Goal: Task Accomplishment & Management: Manage account settings

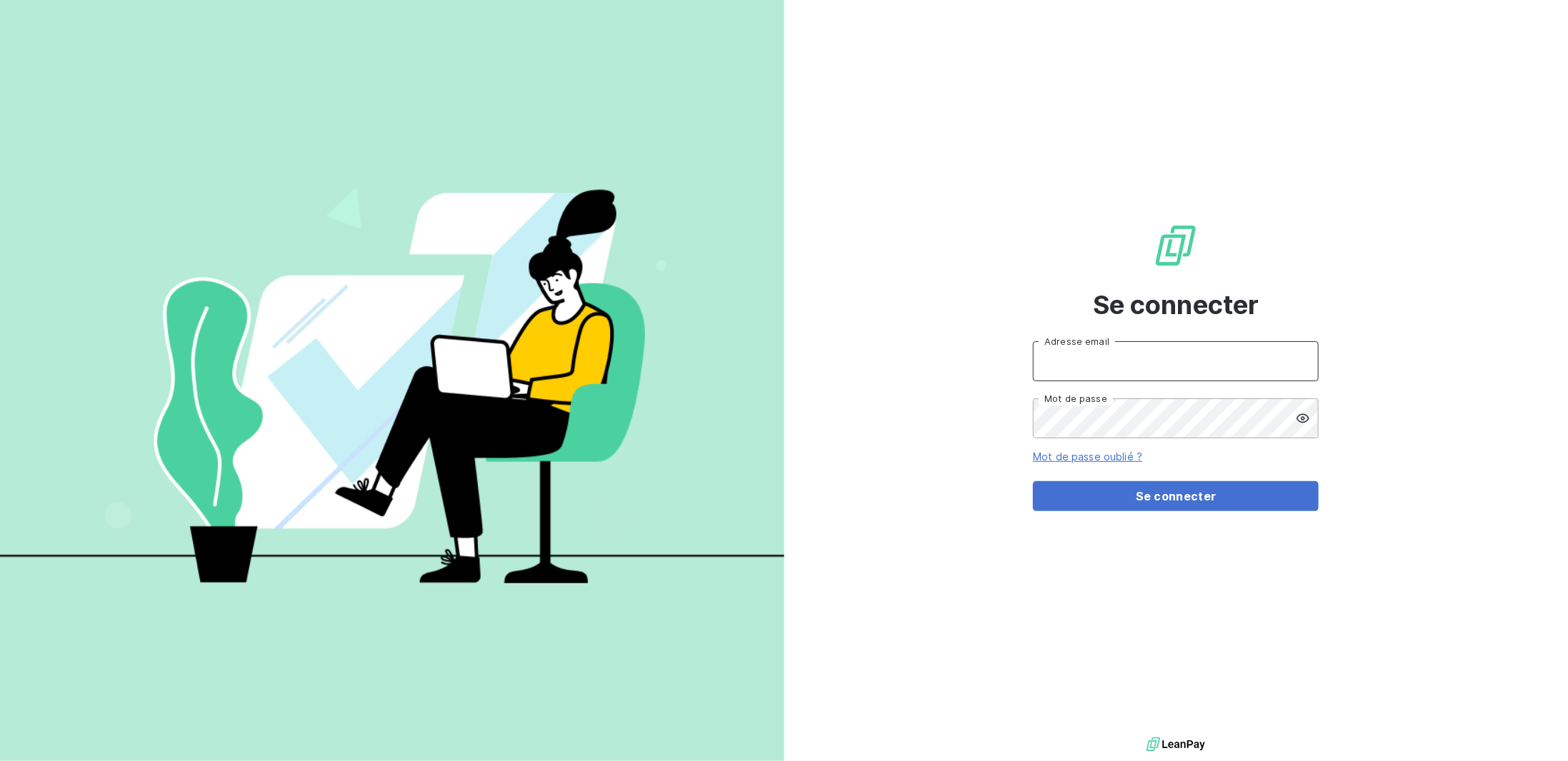
click at [1095, 363] on input "Adresse email" at bounding box center [1176, 361] width 286 height 40
type input "[EMAIL_ADDRESS][DOMAIN_NAME]"
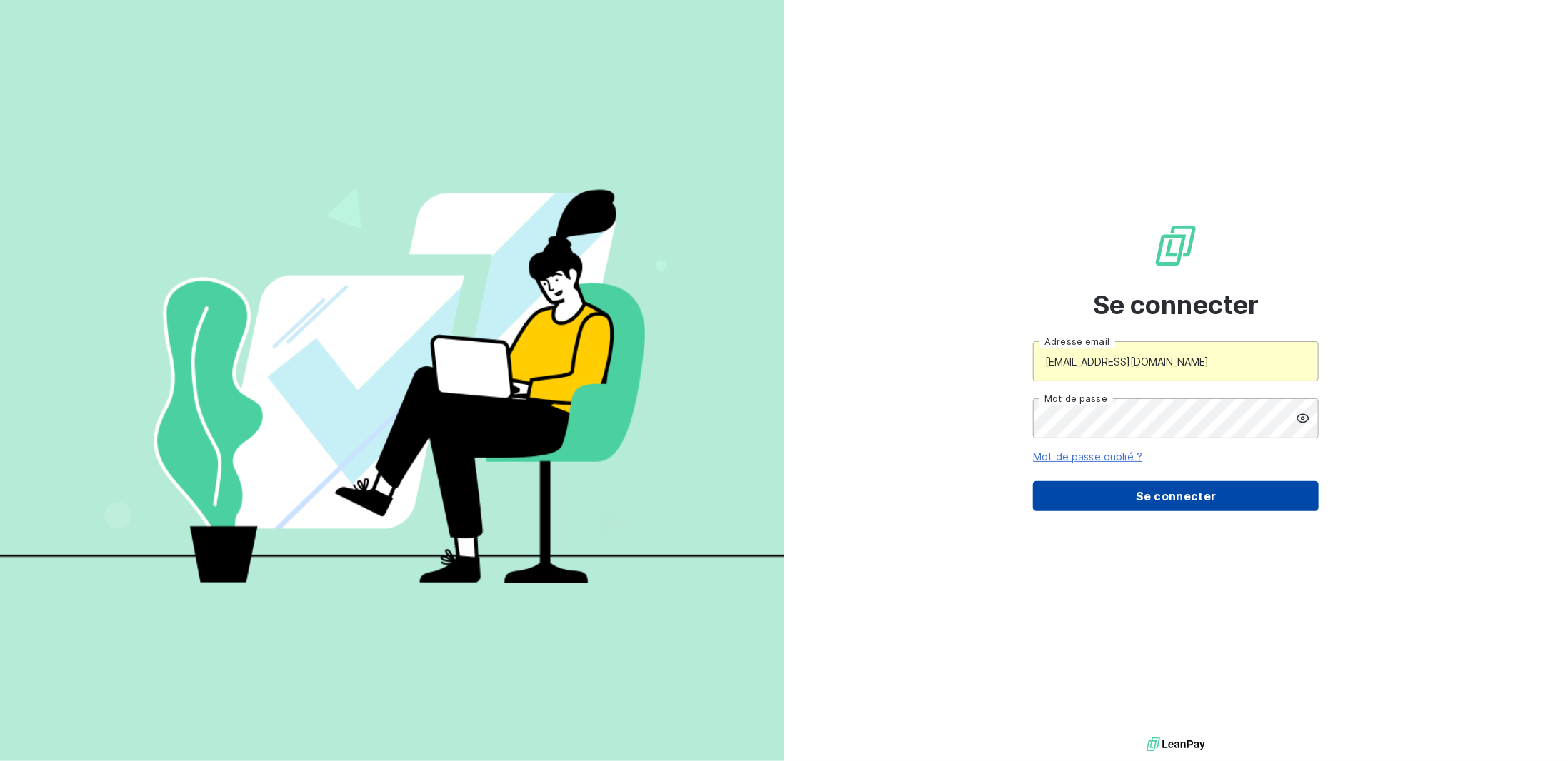
click at [1170, 496] on button "Se connecter" at bounding box center [1176, 497] width 286 height 30
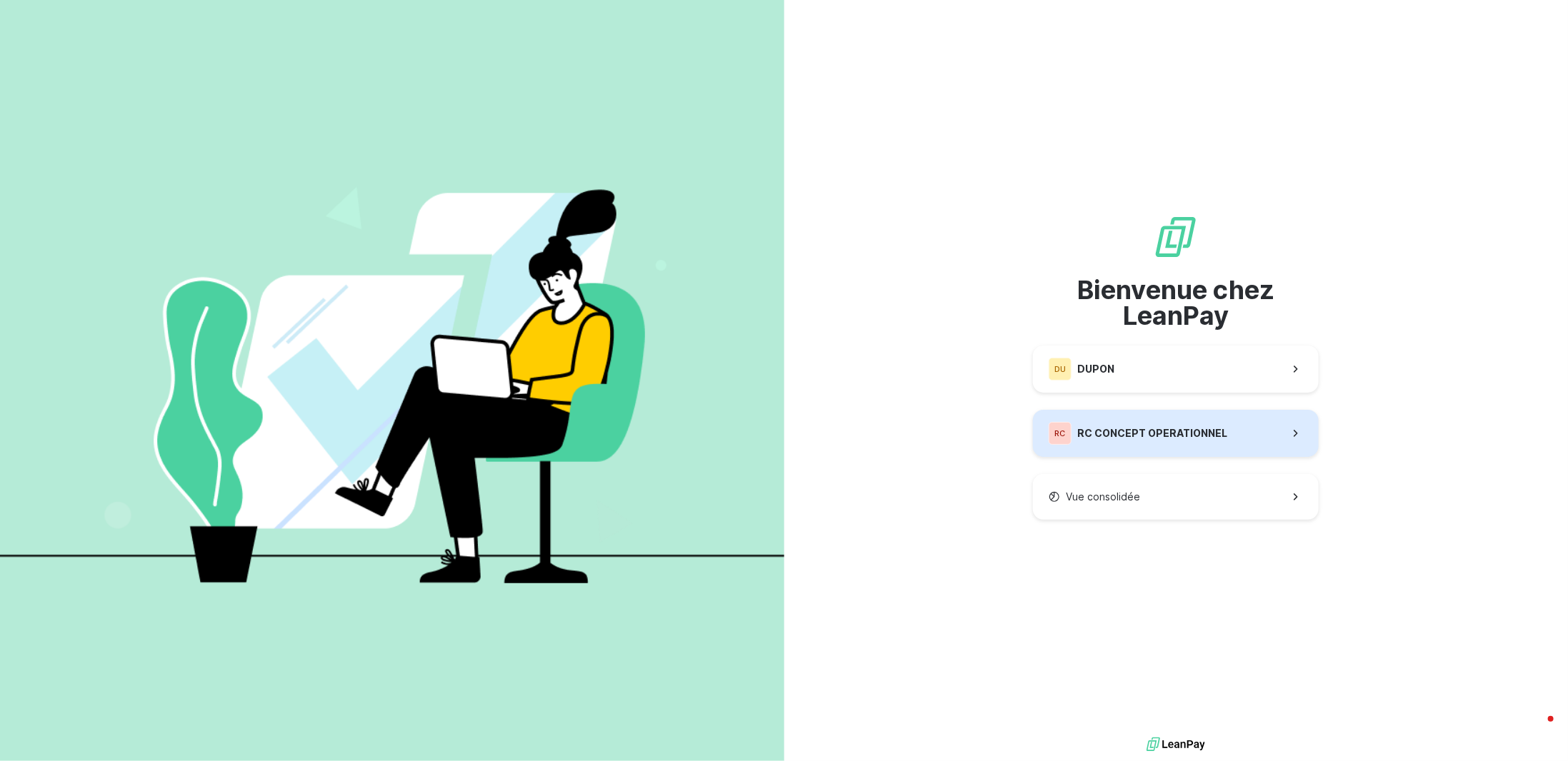
click at [1129, 427] on span "RC CONCEPT OPERATIONNEL" at bounding box center [1151, 433] width 150 height 14
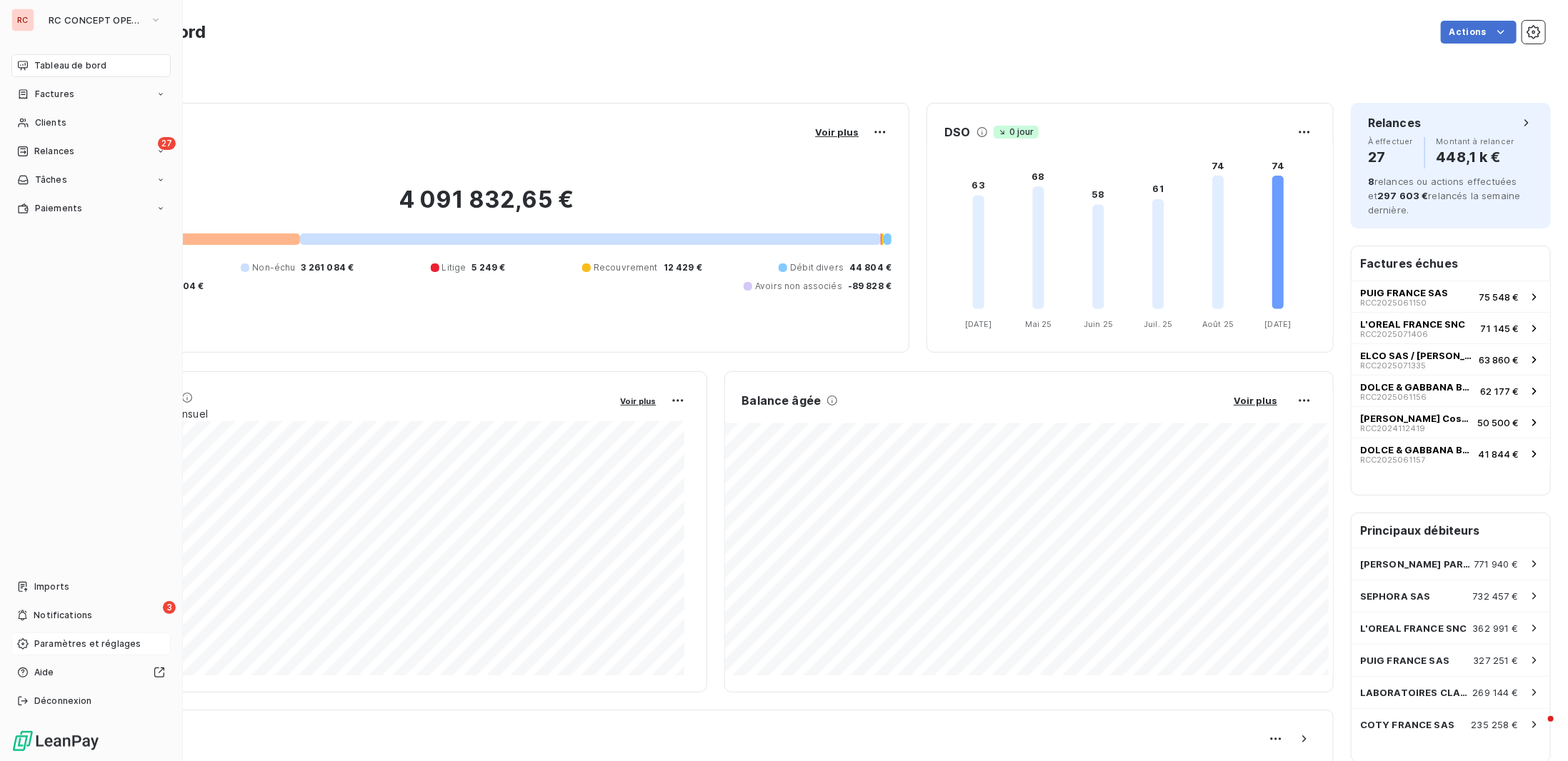
click at [73, 645] on span "Paramètres et réglages" at bounding box center [88, 644] width 106 height 13
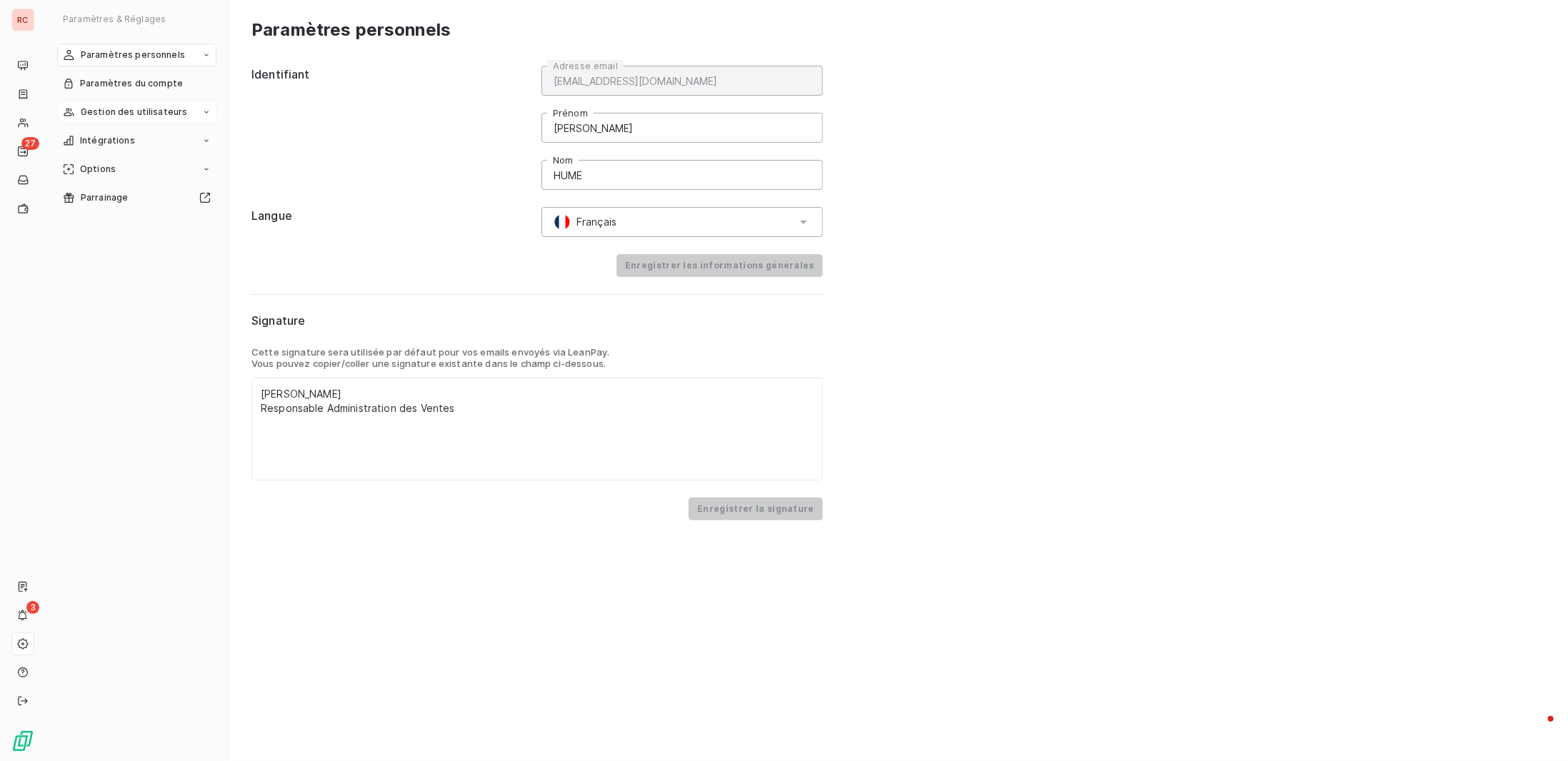
click at [143, 115] on span "Gestion des utilisateurs" at bounding box center [134, 112] width 107 height 13
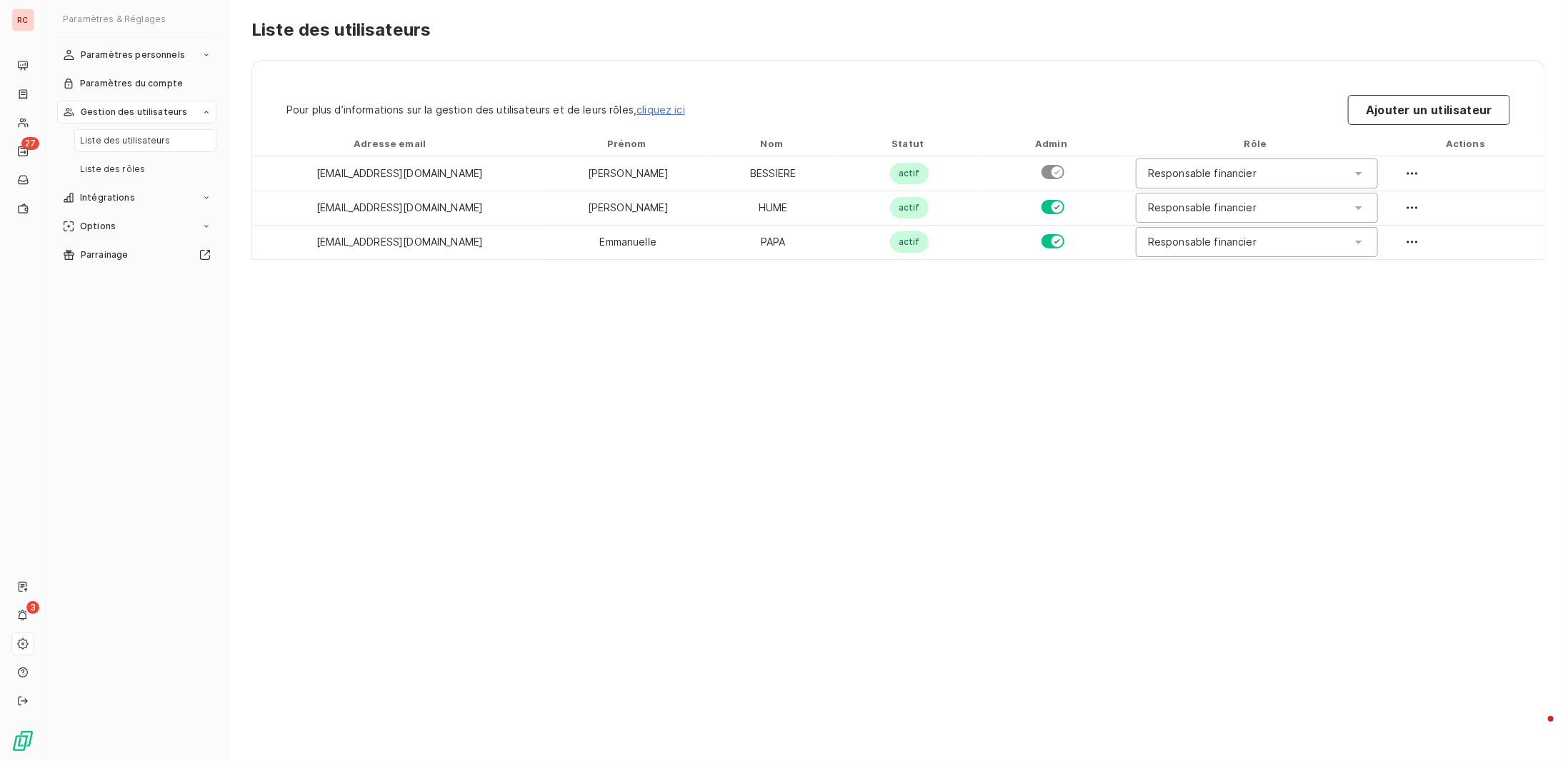
click at [460, 411] on div "Liste des utilisateurs Pour plus d’informations sur la gestion des utilisateurs…" at bounding box center [898, 380] width 1339 height 761
click at [1447, 117] on button "Ajouter un utilisateur" at bounding box center [1429, 110] width 162 height 30
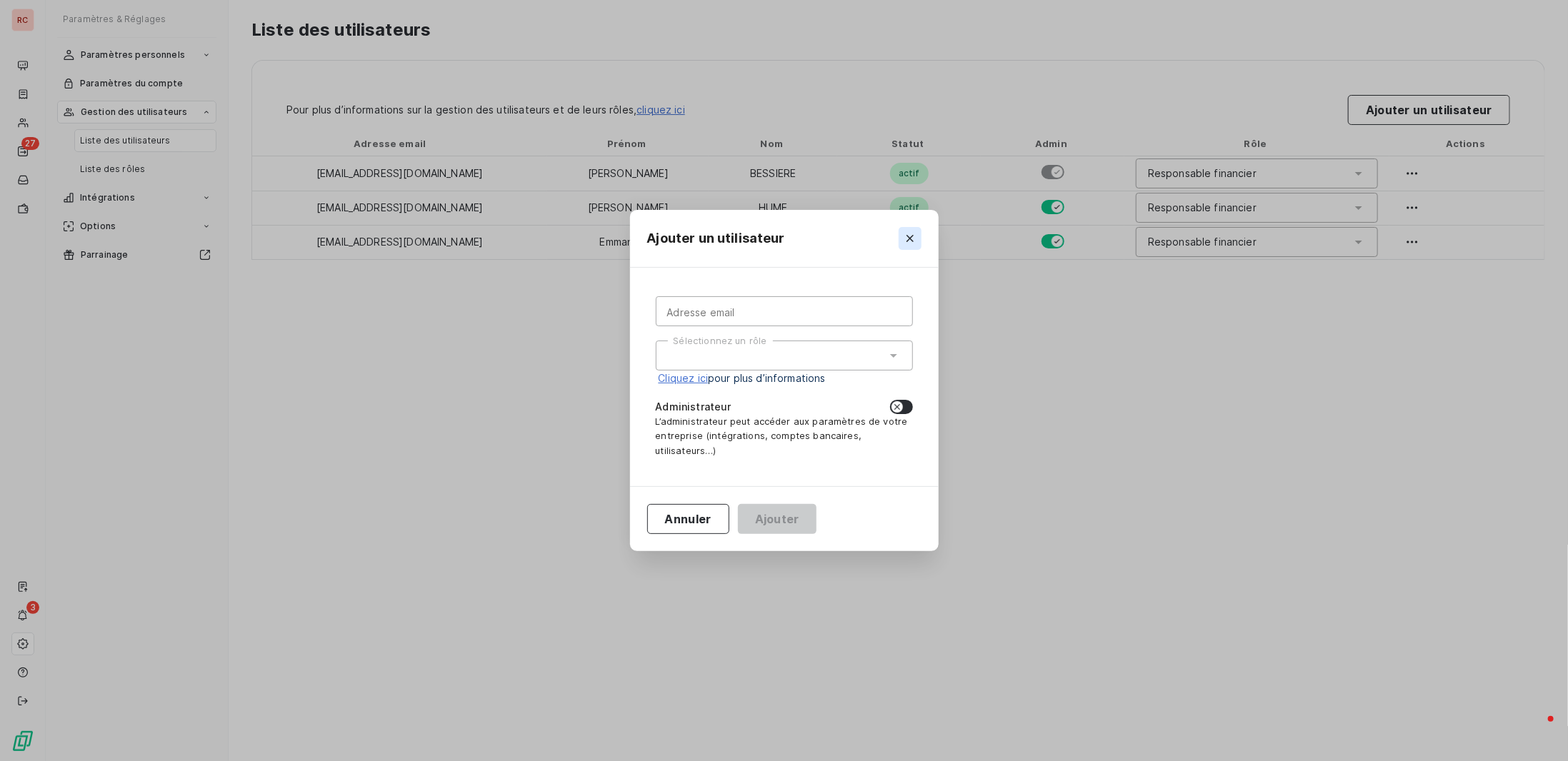
click at [907, 240] on icon "button" at bounding box center [910, 238] width 14 height 14
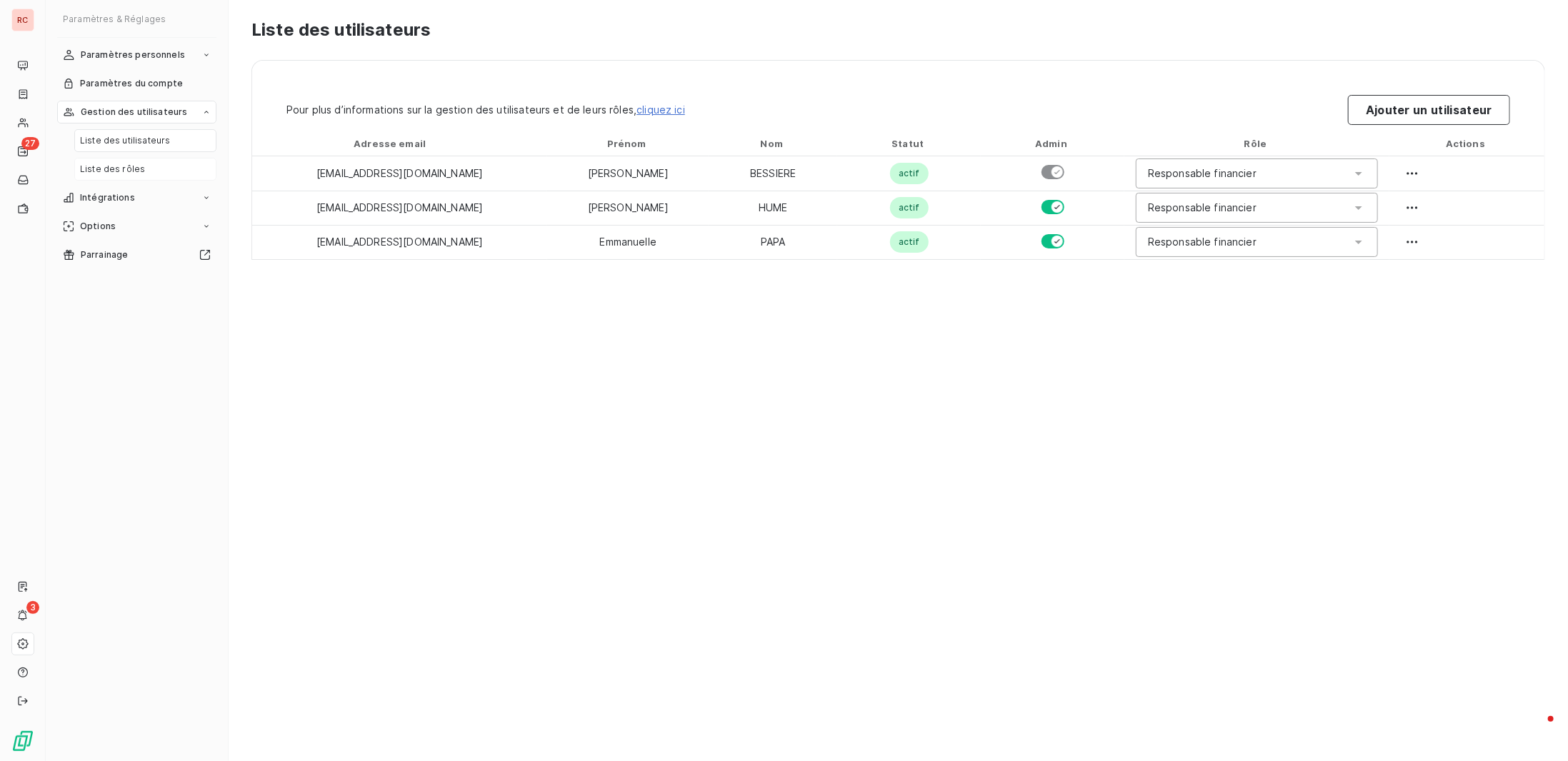
click at [134, 160] on div "Liste des rôles" at bounding box center [146, 169] width 142 height 22
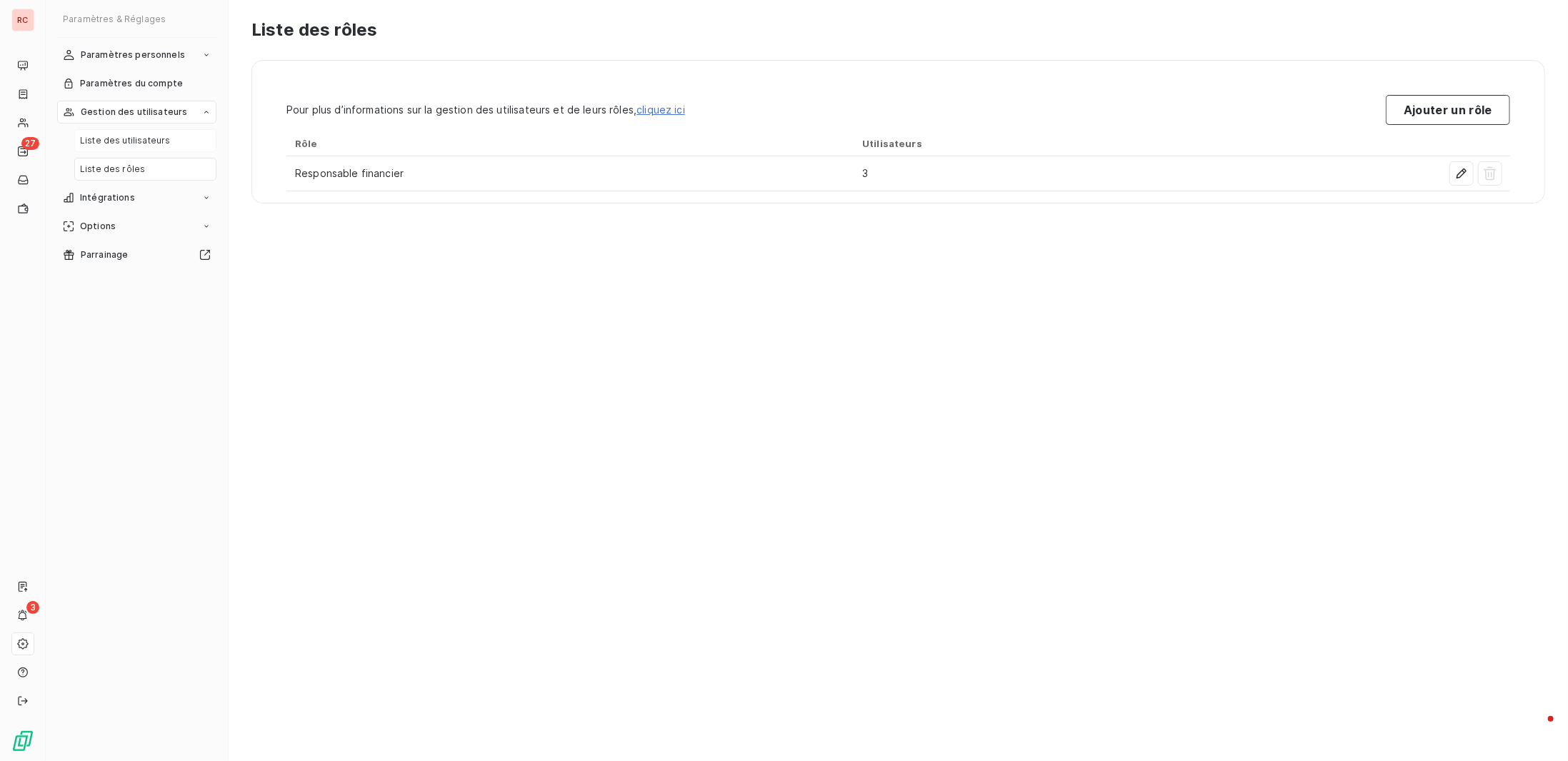
click at [118, 134] on span "Liste des utilisateurs" at bounding box center [125, 141] width 90 height 13
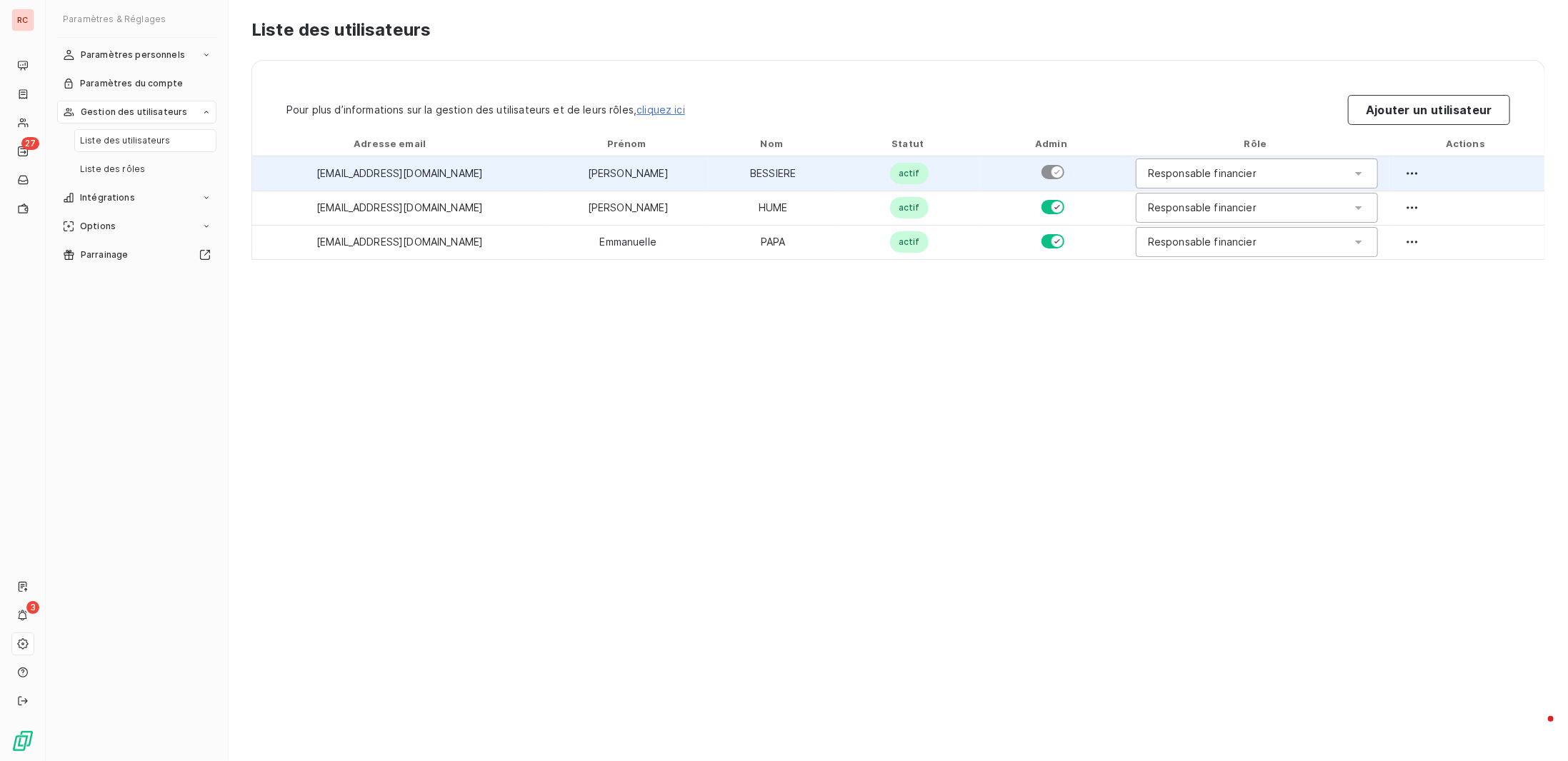
click at [1248, 173] on div "Responsable financier" at bounding box center [1256, 174] width 242 height 30
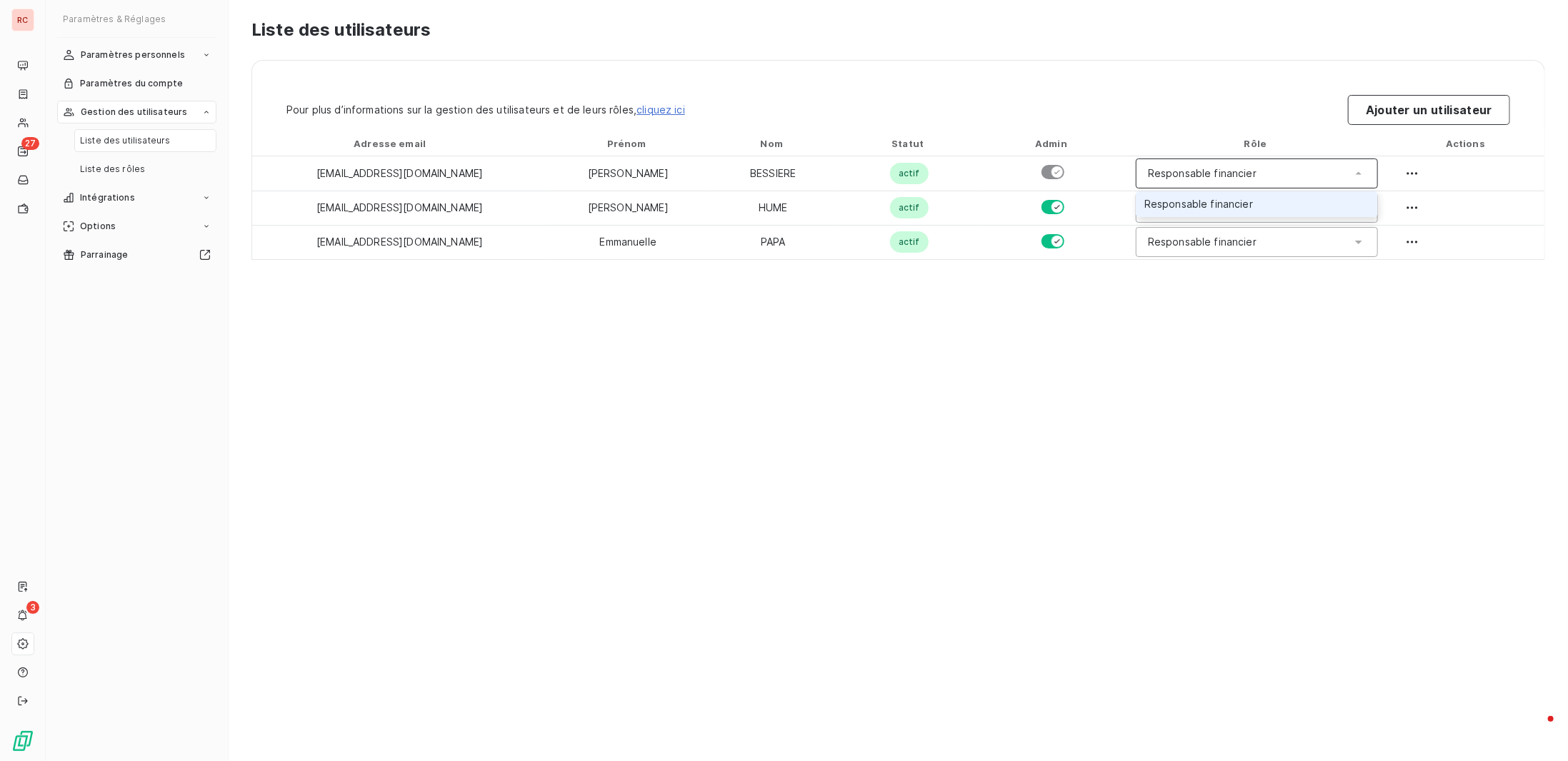
click at [1215, 98] on div "Pour plus d’informations sur la gestion des utilisateurs et de leurs rôles, cli…" at bounding box center [898, 110] width 1223 height 30
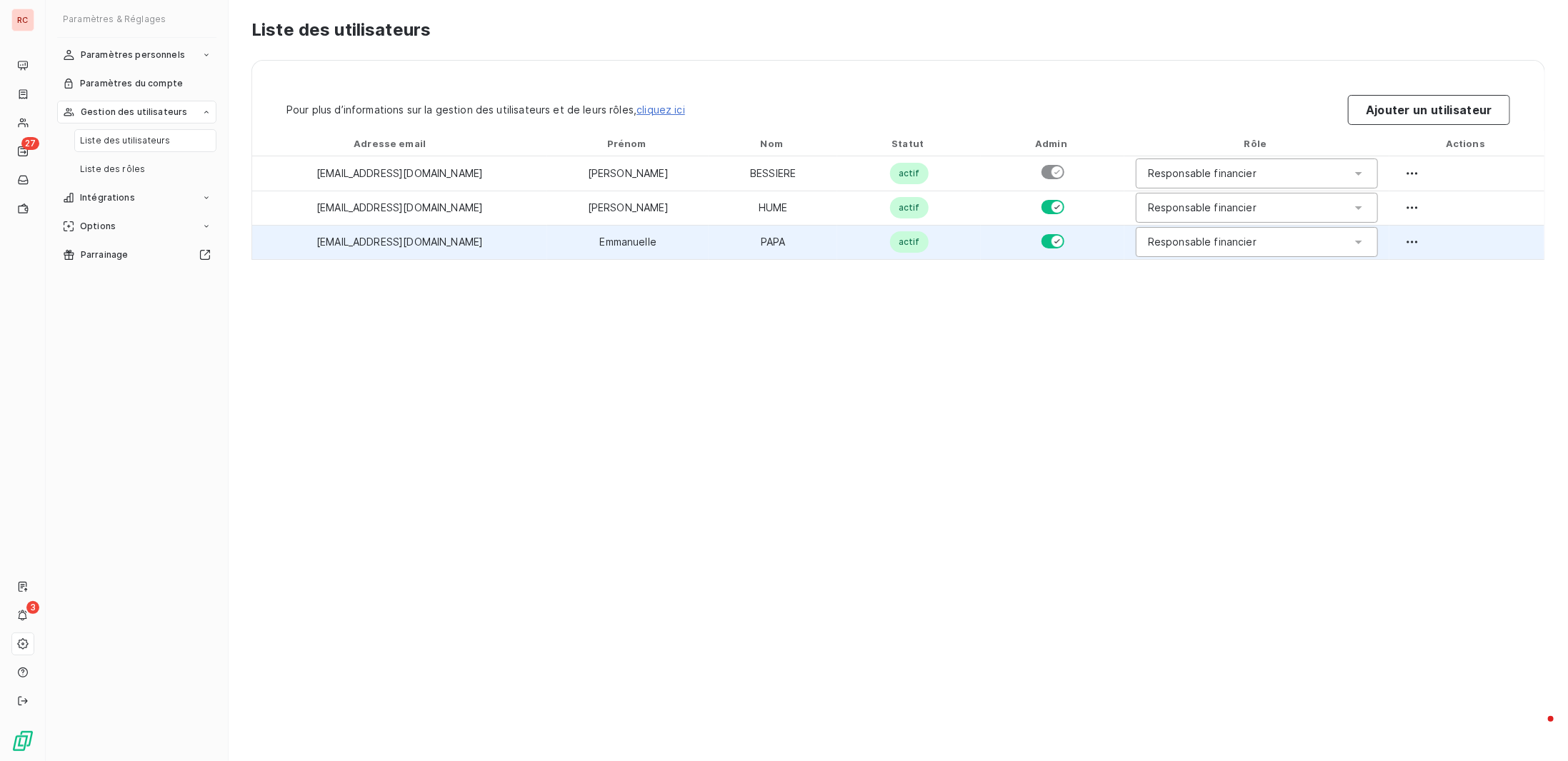
click at [1226, 245] on div "Responsable financier" at bounding box center [1256, 242] width 242 height 30
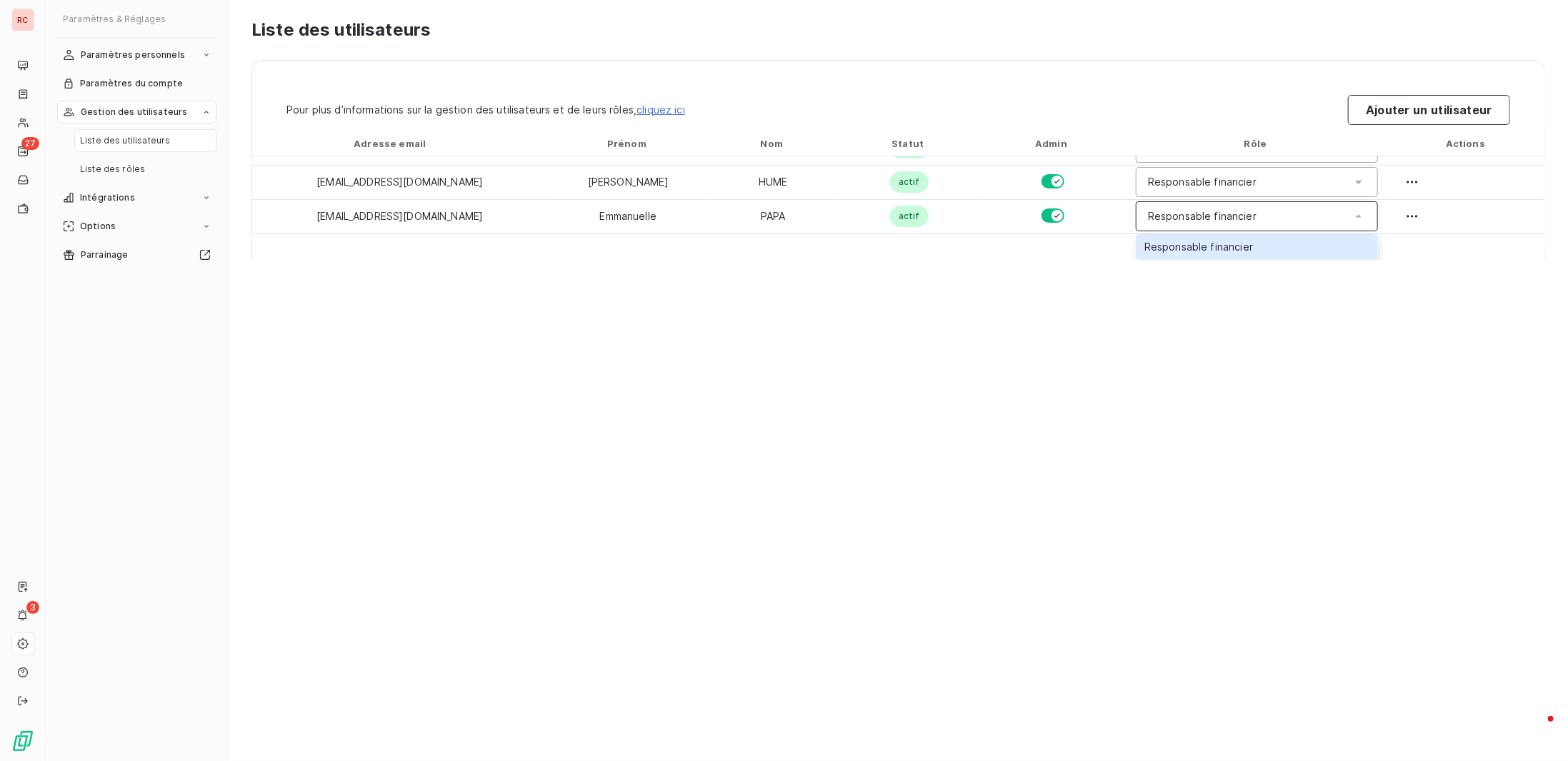
click at [1086, 407] on div "Liste des utilisateurs Pour plus d’informations sur la gestion des utilisateurs…" at bounding box center [898, 380] width 1339 height 761
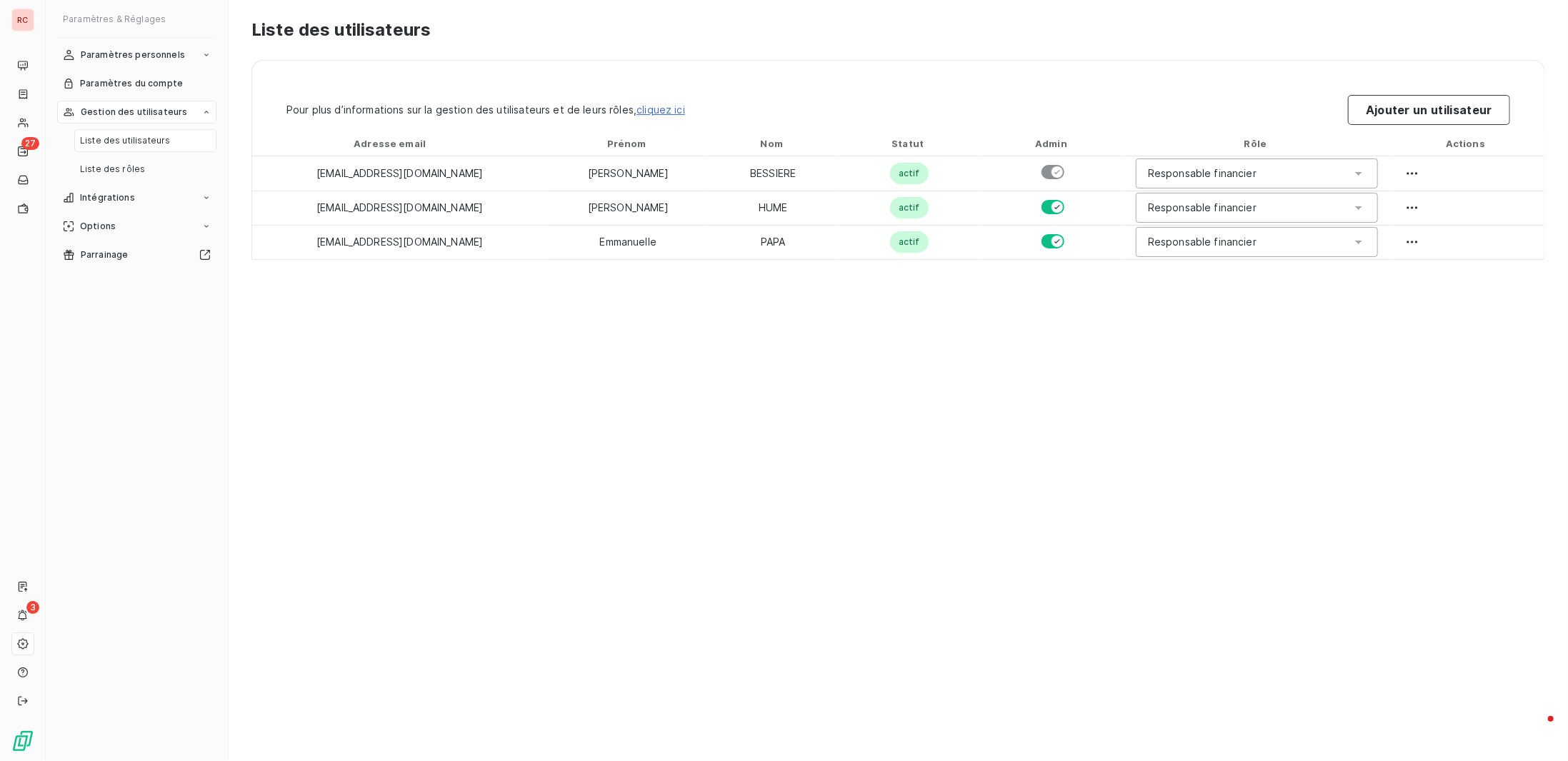
scroll to position [0, 0]
click at [627, 56] on div "Liste des utilisateurs Pour plus d’informations sur la gestion des utilisateurs…" at bounding box center [898, 380] width 1339 height 761
click at [710, 55] on div "Liste des utilisateurs Pour plus d’informations sur la gestion des utilisateurs…" at bounding box center [898, 380] width 1339 height 761
drag, startPoint x: 722, startPoint y: 449, endPoint x: 823, endPoint y: 322, distance: 162.3
click at [724, 451] on div "Liste des utilisateurs Pour plus d’informations sur la gestion des utilisateurs…" at bounding box center [898, 380] width 1339 height 761
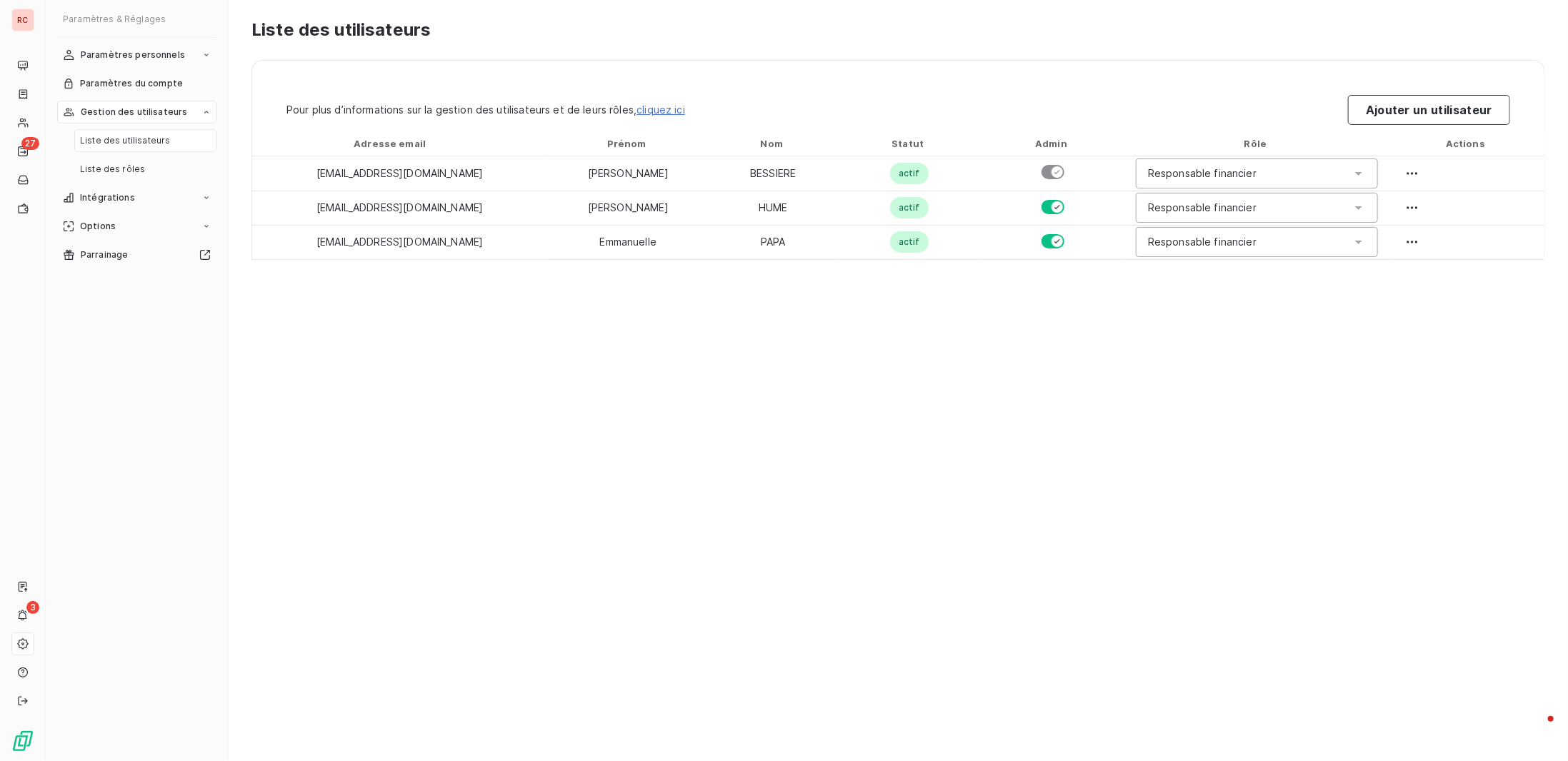
drag, startPoint x: 538, startPoint y: 405, endPoint x: 526, endPoint y: 393, distance: 17.0
click at [537, 403] on div "Liste des utilisateurs Pour plus d’informations sur la gestion des utilisateurs…" at bounding box center [898, 380] width 1339 height 761
drag, startPoint x: 558, startPoint y: 444, endPoint x: 261, endPoint y: 269, distance: 344.7
click at [542, 431] on div "Liste des utilisateurs Pour plus d’informations sur la gestion des utilisateurs…" at bounding box center [898, 380] width 1339 height 761
click at [172, 50] on span "Paramètres personnels" at bounding box center [133, 55] width 105 height 13
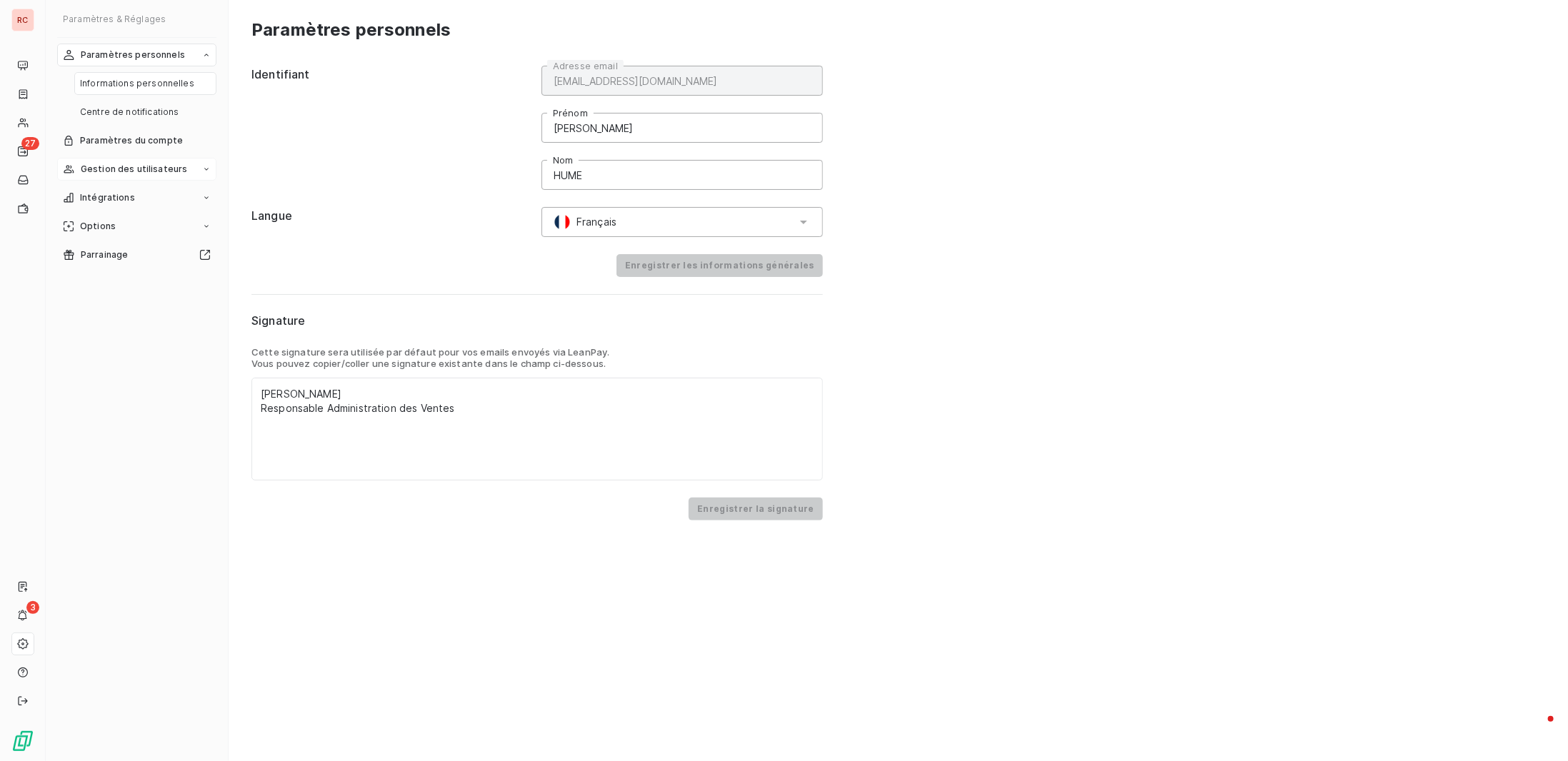
click at [142, 165] on span "Gestion des utilisateurs" at bounding box center [134, 169] width 107 height 13
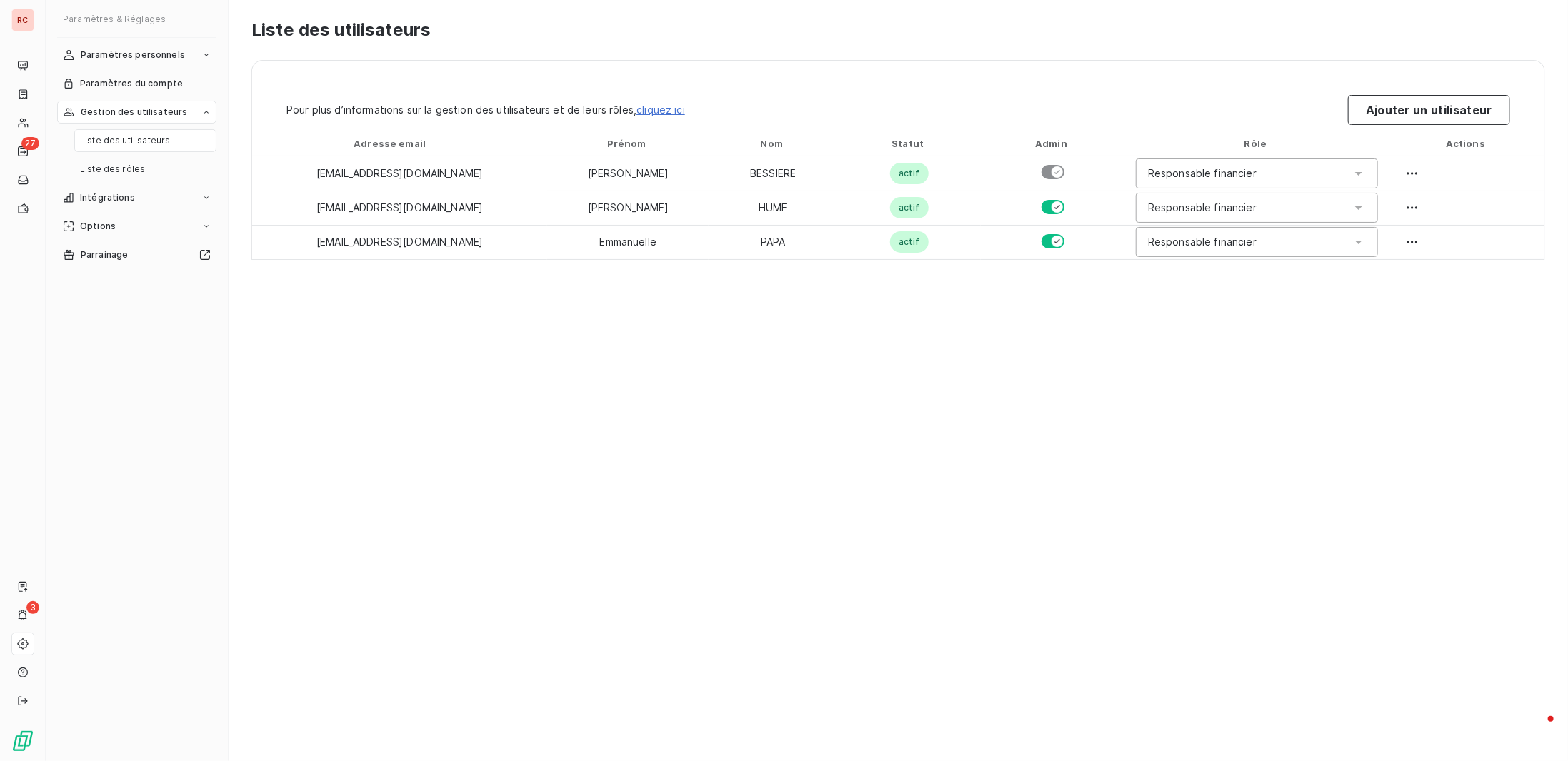
click at [763, 340] on div "Liste des utilisateurs Pour plus d’informations sur la gestion des utilisateurs…" at bounding box center [898, 380] width 1339 height 761
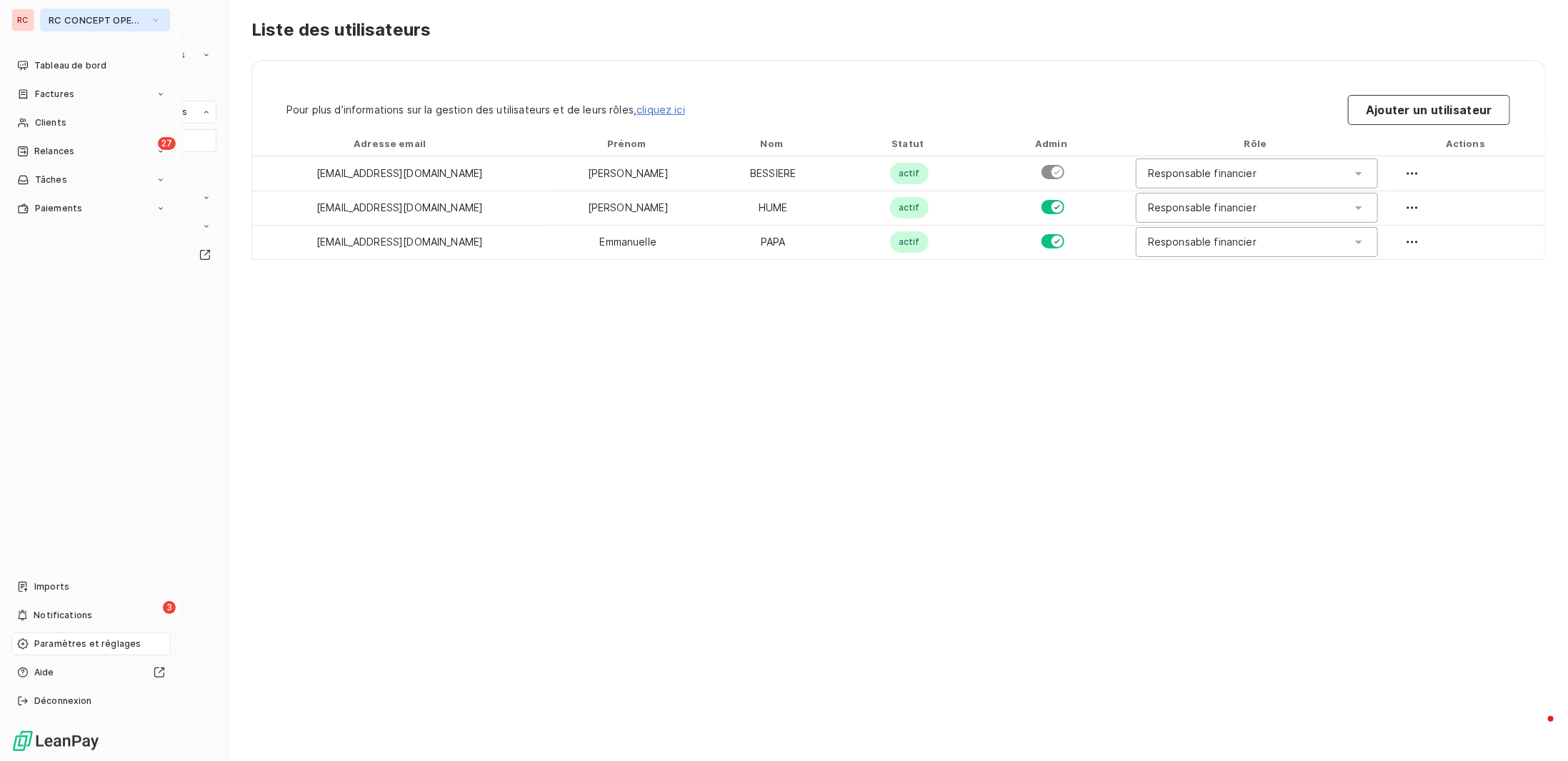
click at [138, 17] on span "RC CONCEPT OPERATIONNEL" at bounding box center [96, 20] width 95 height 11
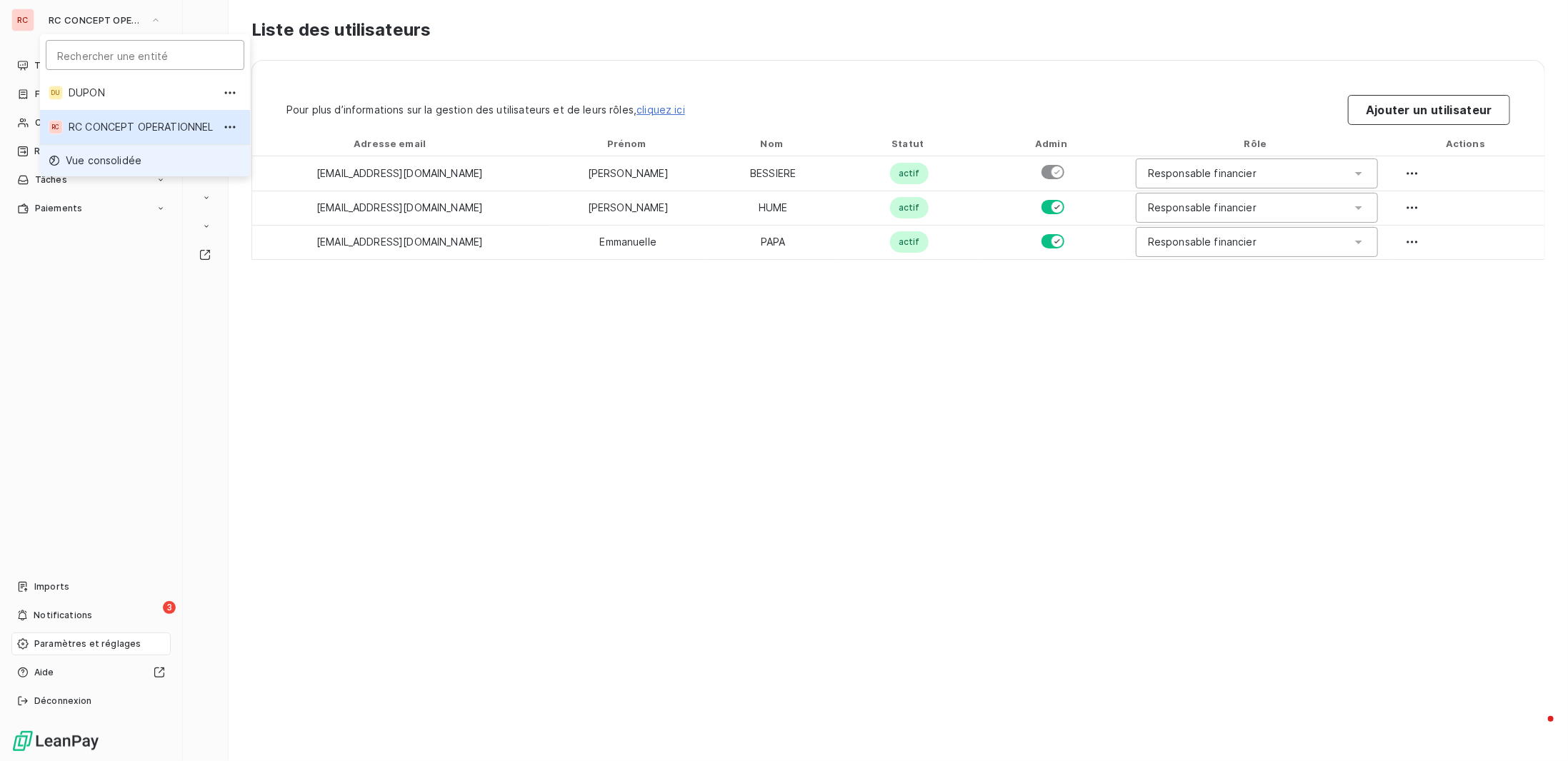
click at [144, 162] on li "Vue consolidée" at bounding box center [145, 161] width 210 height 32
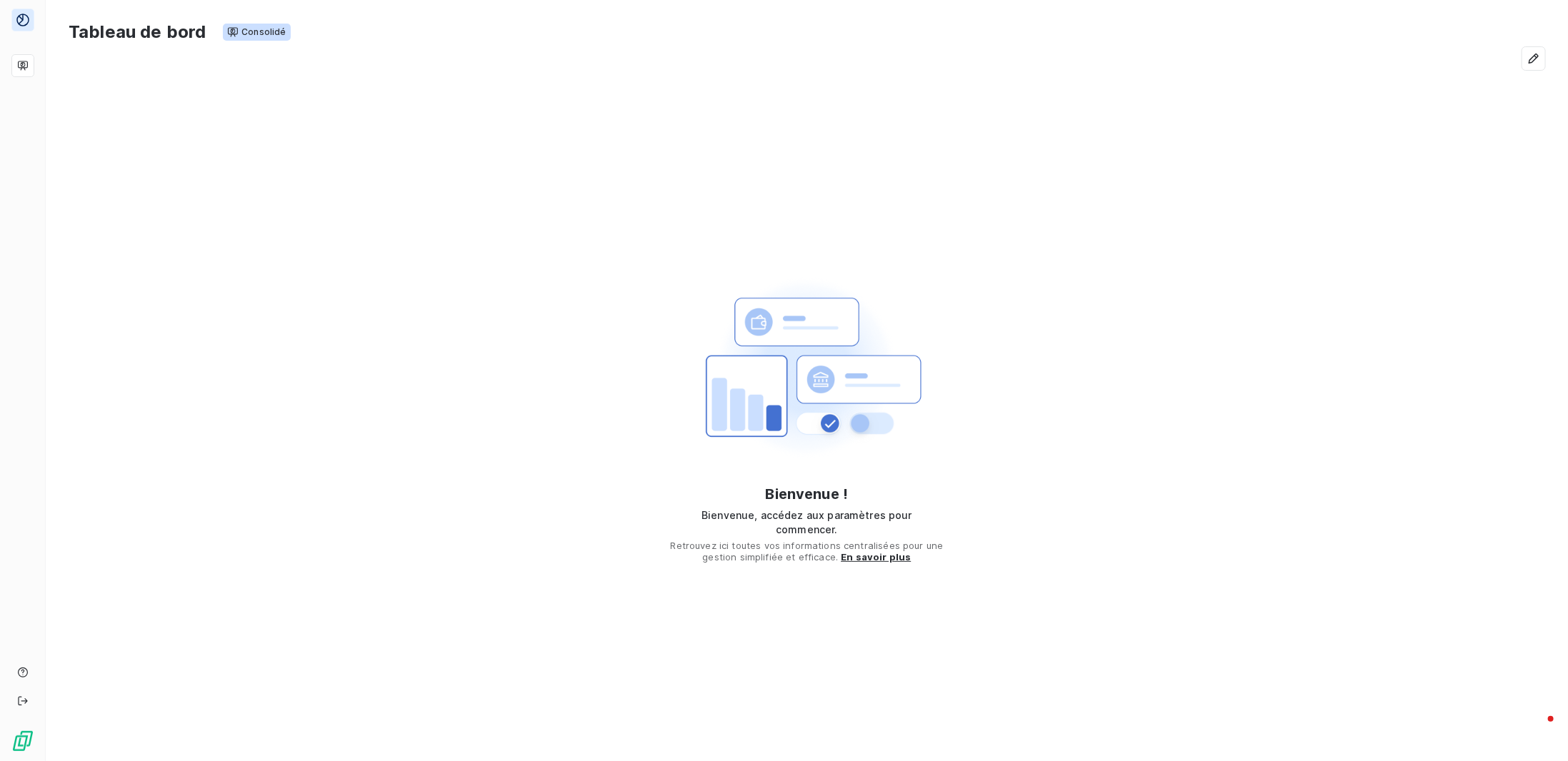
click at [1498, 99] on div "Bienvenue ! Bienvenue, accédez aux paramètres pour commencer. Retrouvez ici tou…" at bounding box center [807, 408] width 1522 height 660
click at [1540, 55] on icon "button" at bounding box center [1533, 58] width 14 height 14
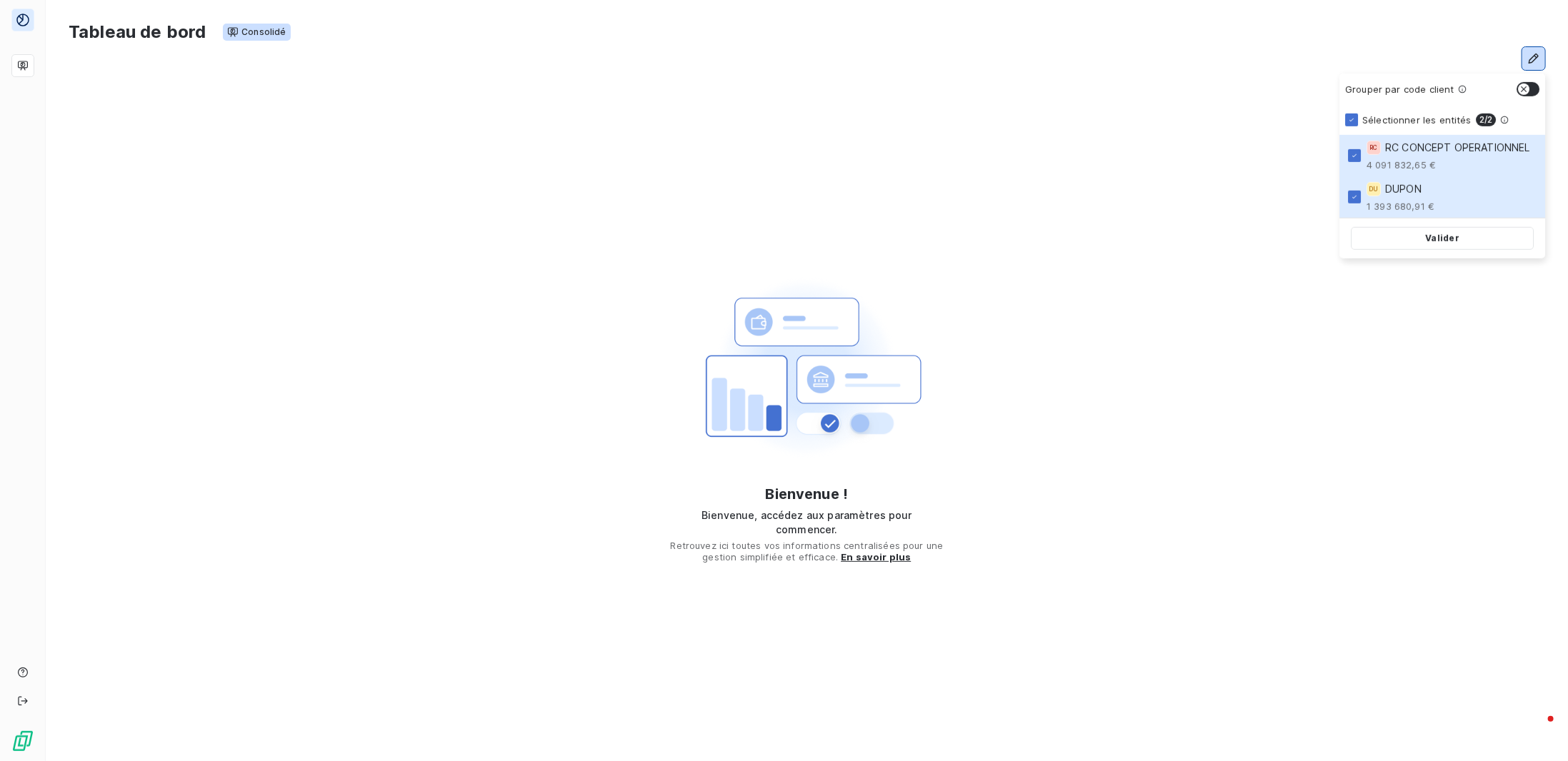
click at [1531, 85] on button "button" at bounding box center [1528, 89] width 22 height 14
click at [1531, 85] on icon "button" at bounding box center [1533, 89] width 11 height 11
click at [1348, 125] on div at bounding box center [1351, 120] width 13 height 13
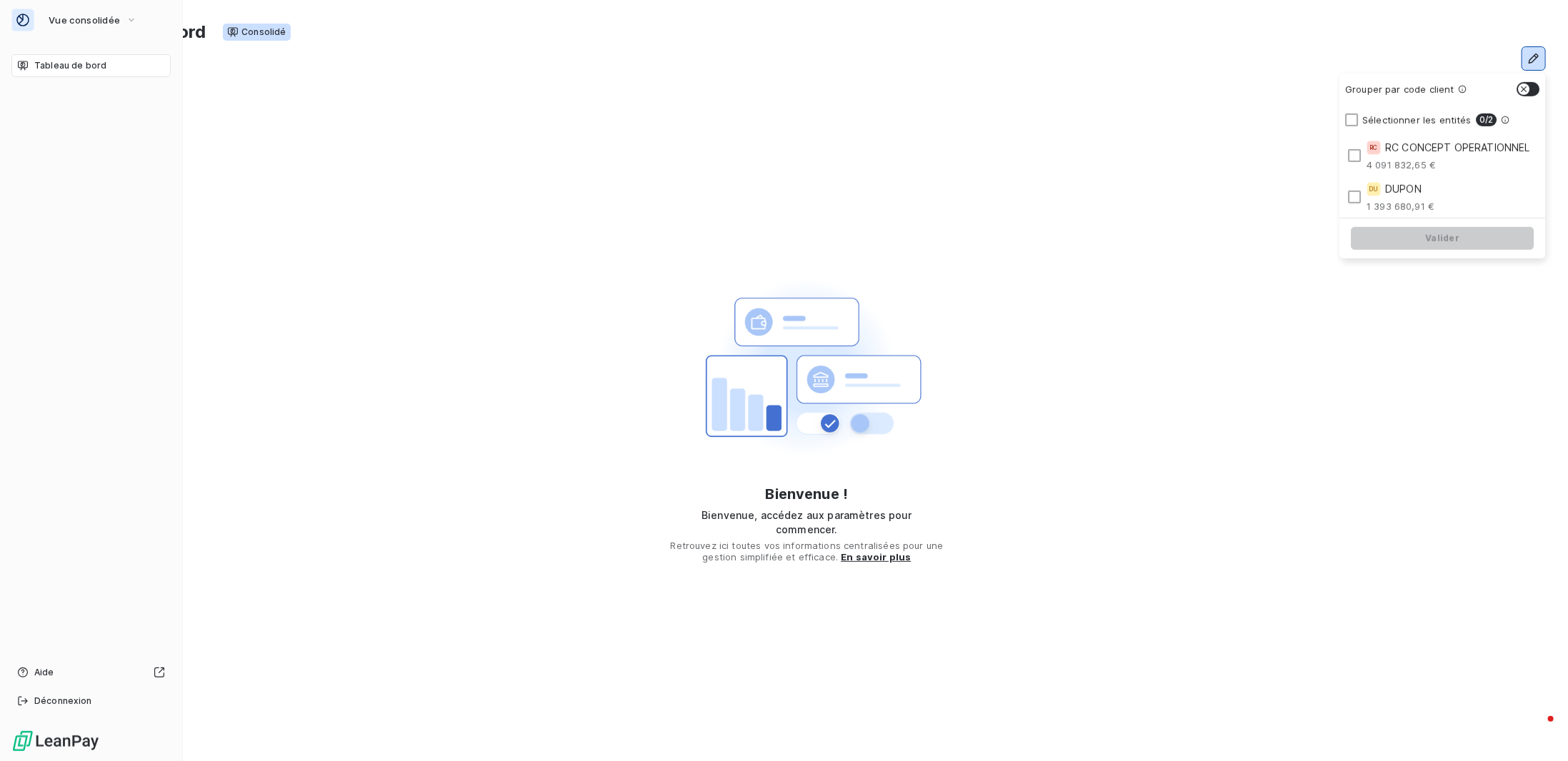
click at [28, 17] on icon at bounding box center [23, 21] width 13 height 13
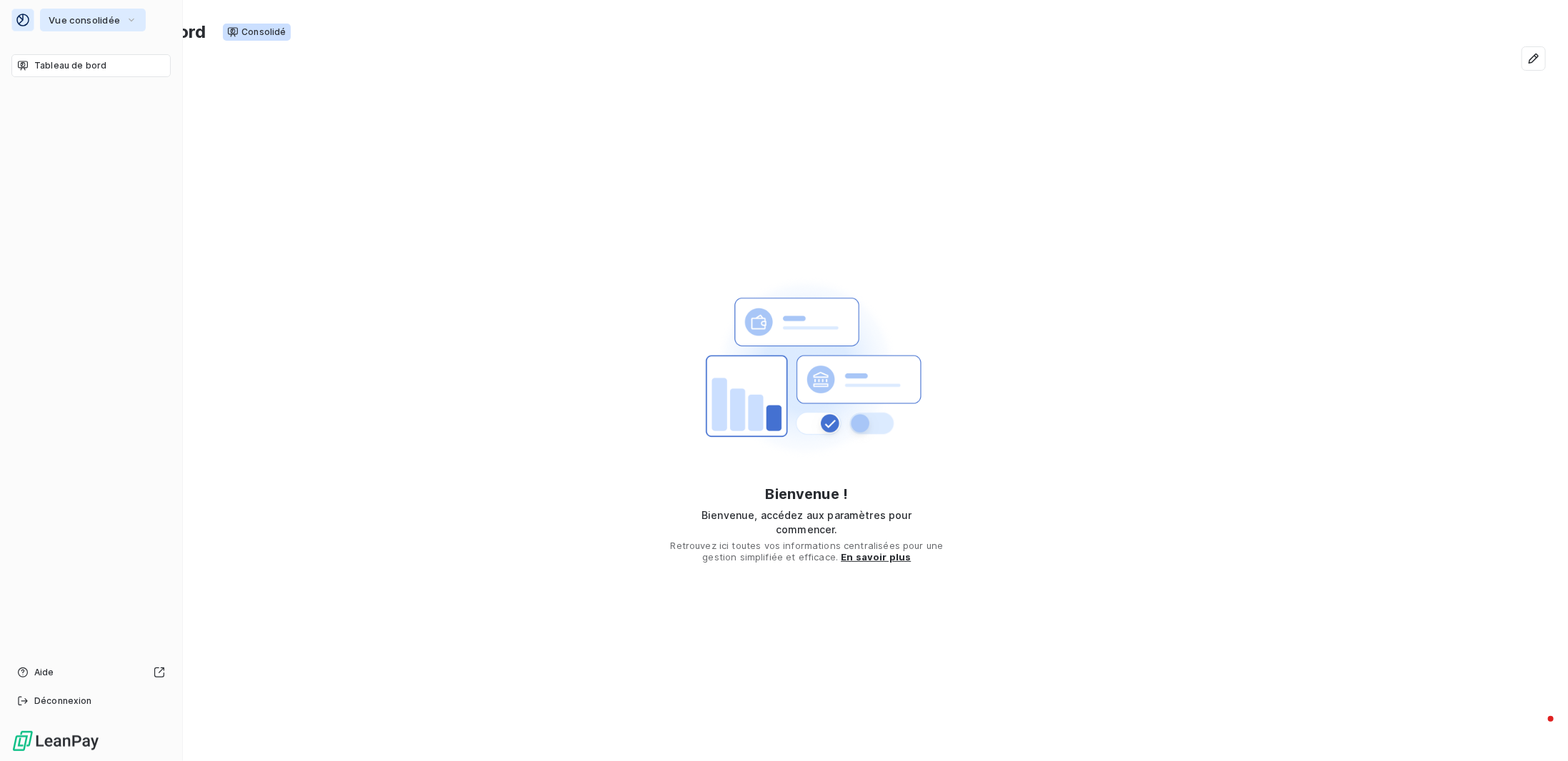
click at [117, 20] on span "Vue consolidée" at bounding box center [84, 20] width 71 height 11
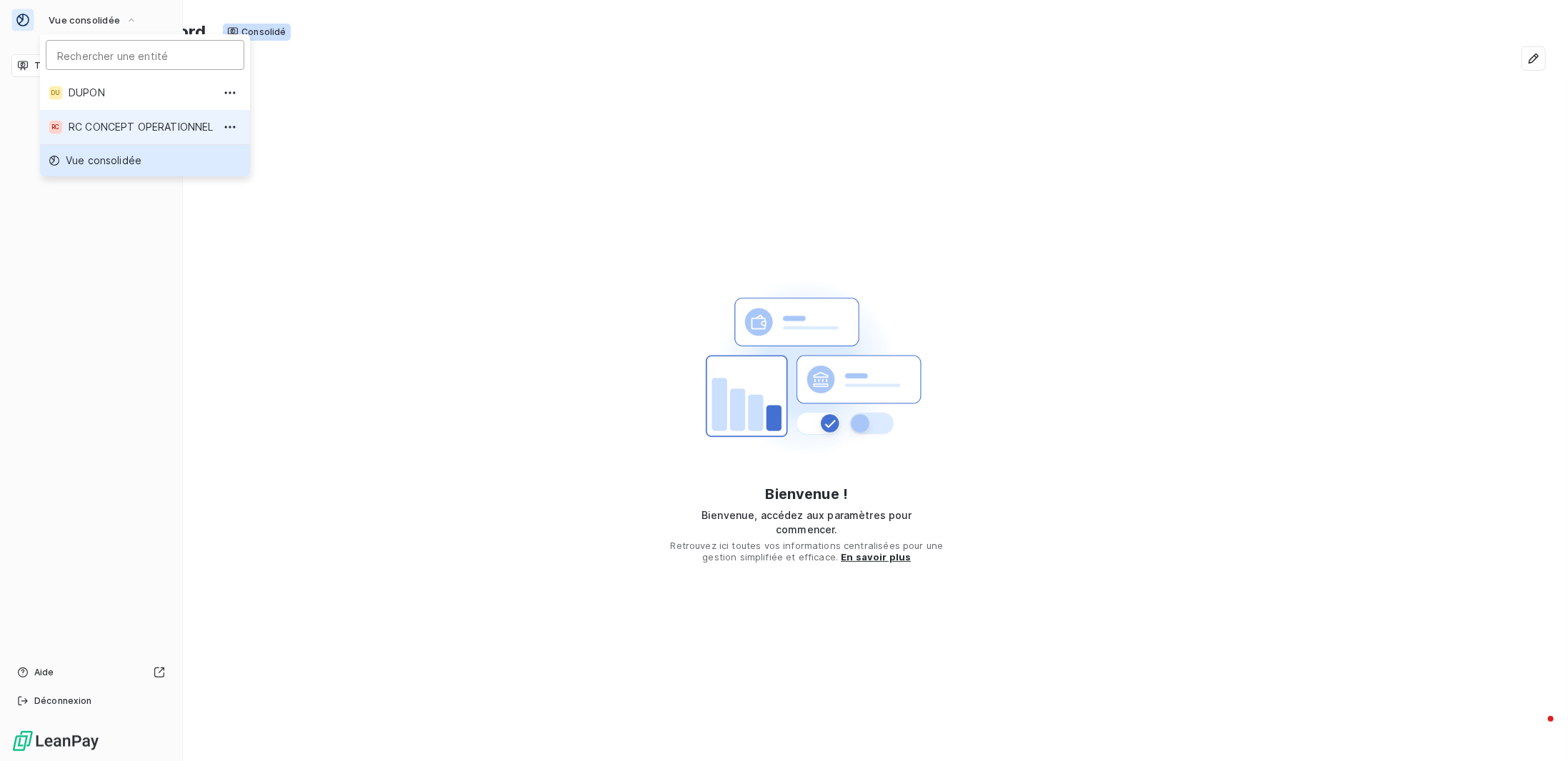
click at [132, 129] on span "RC CONCEPT OPERATIONNEL" at bounding box center [140, 127] width 145 height 14
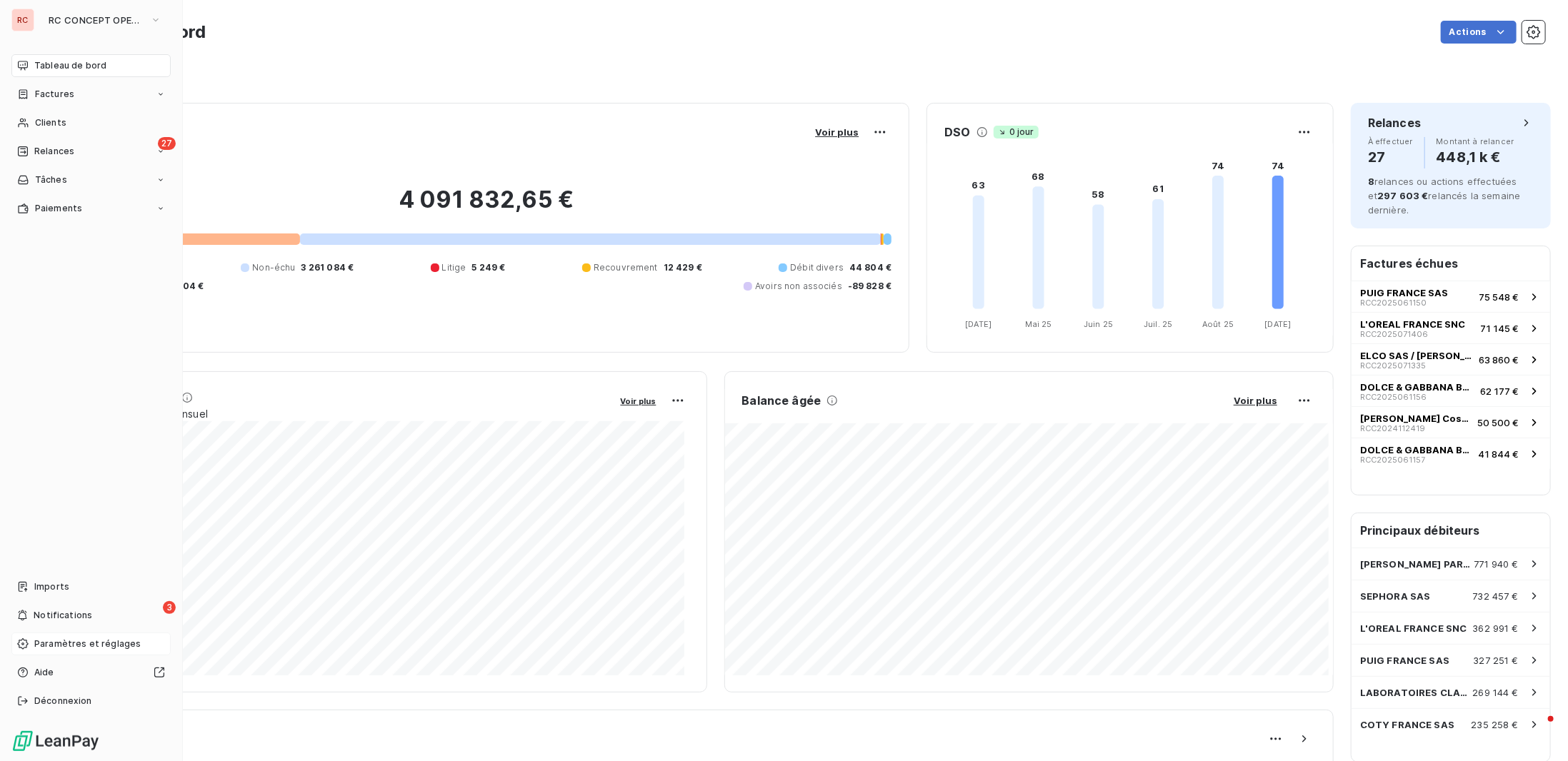
drag, startPoint x: 105, startPoint y: 641, endPoint x: 119, endPoint y: 641, distance: 14.0
click at [106, 641] on span "Paramètres et réglages" at bounding box center [88, 644] width 106 height 13
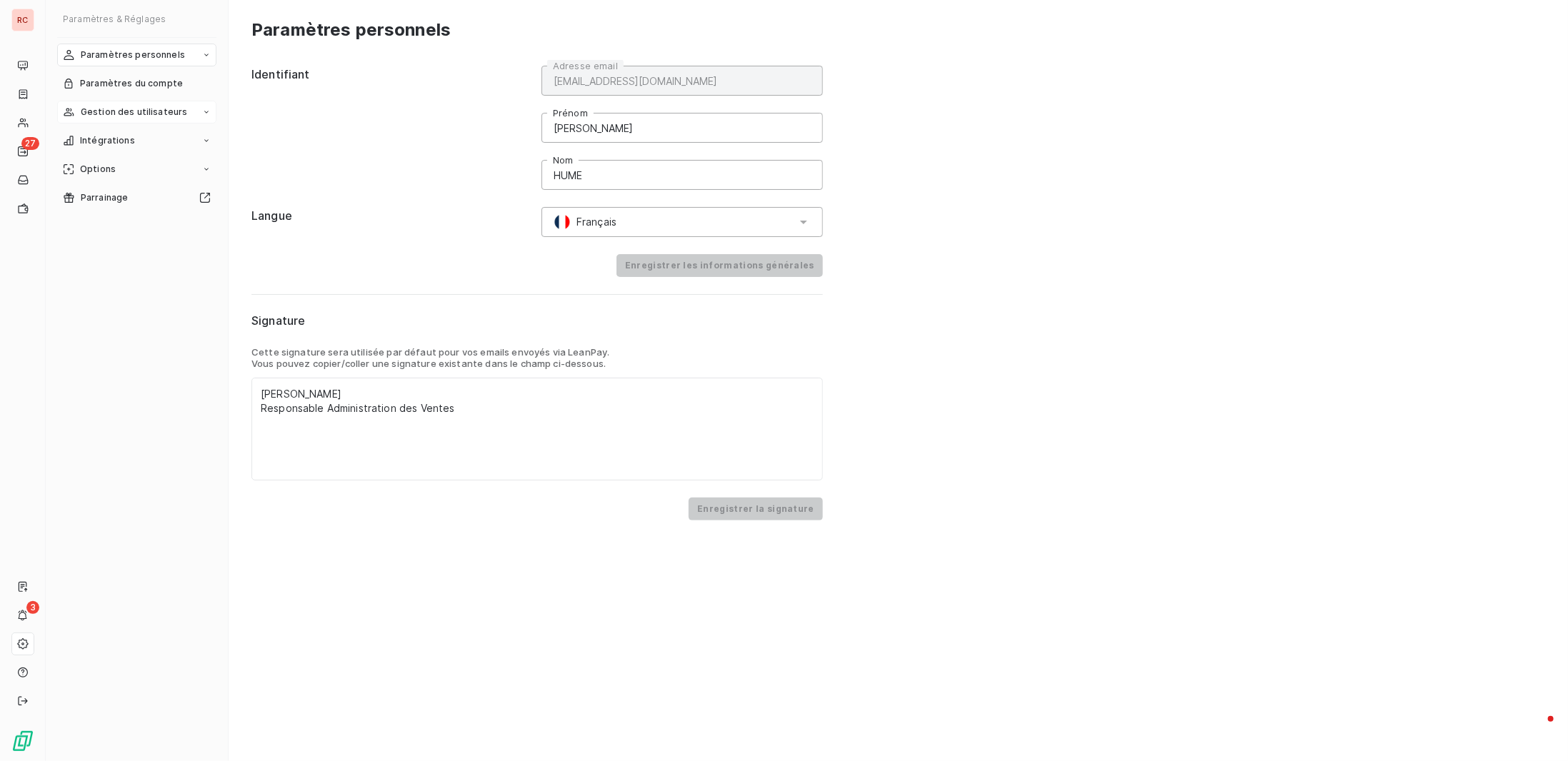
click at [147, 109] on span "Gestion des utilisateurs" at bounding box center [134, 112] width 107 height 13
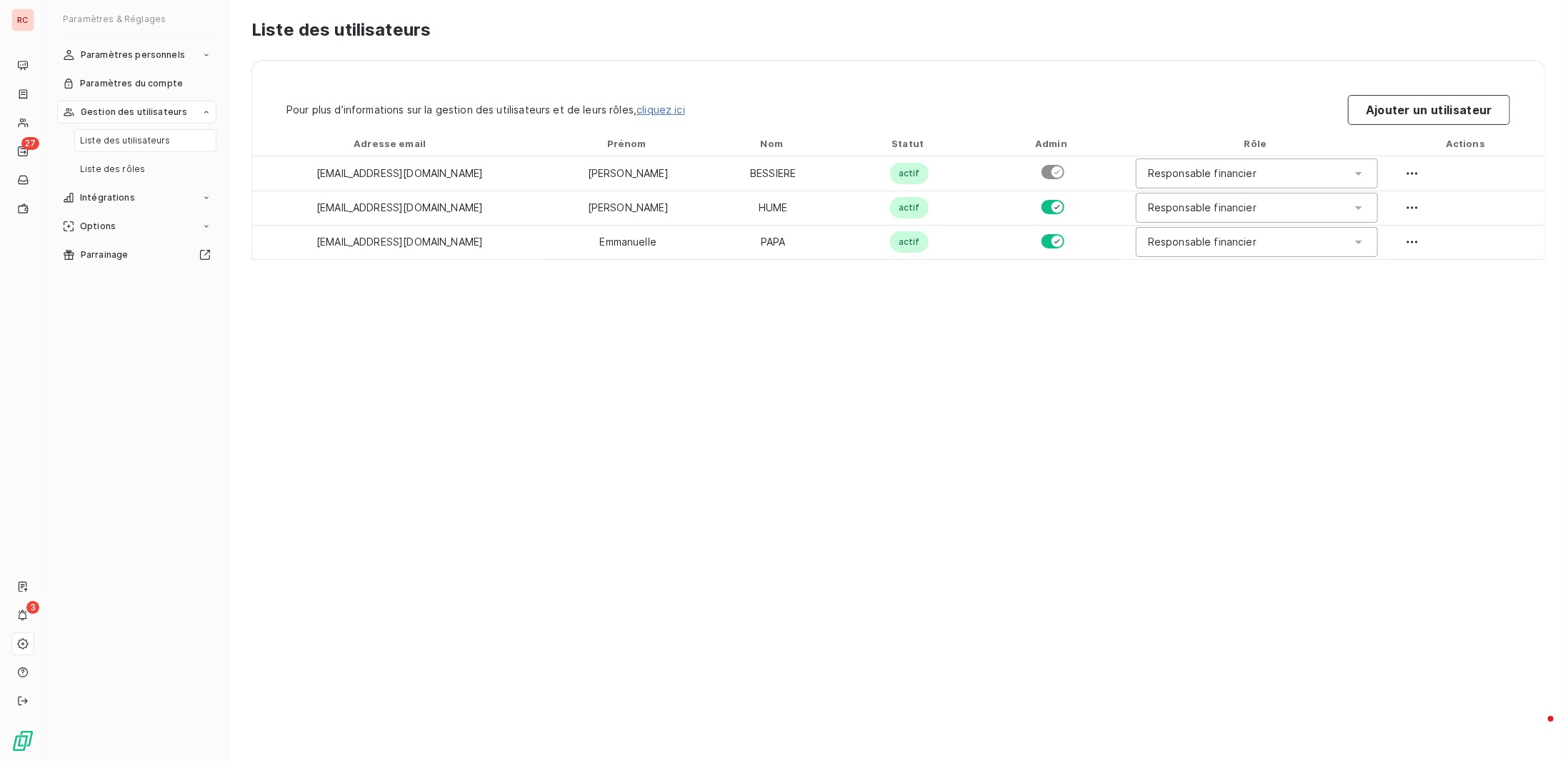
click at [154, 102] on div "Gestion des utilisateurs" at bounding box center [136, 112] width 160 height 22
click at [151, 107] on span "Gestion des utilisateurs" at bounding box center [134, 112] width 107 height 13
click at [1165, 365] on div "Liste des utilisateurs Pour plus d’informations sur la gestion des utilisateurs…" at bounding box center [898, 380] width 1339 height 761
drag, startPoint x: 637, startPoint y: 543, endPoint x: 598, endPoint y: 508, distance: 52.4
click at [634, 540] on div "Liste des utilisateurs Pour plus d’informations sur la gestion des utilisateurs…" at bounding box center [898, 380] width 1339 height 761
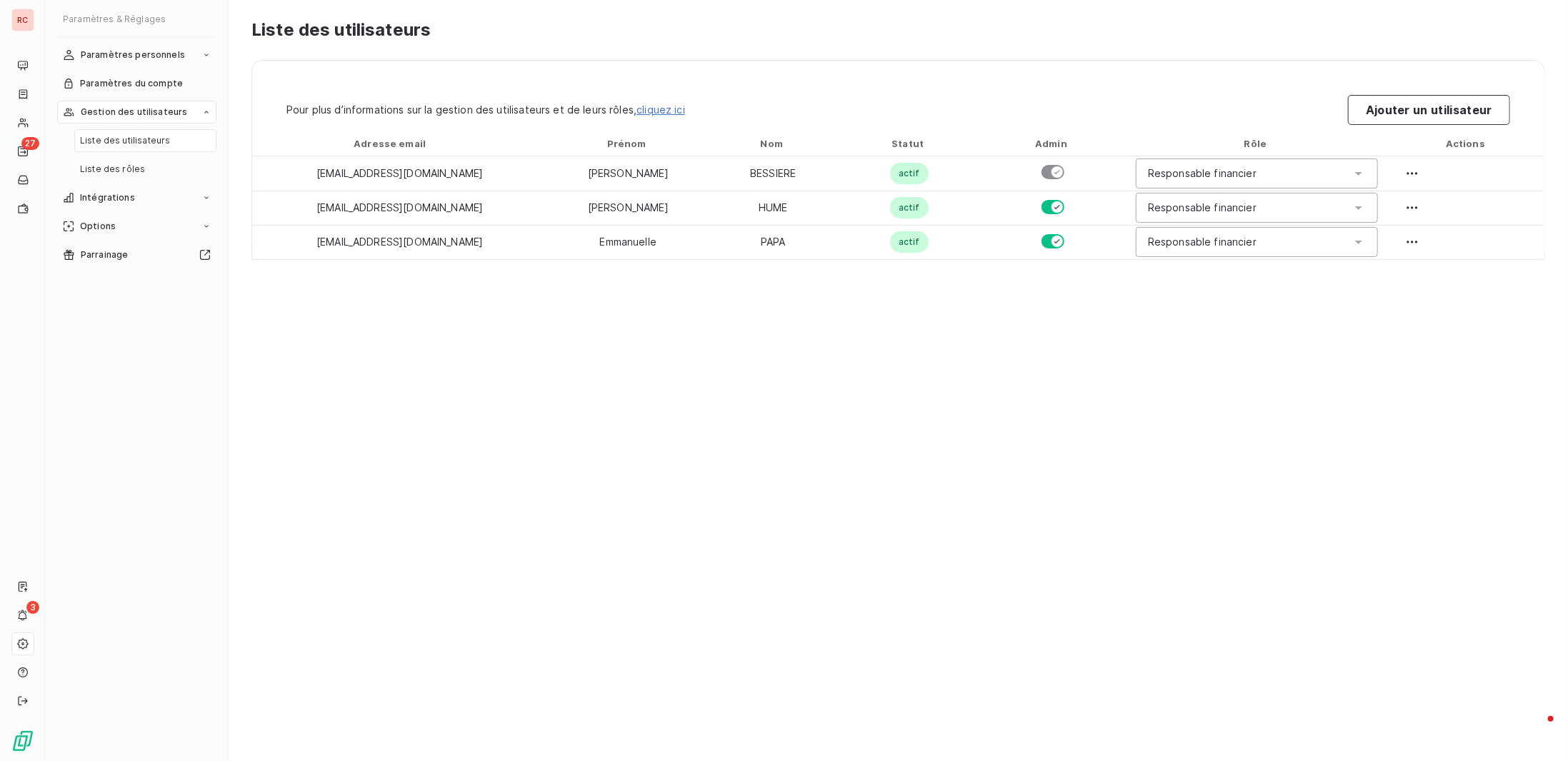
click at [465, 369] on div "Liste des utilisateurs Pour plus d’informations sur la gestion des utilisateurs…" at bounding box center [898, 380] width 1339 height 761
click at [408, 348] on div "Liste des utilisateurs Pour plus d’informations sur la gestion des utilisateurs…" at bounding box center [898, 380] width 1339 height 761
click at [915, 414] on div "Liste des utilisateurs Pour plus d’informations sur la gestion des utilisateurs…" at bounding box center [898, 380] width 1339 height 761
click at [483, 354] on div "Liste des utilisateurs Pour plus d’informations sur la gestion des utilisateurs…" at bounding box center [898, 380] width 1339 height 761
click at [689, 490] on div "Liste des utilisateurs Pour plus d’informations sur la gestion des utilisateurs…" at bounding box center [898, 380] width 1339 height 761
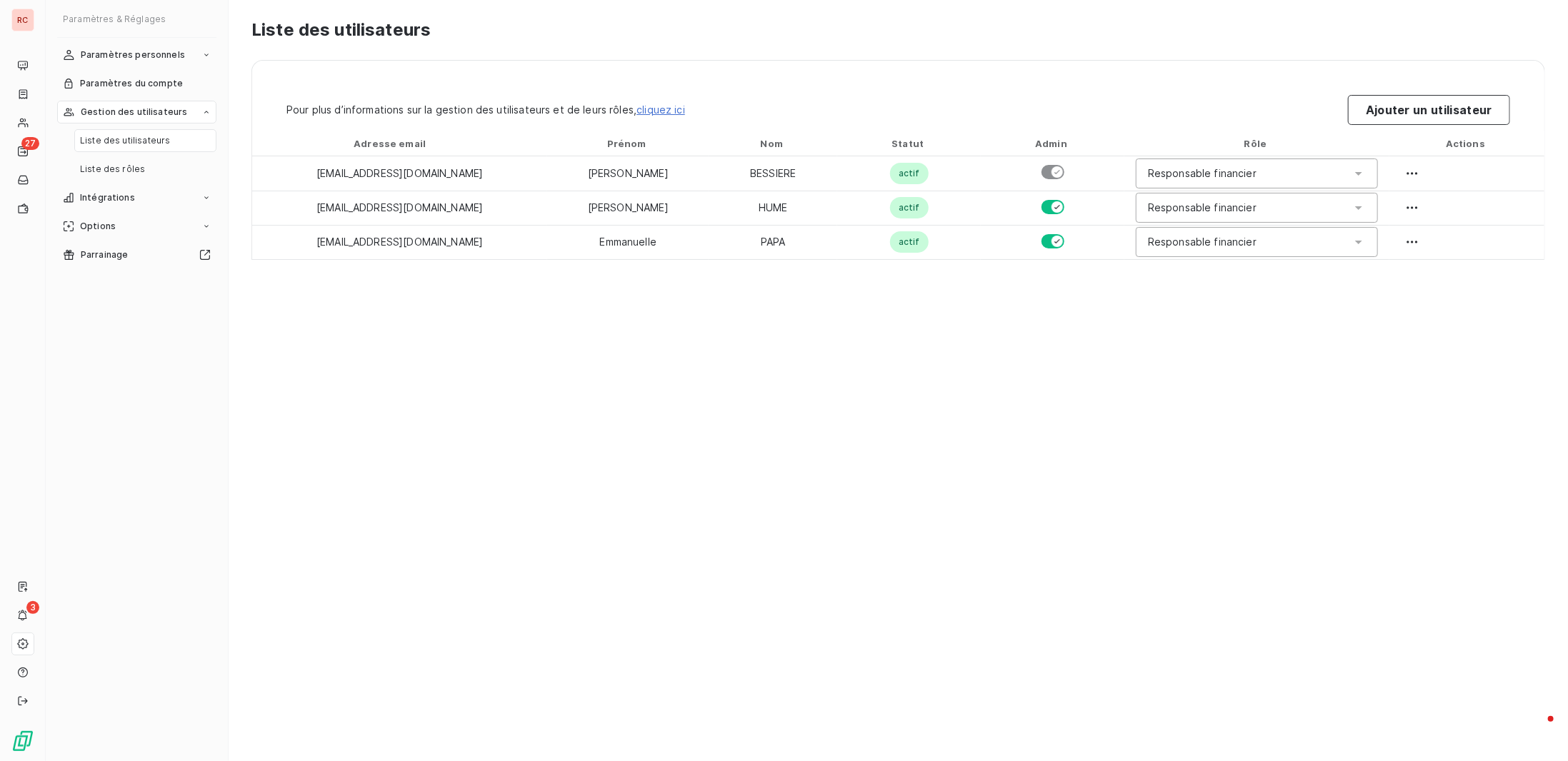
drag, startPoint x: 989, startPoint y: 363, endPoint x: 814, endPoint y: 323, distance: 179.5
click at [977, 363] on div "Liste des utilisateurs Pour plus d’informations sur la gestion des utilisateurs…" at bounding box center [898, 380] width 1339 height 761
drag, startPoint x: 590, startPoint y: 446, endPoint x: 360, endPoint y: 316, distance: 264.2
click at [570, 438] on div "Liste des utilisateurs Pour plus d’informations sur la gestion des utilisateurs…" at bounding box center [898, 380] width 1339 height 761
click at [162, 49] on span "Paramètres personnels" at bounding box center [133, 55] width 105 height 13
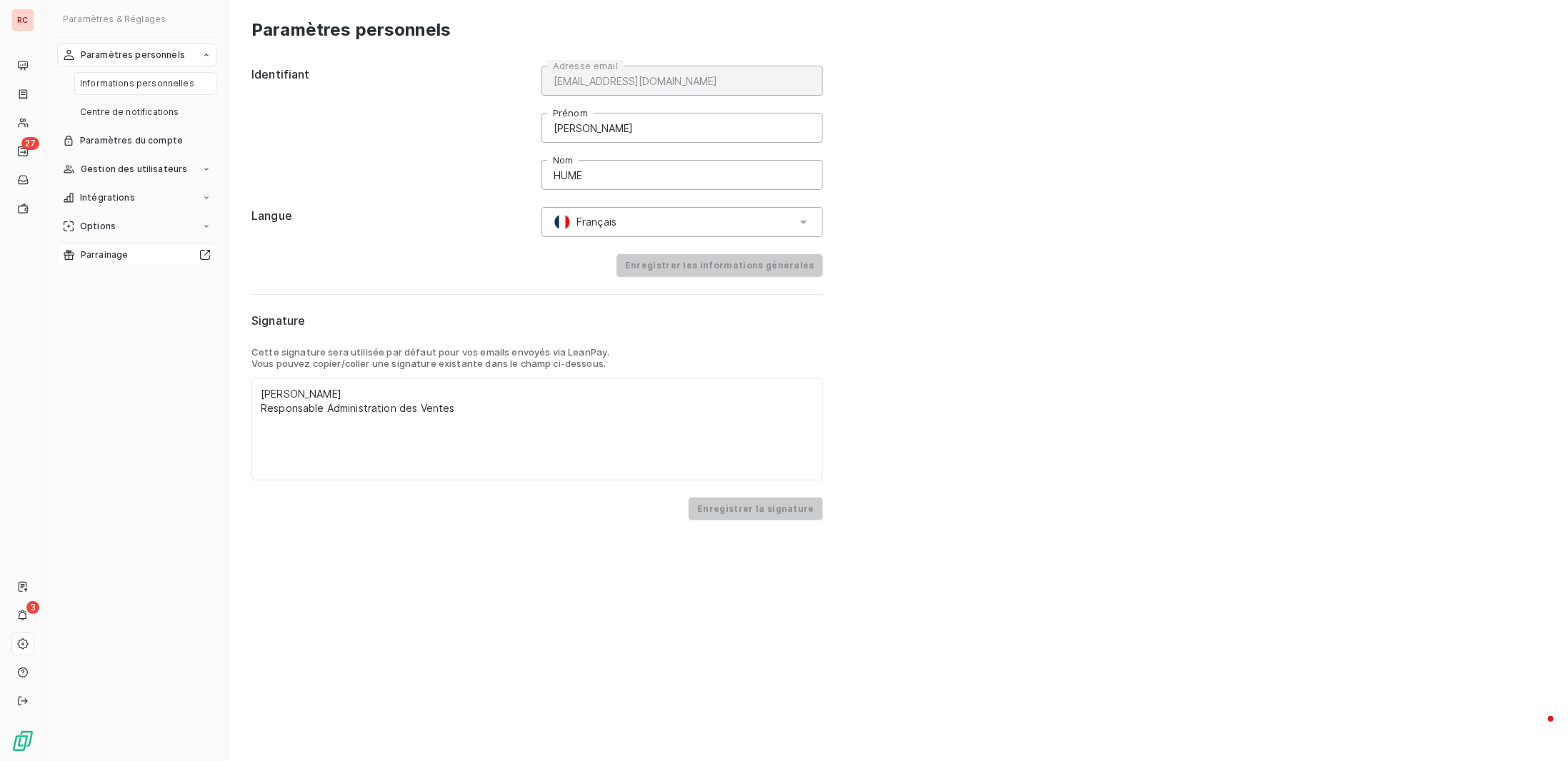
click at [117, 197] on span "Intégrations" at bounding box center [107, 198] width 55 height 13
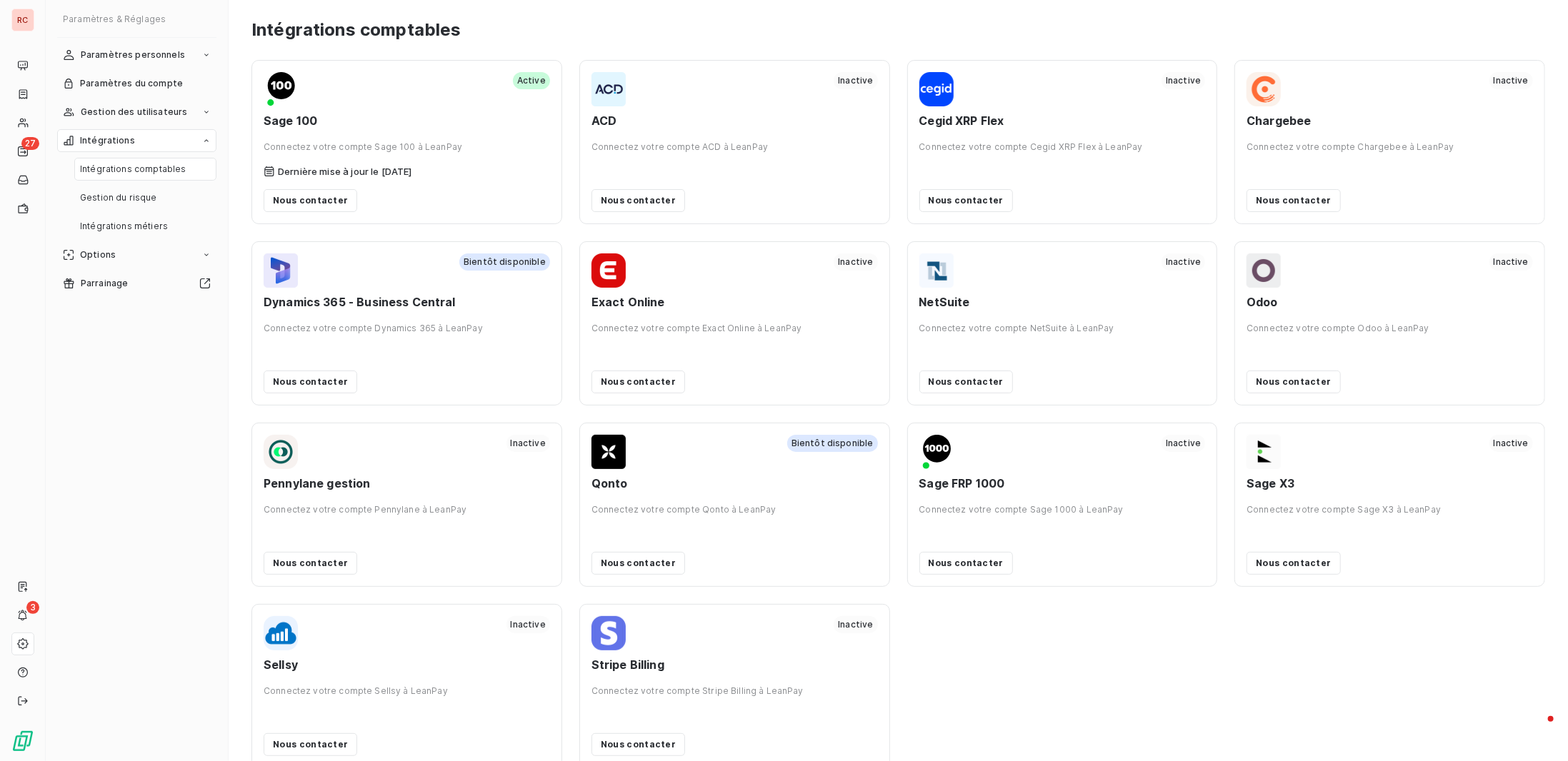
scroll to position [23, 0]
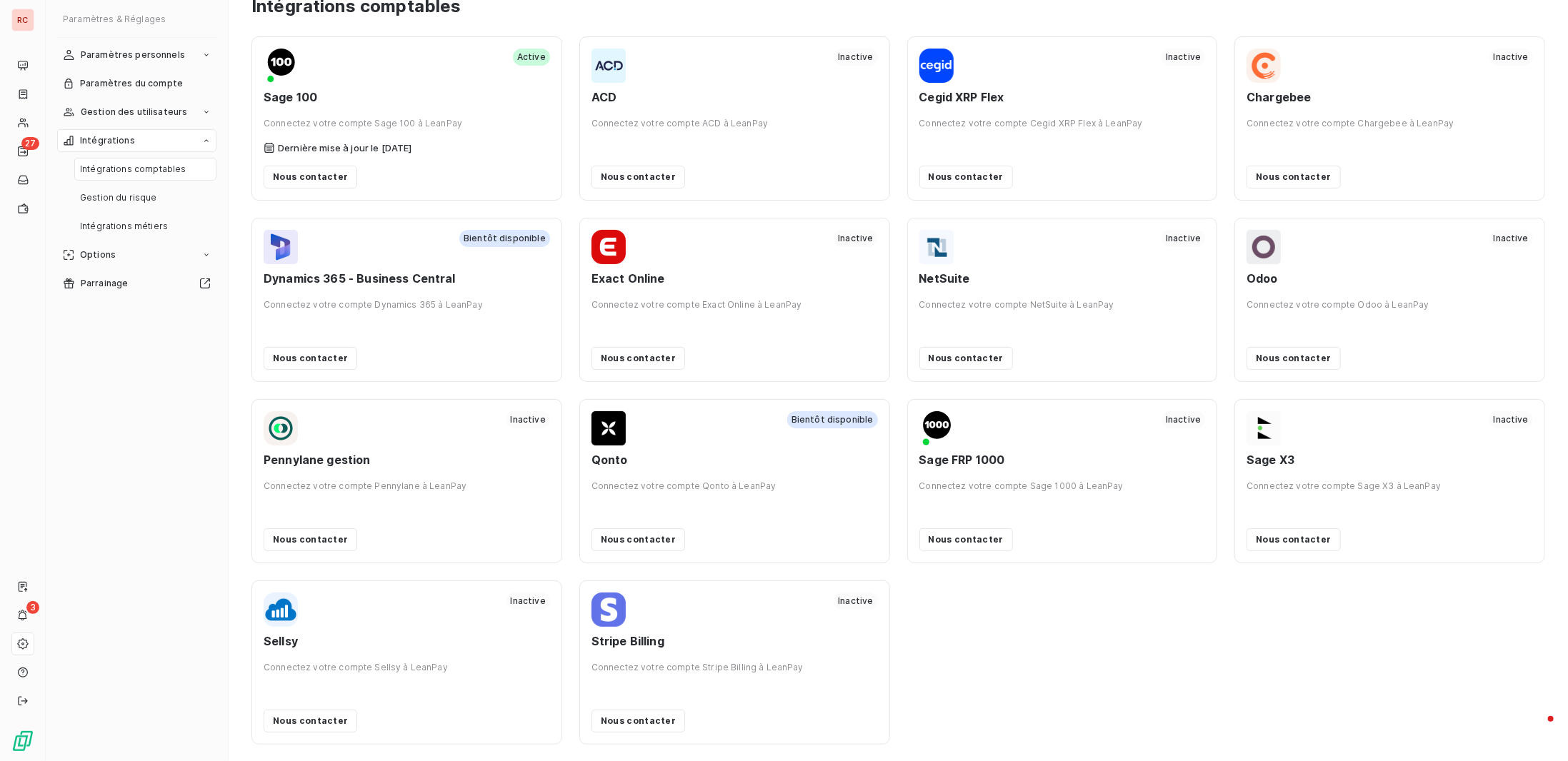
drag, startPoint x: 1192, startPoint y: 671, endPoint x: 1194, endPoint y: 661, distance: 10.2
click at [1191, 671] on div "Active Sage 100 Connectez votre compte Sage 100 à LeanPay Dernière mise à jour …" at bounding box center [897, 390] width 1293 height 709
drag, startPoint x: 1286, startPoint y: 664, endPoint x: 1280, endPoint y: 654, distance: 11.7
click at [1287, 664] on div "Active Sage 100 Connectez votre compte Sage 100 à LeanPay Dernière mise à jour …" at bounding box center [897, 390] width 1293 height 709
click at [1142, 665] on div "Active Sage 100 Connectez votre compte Sage 100 à LeanPay Dernière mise à jour …" at bounding box center [897, 390] width 1293 height 709
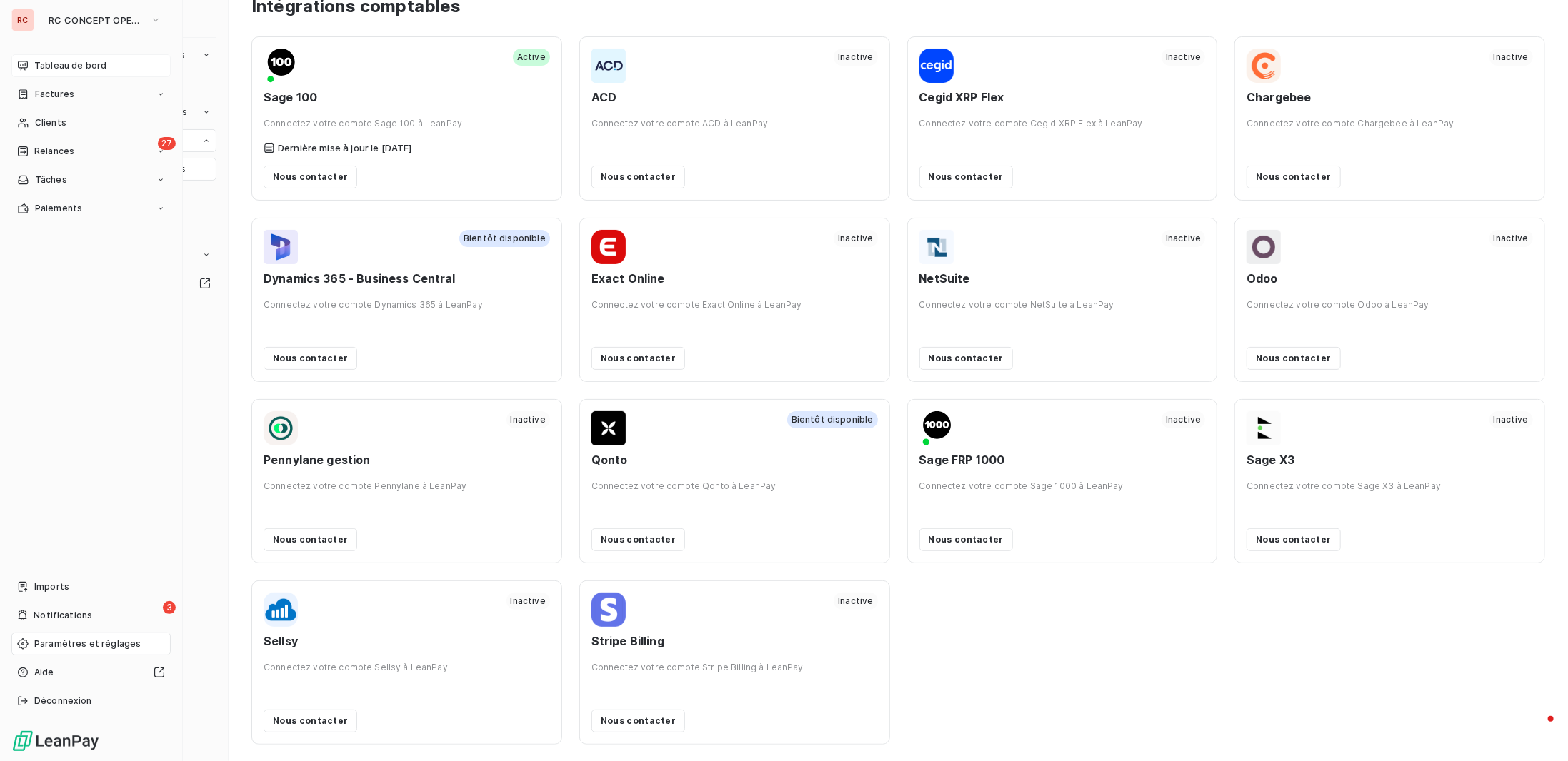
click at [123, 67] on div "Tableau de bord" at bounding box center [91, 65] width 160 height 22
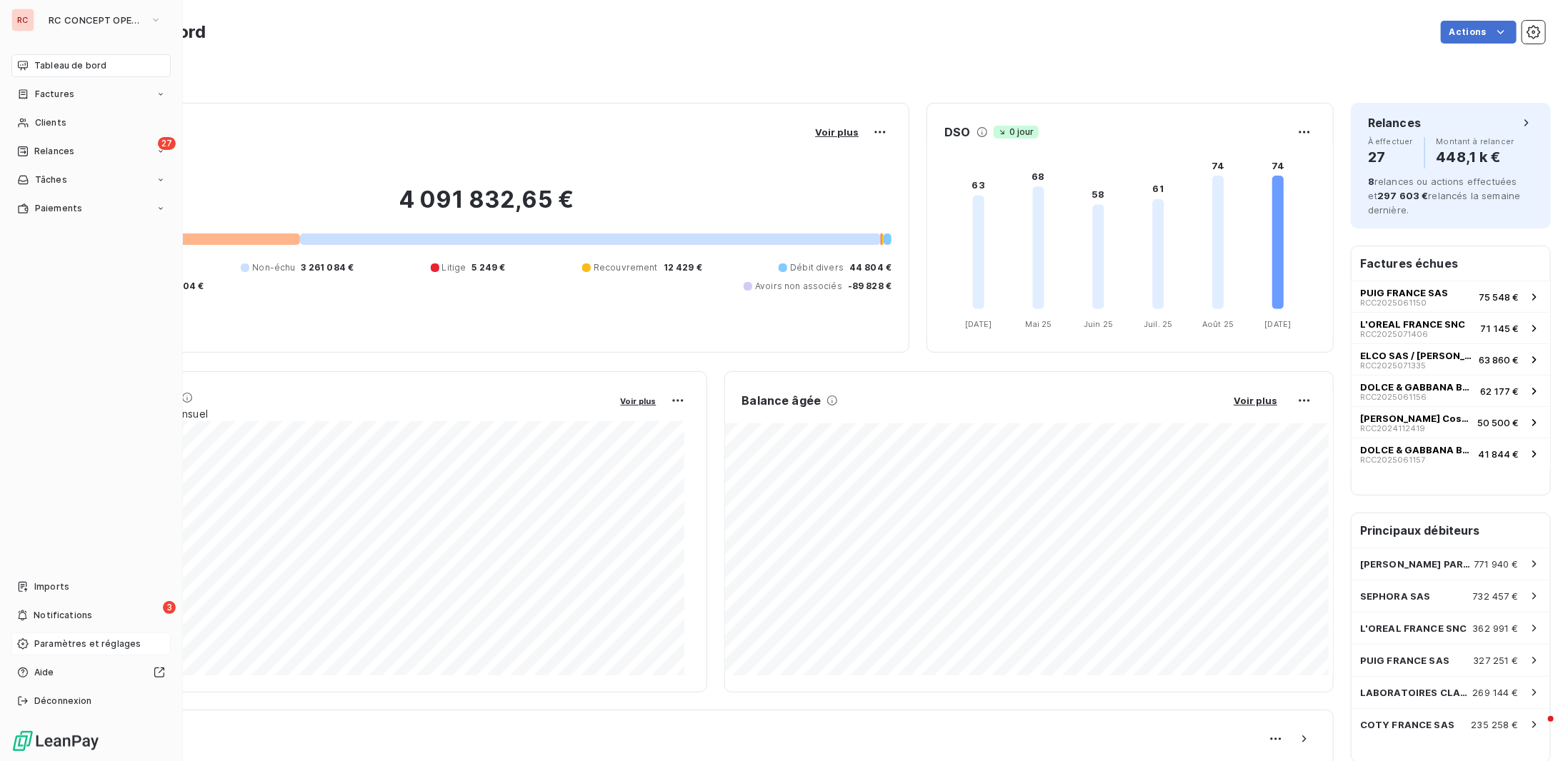
click at [59, 647] on span "Paramètres et réglages" at bounding box center [88, 644] width 106 height 13
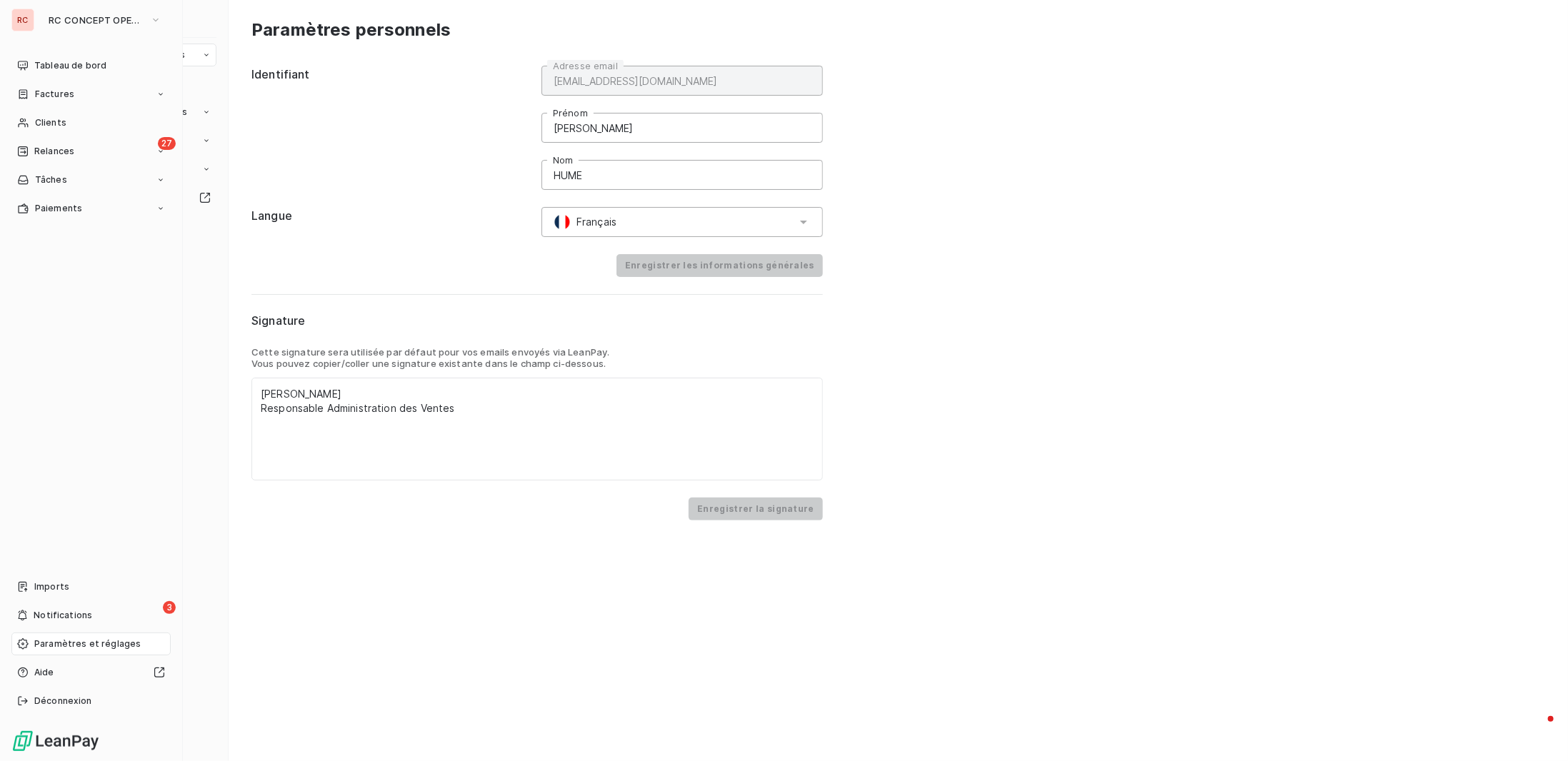
click at [27, 22] on div "RC" at bounding box center [22, 20] width 22 height 22
click at [152, 17] on icon "button" at bounding box center [156, 20] width 11 height 14
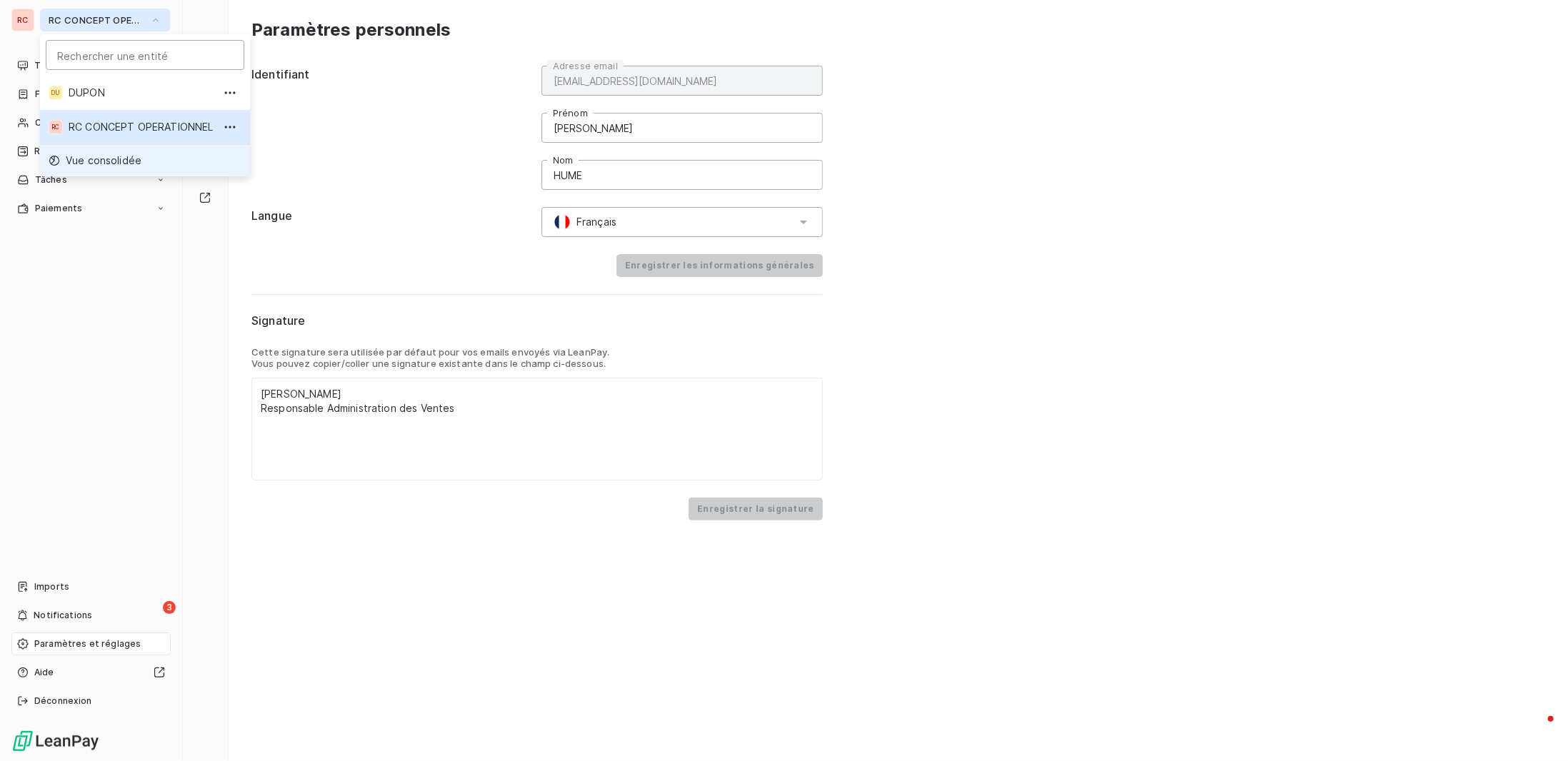
click at [109, 157] on span "Vue consolidée" at bounding box center [103, 160] width 76 height 14
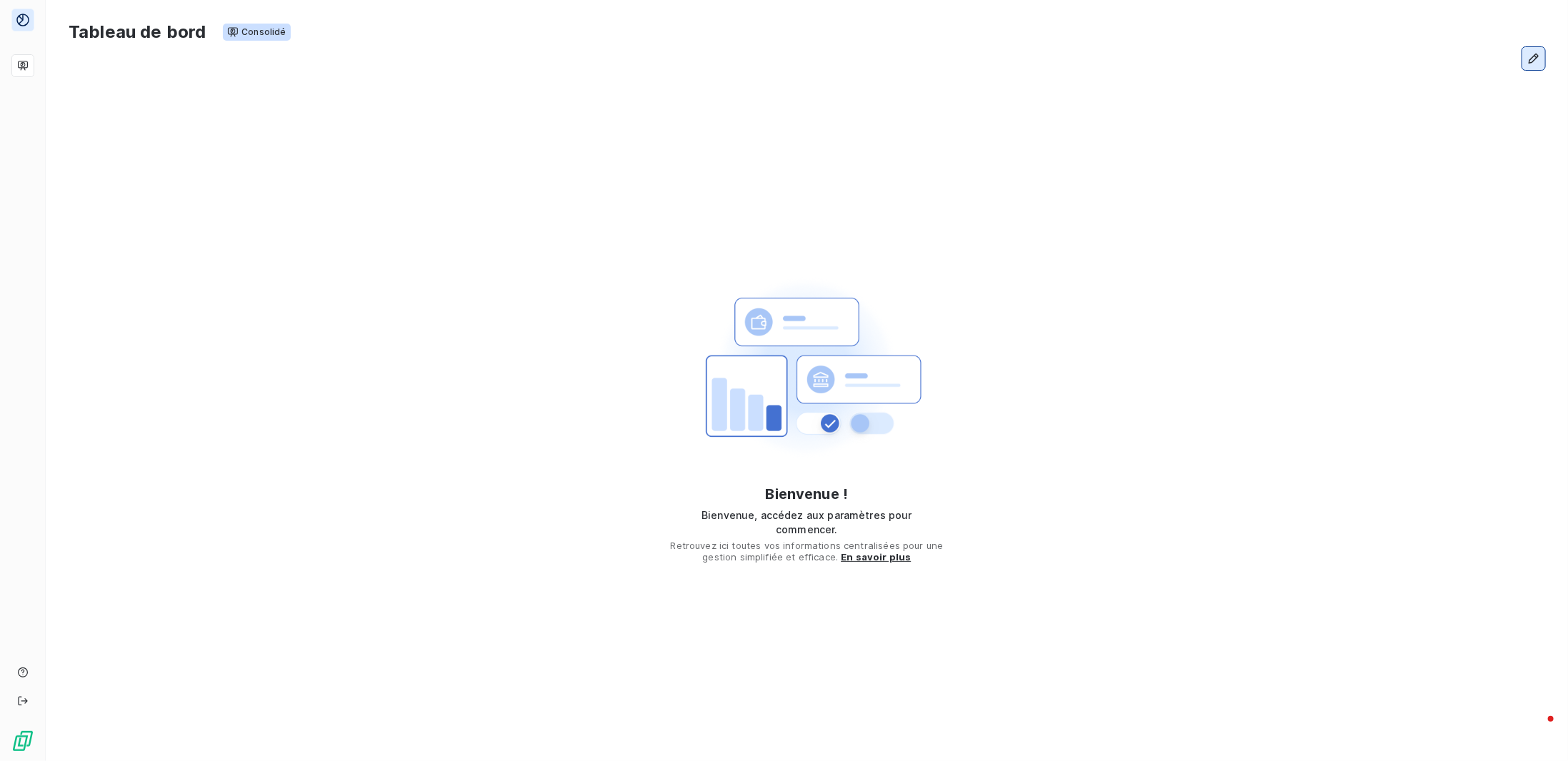
click at [1545, 56] on button "button" at bounding box center [1533, 58] width 22 height 22
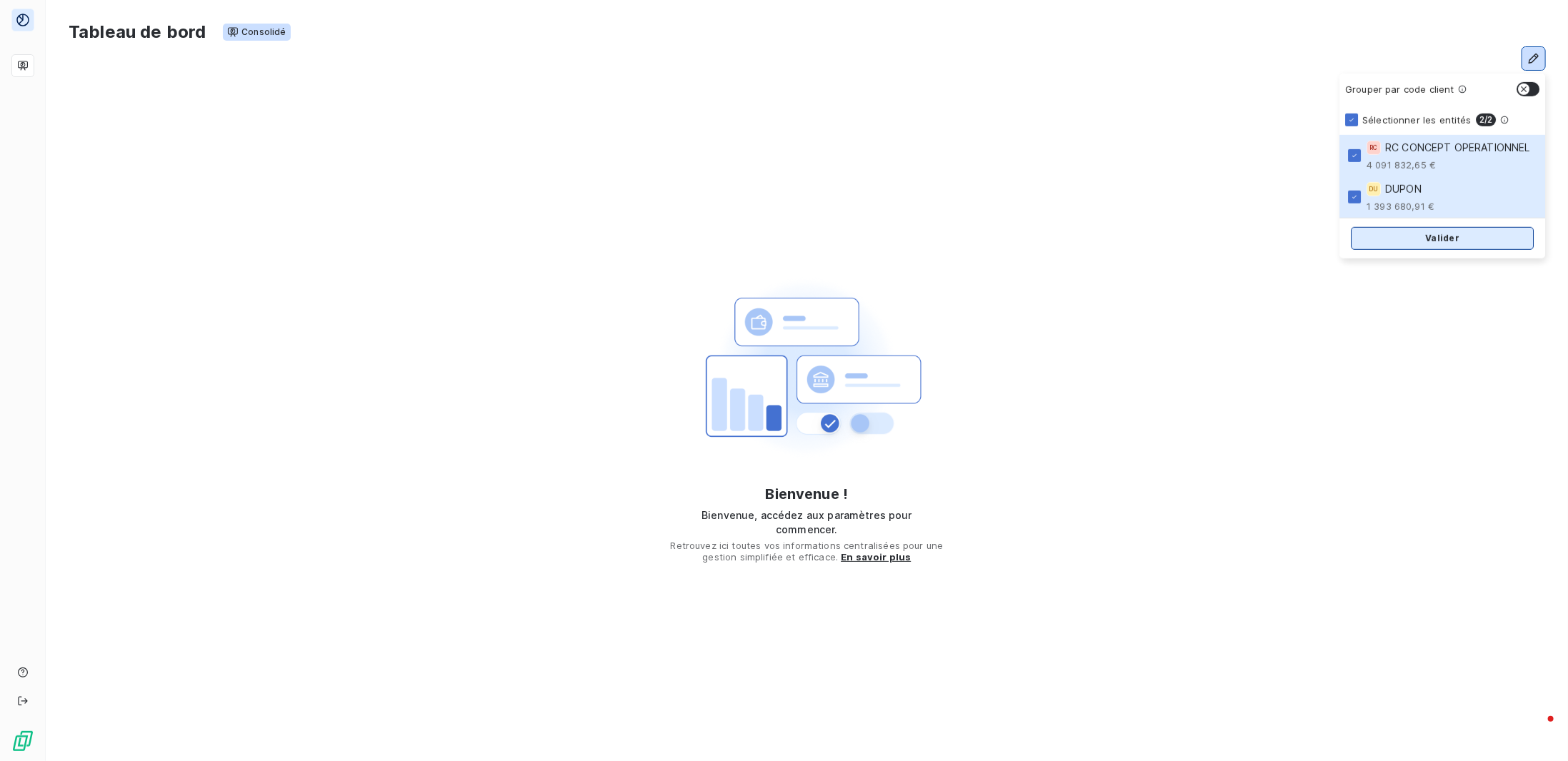
click at [1470, 235] on button "Valider" at bounding box center [1442, 238] width 183 height 22
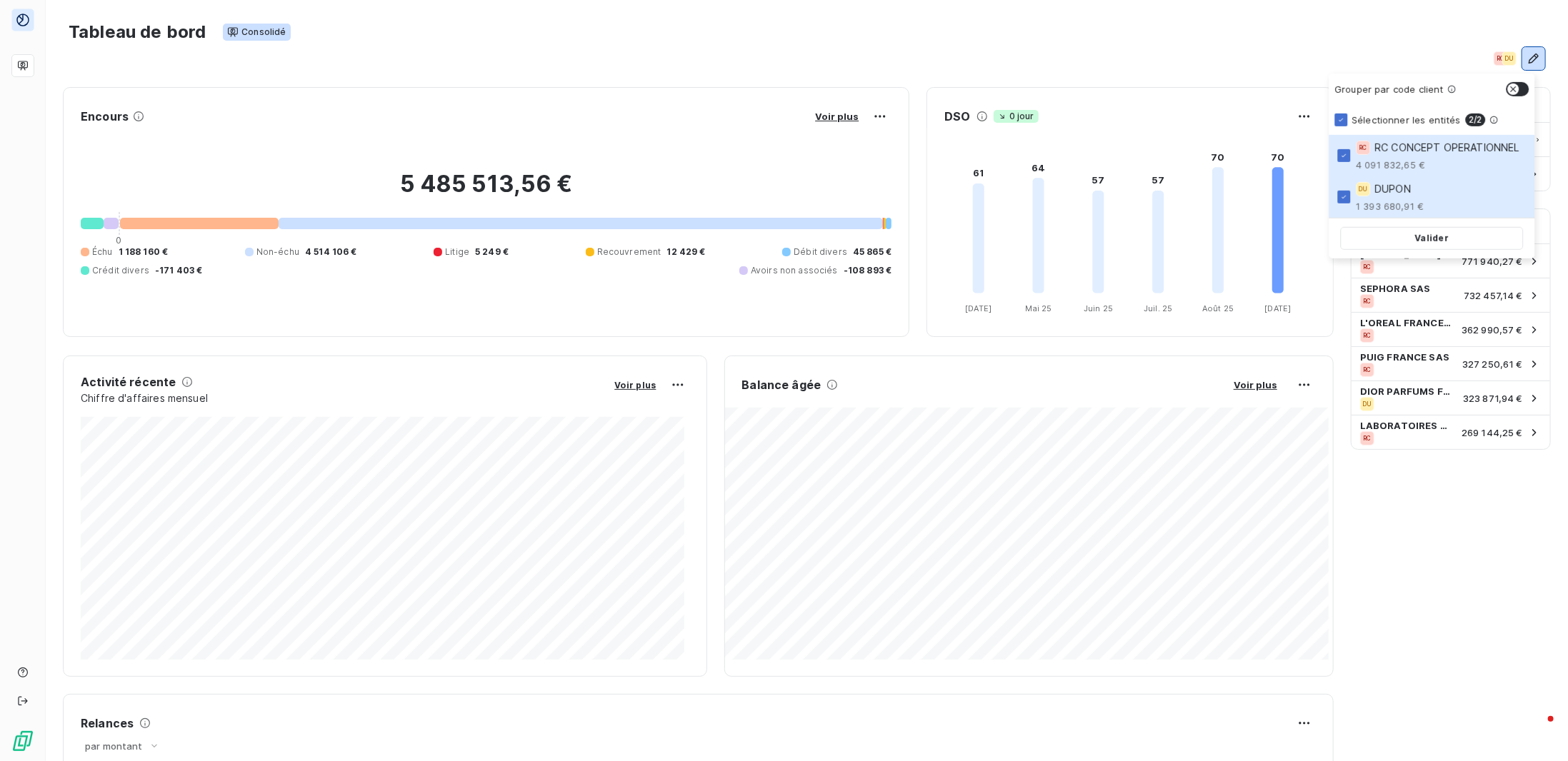
drag, startPoint x: 1144, startPoint y: 38, endPoint x: 1177, endPoint y: 47, distance: 34.2
click at [1144, 38] on div "Tableau de bord Consolidé" at bounding box center [806, 32] width 1476 height 30
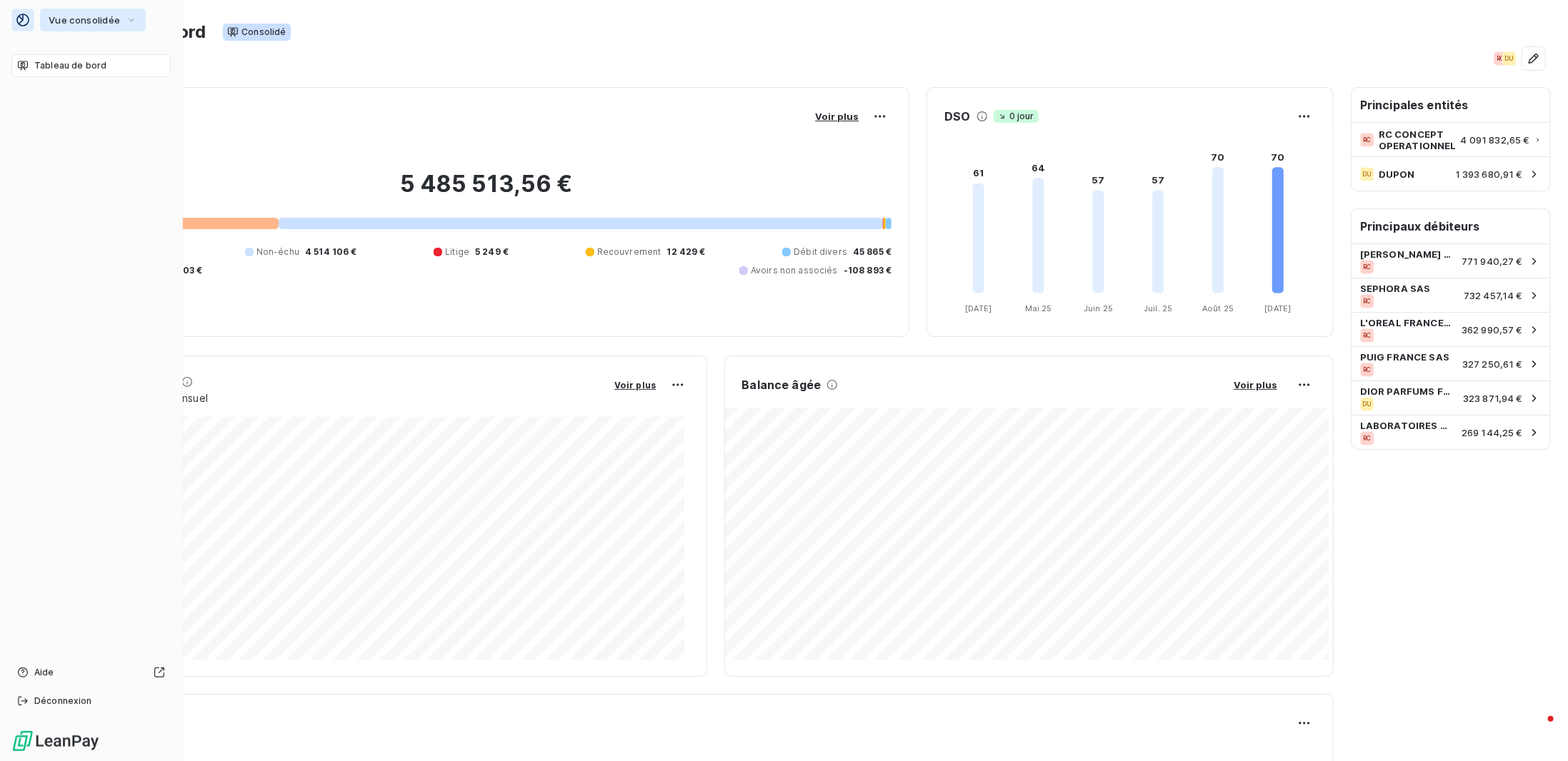
click at [87, 22] on span "Vue consolidée" at bounding box center [84, 20] width 71 height 11
drag, startPoint x: 19, startPoint y: 18, endPoint x: 92, endPoint y: 36, distance: 75.2
click at [19, 18] on icon at bounding box center [22, 20] width 14 height 14
click at [90, 26] on button "Vue consolidée" at bounding box center [92, 20] width 106 height 22
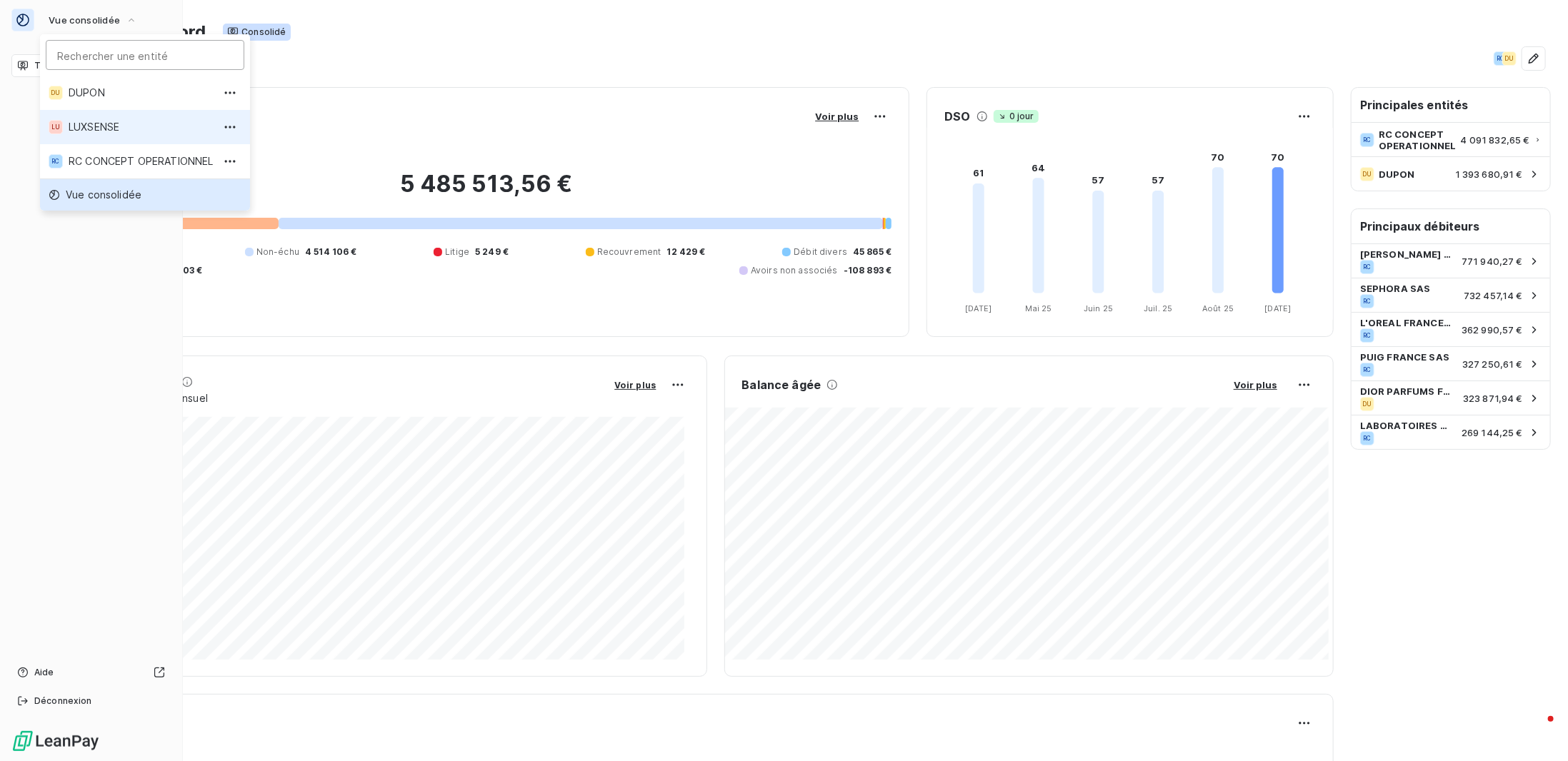
click at [130, 123] on span "LUXSENSE" at bounding box center [140, 127] width 145 height 14
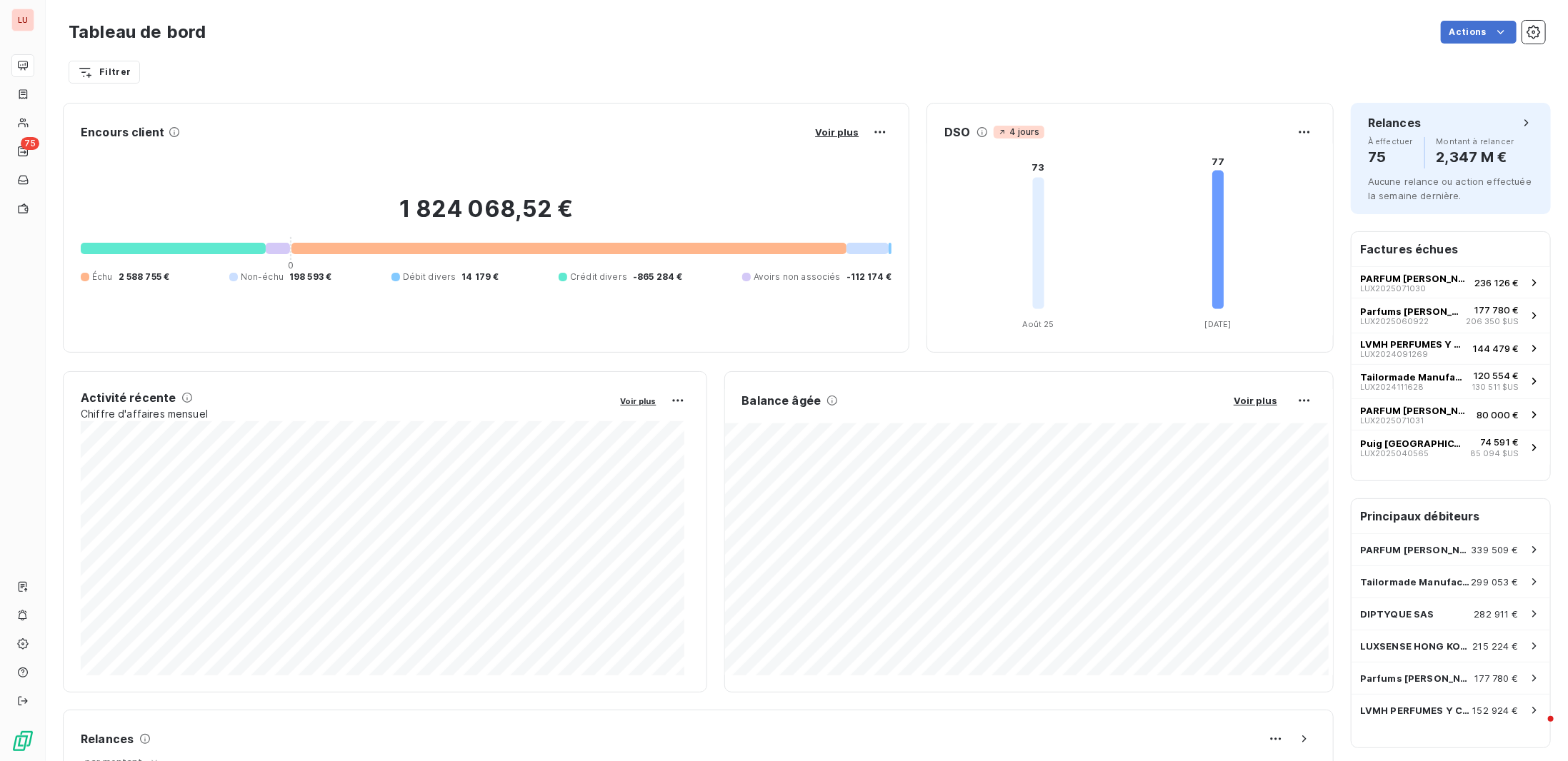
click at [451, 34] on div "Actions" at bounding box center [884, 32] width 1322 height 22
drag, startPoint x: 1321, startPoint y: 75, endPoint x: 1333, endPoint y: 78, distance: 12.4
click at [1322, 75] on div "Filtrer" at bounding box center [806, 72] width 1476 height 27
drag, startPoint x: 1284, startPoint y: 50, endPoint x: 1535, endPoint y: 38, distance: 251.3
click at [1285, 50] on div "Filtrer" at bounding box center [806, 65] width 1476 height 38
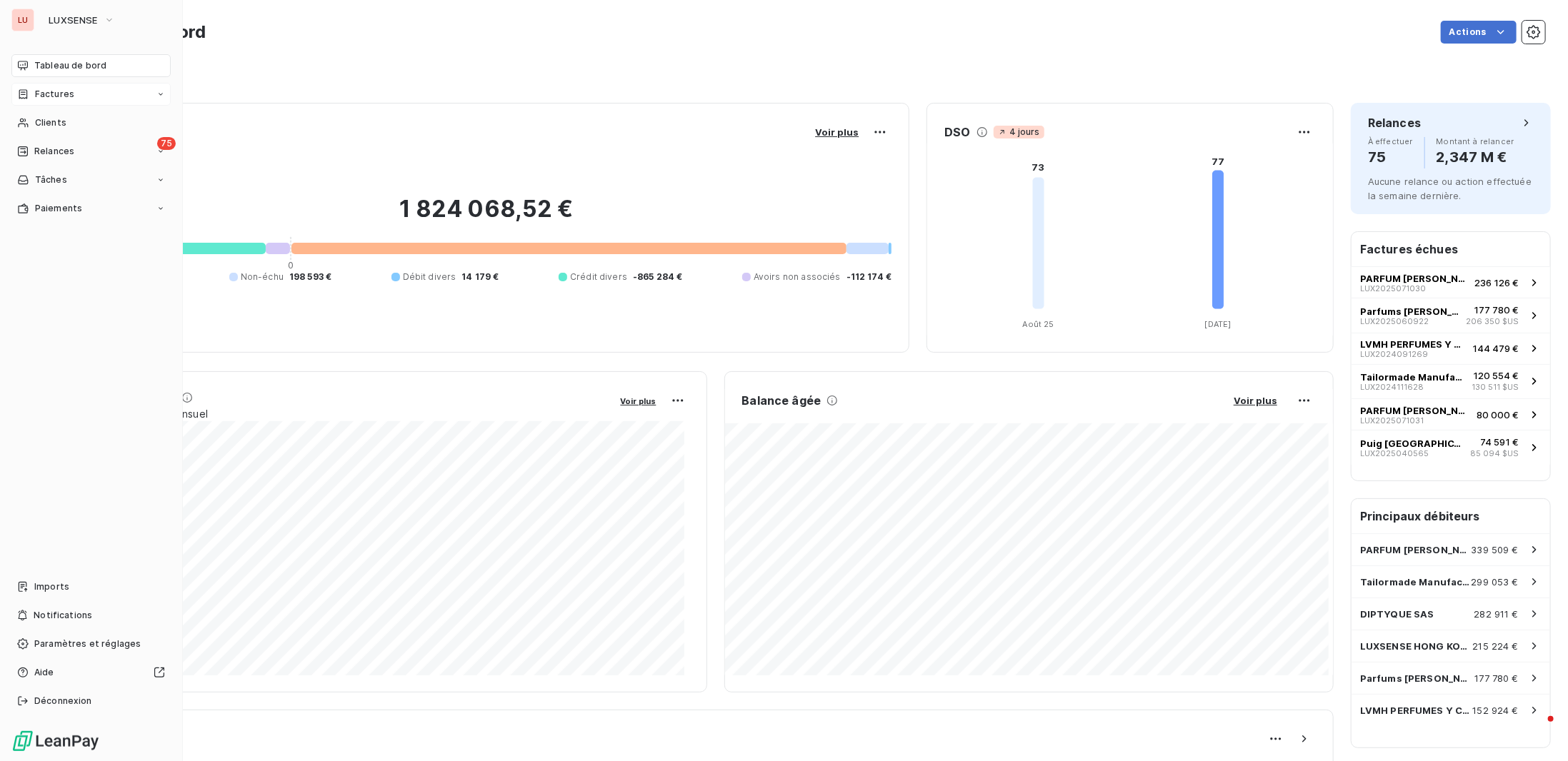
drag, startPoint x: 32, startPoint y: 94, endPoint x: 82, endPoint y: 96, distance: 50.0
click at [32, 94] on div "Factures" at bounding box center [45, 94] width 57 height 13
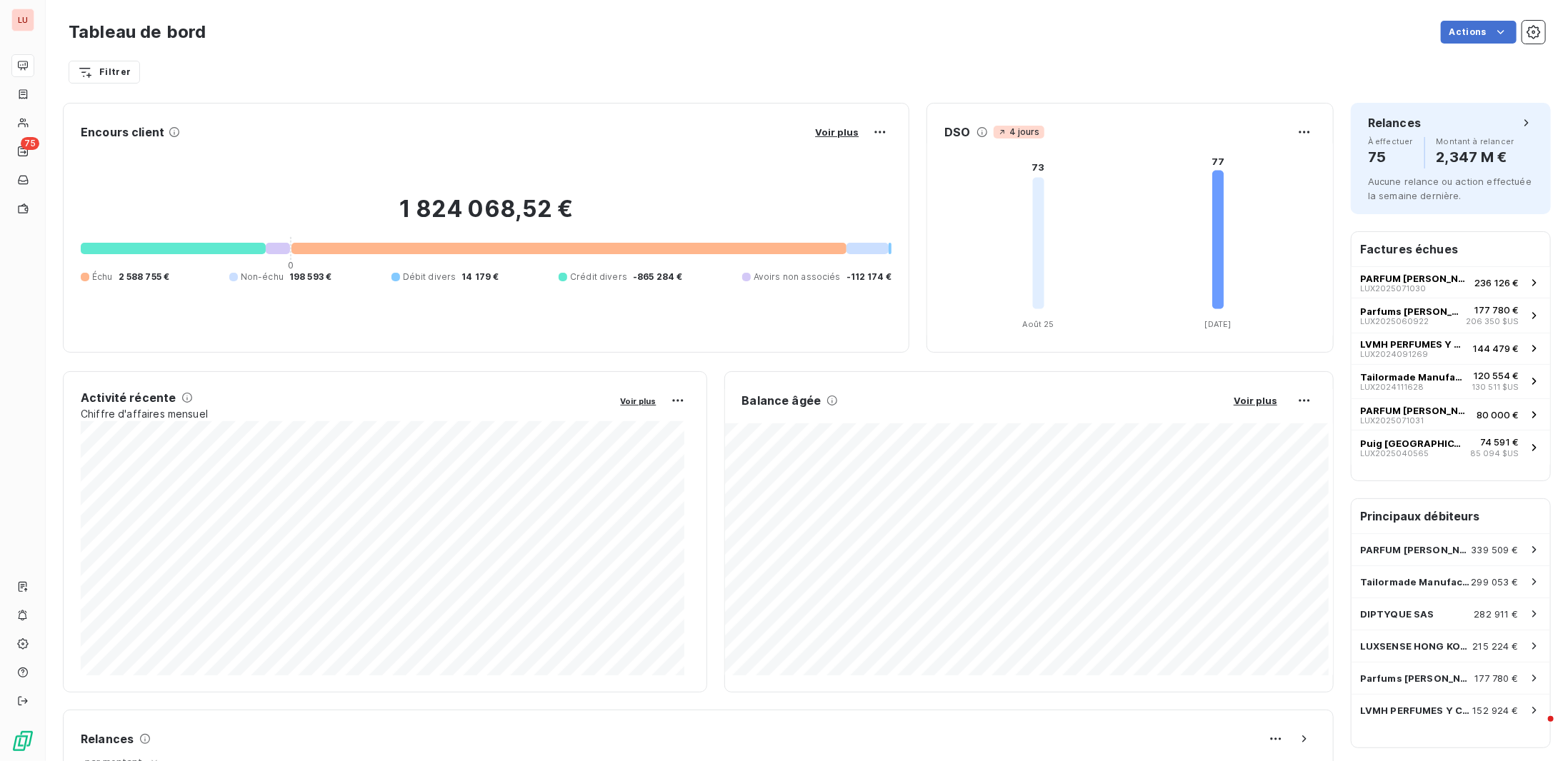
click at [885, 63] on div "Filtrer" at bounding box center [806, 72] width 1476 height 27
click at [586, 248] on div at bounding box center [569, 248] width 555 height 11
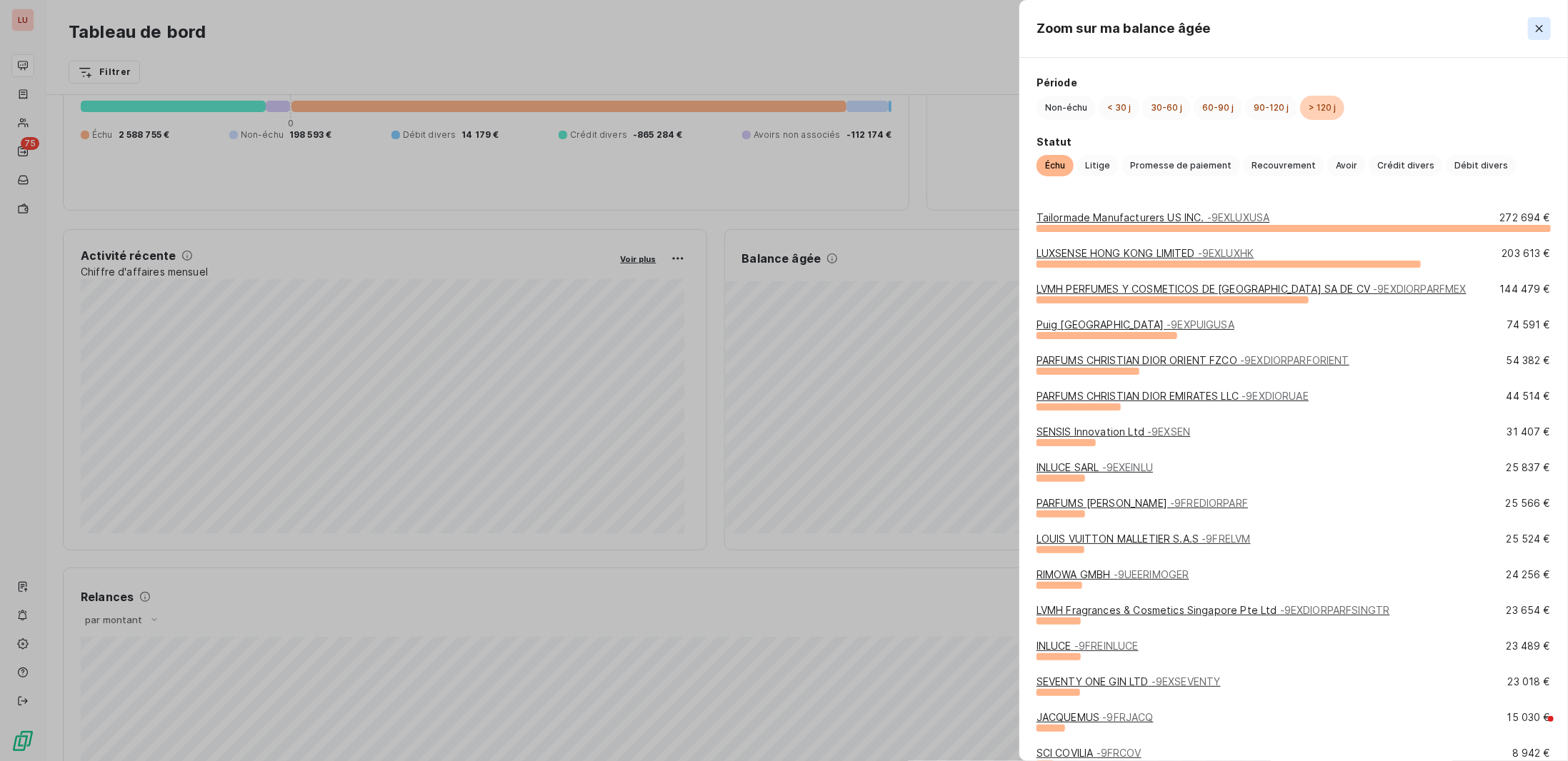
click at [1538, 28] on icon "button" at bounding box center [1539, 28] width 14 height 14
click at [1537, 34] on icon "button" at bounding box center [1539, 28] width 14 height 14
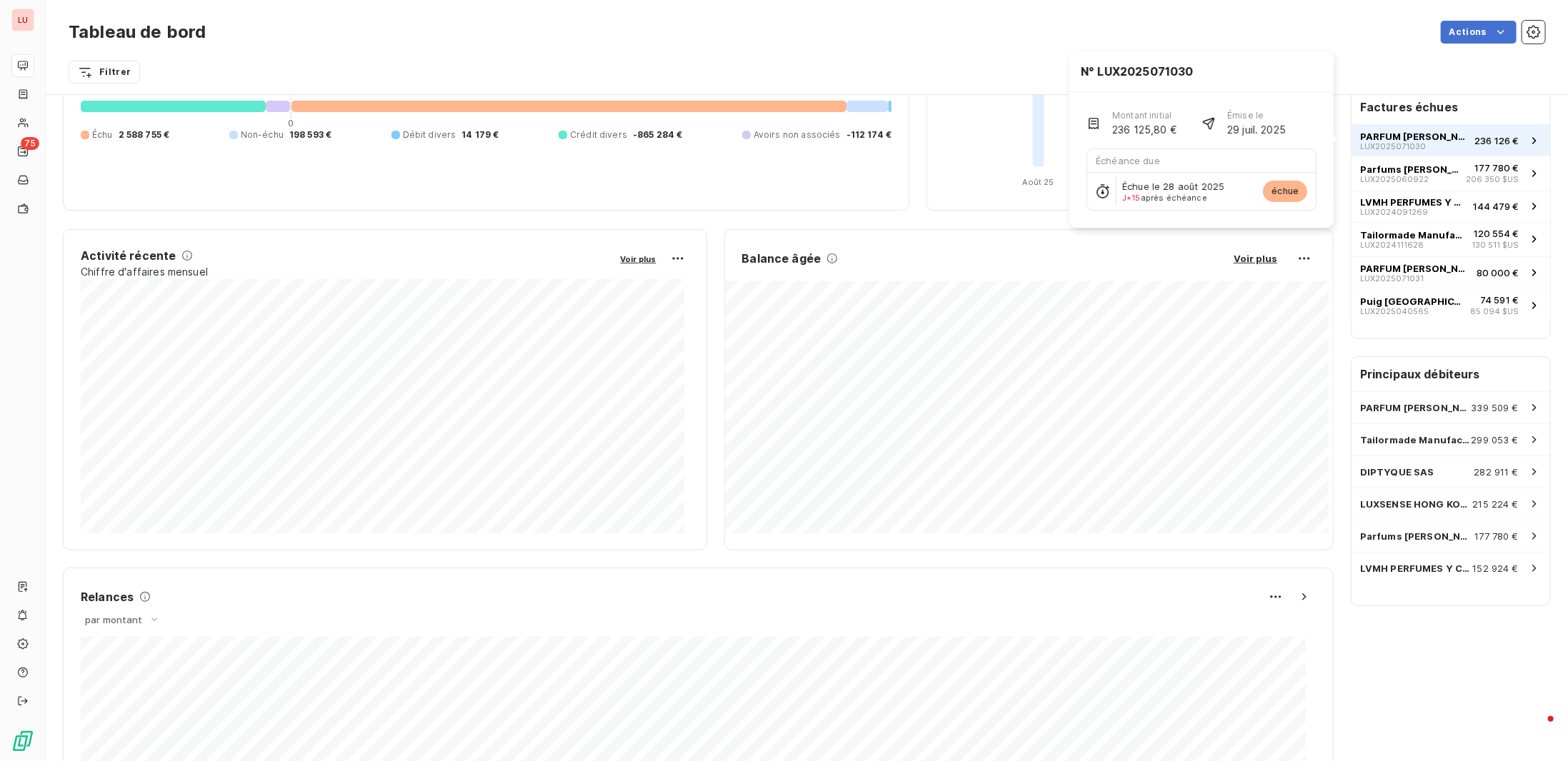
click at [1446, 142] on div "PARFUM [PERSON_NAME] LUX2025071030" at bounding box center [1414, 140] width 108 height 20
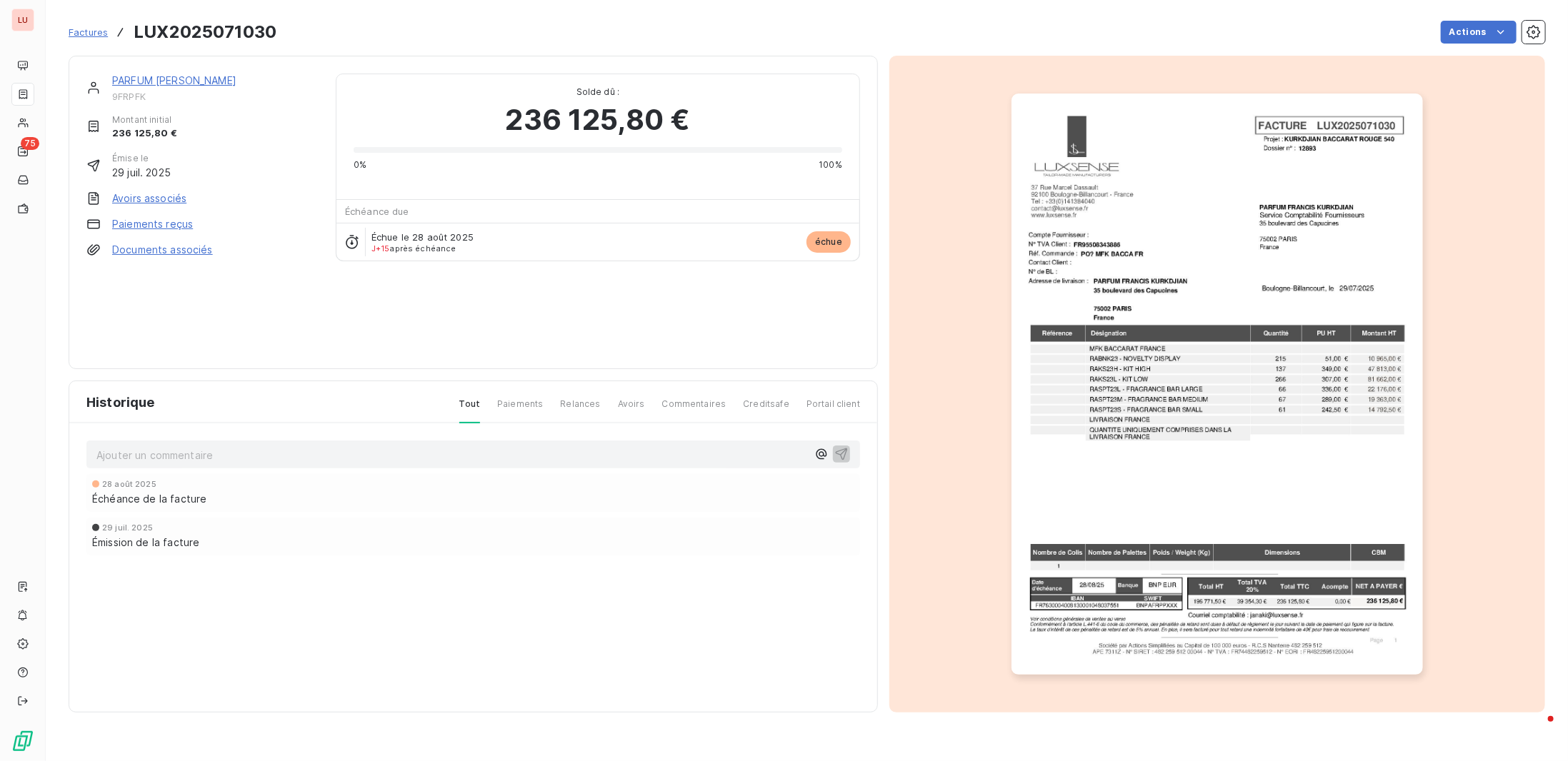
click at [219, 303] on div "PARFUM [PERSON_NAME] 9FRPFK Montant initial 236 125,80 € Émise le [DATE] Avoirs…" at bounding box center [203, 213] width 233 height 278
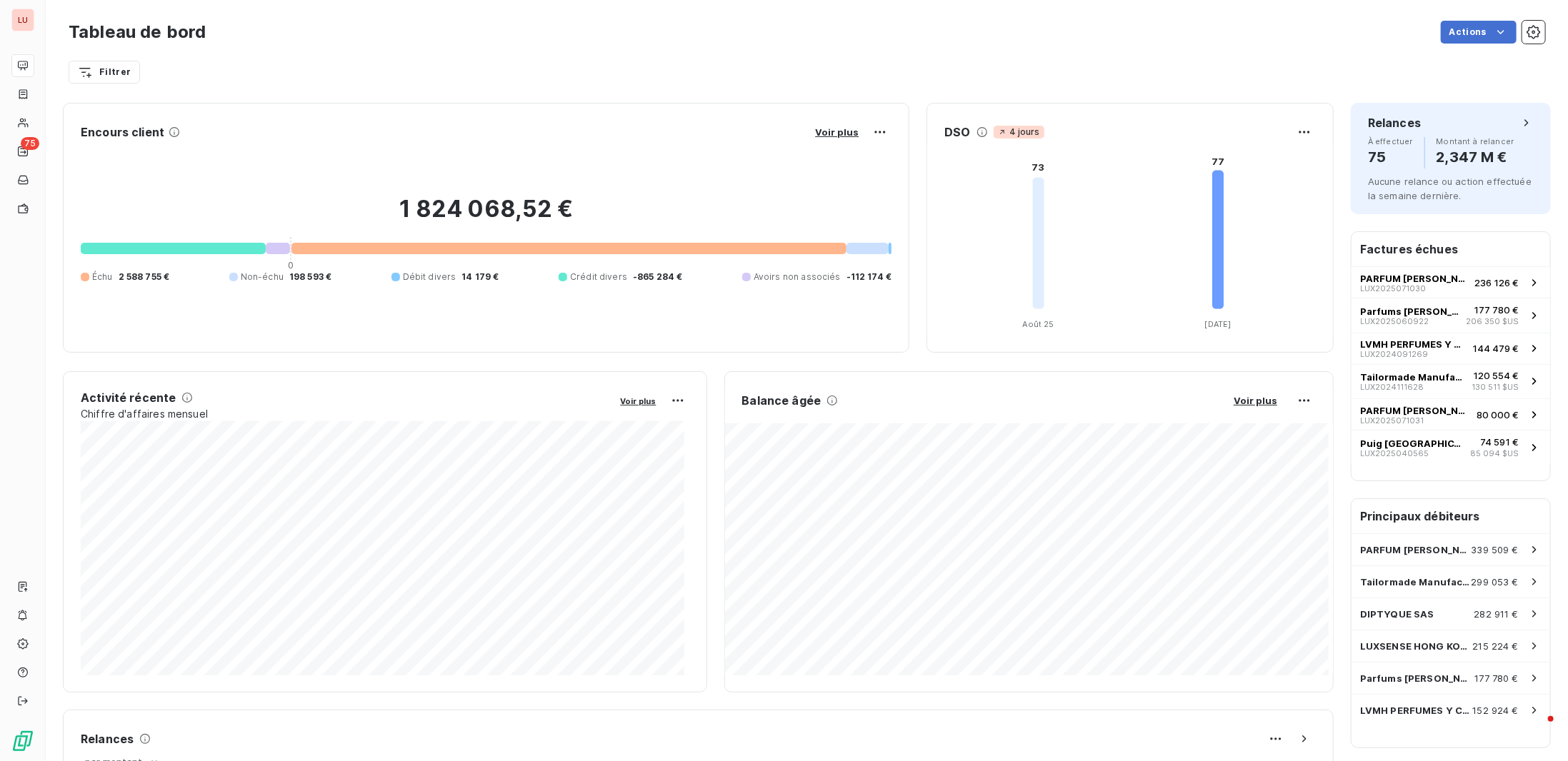
drag, startPoint x: 582, startPoint y: 78, endPoint x: 524, endPoint y: 377, distance: 304.6
click at [582, 78] on div "Filtrer" at bounding box center [806, 72] width 1476 height 27
click at [1296, 131] on html "LU 75 Tableau de bord Actions Filtrer Encours client Voir plus 1 824 068,52 € 0…" at bounding box center [784, 380] width 1568 height 761
click at [1089, 114] on html "LU 75 Tableau de bord Actions Filtrer Encours client Voir plus 1 824 068,52 € 0…" at bounding box center [784, 380] width 1568 height 761
click at [977, 132] on icon at bounding box center [982, 132] width 11 height 11
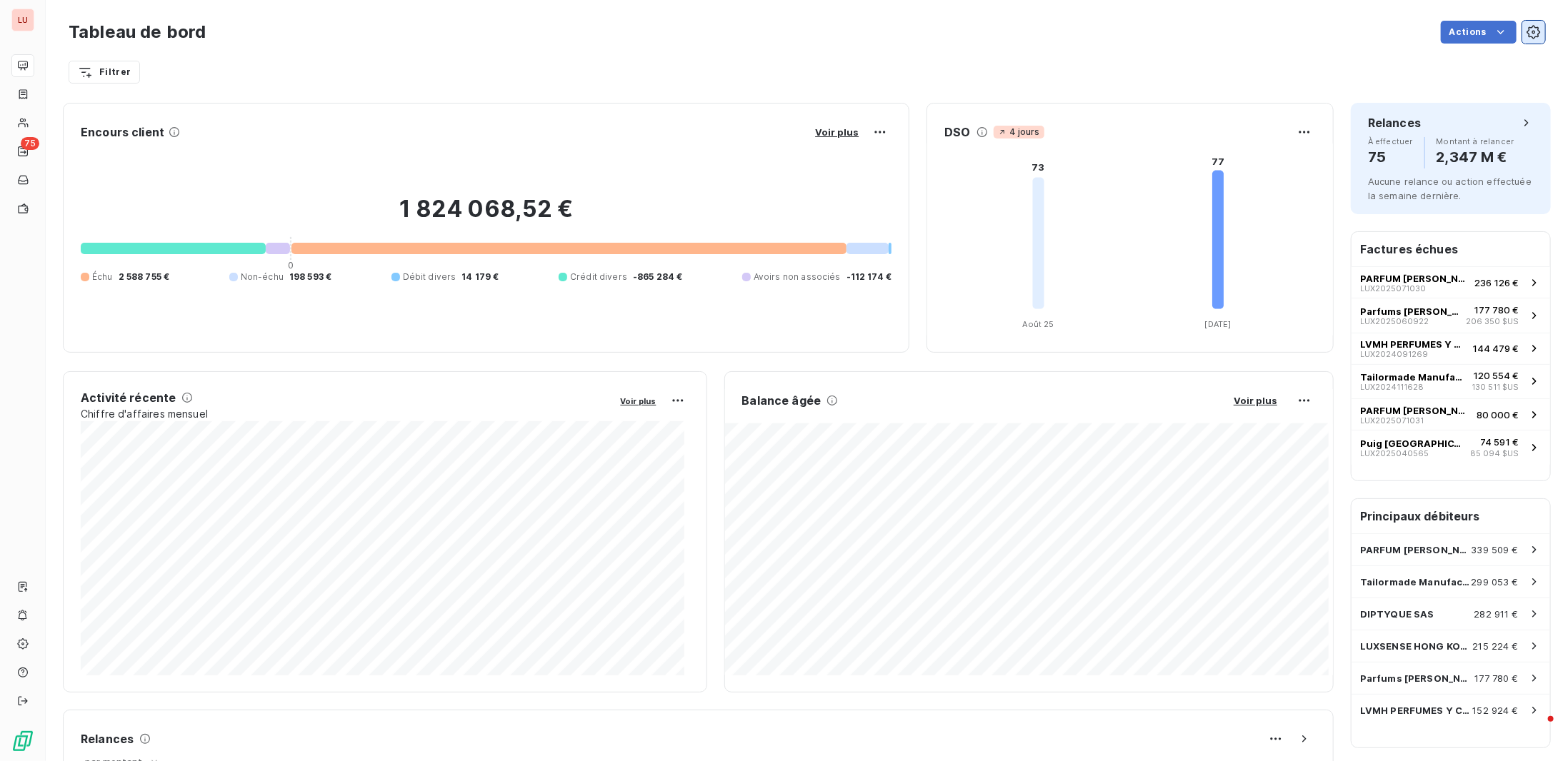
click at [1527, 31] on icon "button" at bounding box center [1533, 32] width 14 height 14
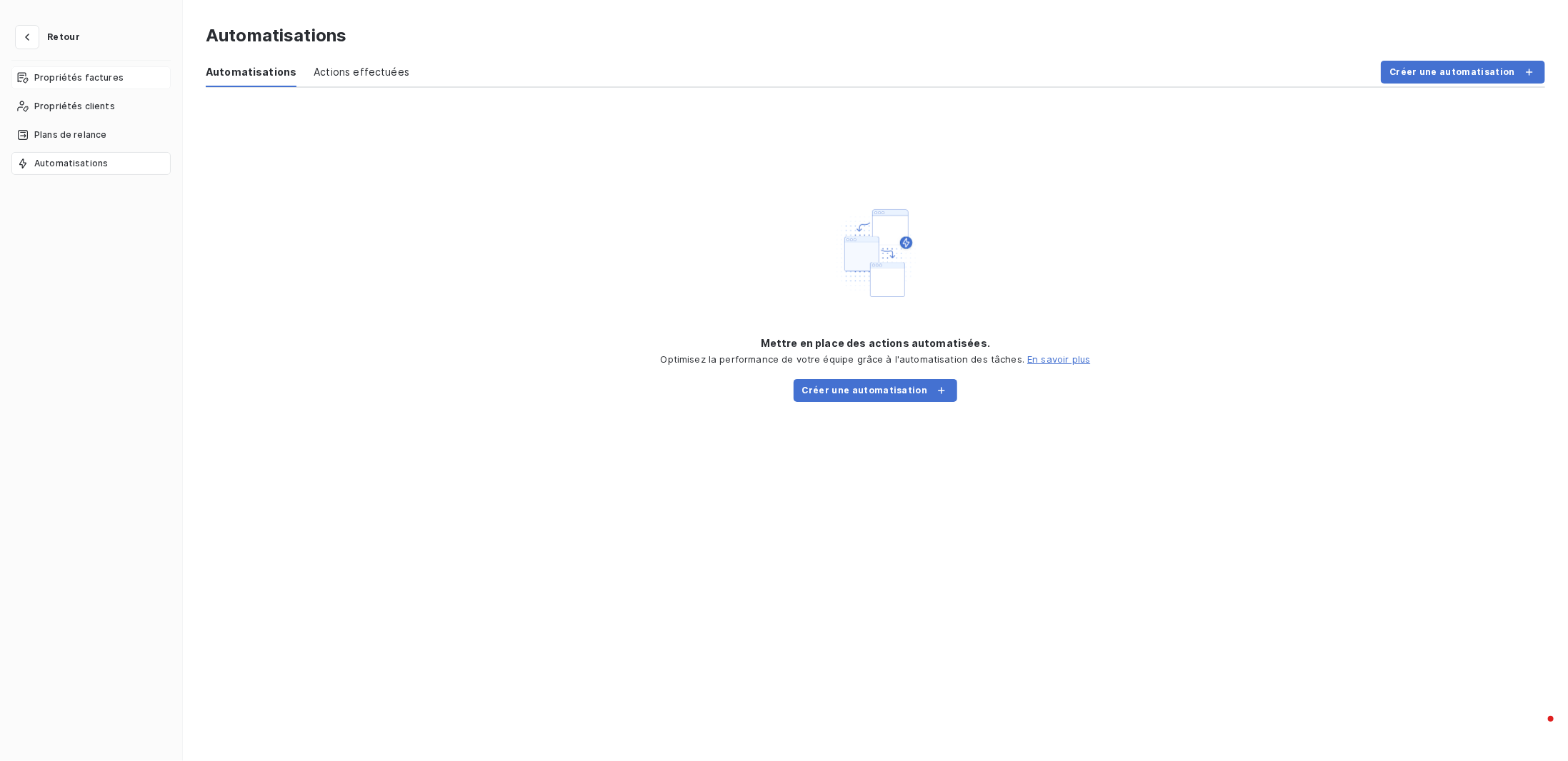
click at [113, 82] on span "Propriétés factures" at bounding box center [79, 78] width 90 height 13
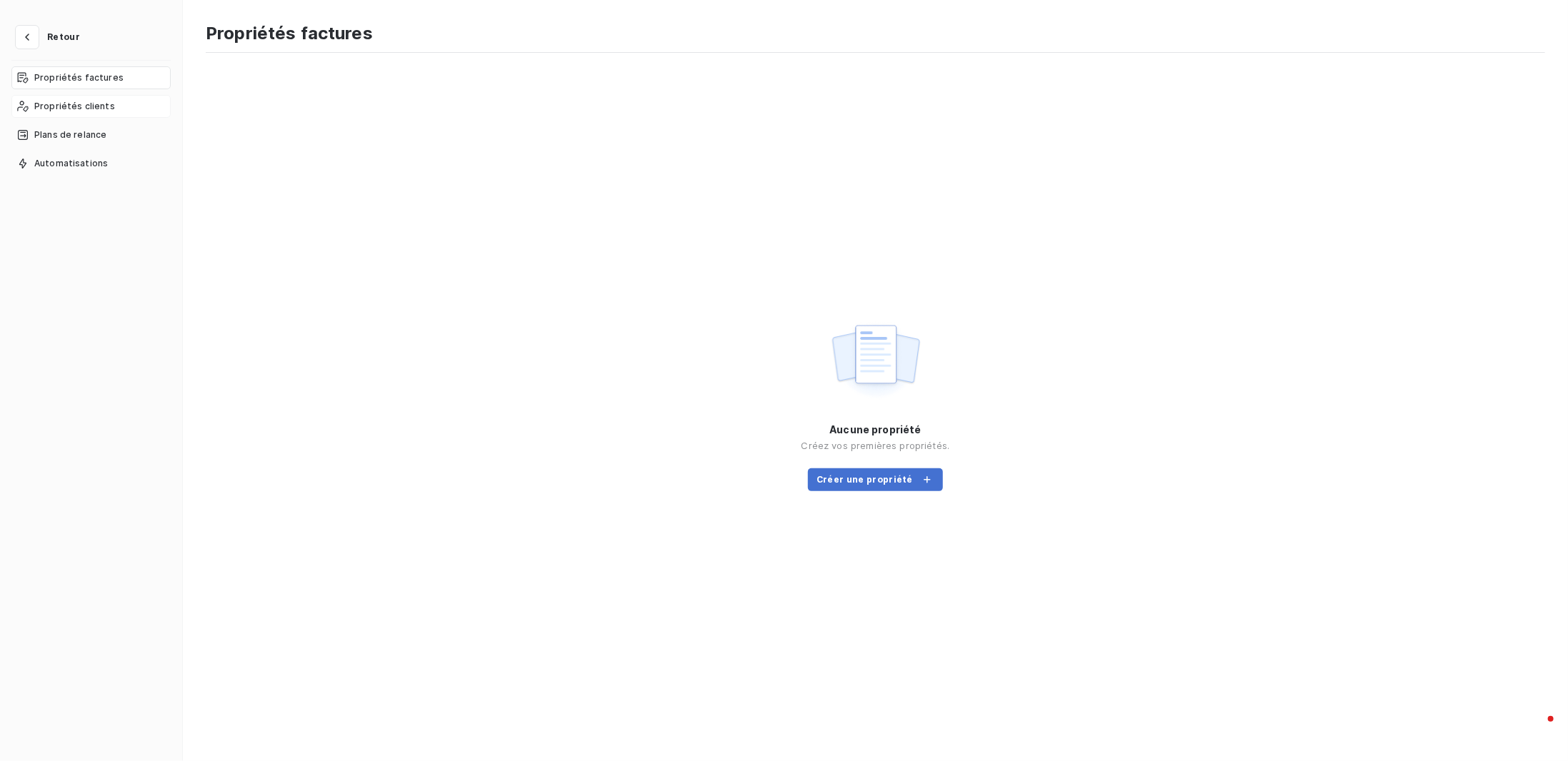
click at [99, 103] on span "Propriétés clients" at bounding box center [75, 106] width 80 height 13
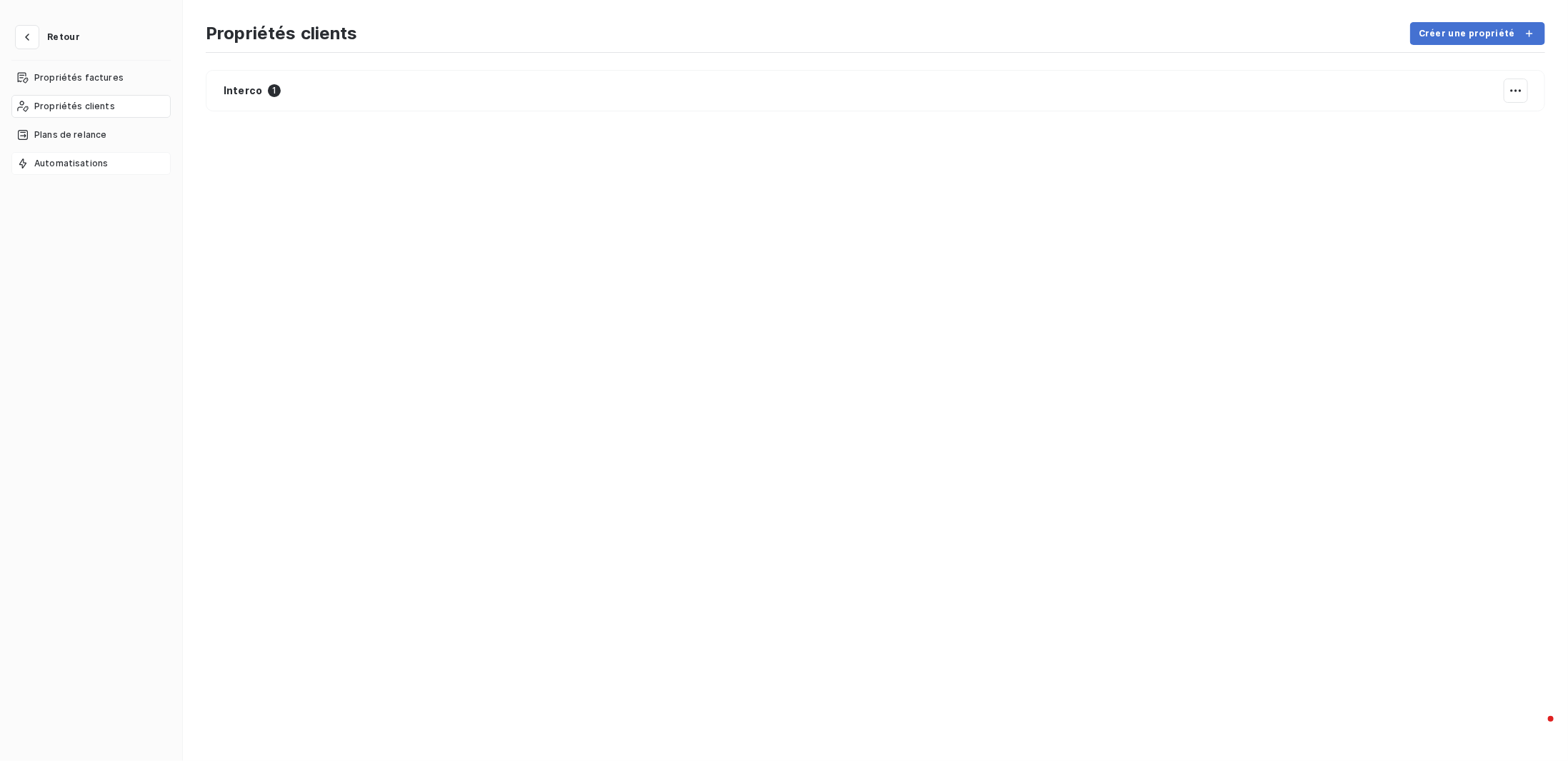
click at [102, 157] on span "Automatisations" at bounding box center [71, 163] width 74 height 13
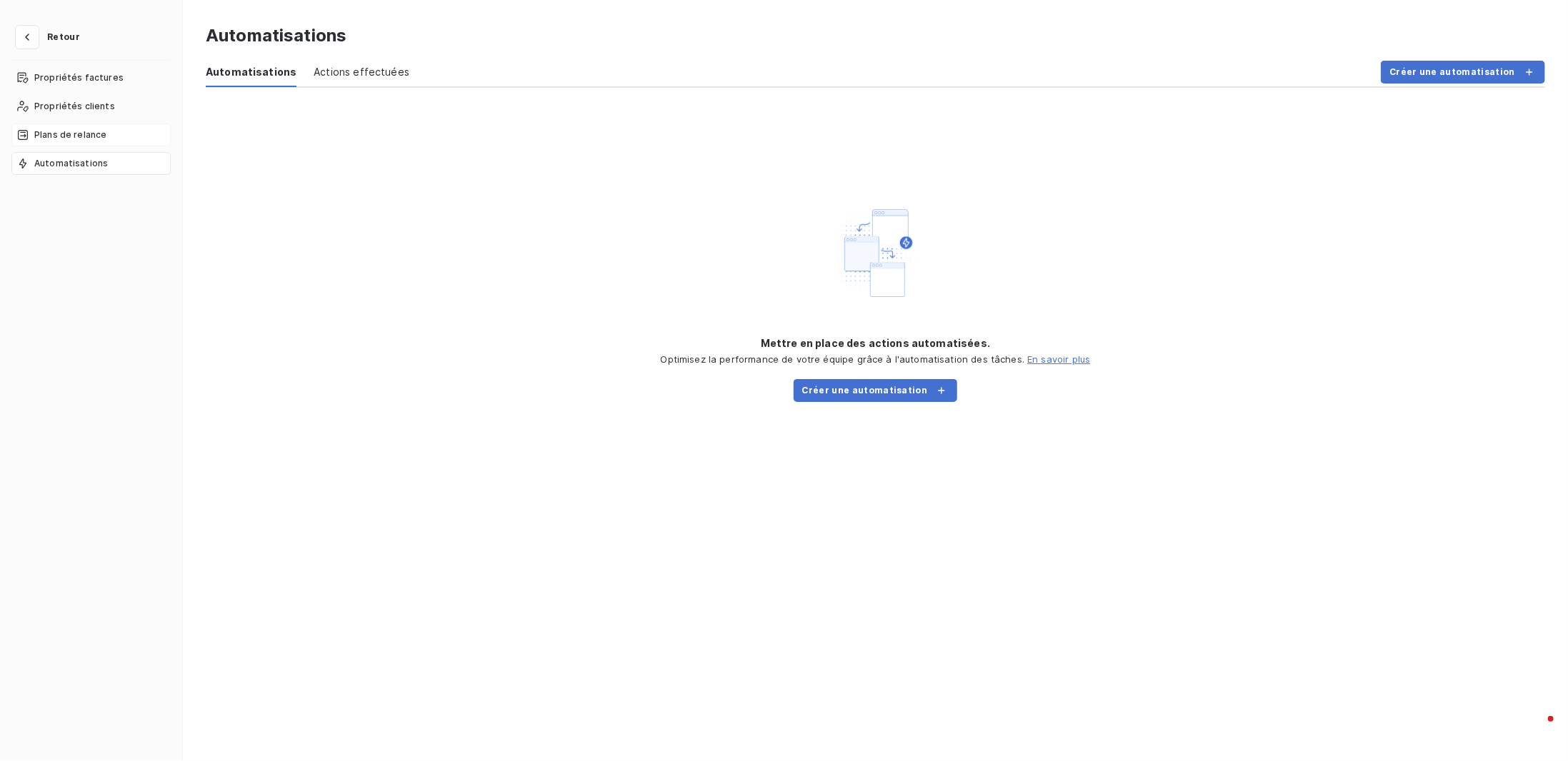
click at [68, 138] on span "Plans de relance" at bounding box center [70, 135] width 72 height 13
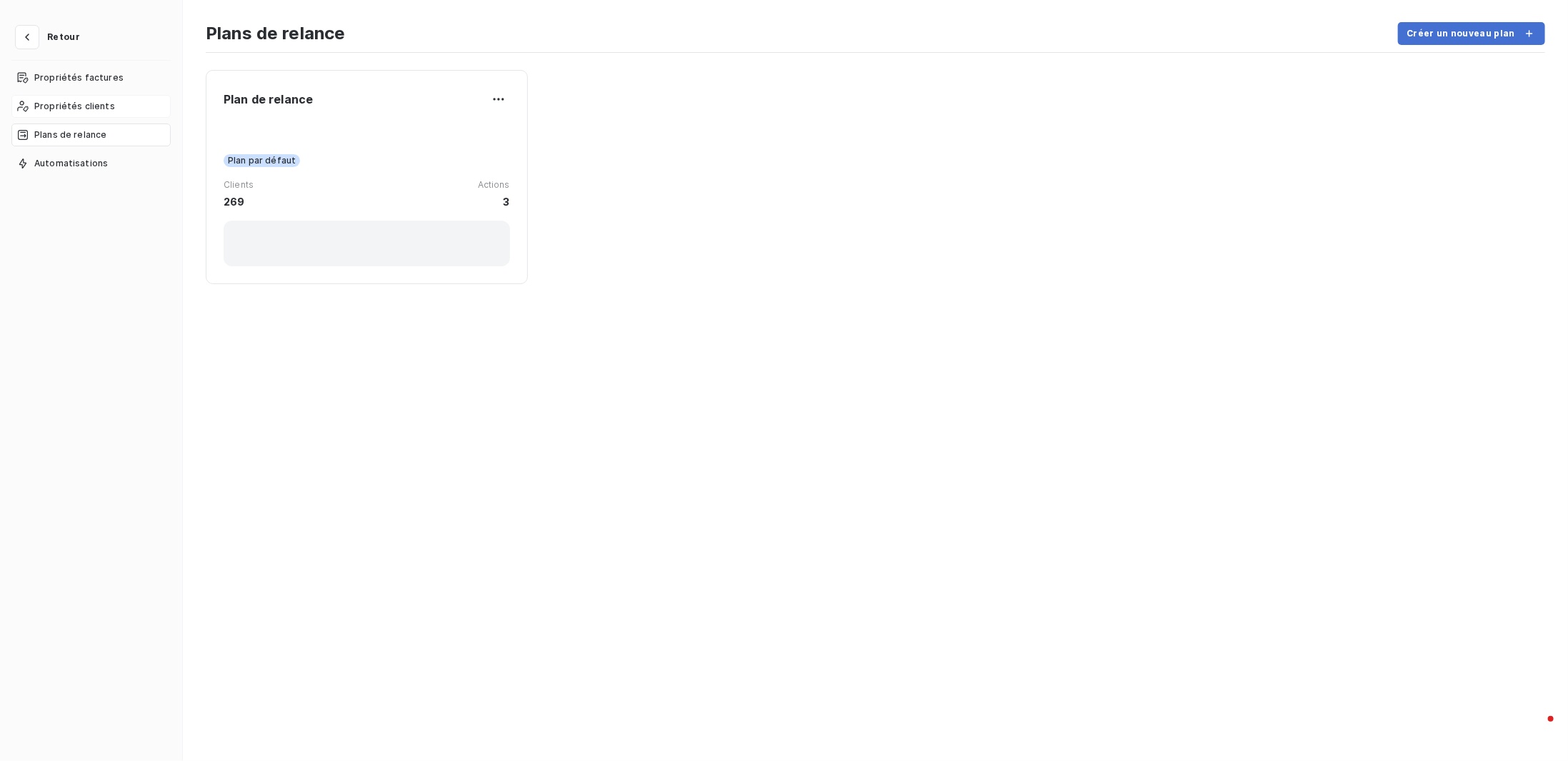
click at [92, 107] on span "Propriétés clients" at bounding box center [75, 106] width 80 height 13
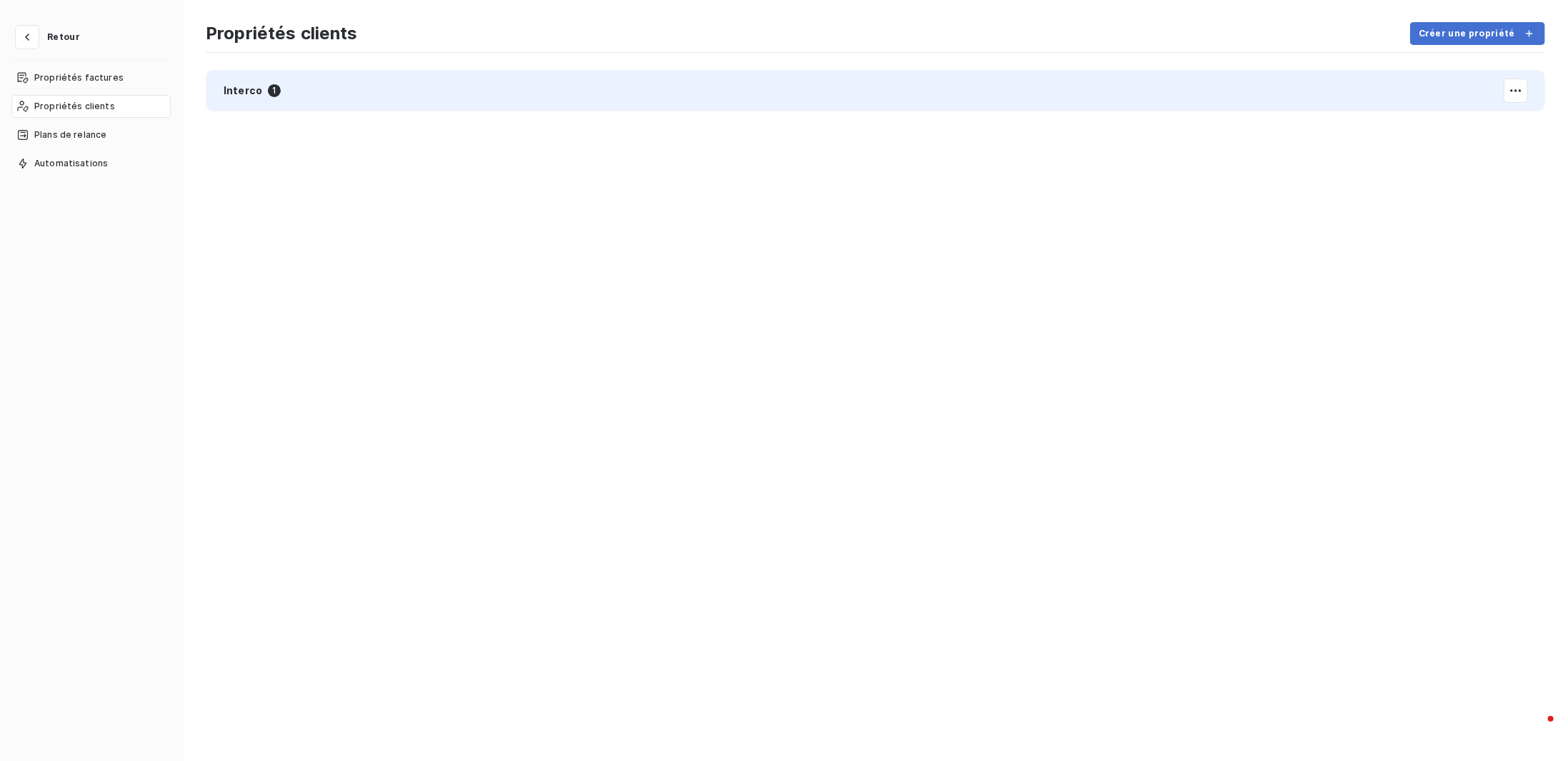
click at [262, 102] on div "Interco 1" at bounding box center [875, 91] width 1339 height 41
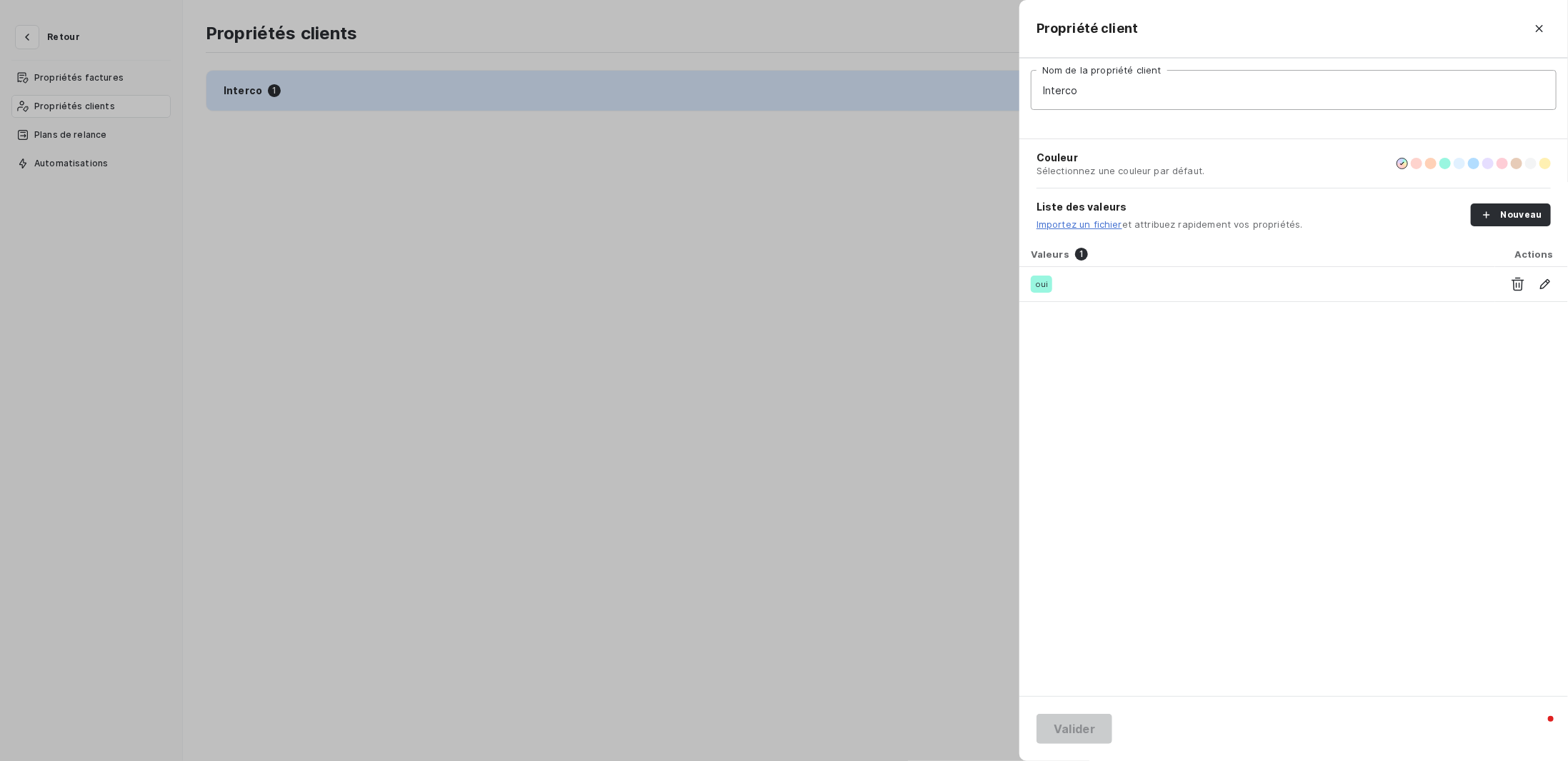
drag, startPoint x: 1235, startPoint y: 376, endPoint x: 1307, endPoint y: 320, distance: 91.2
click at [1236, 373] on div "Valeurs 1 Actions oui" at bounding box center [1293, 469] width 548 height 455
click at [1514, 211] on button "Nouveau" at bounding box center [1511, 215] width 80 height 22
click at [1539, 22] on icon "button" at bounding box center [1539, 28] width 14 height 14
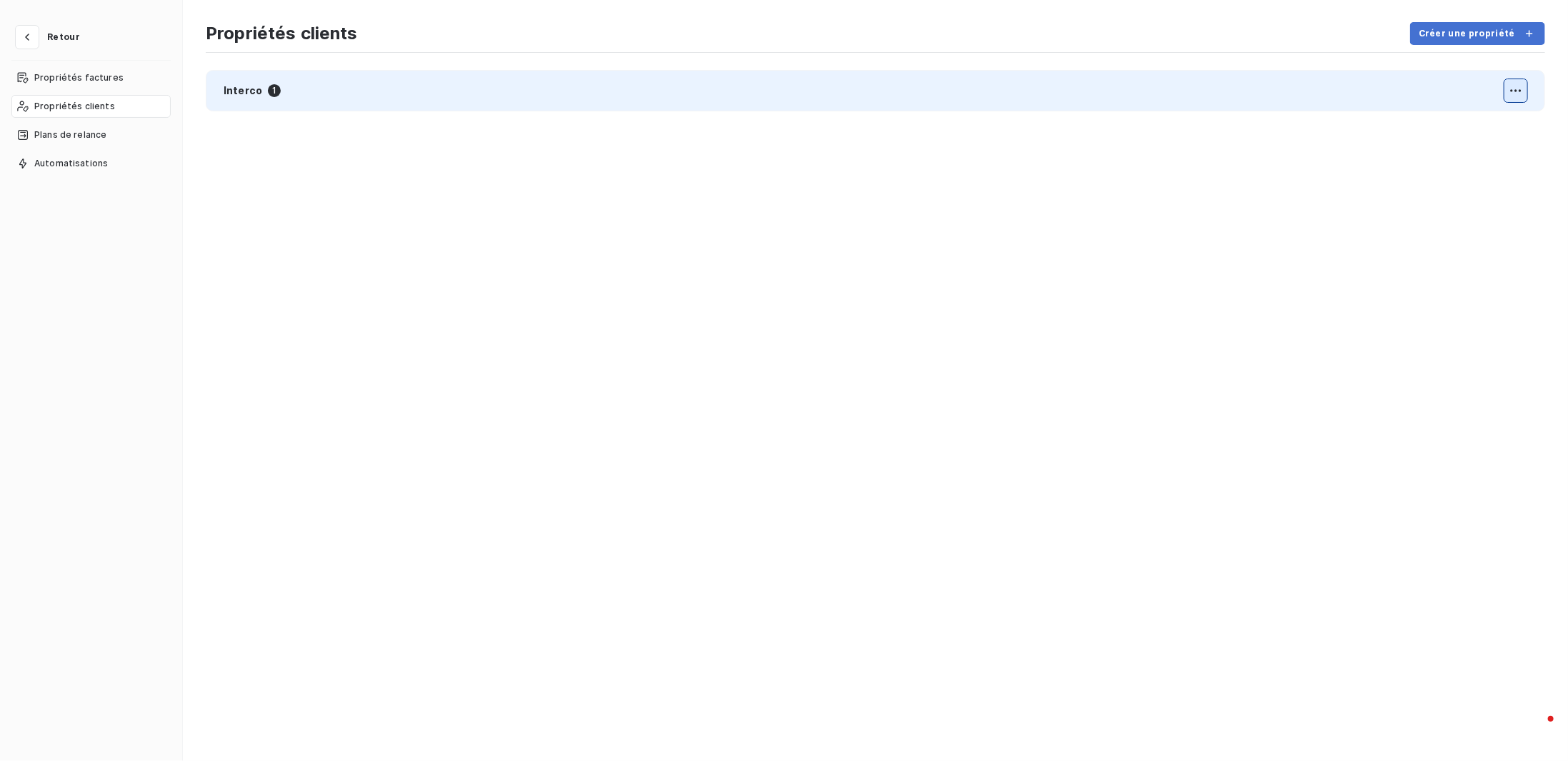
click at [1521, 95] on html "Retour Propriétés factures Propriétés clients Plans de relance Automatisations …" at bounding box center [784, 380] width 1568 height 761
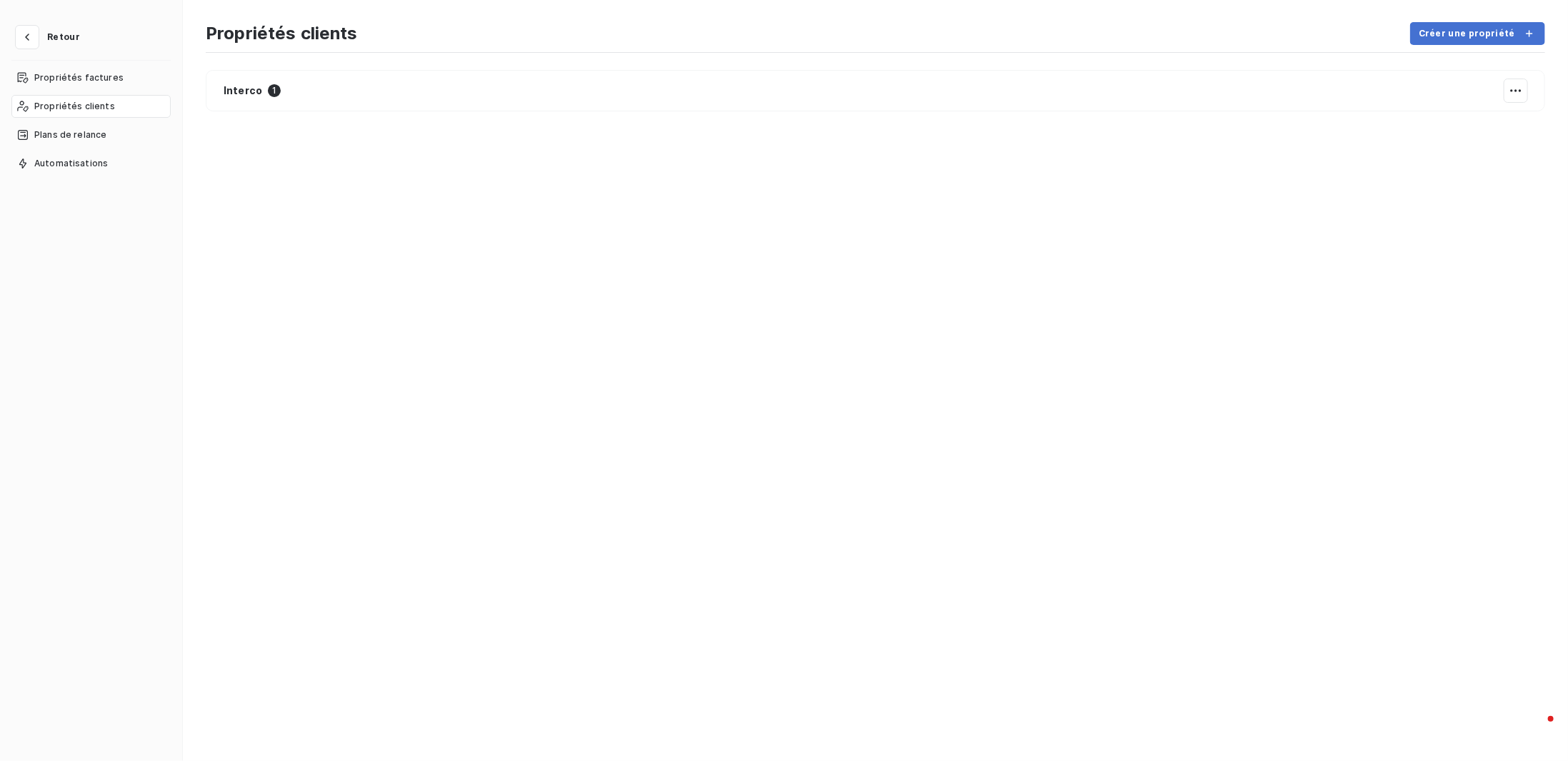
drag, startPoint x: 1081, startPoint y: 325, endPoint x: 1074, endPoint y: 320, distance: 8.6
click at [1081, 325] on html "Retour Propriétés factures Propriétés clients Plans de relance Automatisations …" at bounding box center [784, 380] width 1568 height 761
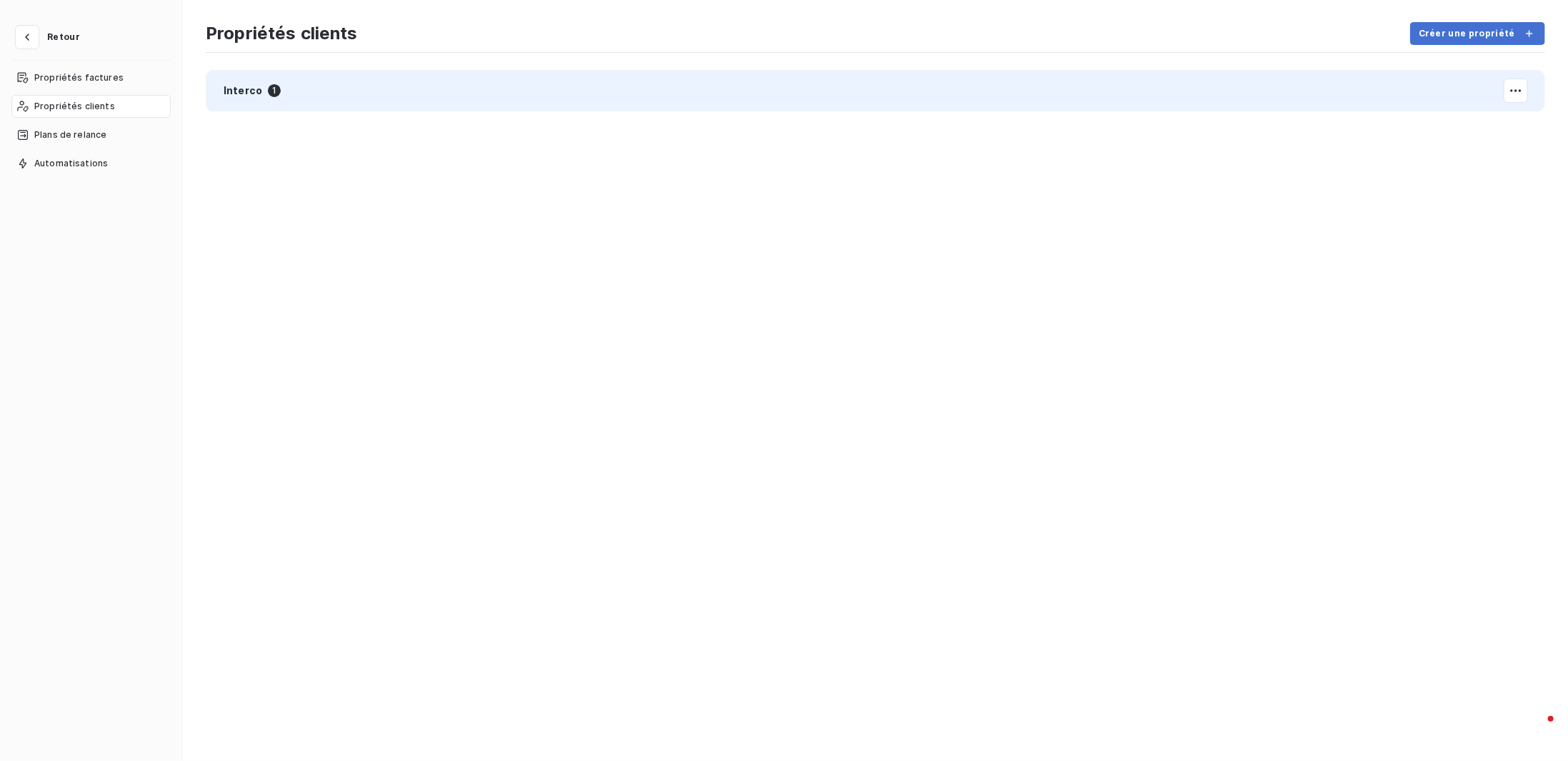
click at [245, 89] on span "Interco" at bounding box center [242, 90] width 38 height 14
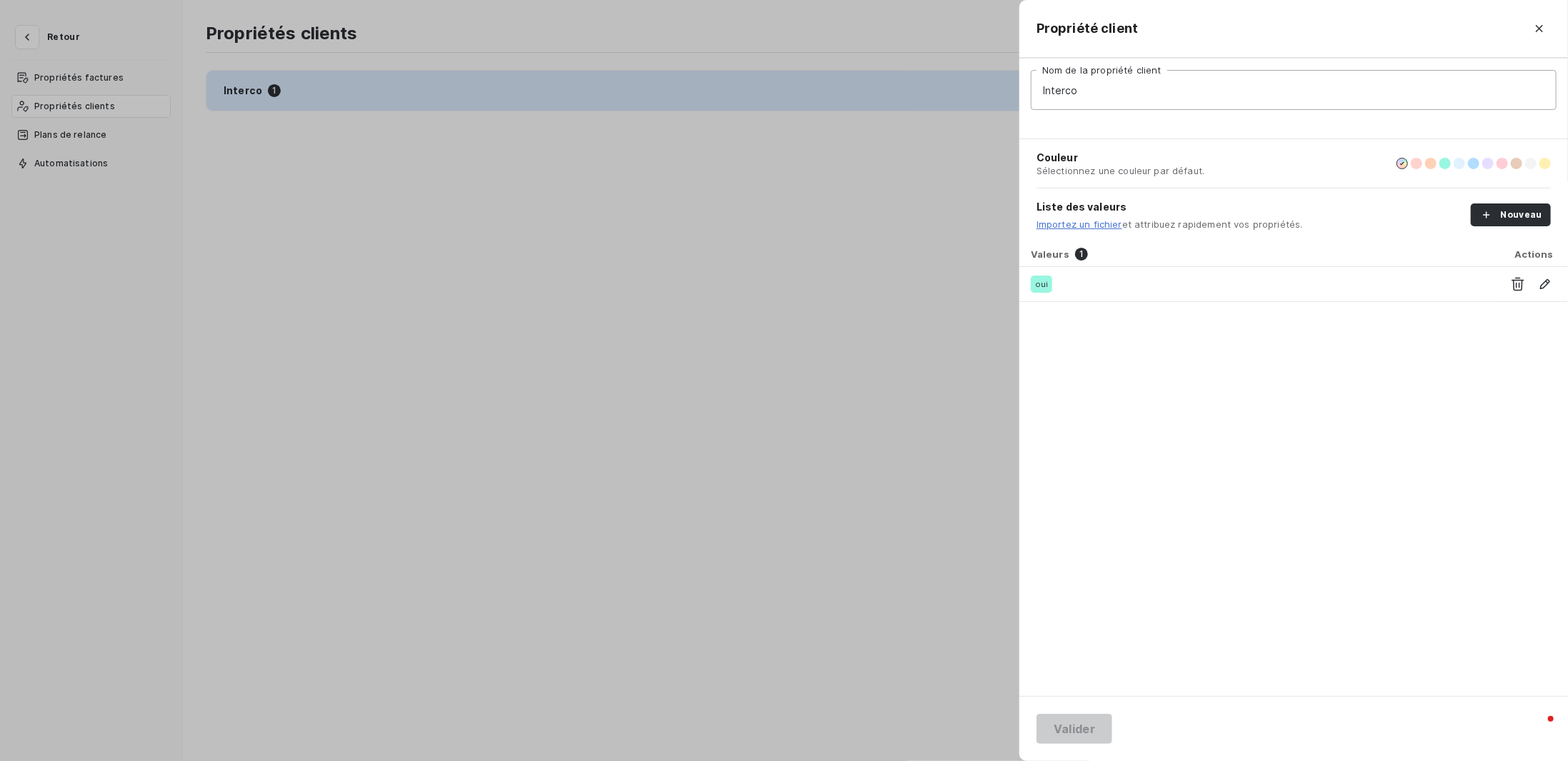
drag, startPoint x: 378, startPoint y: 262, endPoint x: 216, endPoint y: 165, distance: 188.8
click at [375, 260] on div at bounding box center [784, 380] width 1568 height 761
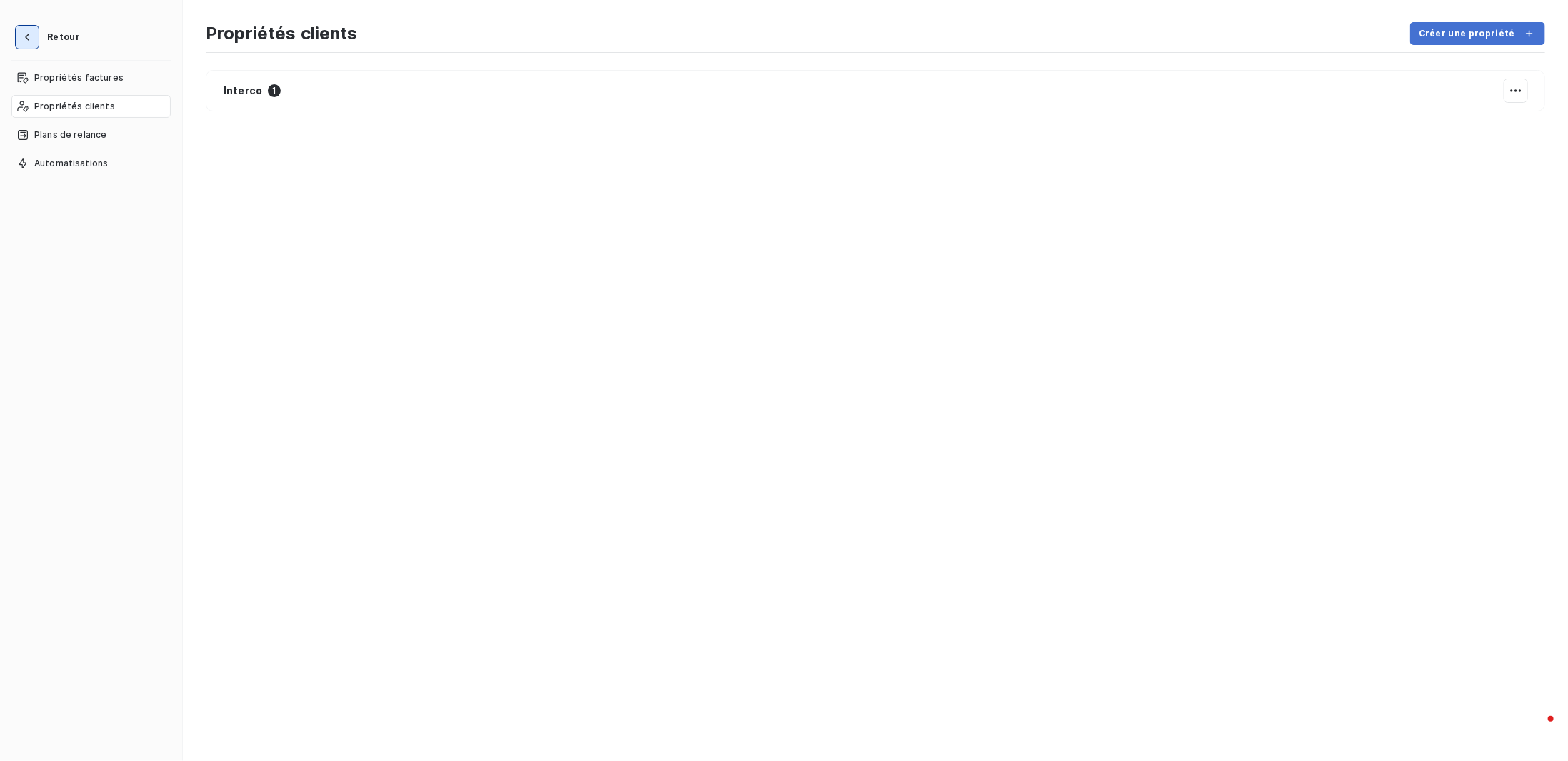
click at [26, 35] on icon "button" at bounding box center [26, 36] width 14 height 14
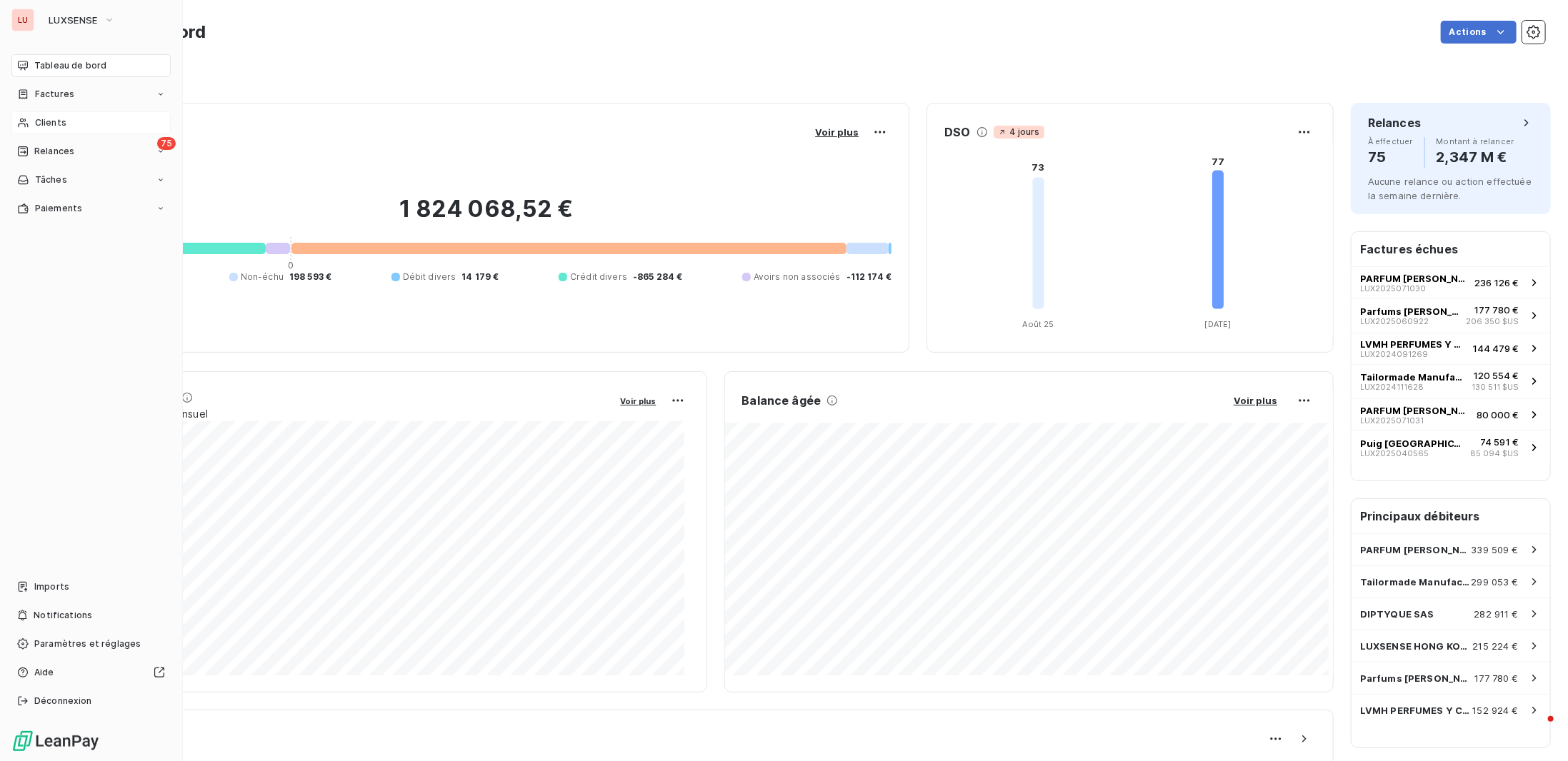
click at [41, 126] on span "Clients" at bounding box center [50, 123] width 32 height 13
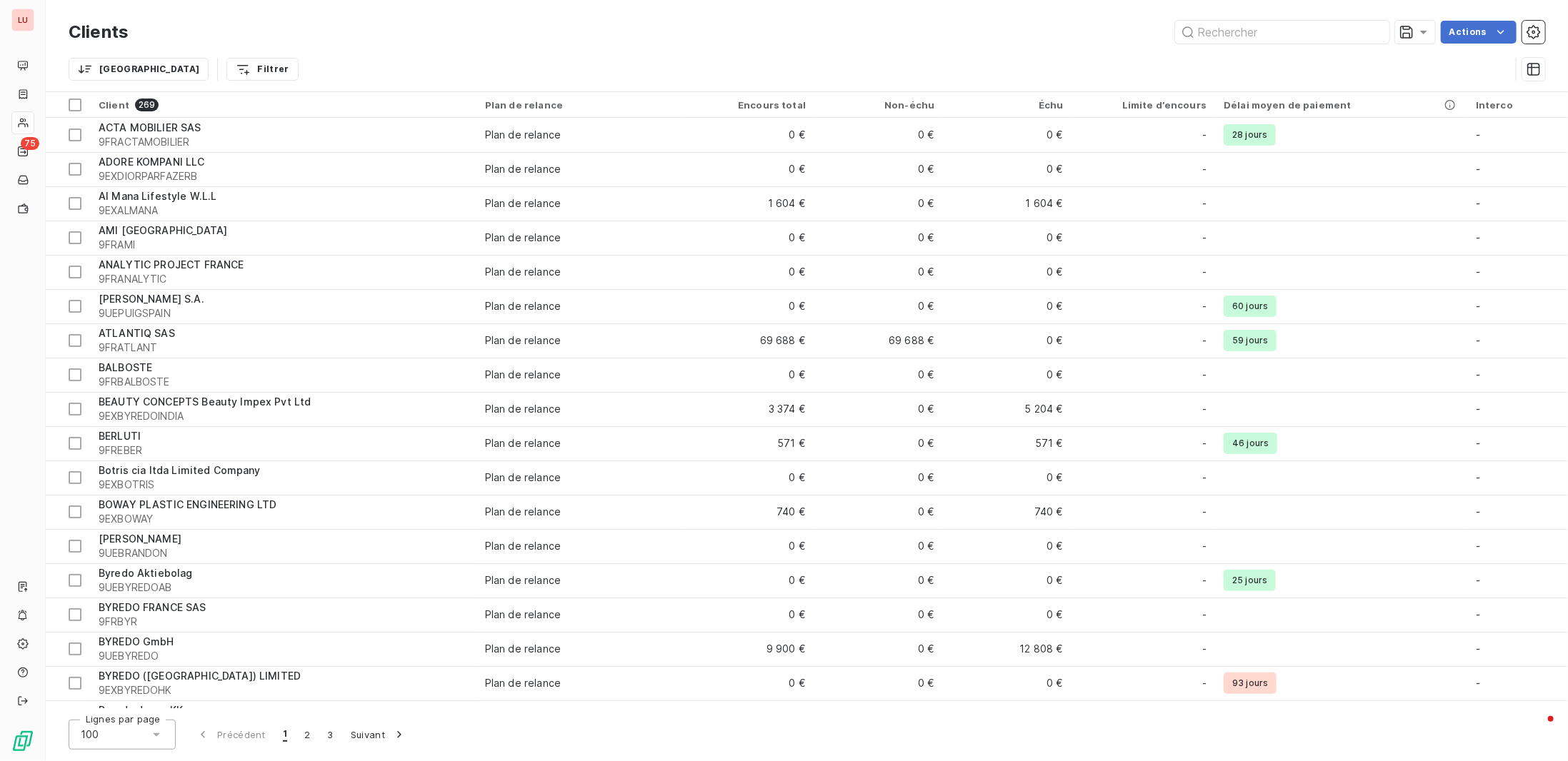
click at [1135, 49] on div "Trier Filtrer" at bounding box center [806, 68] width 1476 height 44
click at [1214, 25] on input "text" at bounding box center [1281, 32] width 214 height 22
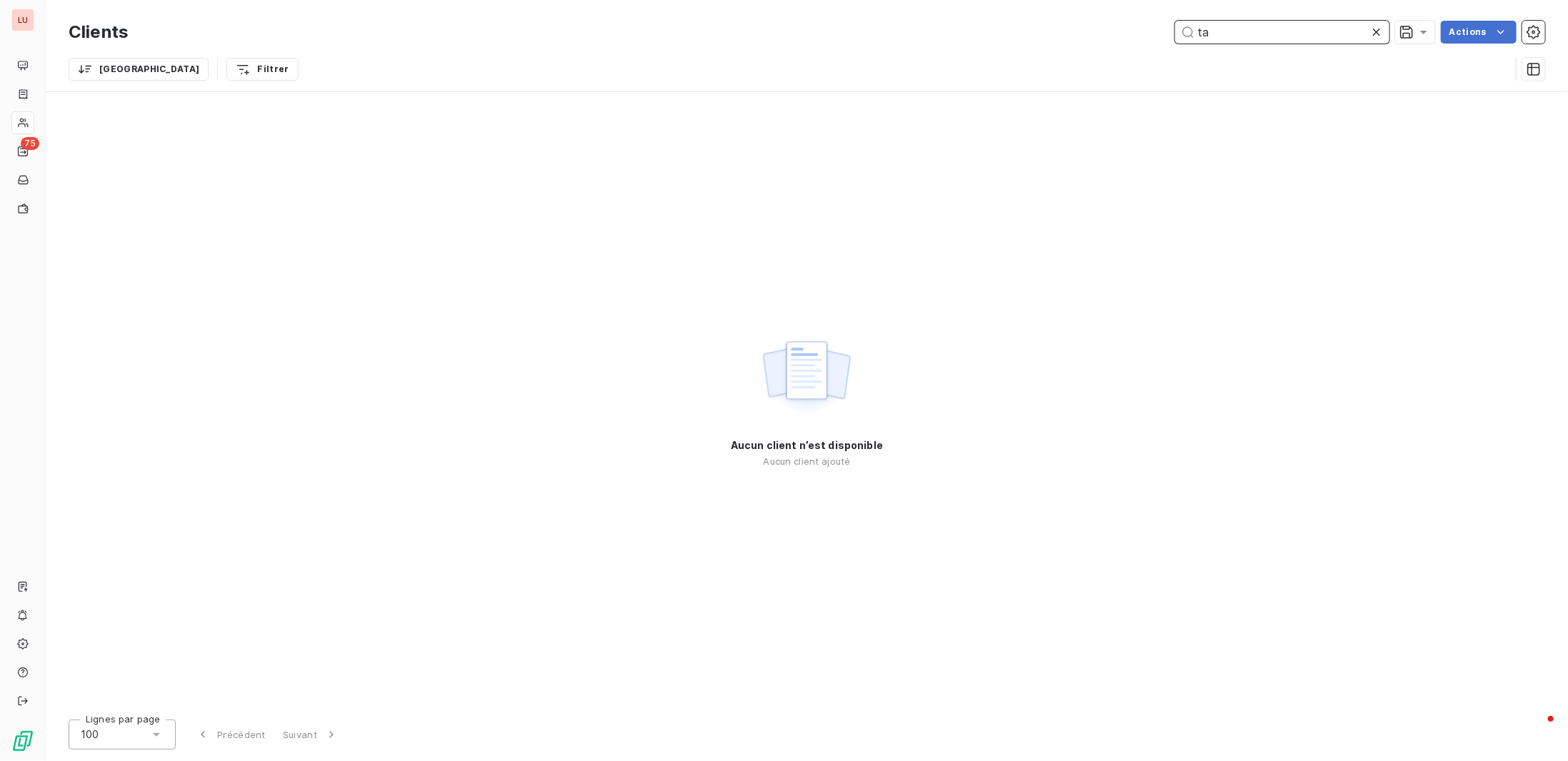
type input "t"
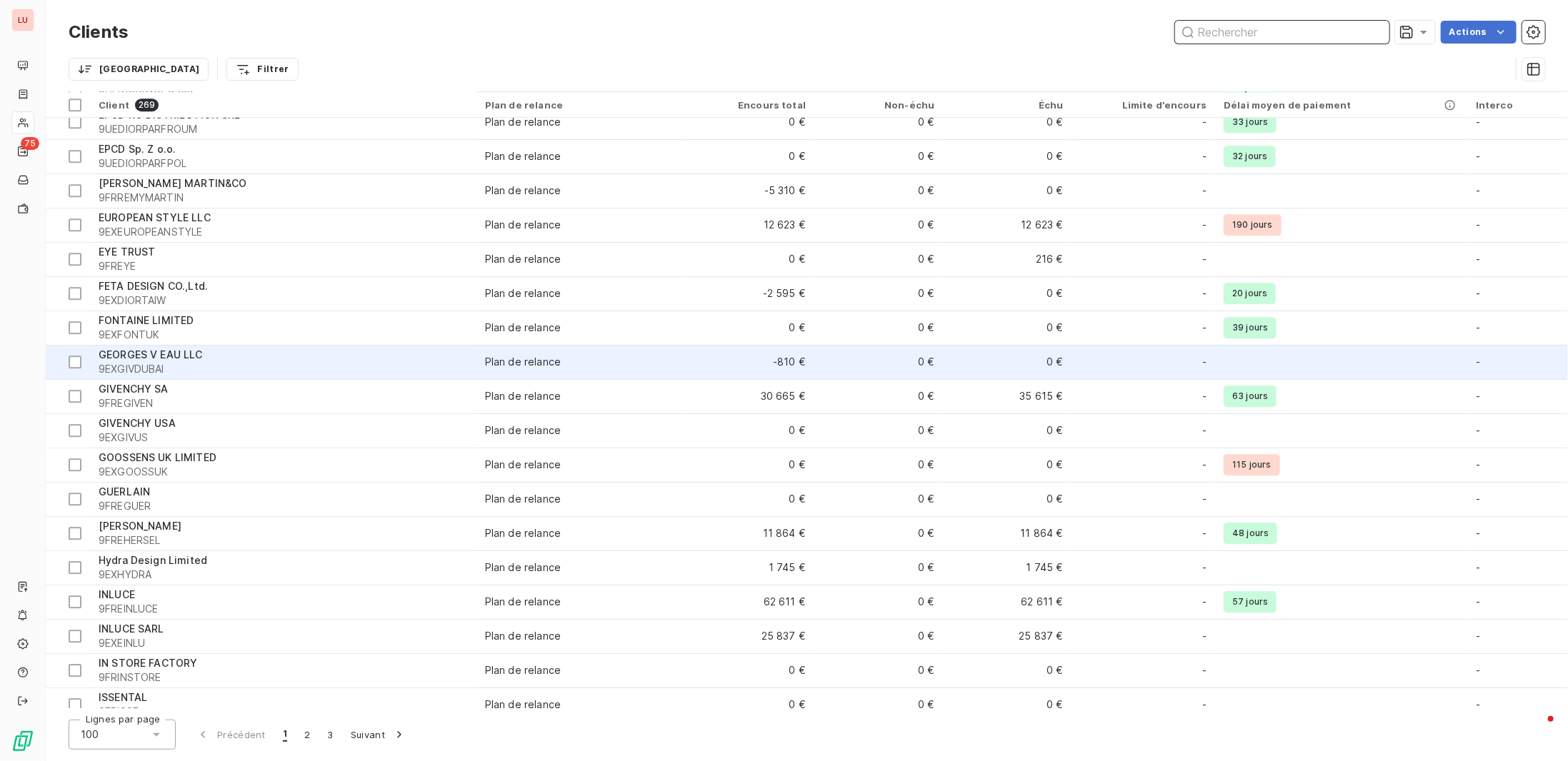
scroll to position [2837, 0]
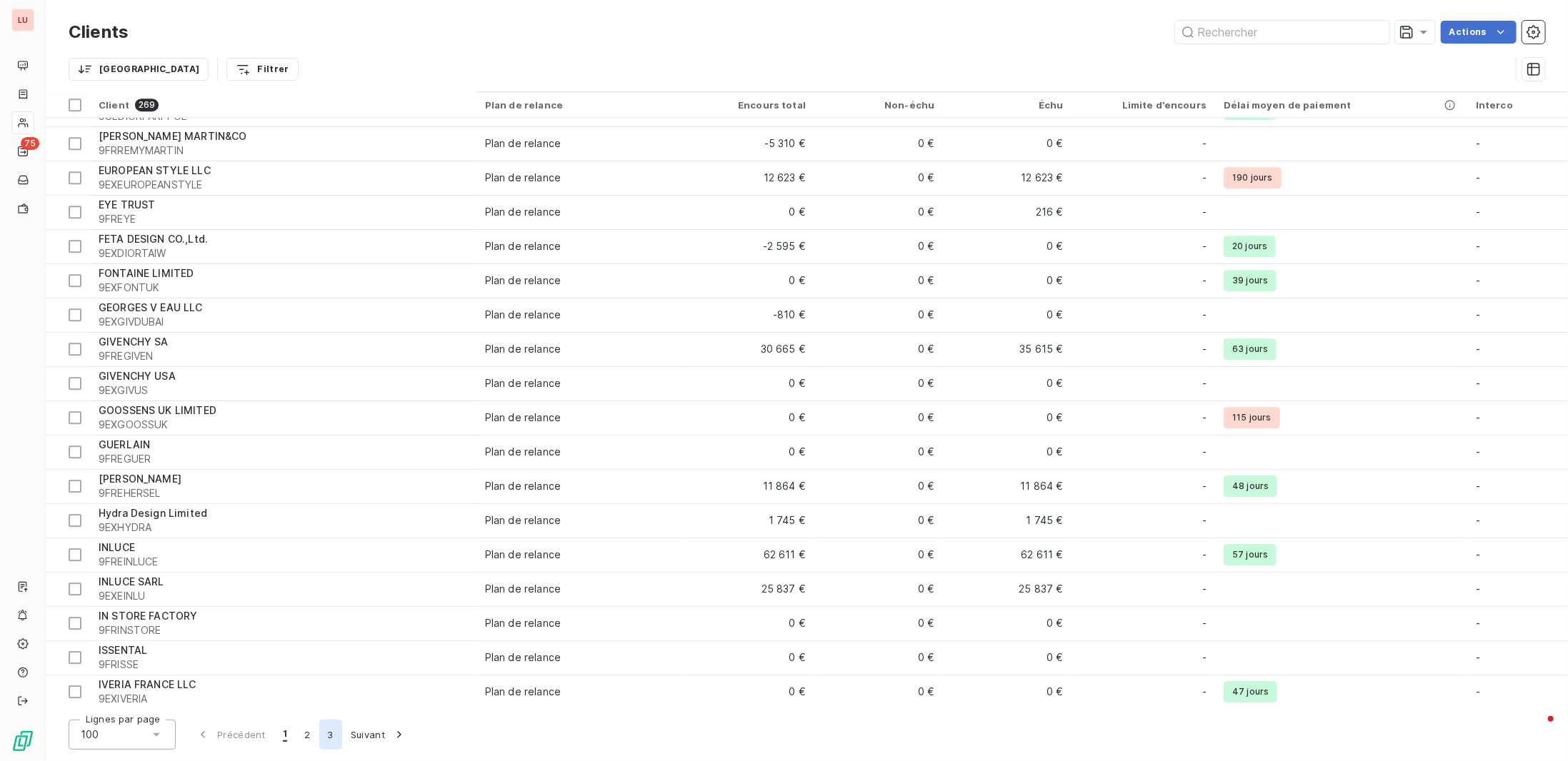
click at [328, 737] on button "3" at bounding box center [331, 735] width 22 height 30
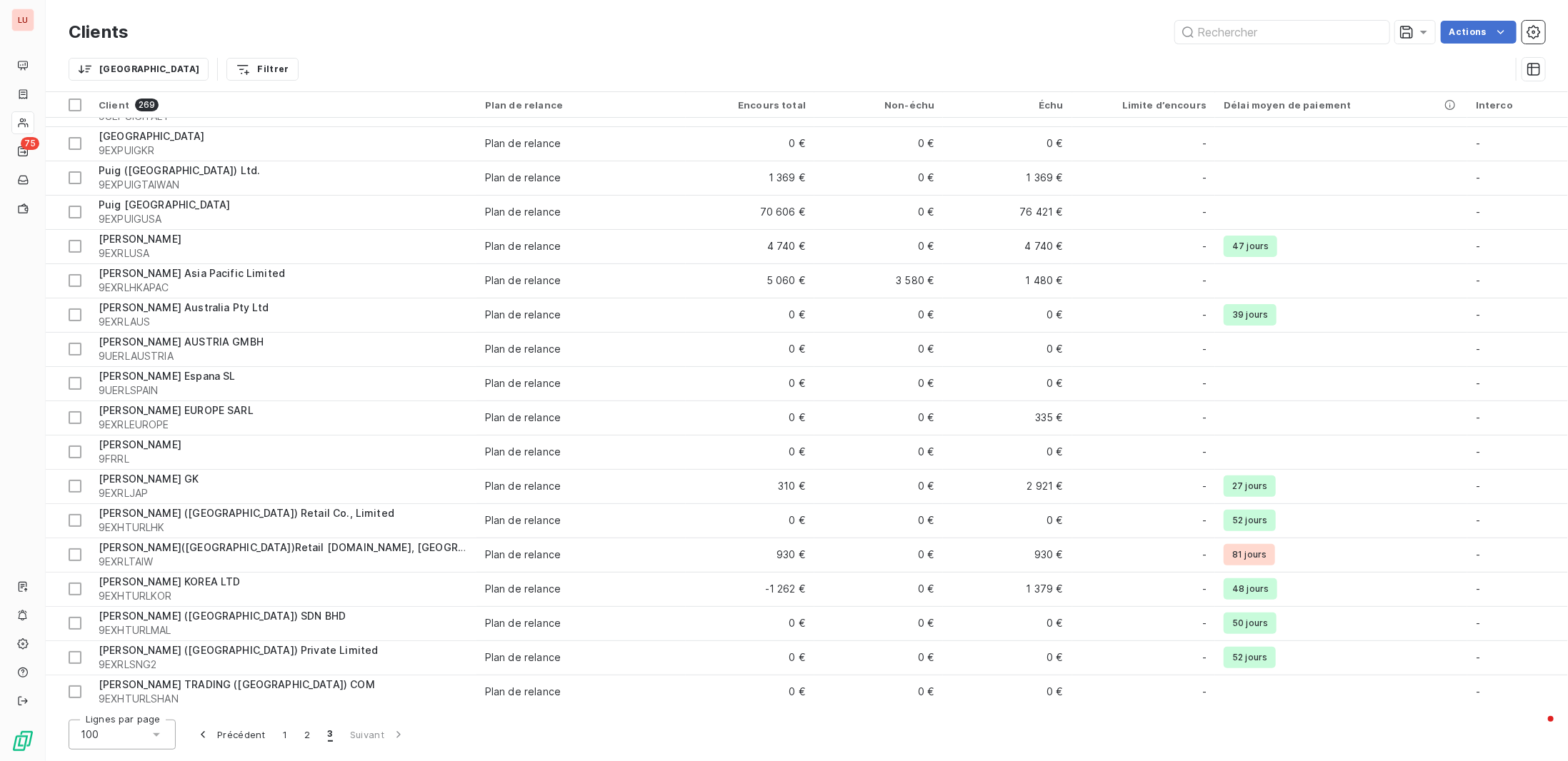
scroll to position [1774, 0]
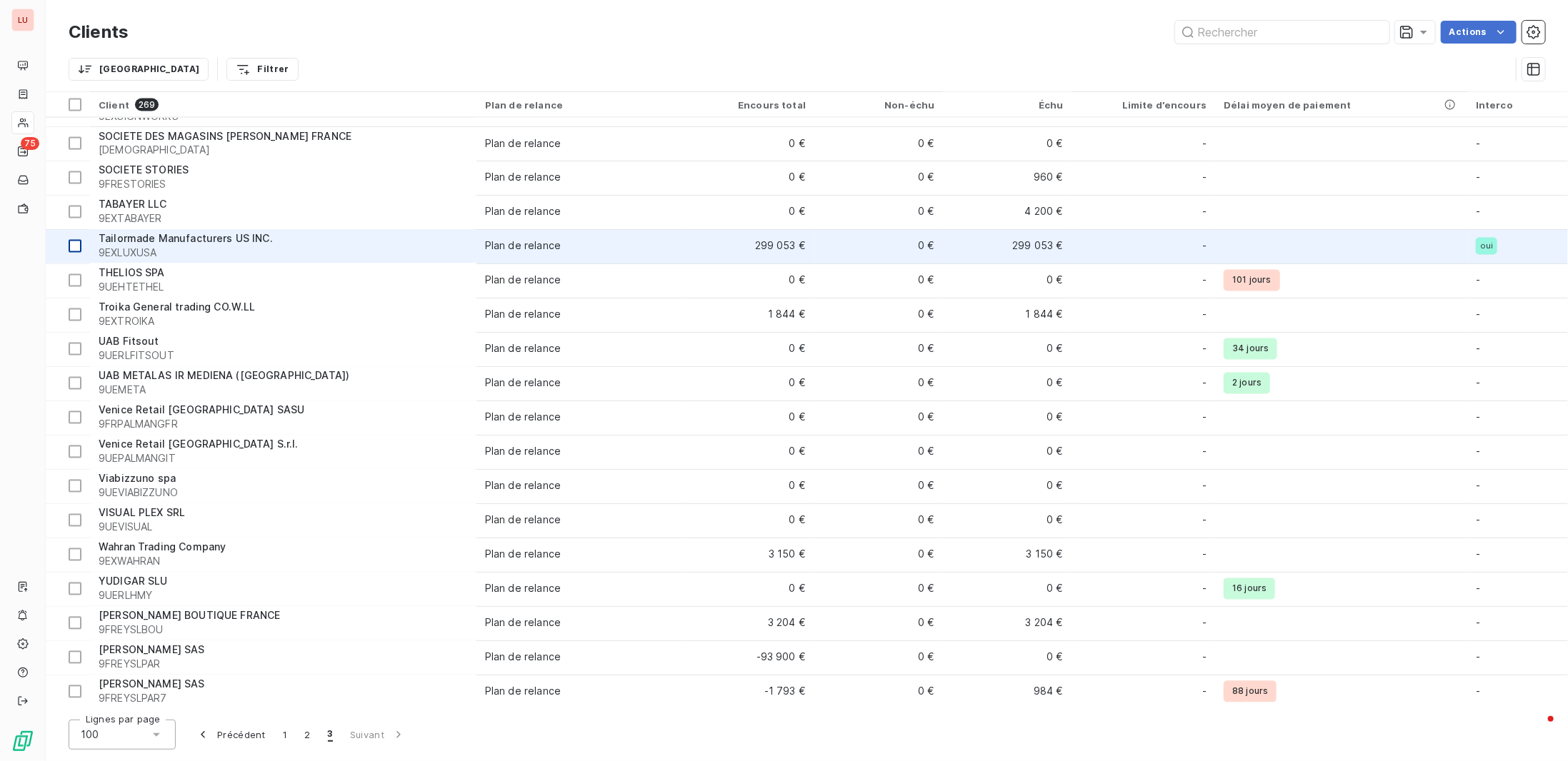
drag, startPoint x: 75, startPoint y: 245, endPoint x: 82, endPoint y: 246, distance: 7.1
click at [75, 245] on div at bounding box center [75, 247] width 13 height 13
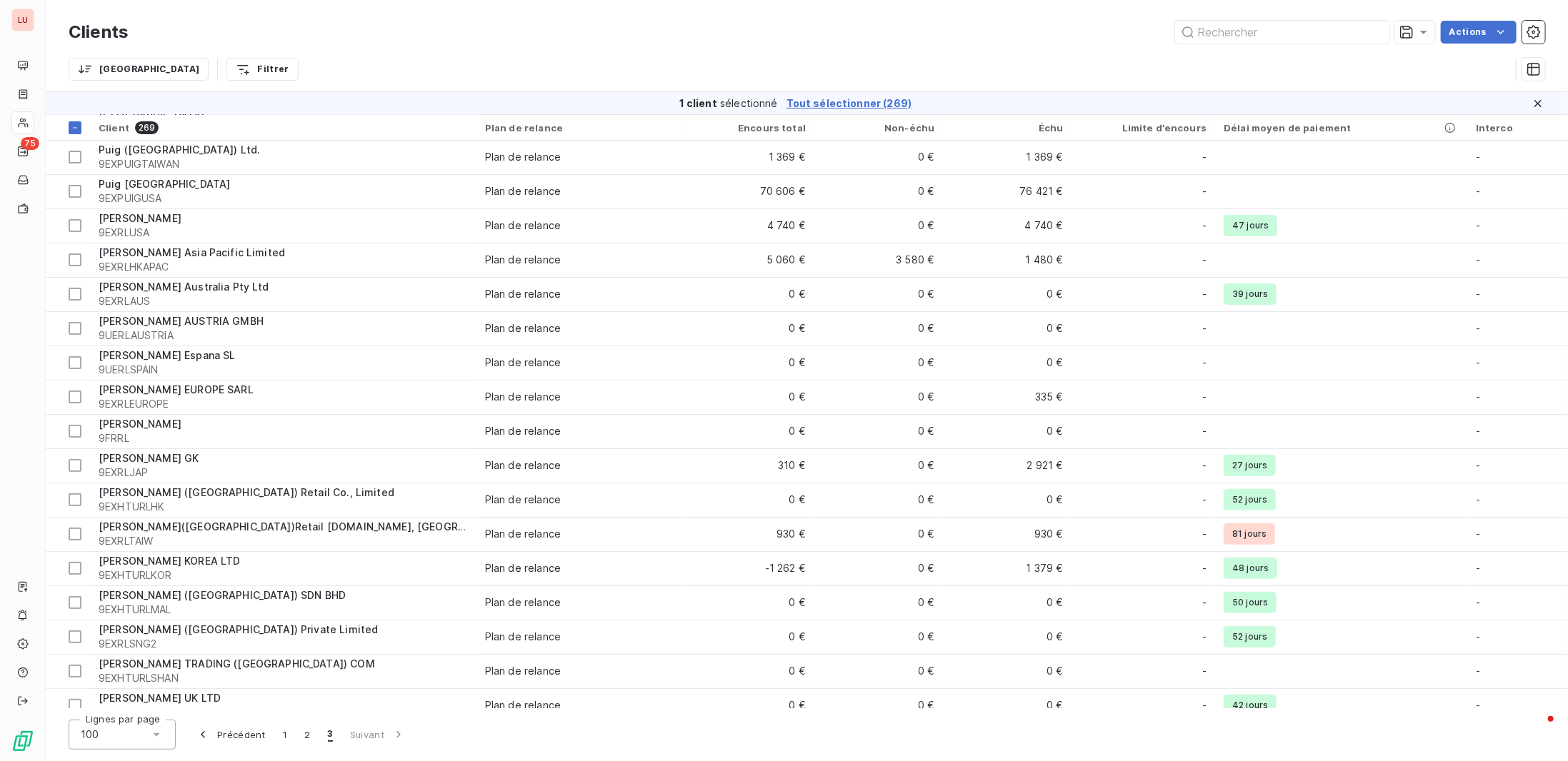
scroll to position [0, 0]
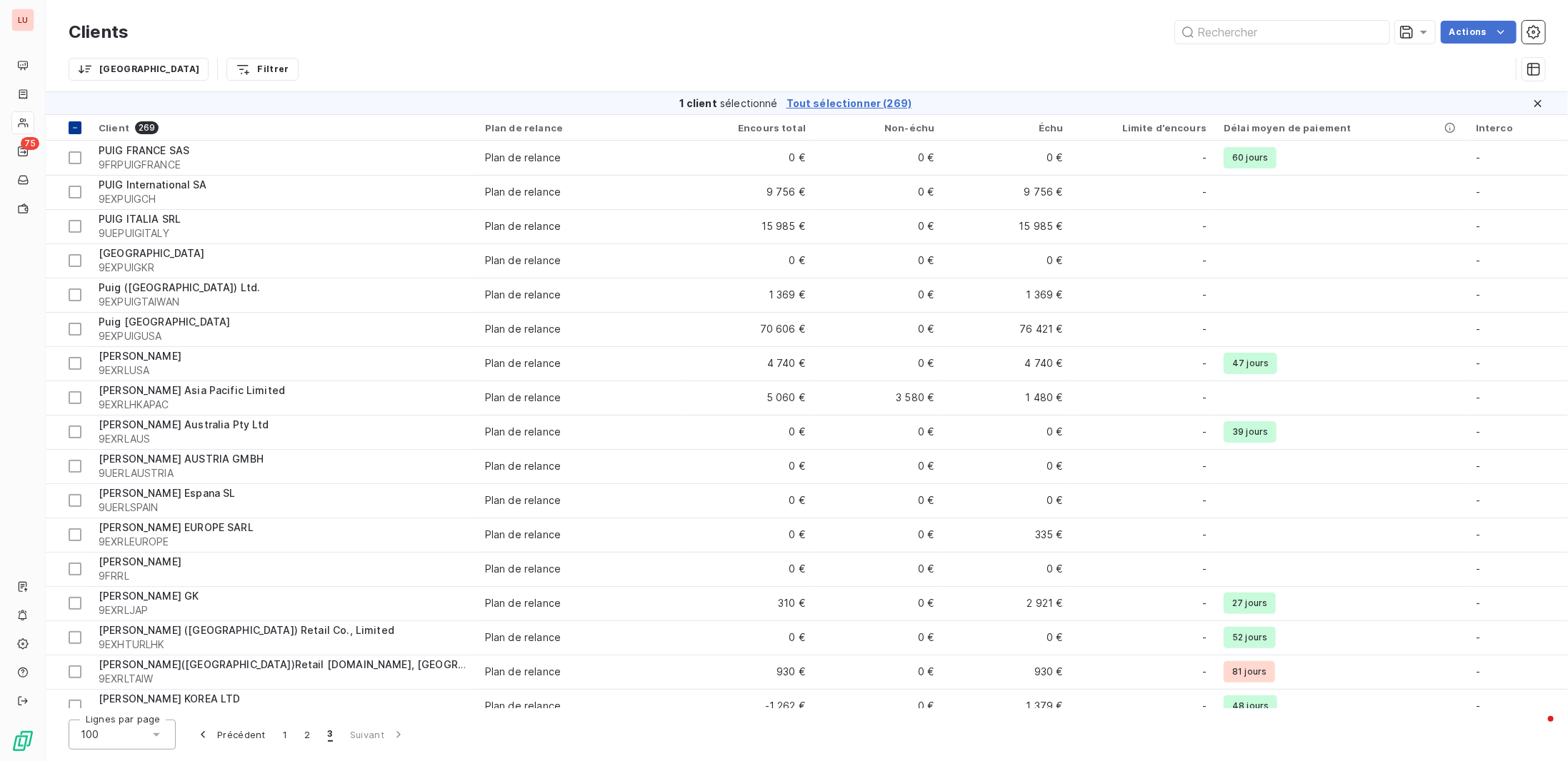
click at [78, 126] on icon at bounding box center [75, 127] width 8 height 8
click at [186, 65] on html "LU 75 Clients Actions Trier Filtrer 69 clients sélectionnés Tout sélectionner (…" at bounding box center [784, 380] width 1568 height 761
type input "lux"
drag, startPoint x: 177, startPoint y: 65, endPoint x: 191, endPoint y: 63, distance: 14.1
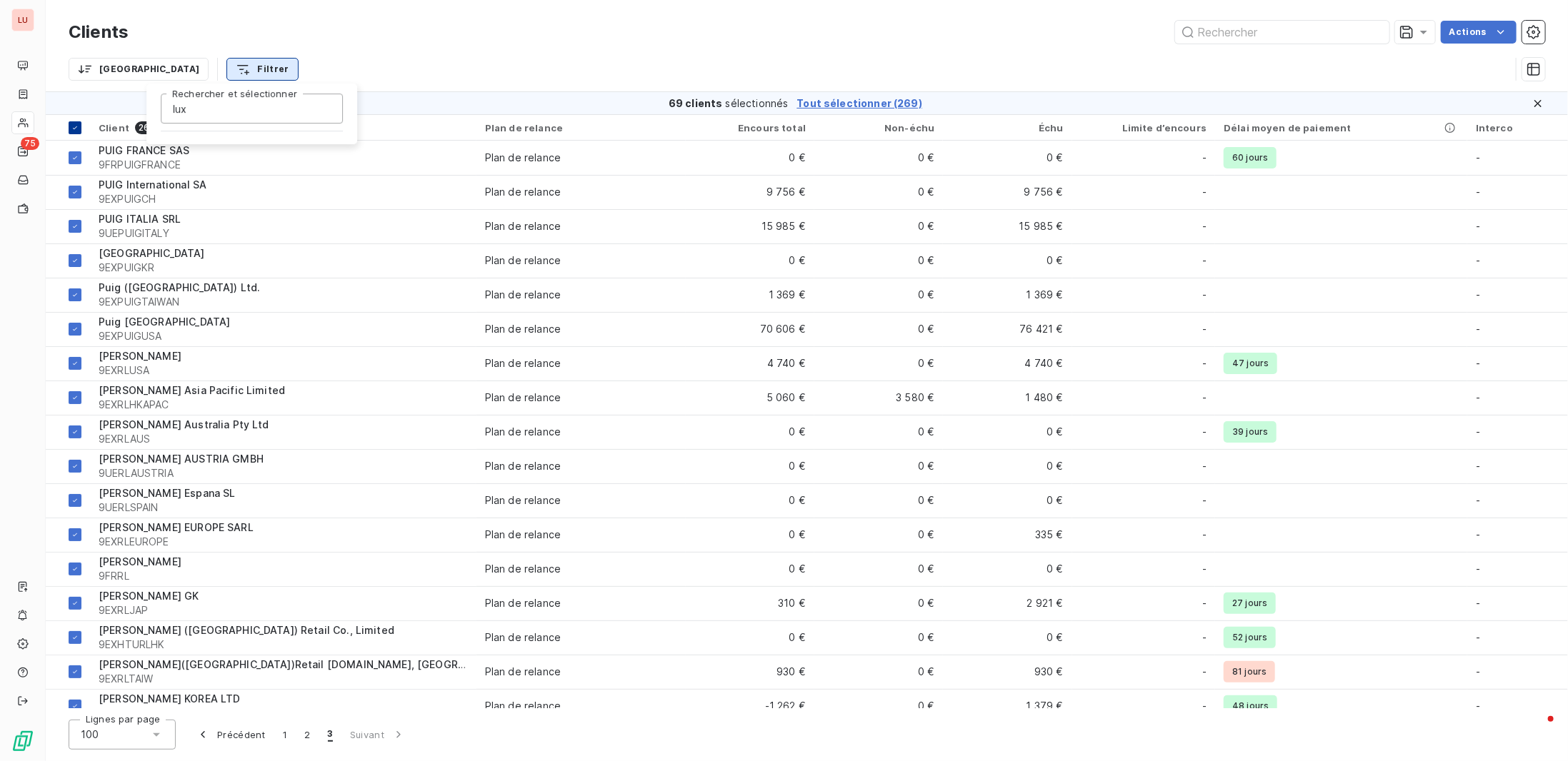
click at [177, 65] on html "LU 75 Clients Actions Trier Filtrer lux Rechercher et sélectionner 69 clients s…" at bounding box center [784, 380] width 1568 height 761
drag, startPoint x: 366, startPoint y: 40, endPoint x: 208, endPoint y: 79, distance: 162.7
click at [365, 41] on div "Actions" at bounding box center [845, 32] width 1399 height 22
click at [70, 126] on div at bounding box center [75, 128] width 13 height 13
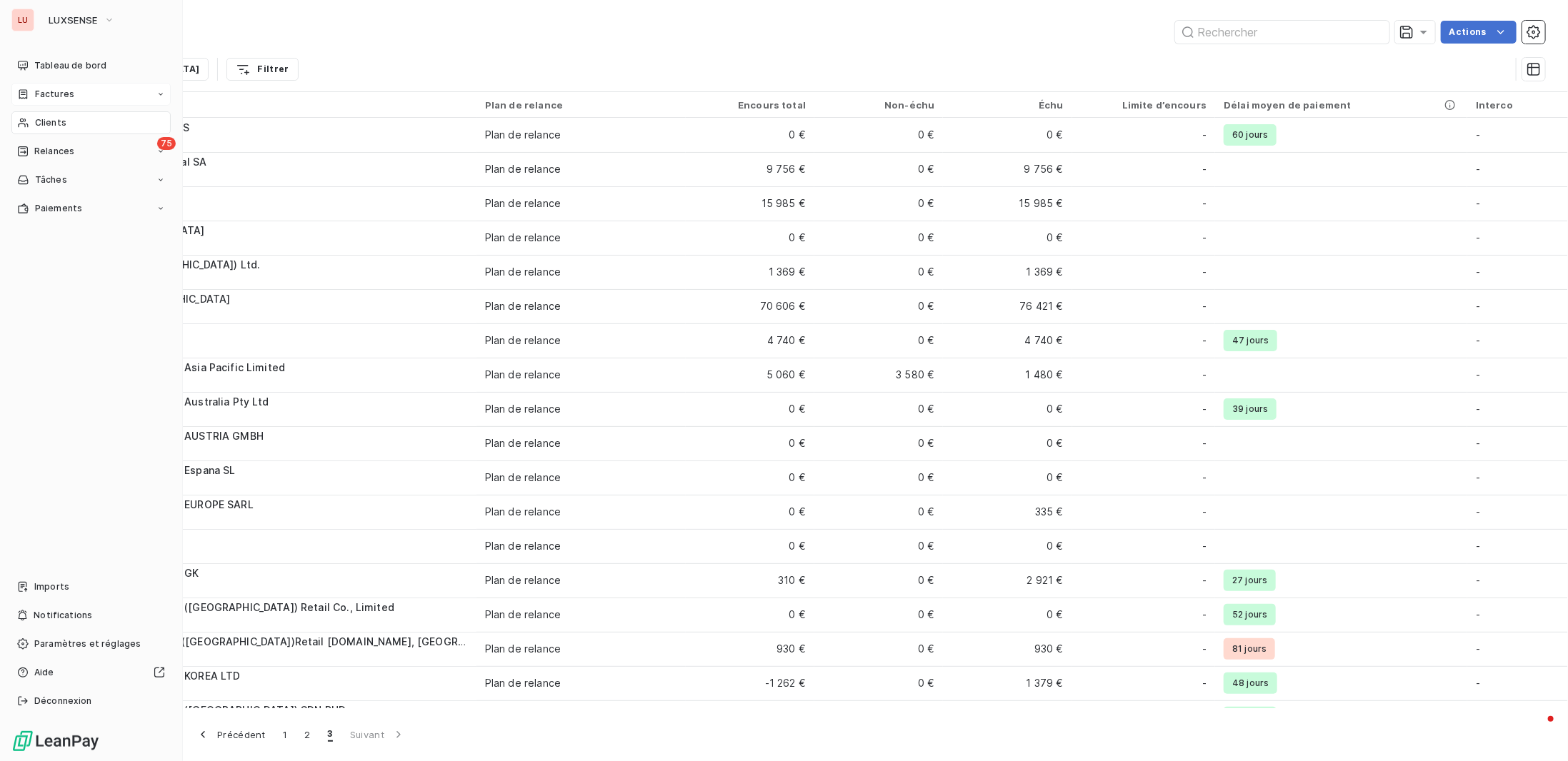
click at [53, 93] on span "Factures" at bounding box center [54, 94] width 39 height 13
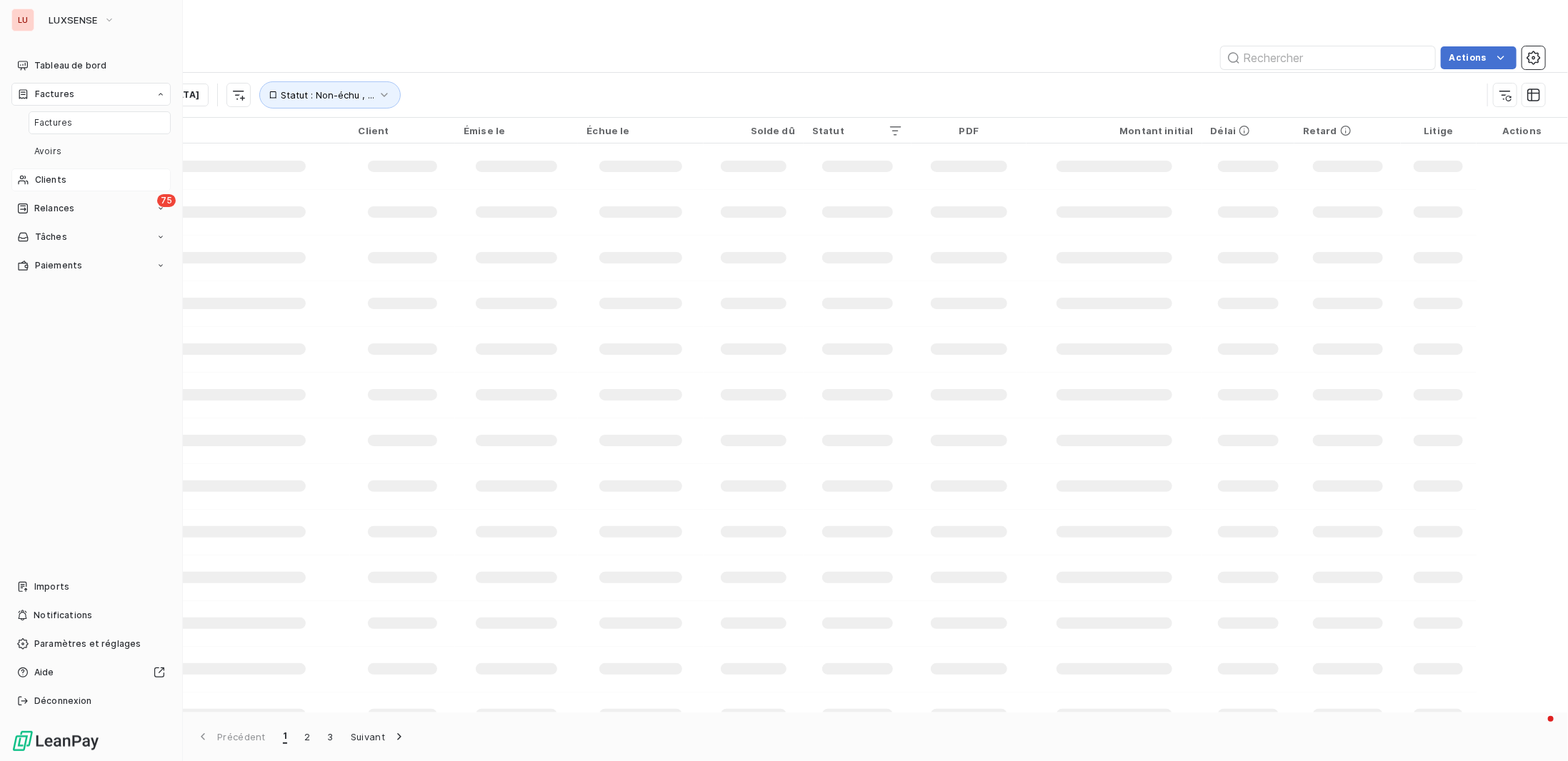
click at [70, 117] on div "Factures" at bounding box center [100, 122] width 142 height 22
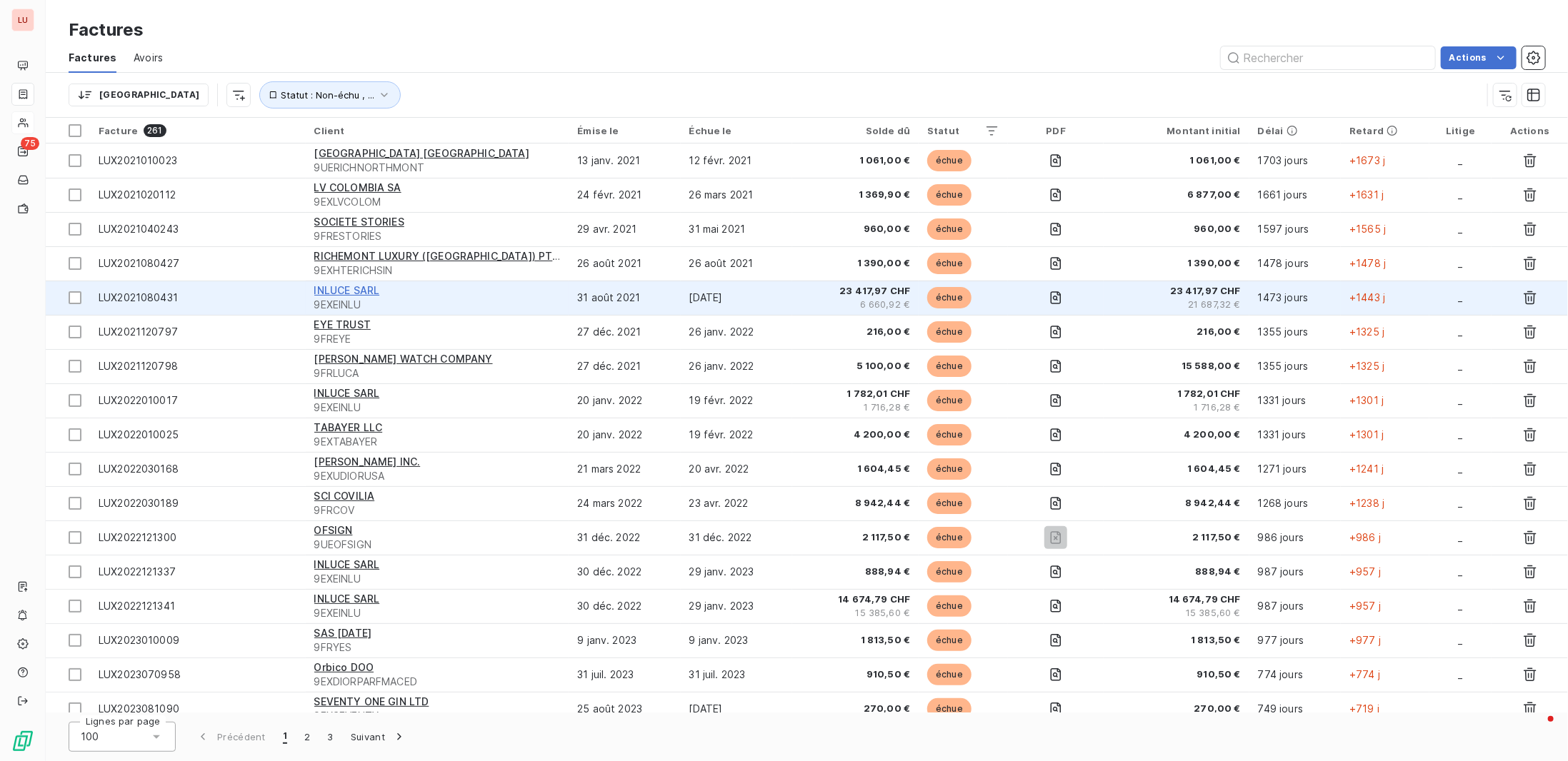
click at [357, 295] on span "INLUCE SARL" at bounding box center [347, 289] width 65 height 12
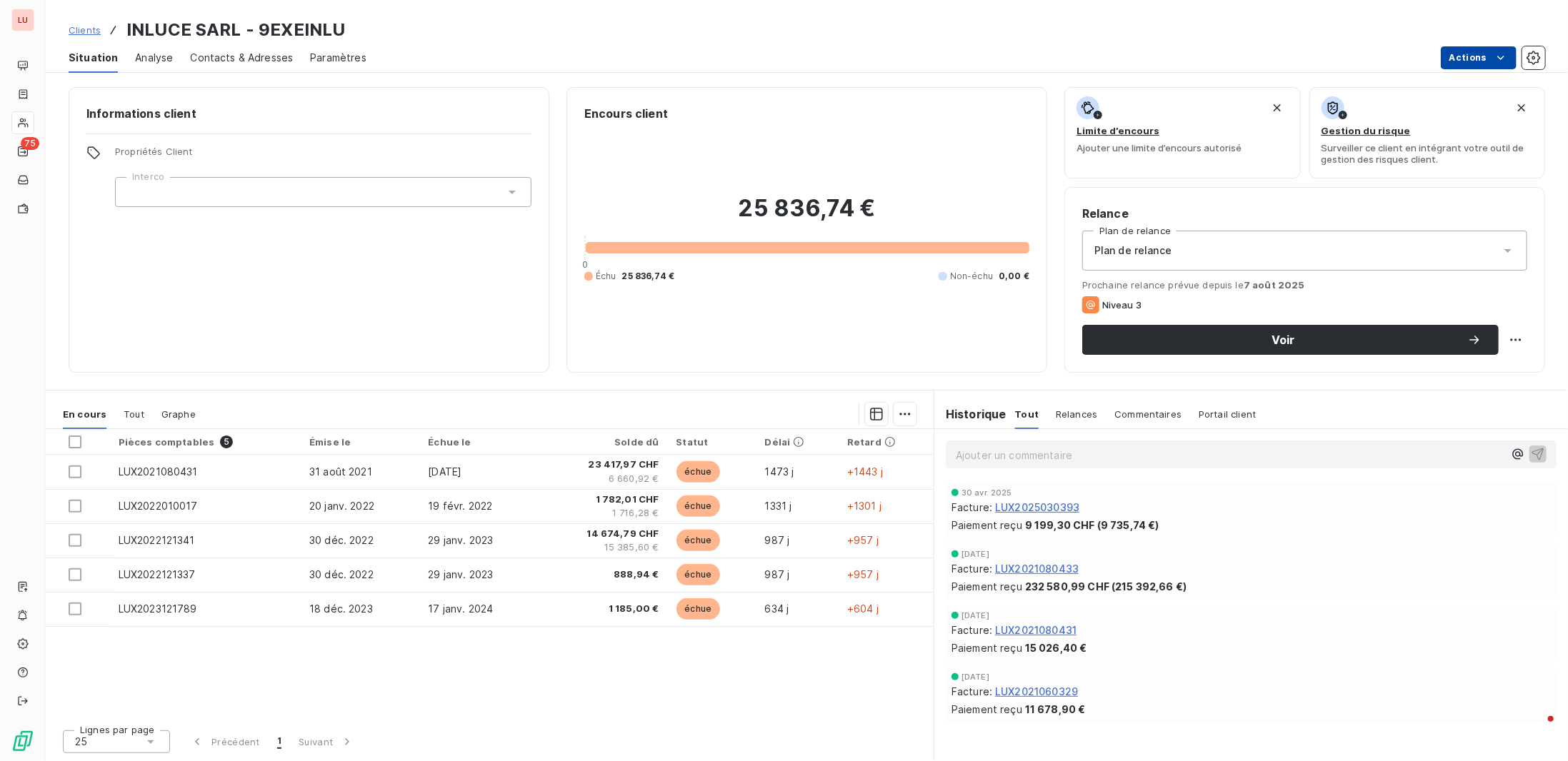
click at [1490, 59] on html "LU 75 Clients INLUCE SARL - 9EXEINLU Situation Analyse Contacts & Adresses Para…" at bounding box center [784, 380] width 1568 height 761
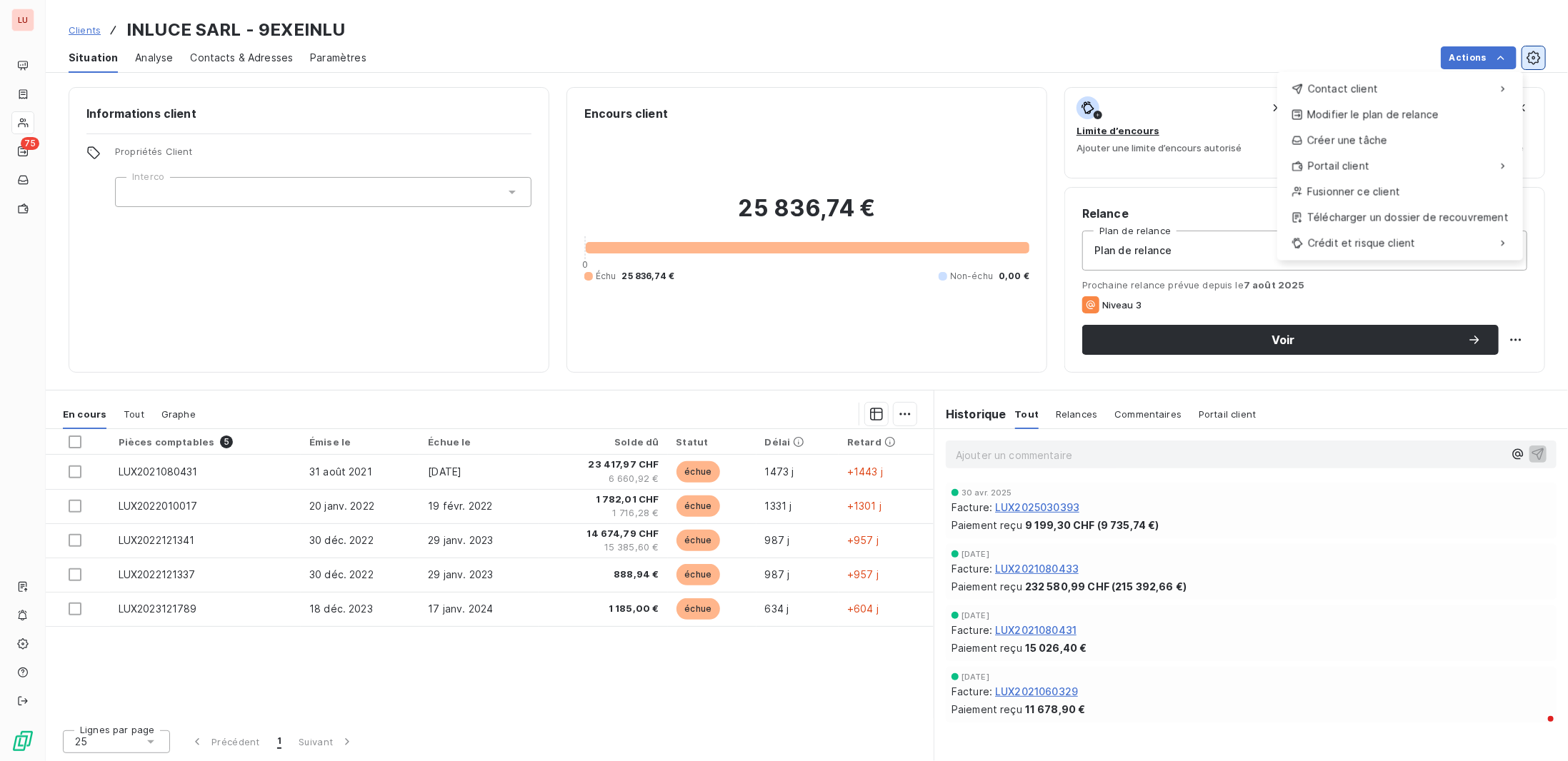
click at [1536, 57] on html "LU 75 Clients INLUCE SARL - 9EXEINLU Situation Analyse Contacts & Adresses Para…" at bounding box center [784, 380] width 1568 height 761
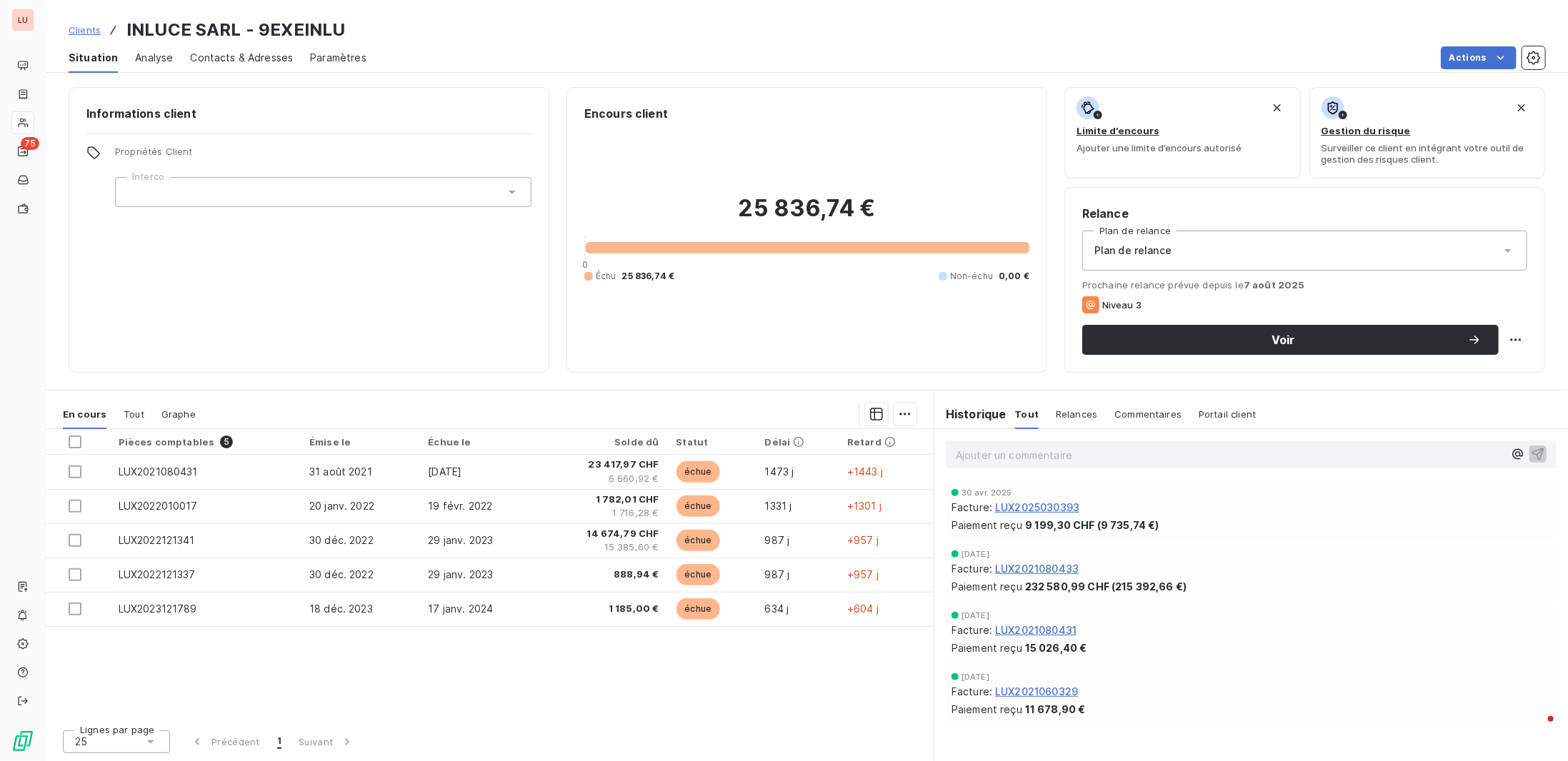
click at [247, 61] on span "Contacts & Adresses" at bounding box center [241, 57] width 103 height 14
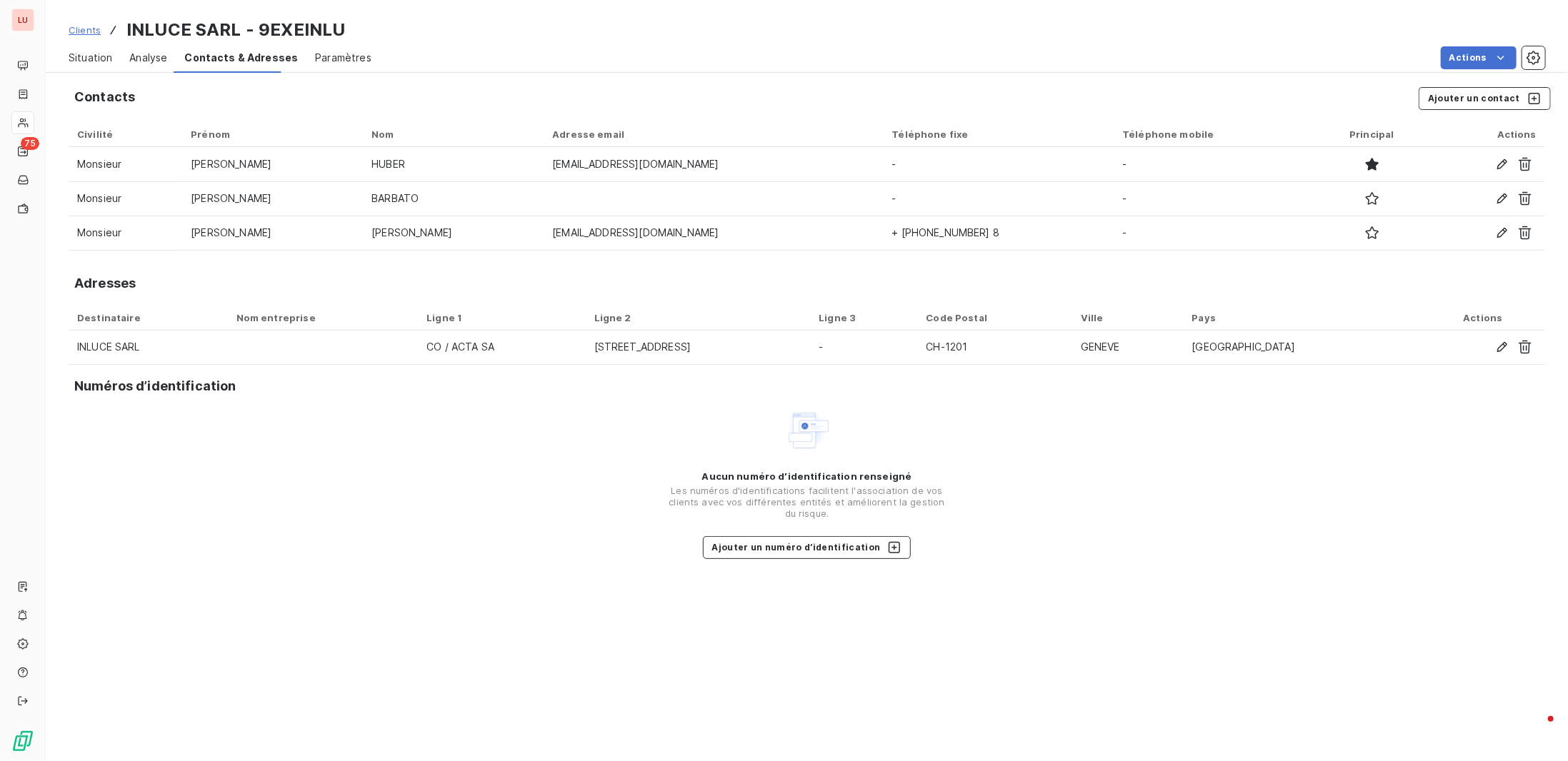
click at [352, 61] on span "Paramètres" at bounding box center [343, 57] width 56 height 14
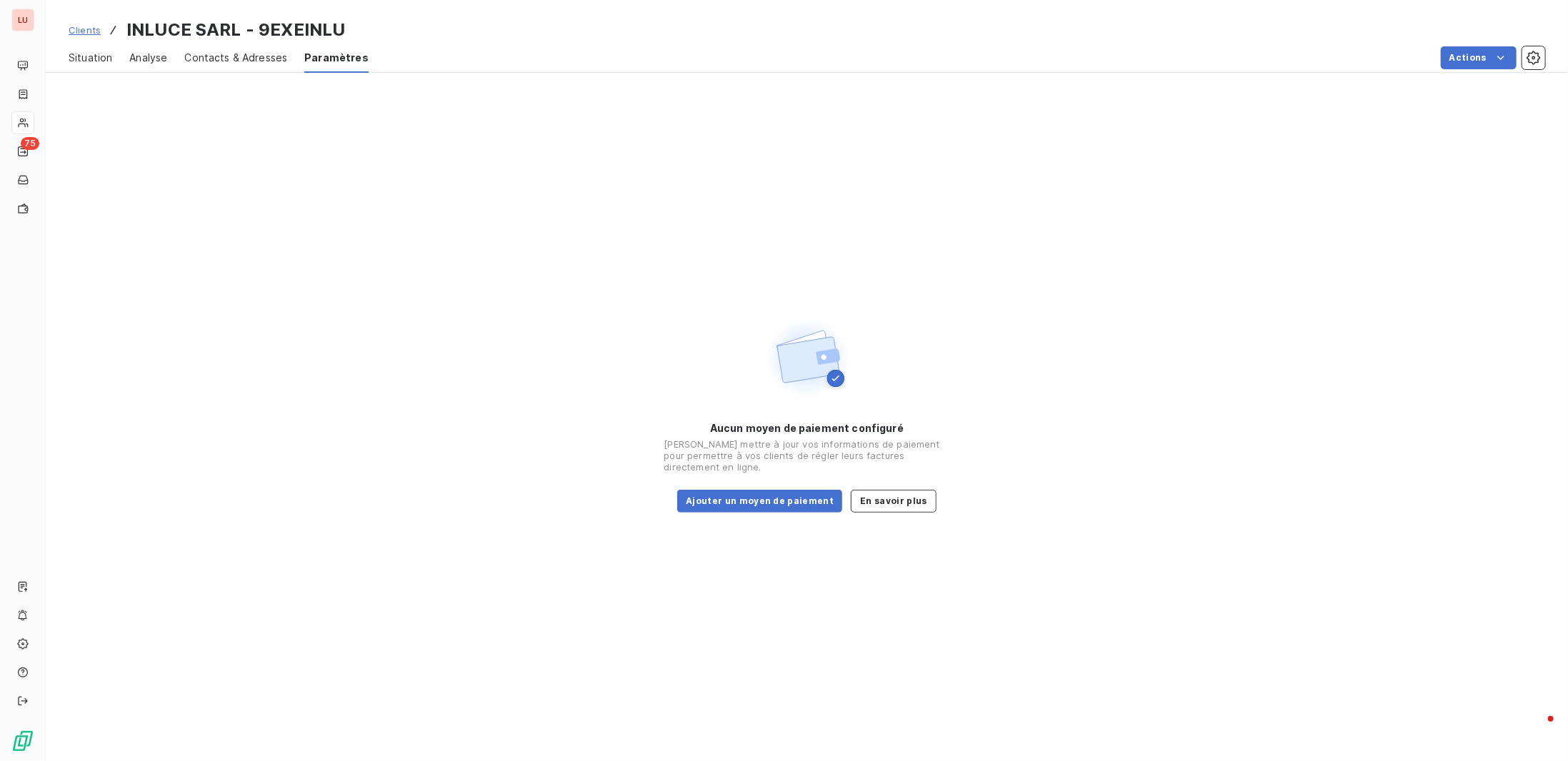
drag, startPoint x: 173, startPoint y: 56, endPoint x: 187, endPoint y: 56, distance: 14.0
click at [172, 56] on div "Situation Analyse Contacts & Adresses Paramètres Actions" at bounding box center [807, 58] width 1522 height 30
click at [241, 57] on span "Contacts & Adresses" at bounding box center [235, 57] width 103 height 14
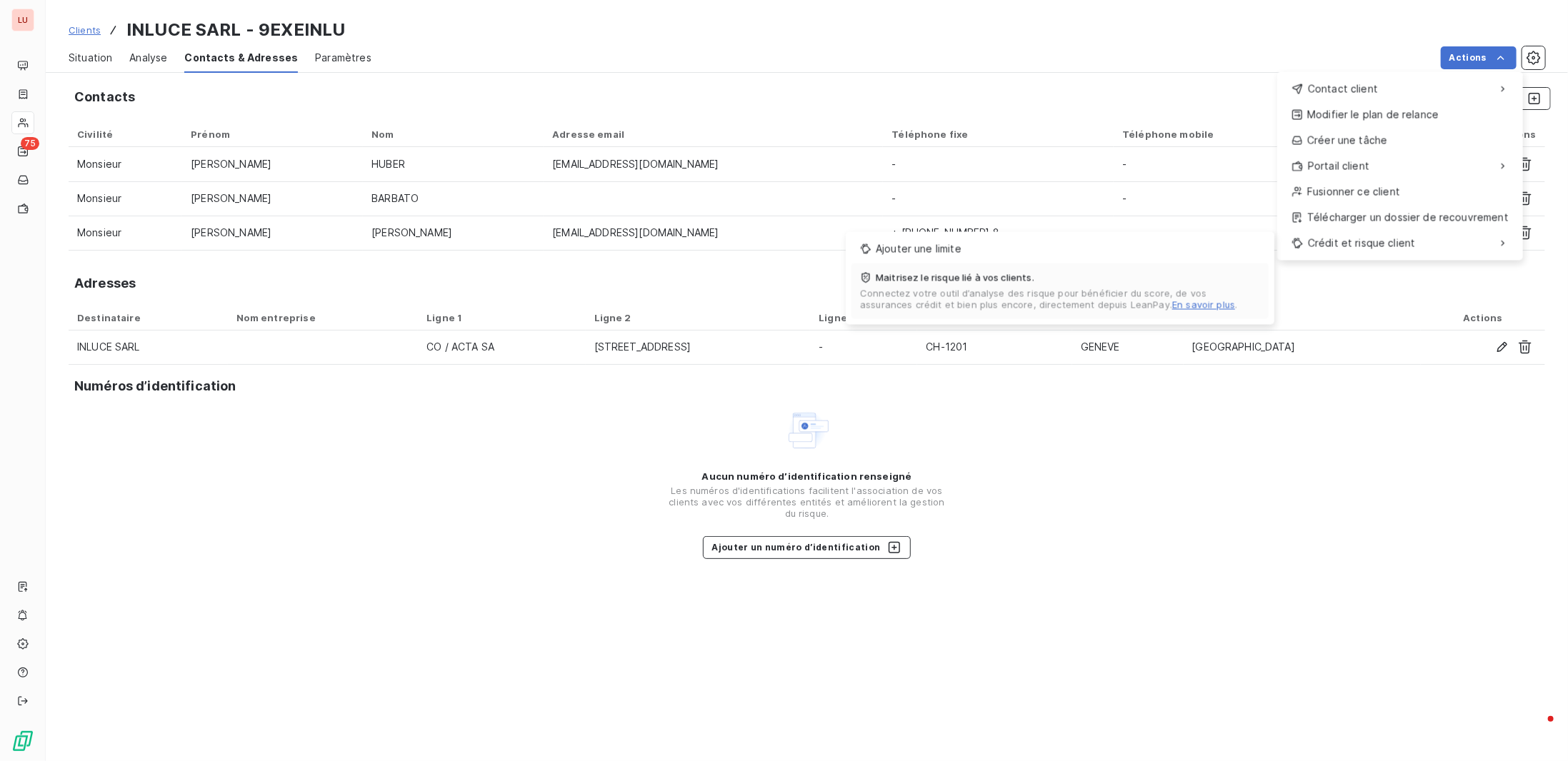
drag, startPoint x: 308, startPoint y: 102, endPoint x: 290, endPoint y: 99, distance: 18.2
click at [305, 102] on html "LU 75 Clients INLUCE SARL - 9EXEINLU Situation Analyse Contacts & Adresses Para…" at bounding box center [784, 380] width 1568 height 761
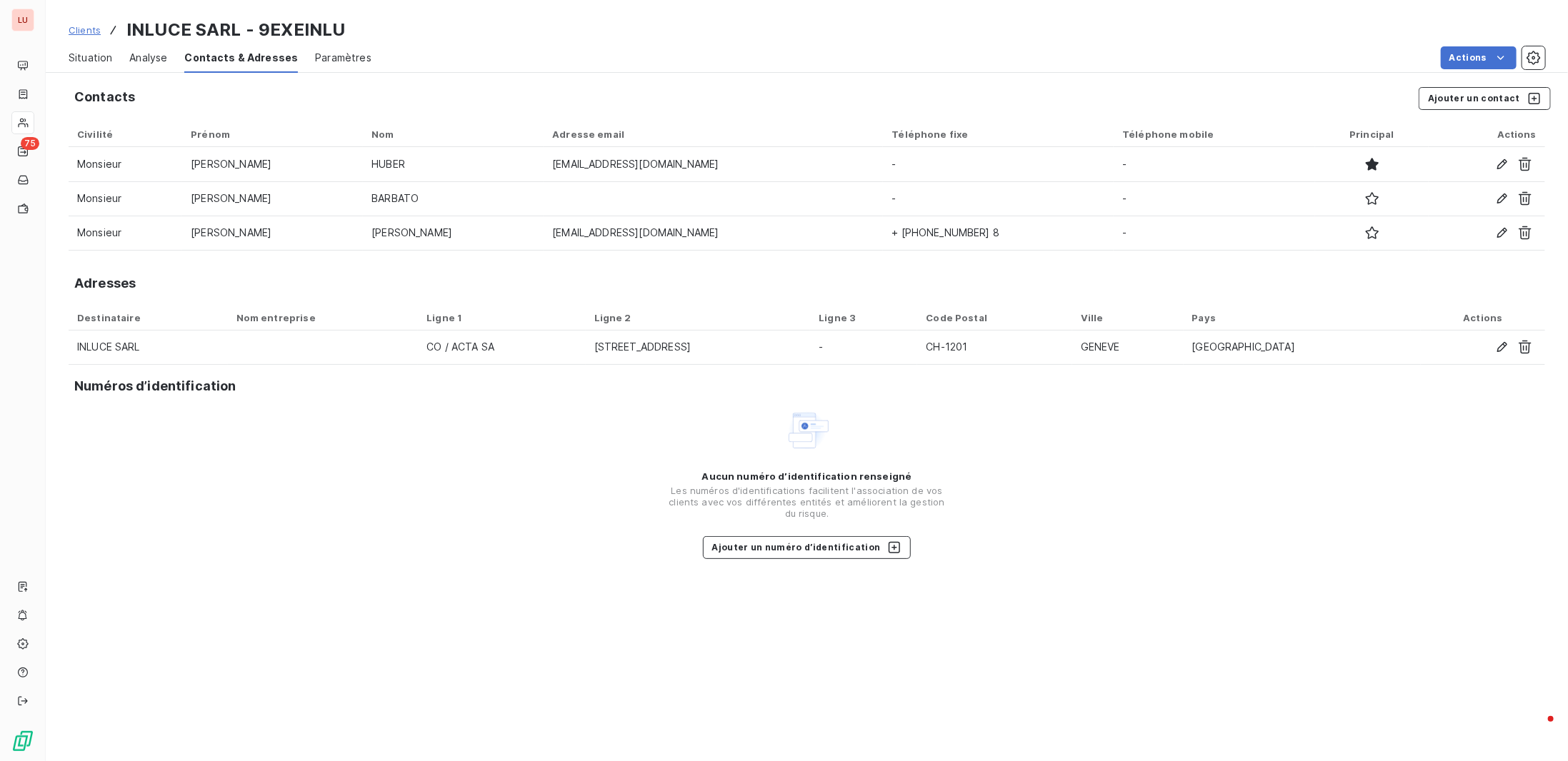
click at [83, 57] on span "Situation" at bounding box center [90, 57] width 44 height 14
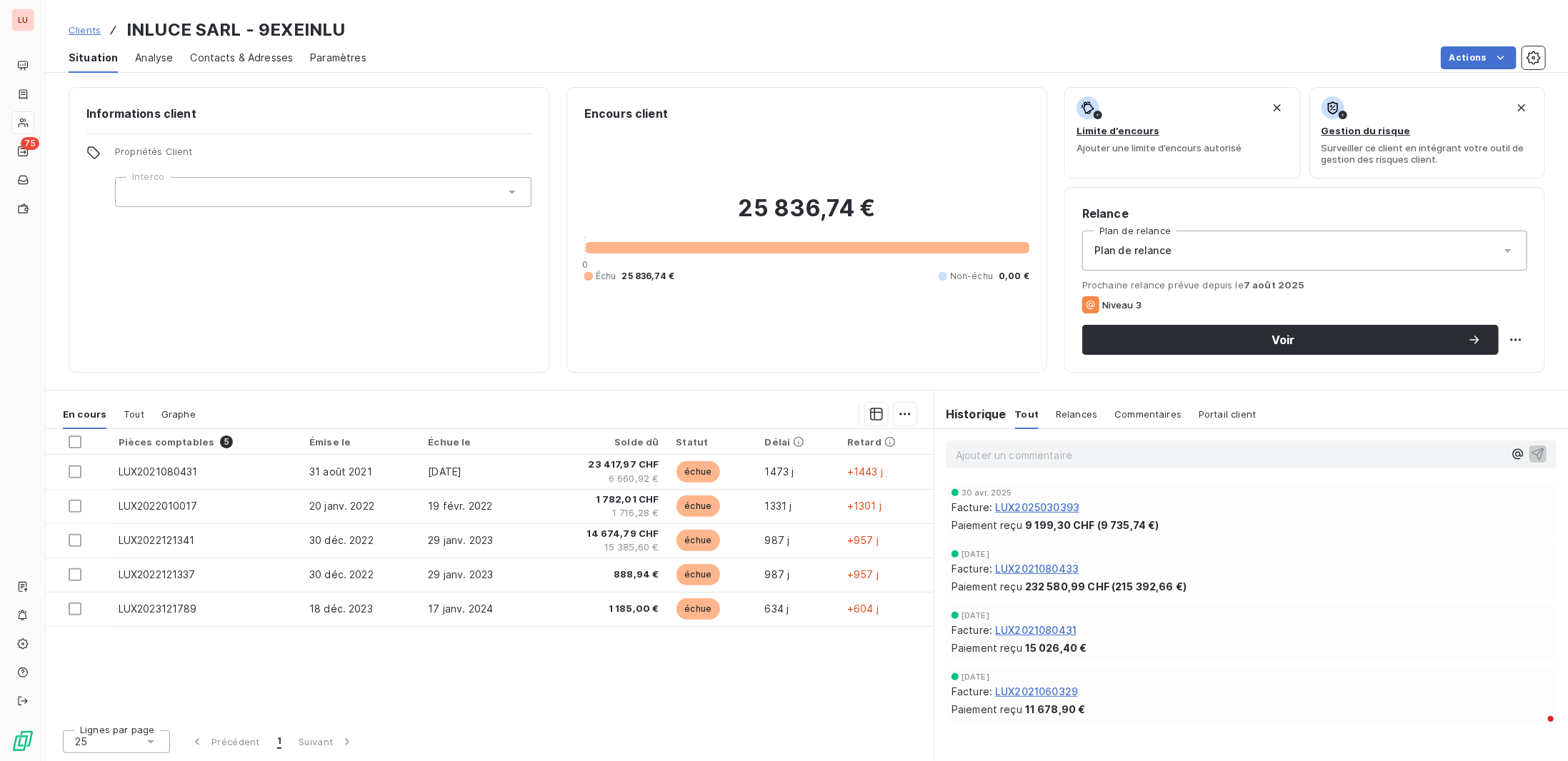
click at [230, 188] on div at bounding box center [323, 192] width 417 height 30
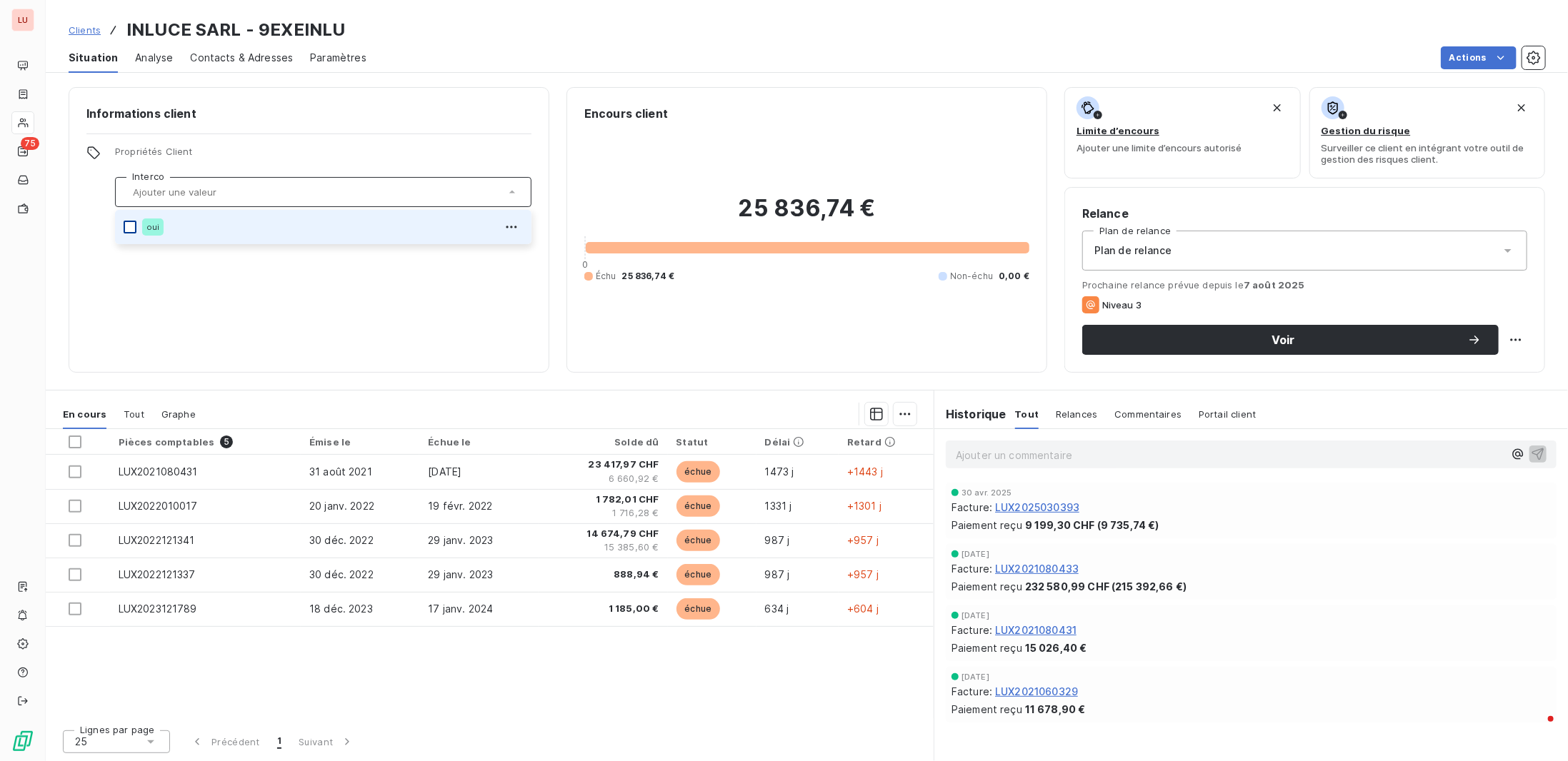
click at [124, 229] on div at bounding box center [130, 227] width 13 height 13
click at [129, 231] on div at bounding box center [130, 227] width 13 height 13
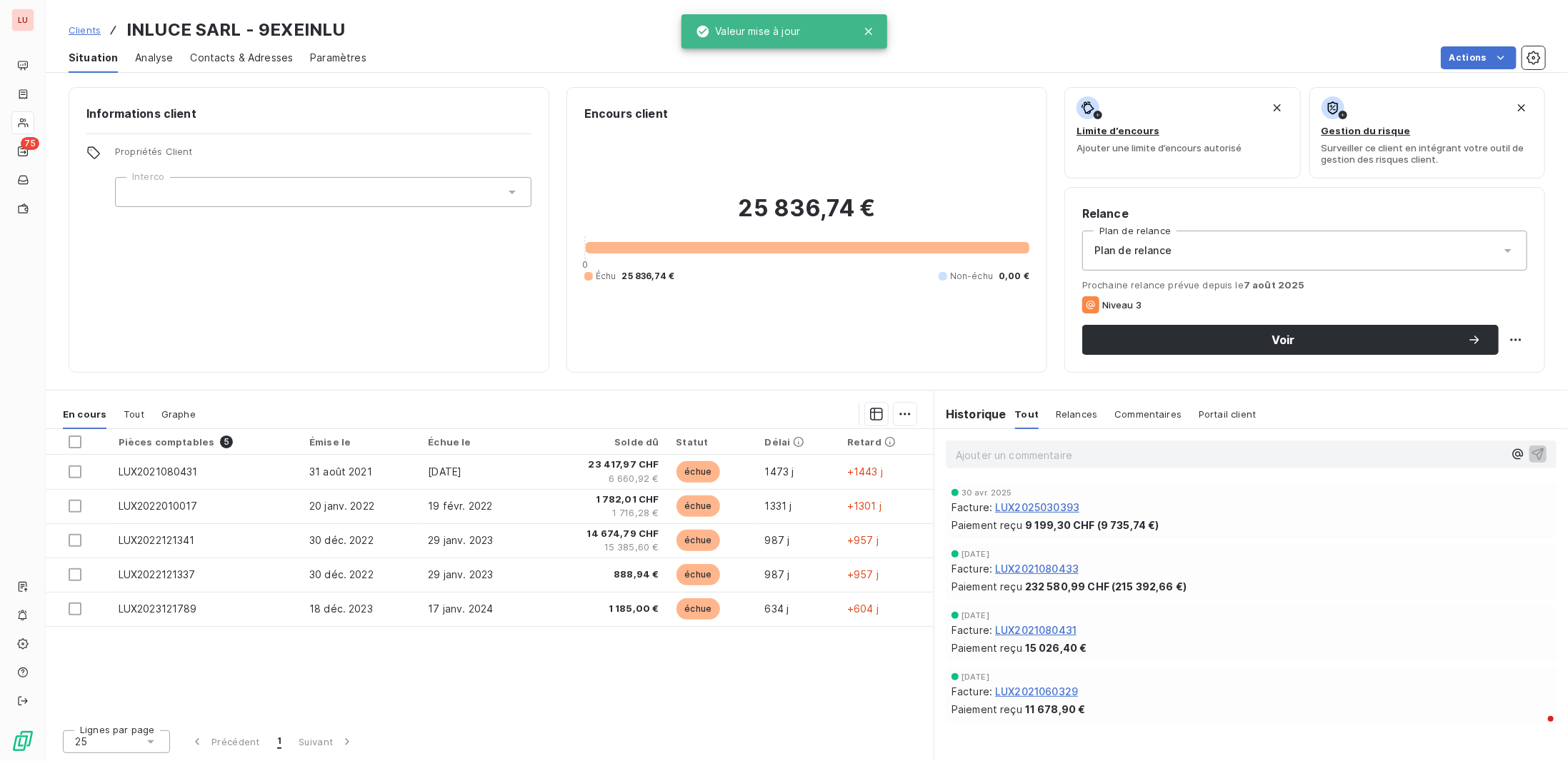
click at [202, 300] on div "Informations client Propriétés Client Interco" at bounding box center [308, 230] width 481 height 286
click at [92, 26] on span "Clients" at bounding box center [84, 30] width 32 height 11
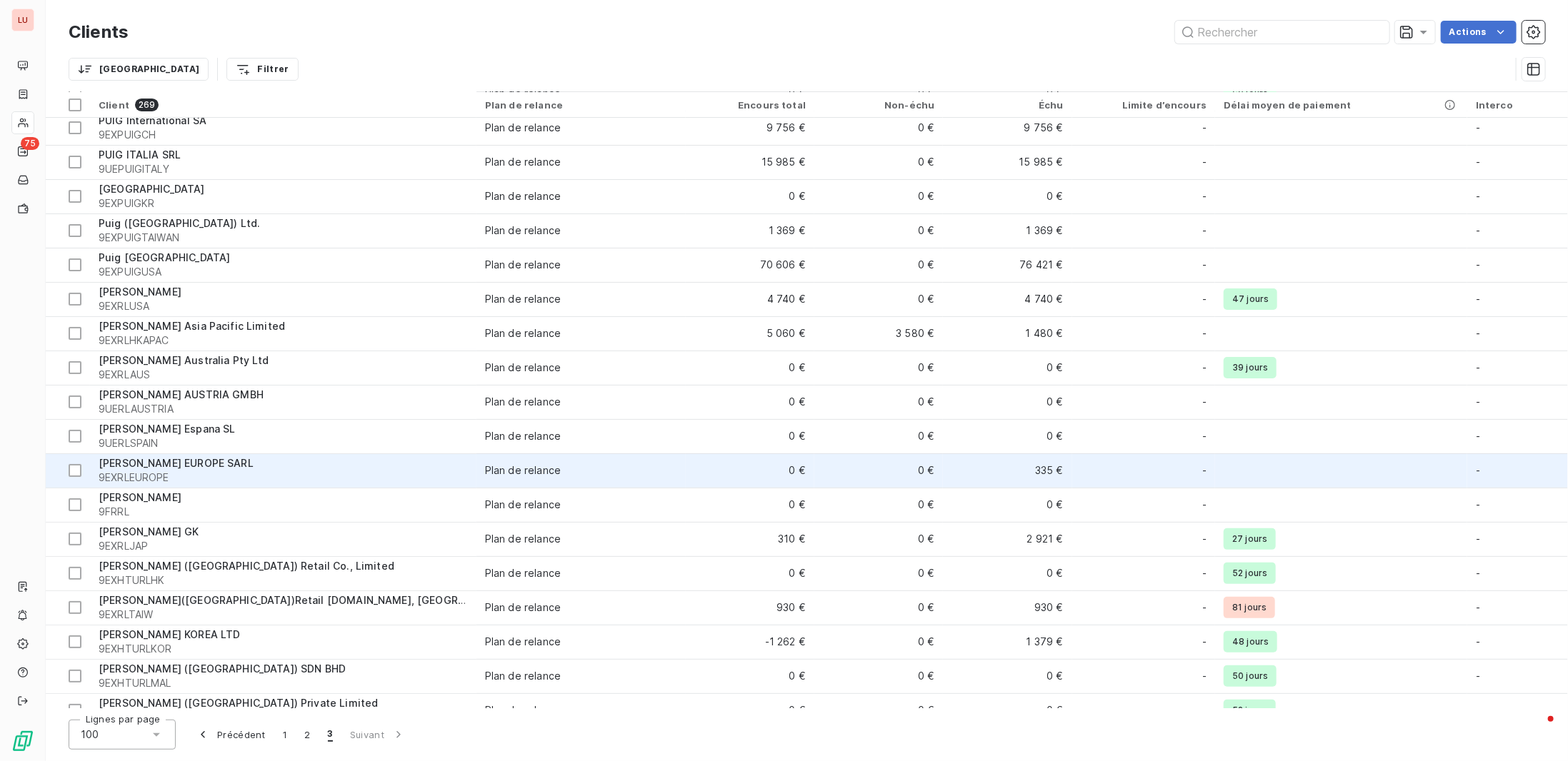
scroll to position [71, 0]
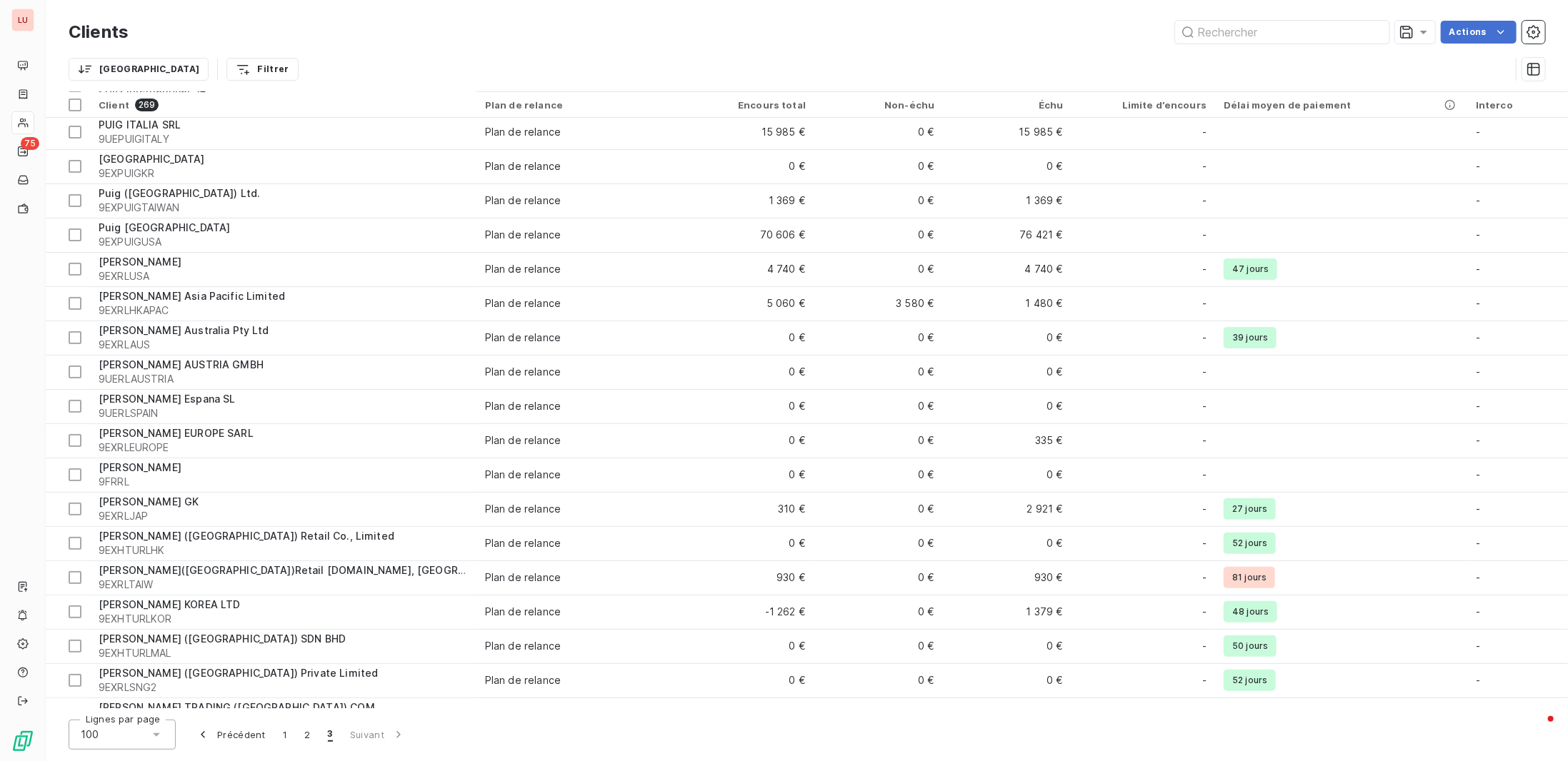
click at [169, 738] on div "100" at bounding box center [121, 735] width 107 height 30
click at [124, 700] on li "100" at bounding box center [121, 704] width 107 height 26
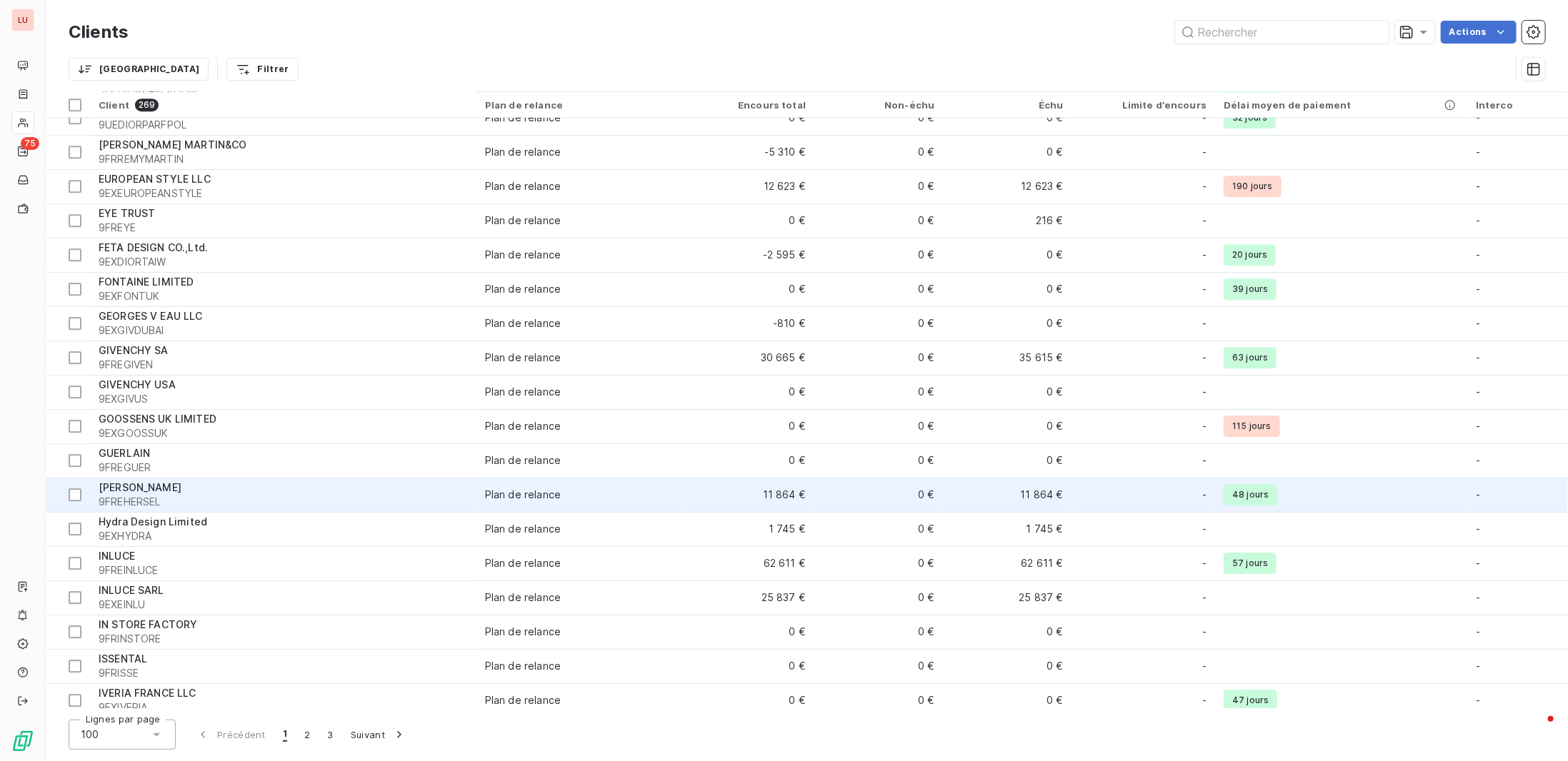
scroll to position [2837, 0]
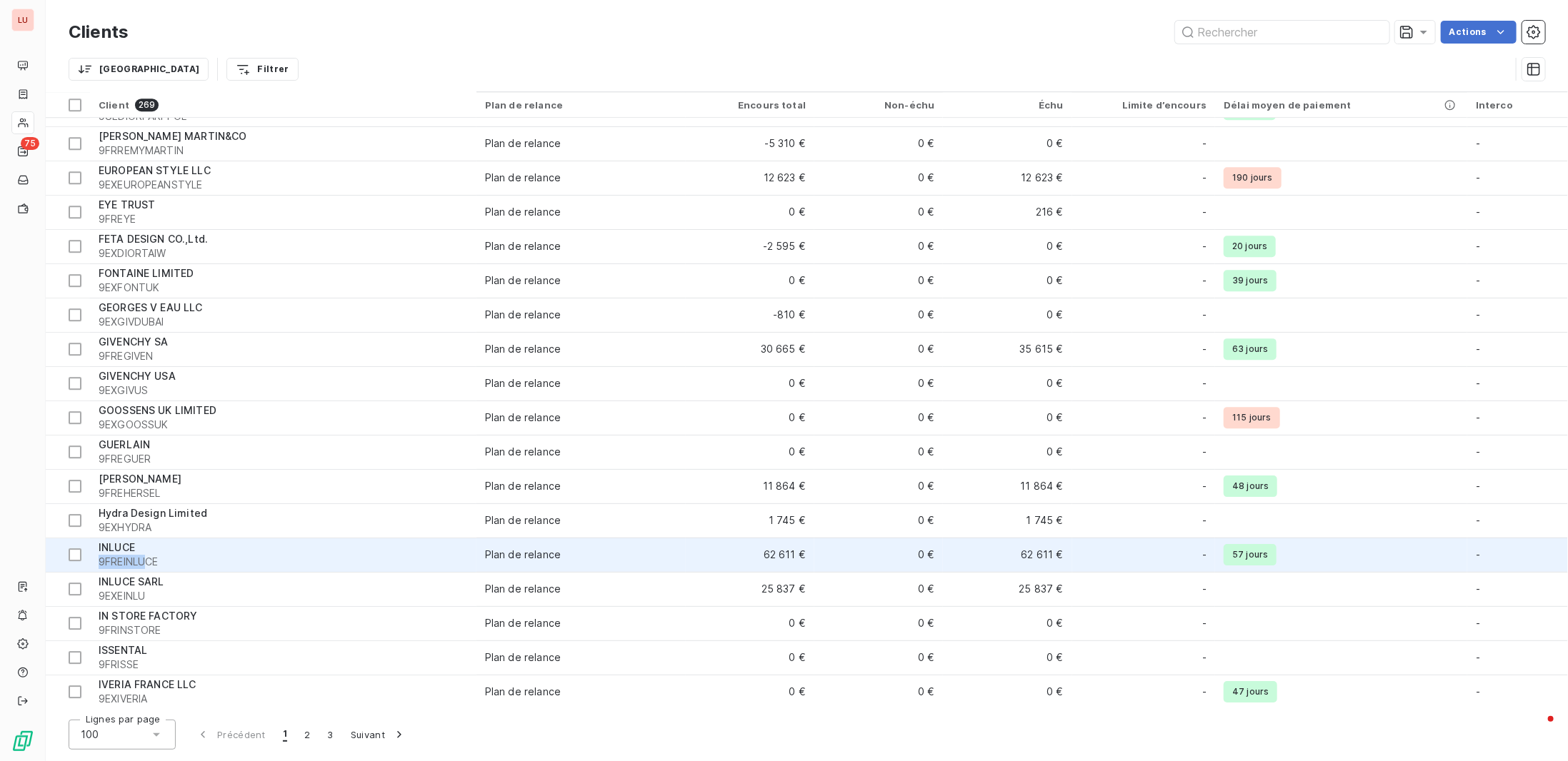
drag, startPoint x: 145, startPoint y: 555, endPoint x: 92, endPoint y: 557, distance: 53.0
click at [93, 557] on td "INLUCE 9FREINLUCE" at bounding box center [283, 555] width 387 height 35
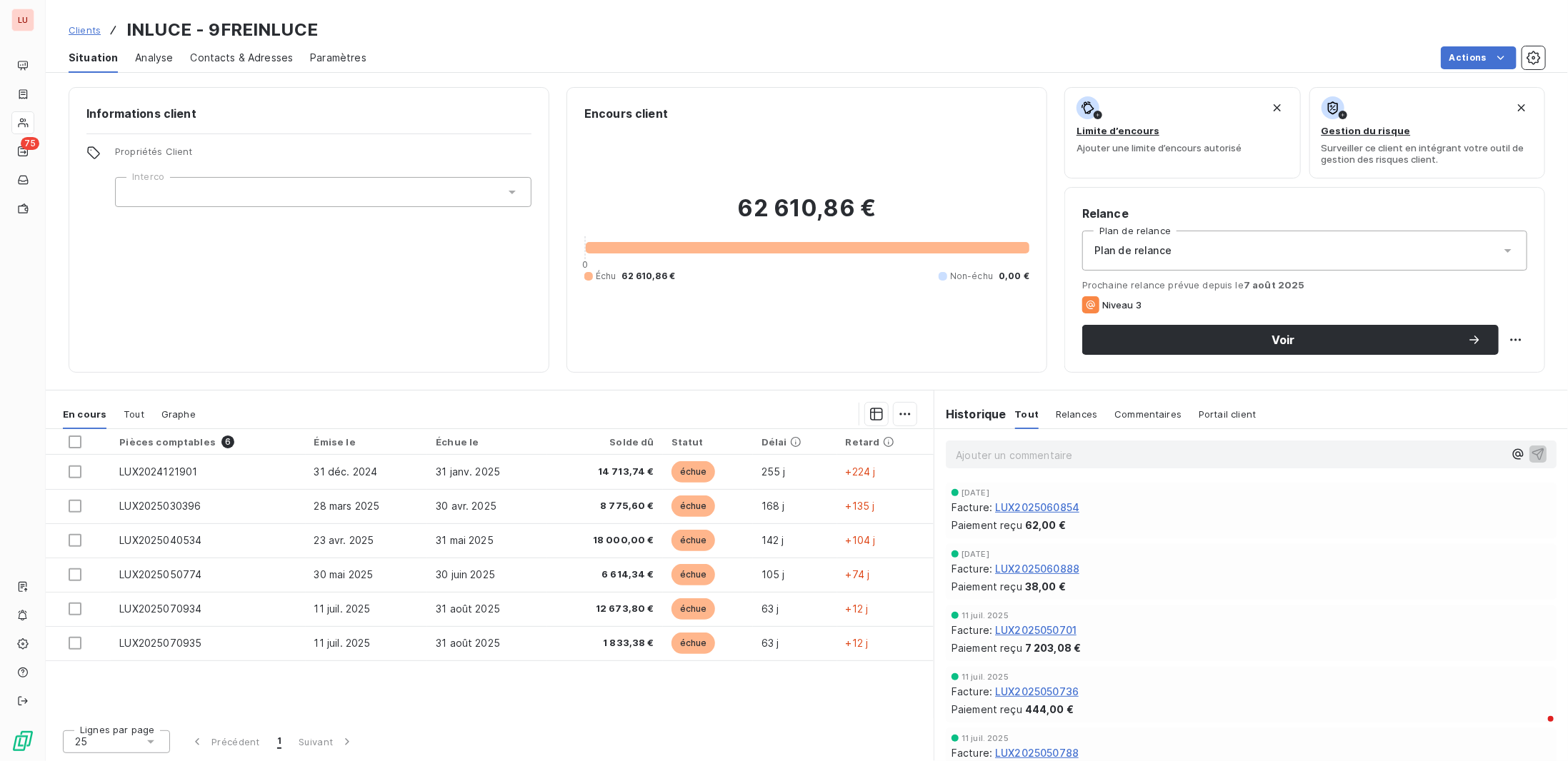
click at [182, 193] on div at bounding box center [323, 192] width 417 height 30
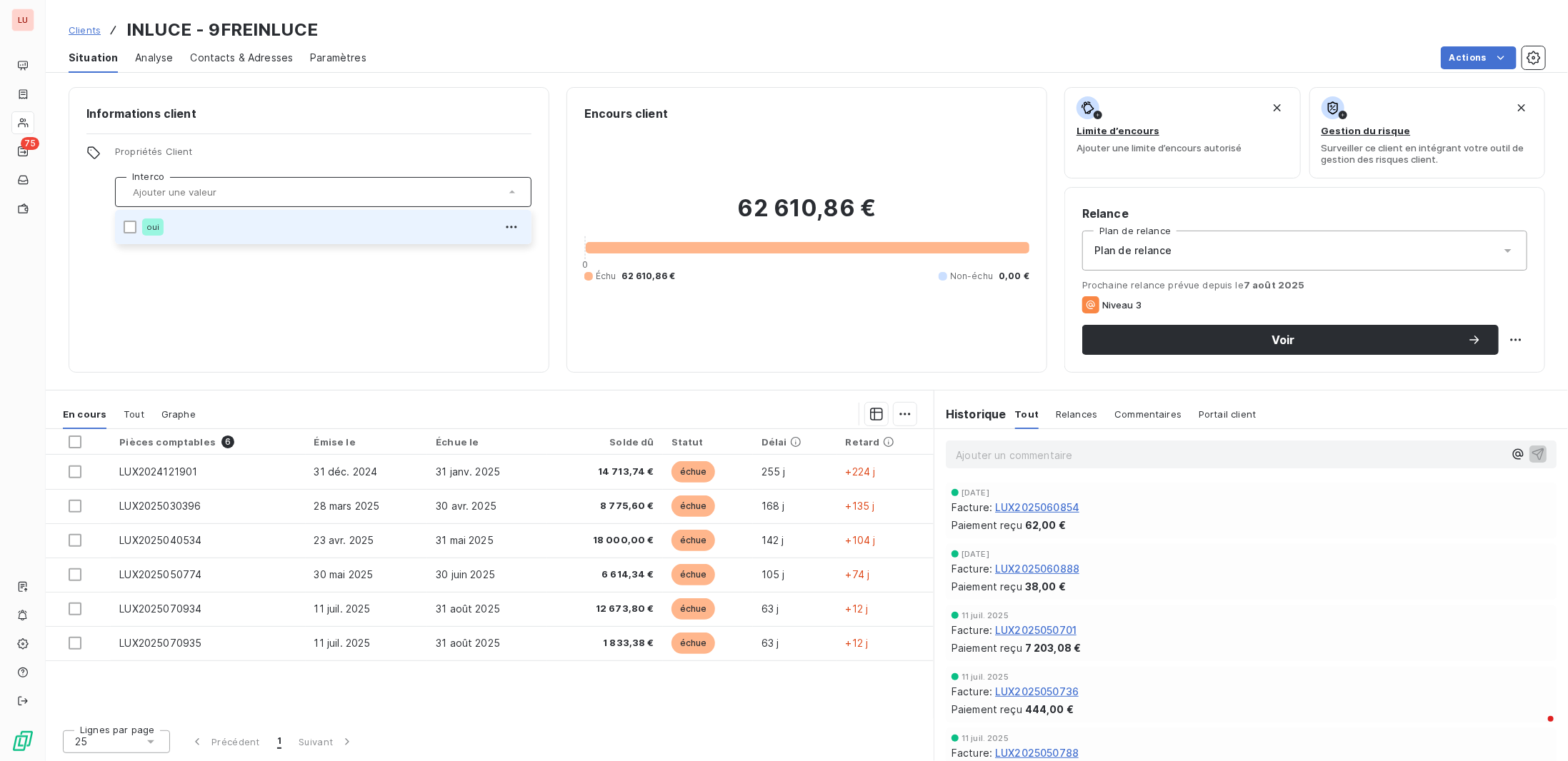
click at [187, 226] on div "oui" at bounding box center [332, 227] width 381 height 22
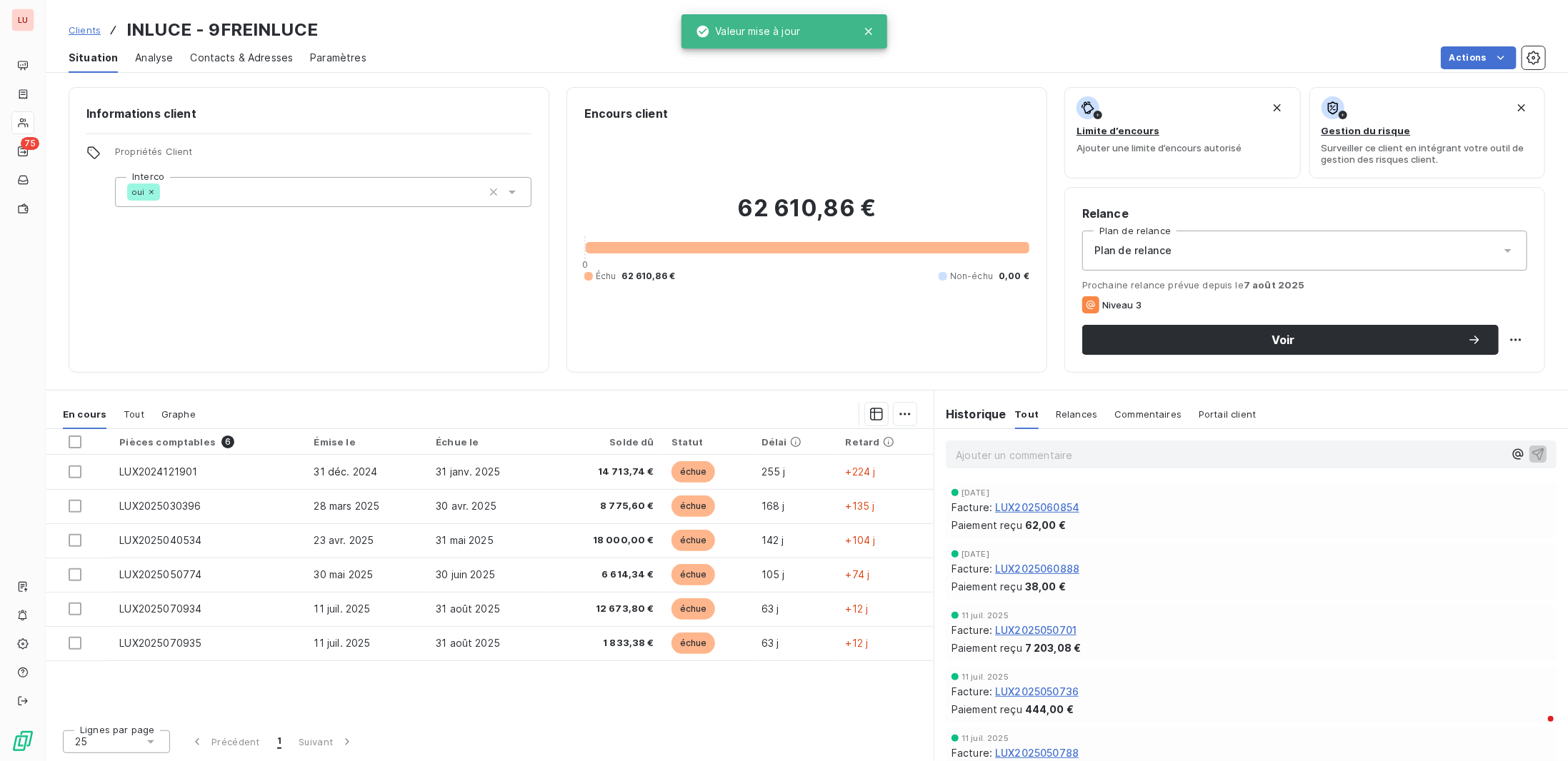
click at [85, 29] on span "Clients" at bounding box center [84, 30] width 32 height 11
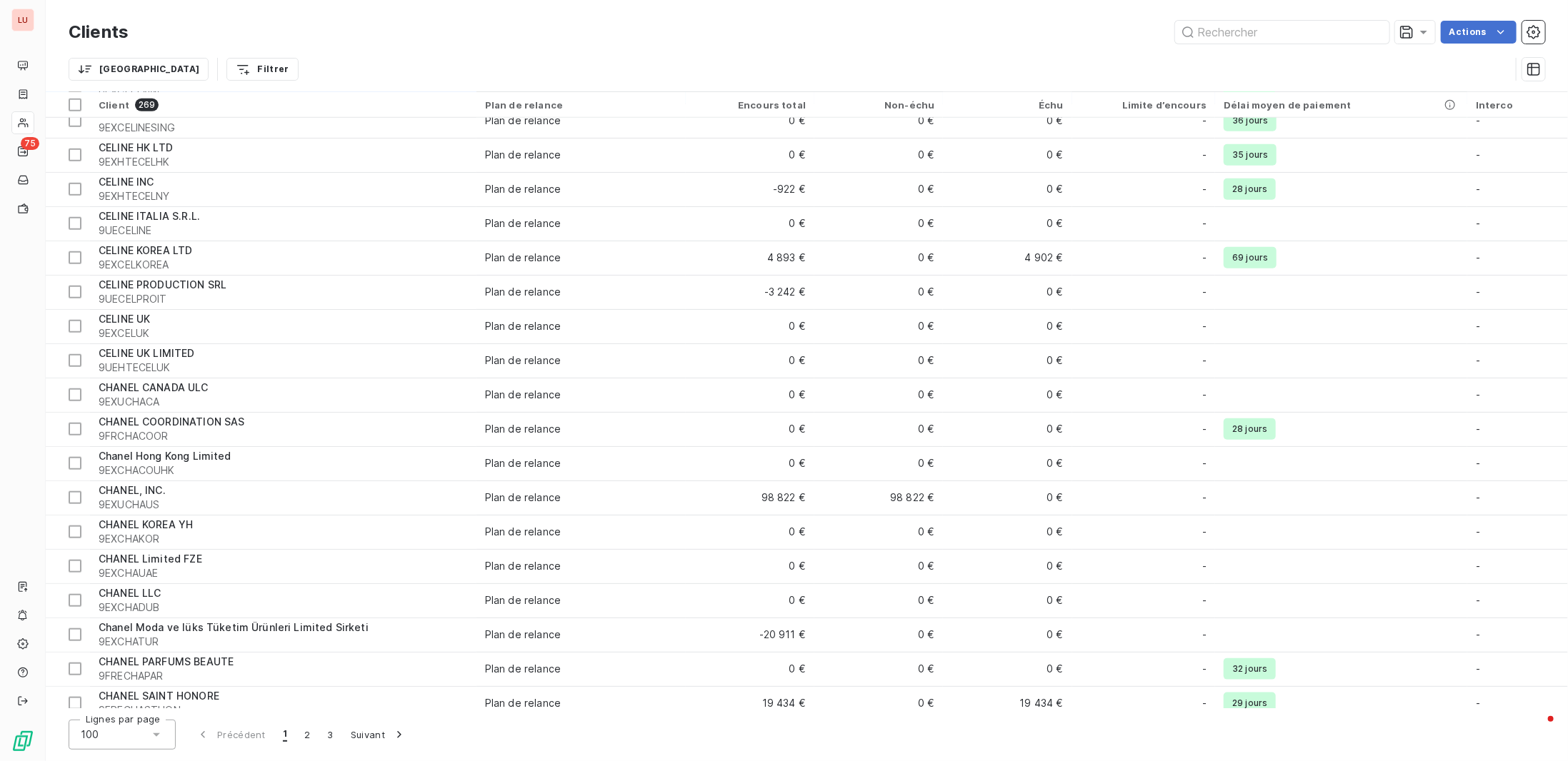
scroll to position [2837, 0]
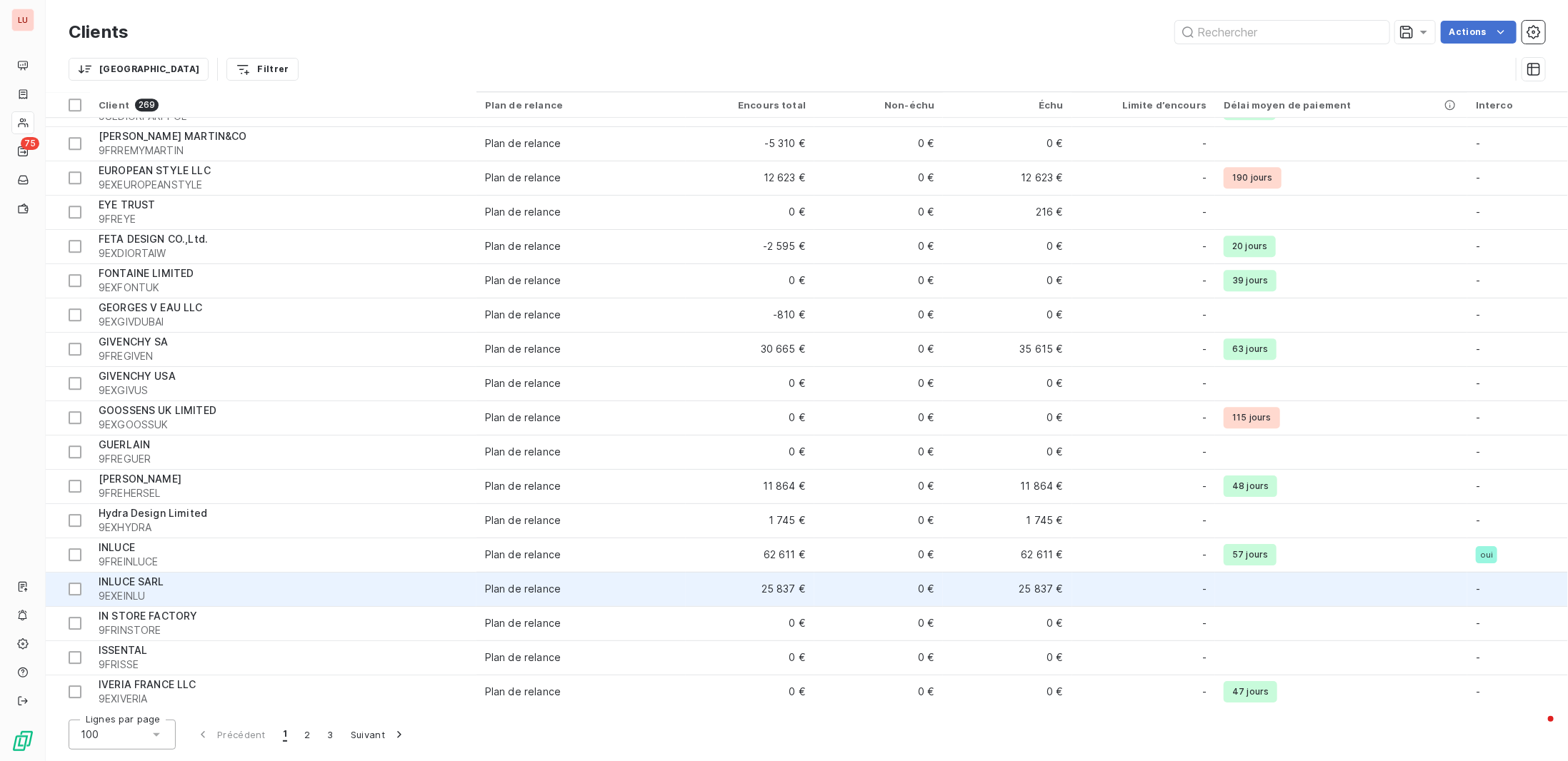
click at [182, 583] on div "INLUCE SARL" at bounding box center [283, 582] width 369 height 14
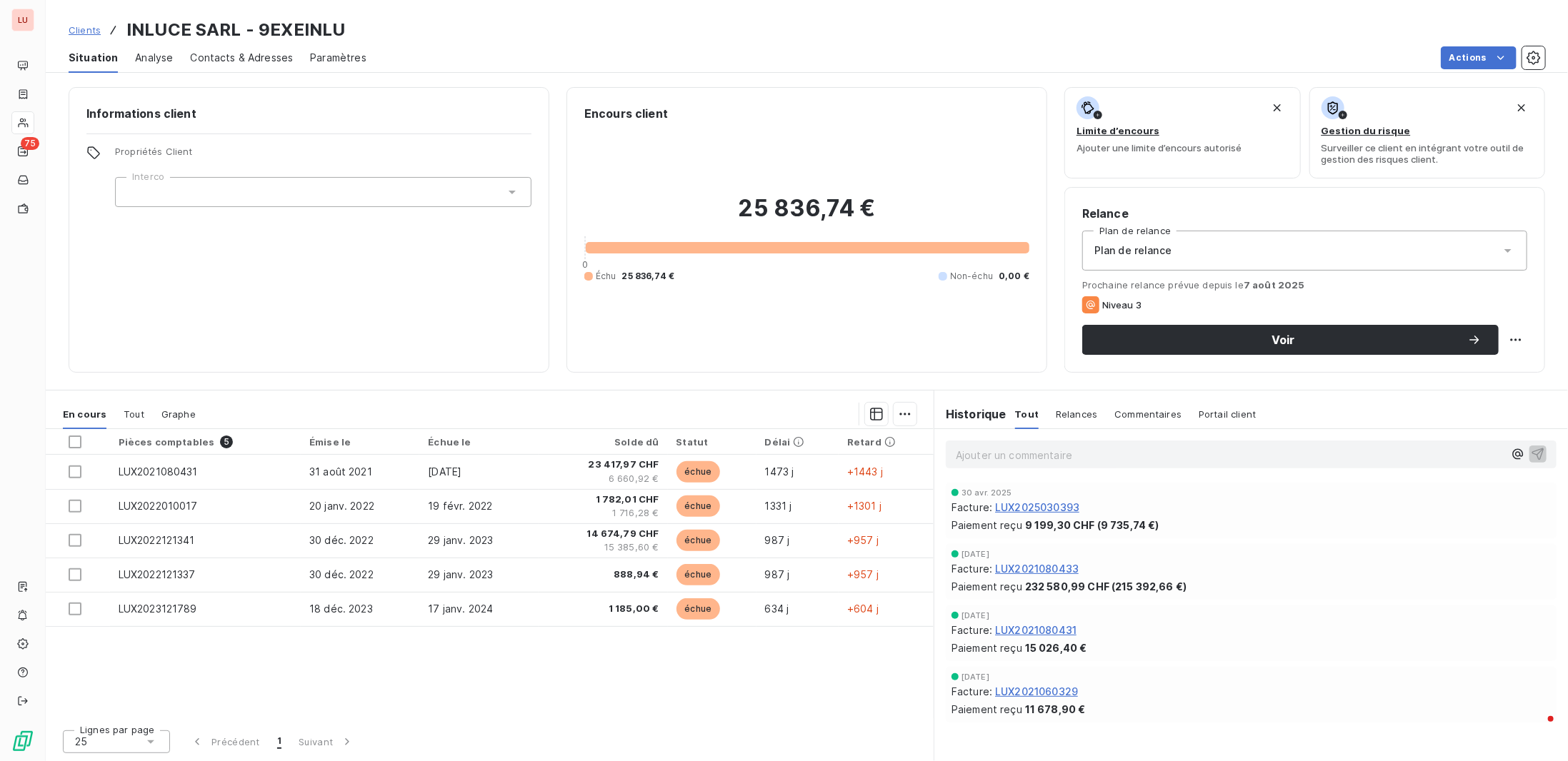
click at [275, 192] on div at bounding box center [323, 192] width 417 height 30
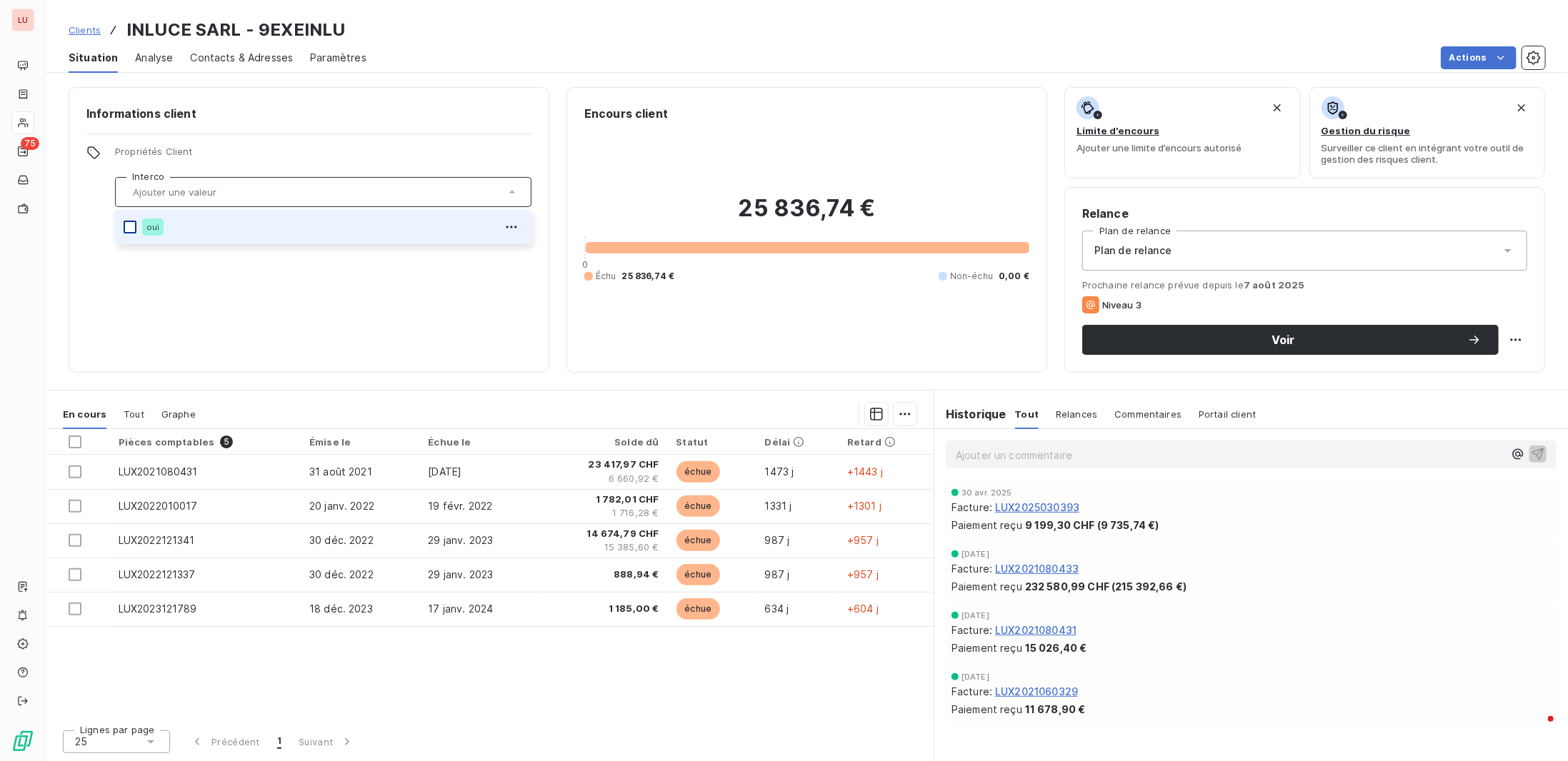
click at [132, 231] on div at bounding box center [130, 227] width 13 height 13
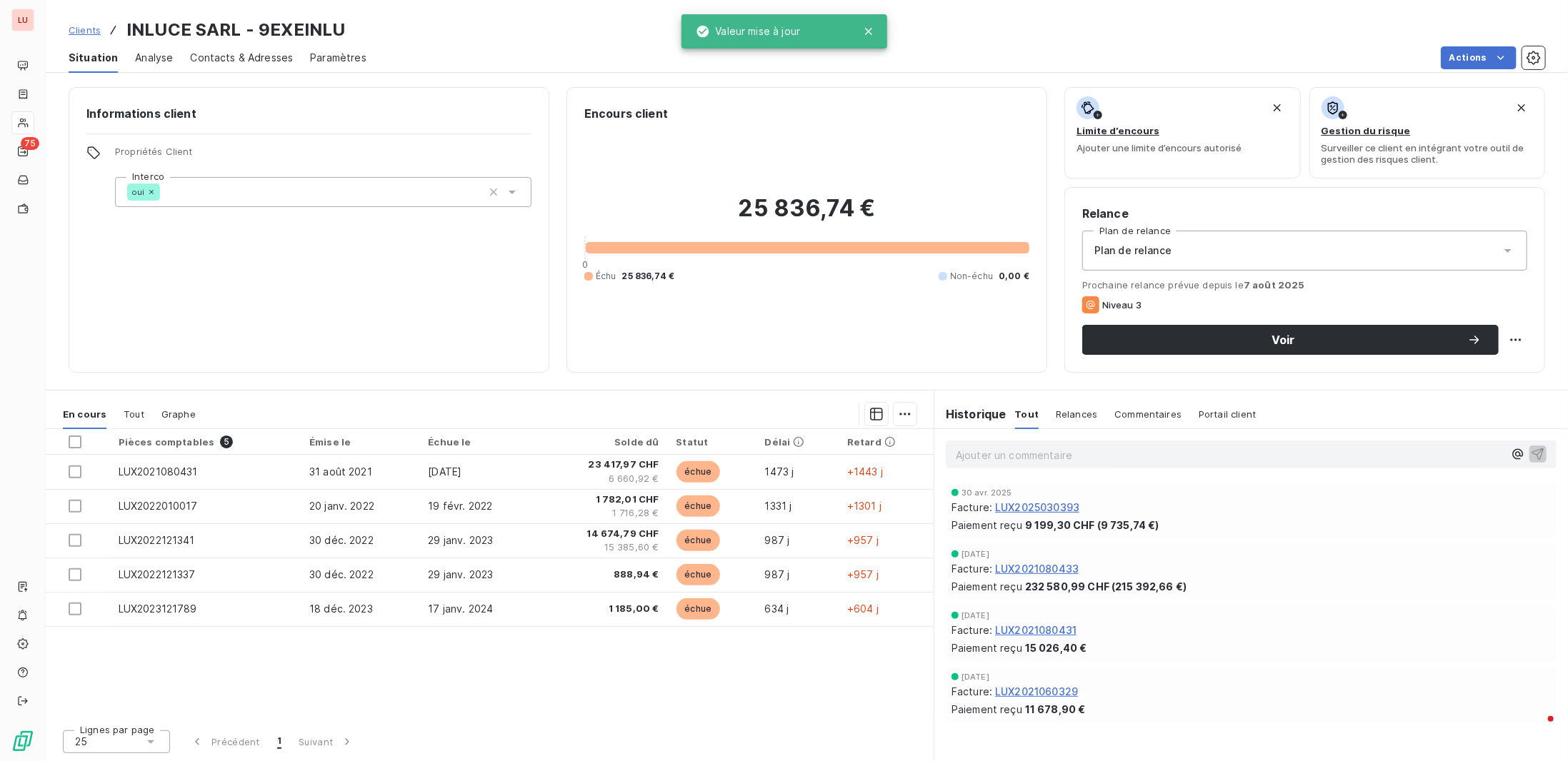
click at [196, 291] on div "Informations client Propriétés Client Interco oui" at bounding box center [308, 230] width 481 height 286
click at [86, 22] on link "Clients" at bounding box center [84, 29] width 32 height 14
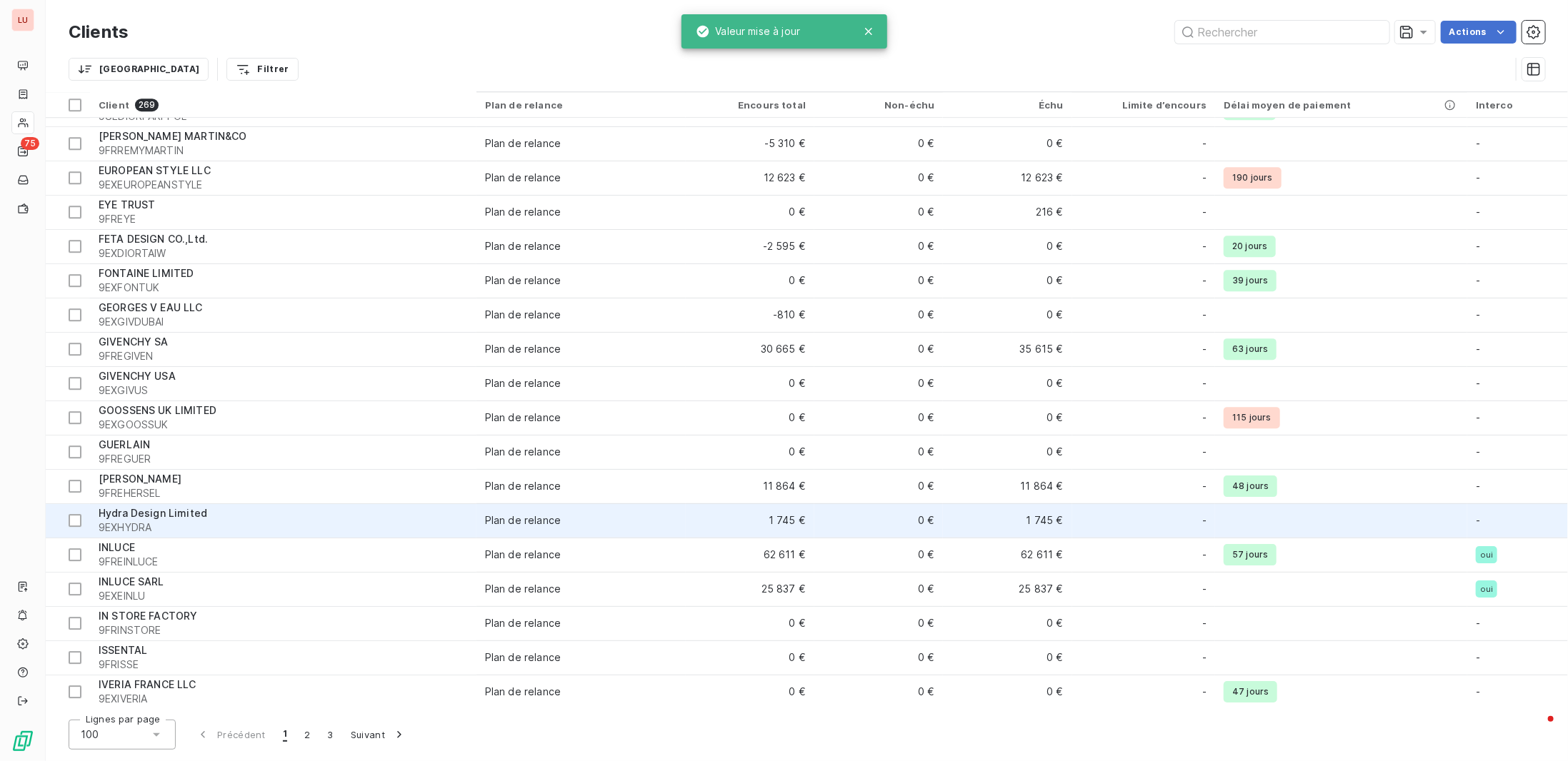
scroll to position [2837, 0]
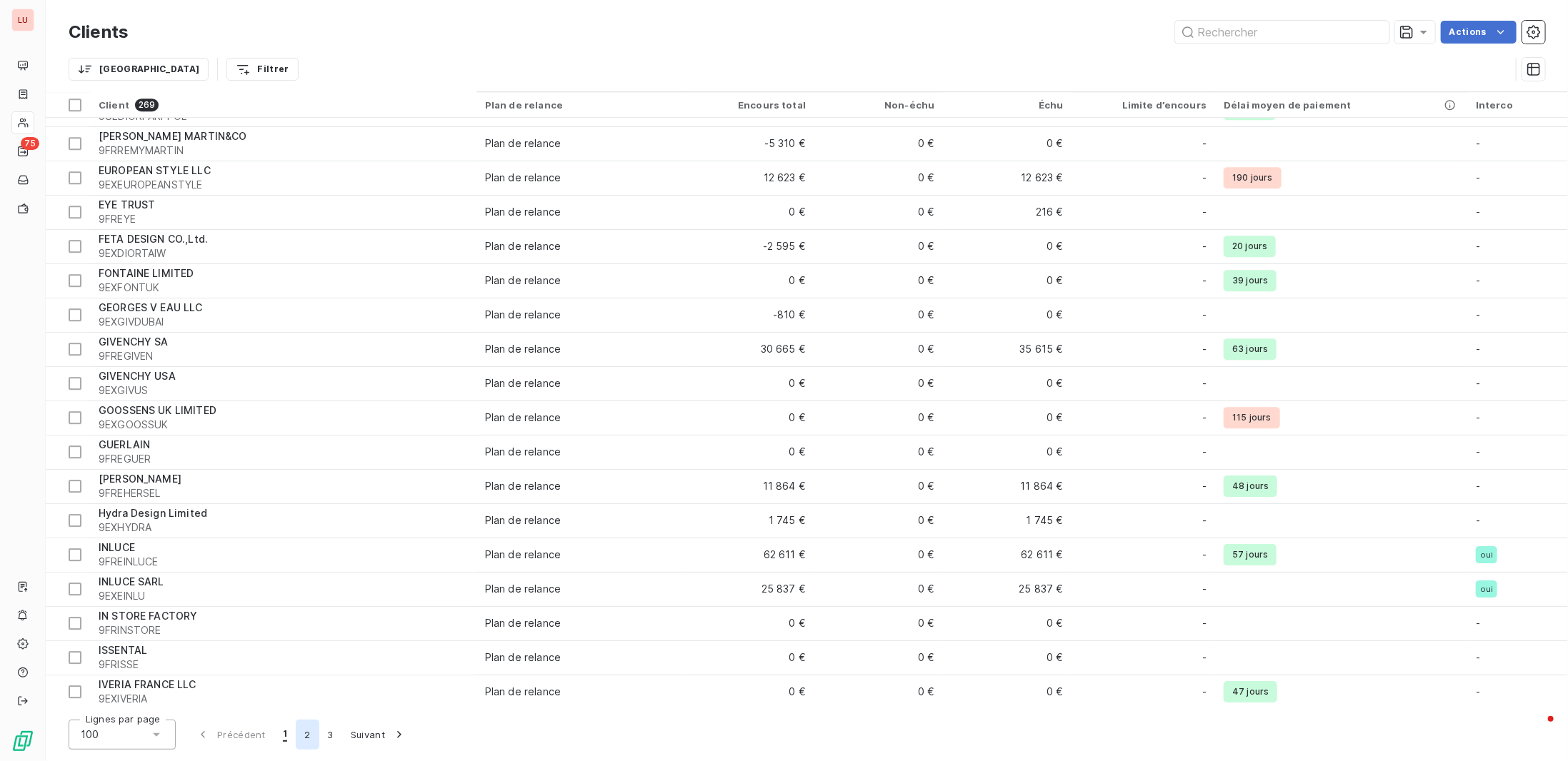
click at [304, 734] on button "2" at bounding box center [307, 735] width 22 height 30
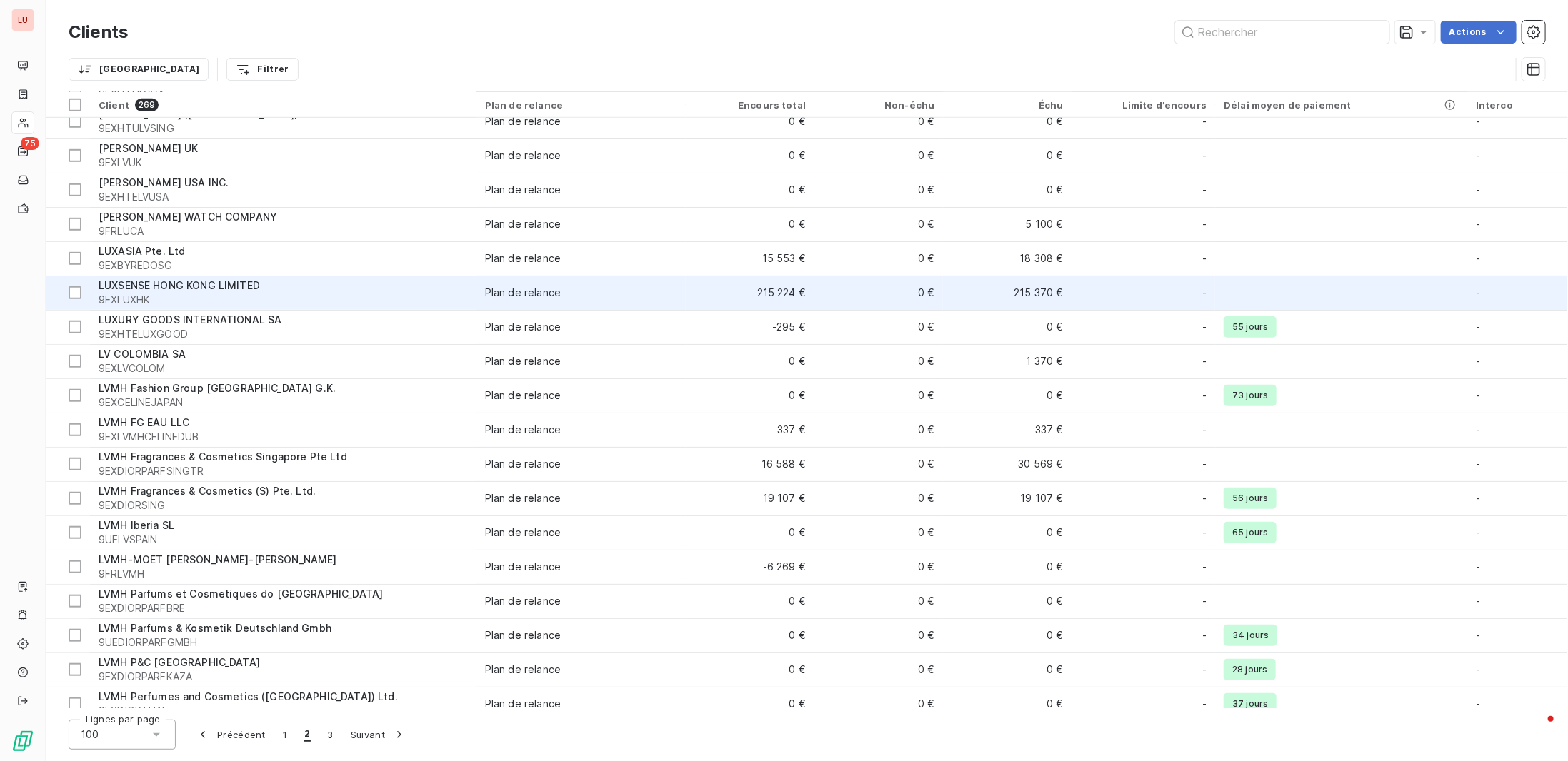
scroll to position [714, 0]
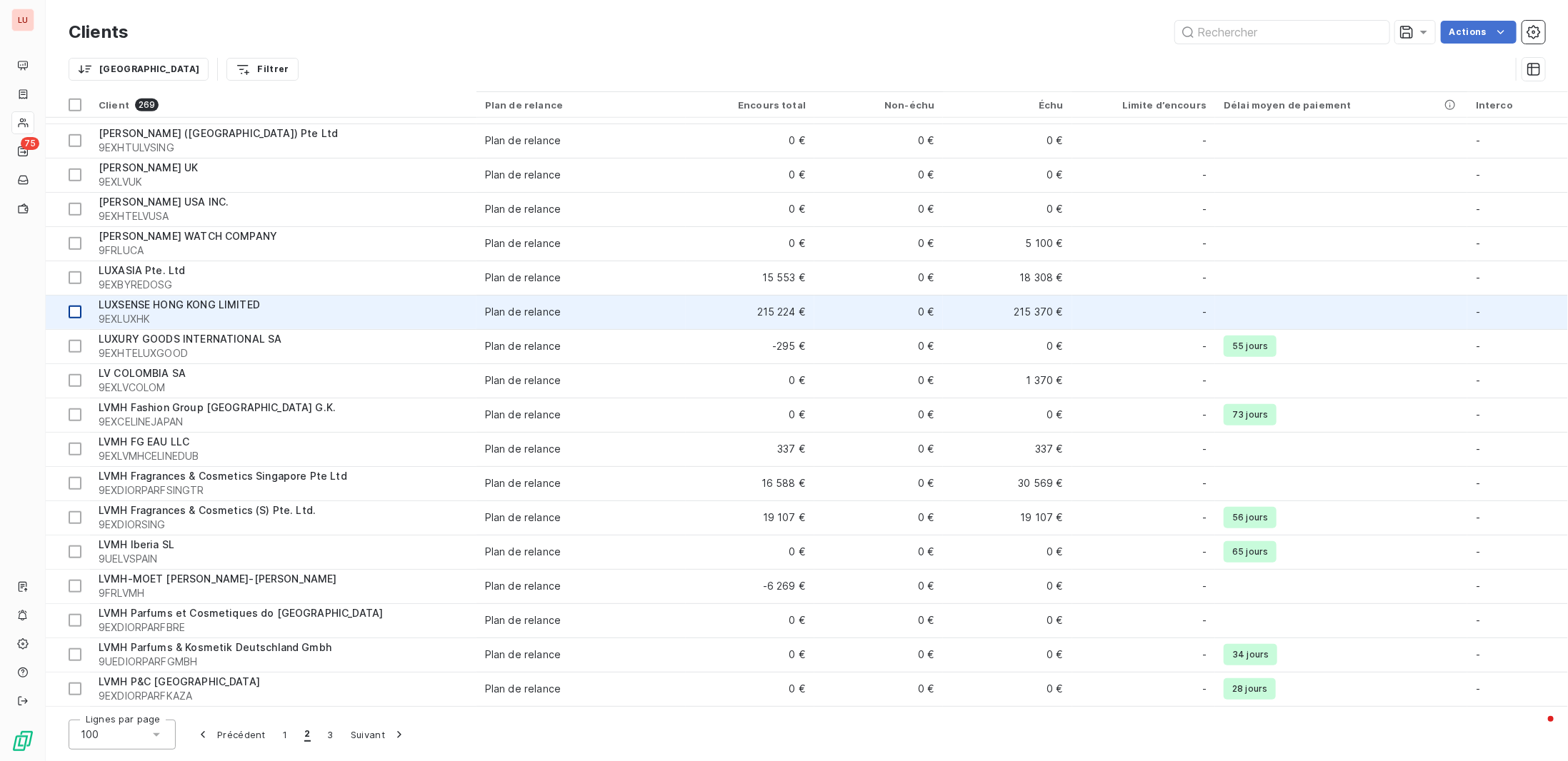
click at [75, 311] on div at bounding box center [75, 312] width 13 height 13
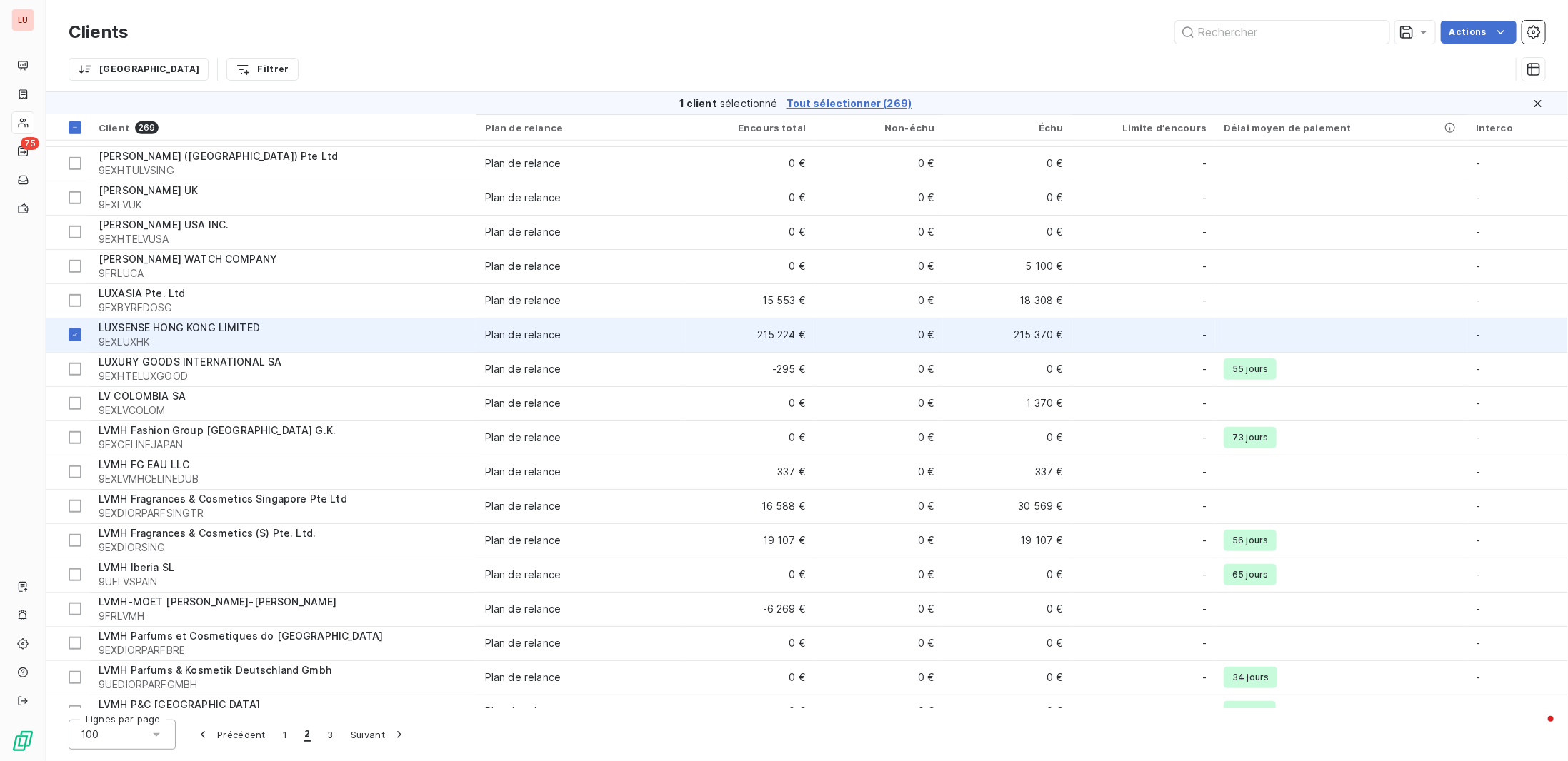
click at [178, 335] on span "9EXLUXHK" at bounding box center [283, 342] width 369 height 14
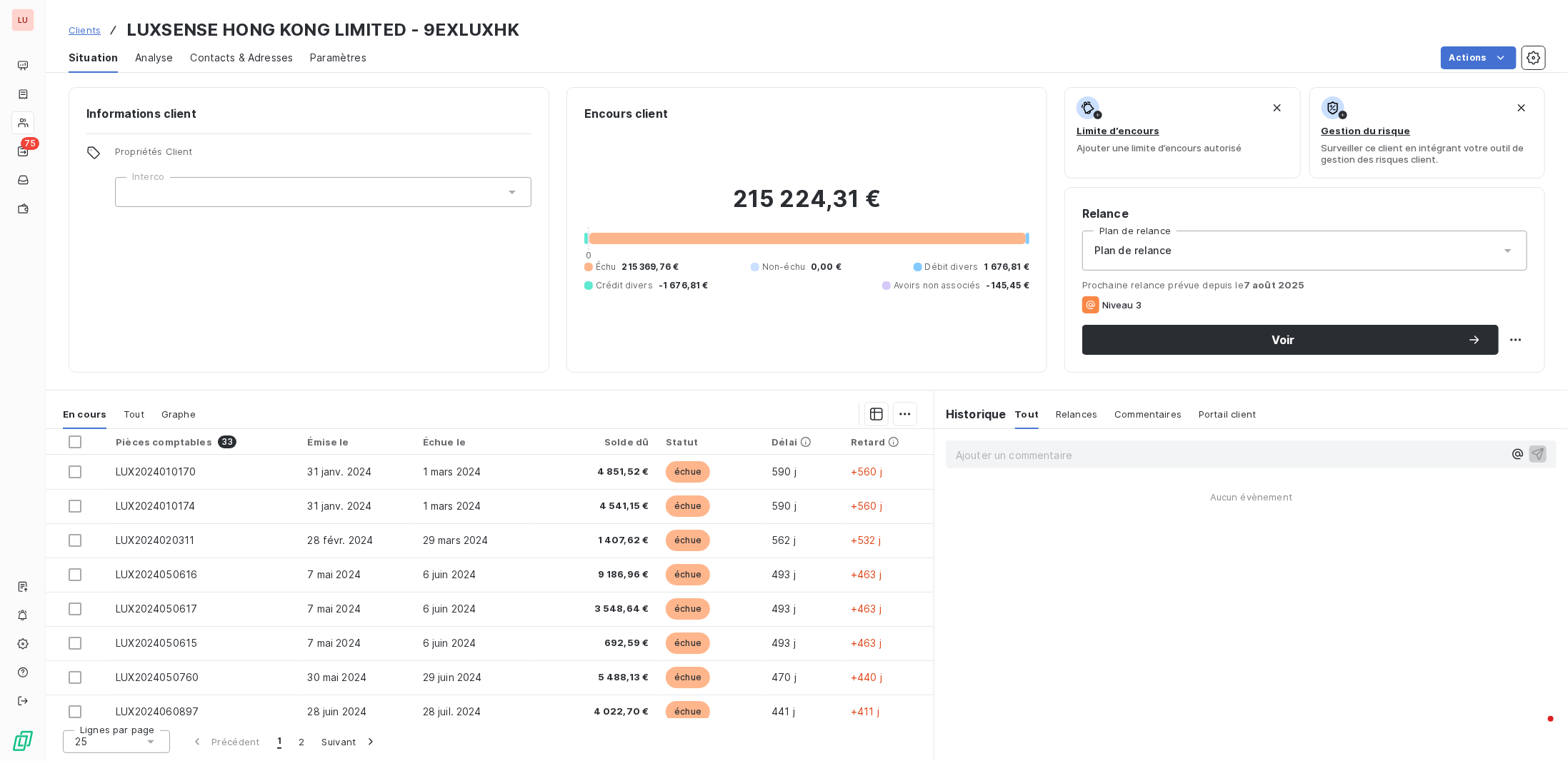
click at [177, 172] on div "Propriétés Client Interco" at bounding box center [323, 176] width 417 height 62
click at [177, 190] on div at bounding box center [323, 192] width 417 height 30
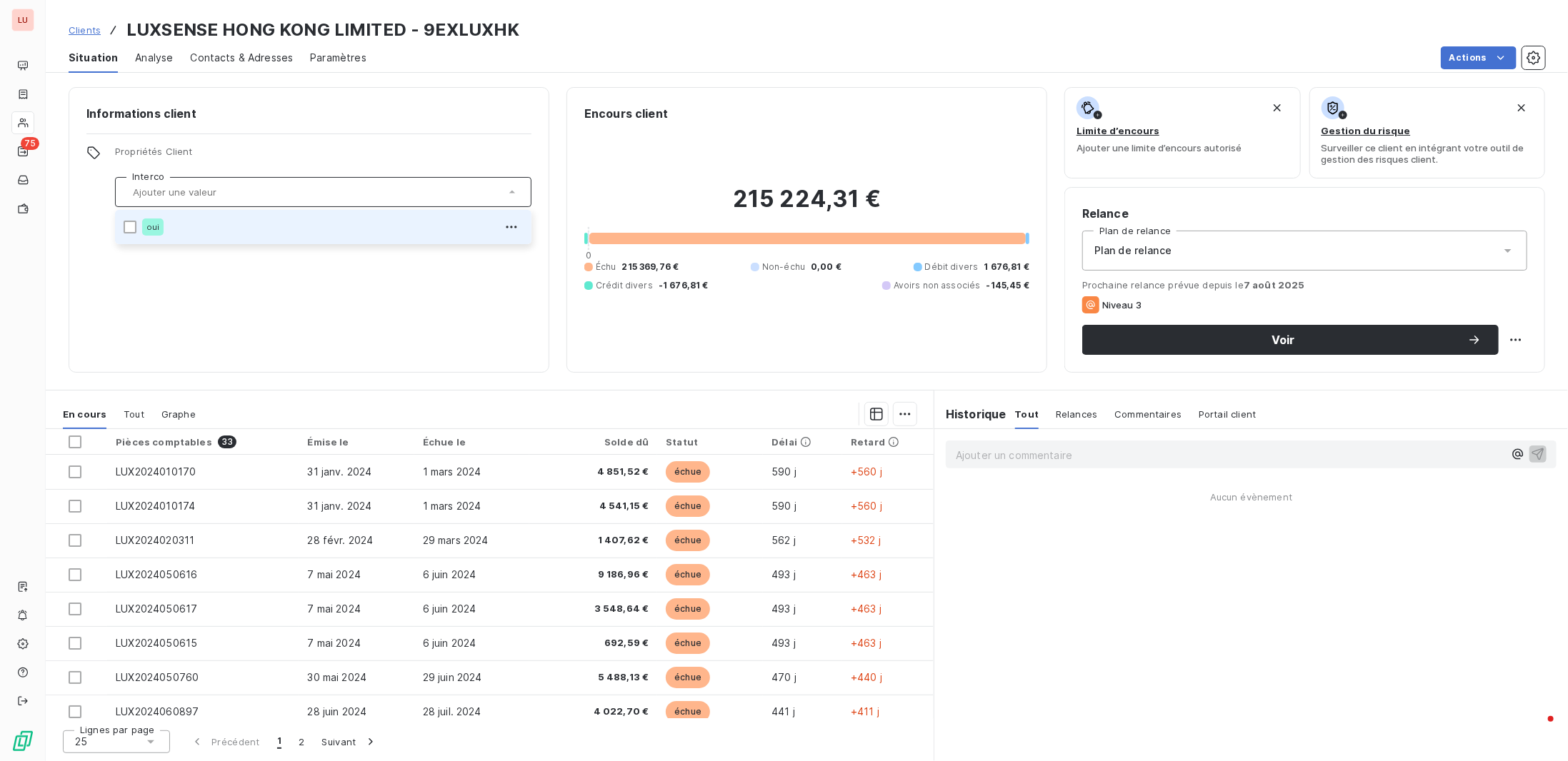
drag, startPoint x: 175, startPoint y: 230, endPoint x: 133, endPoint y: 218, distance: 43.7
click at [175, 230] on div "oui" at bounding box center [332, 227] width 381 height 22
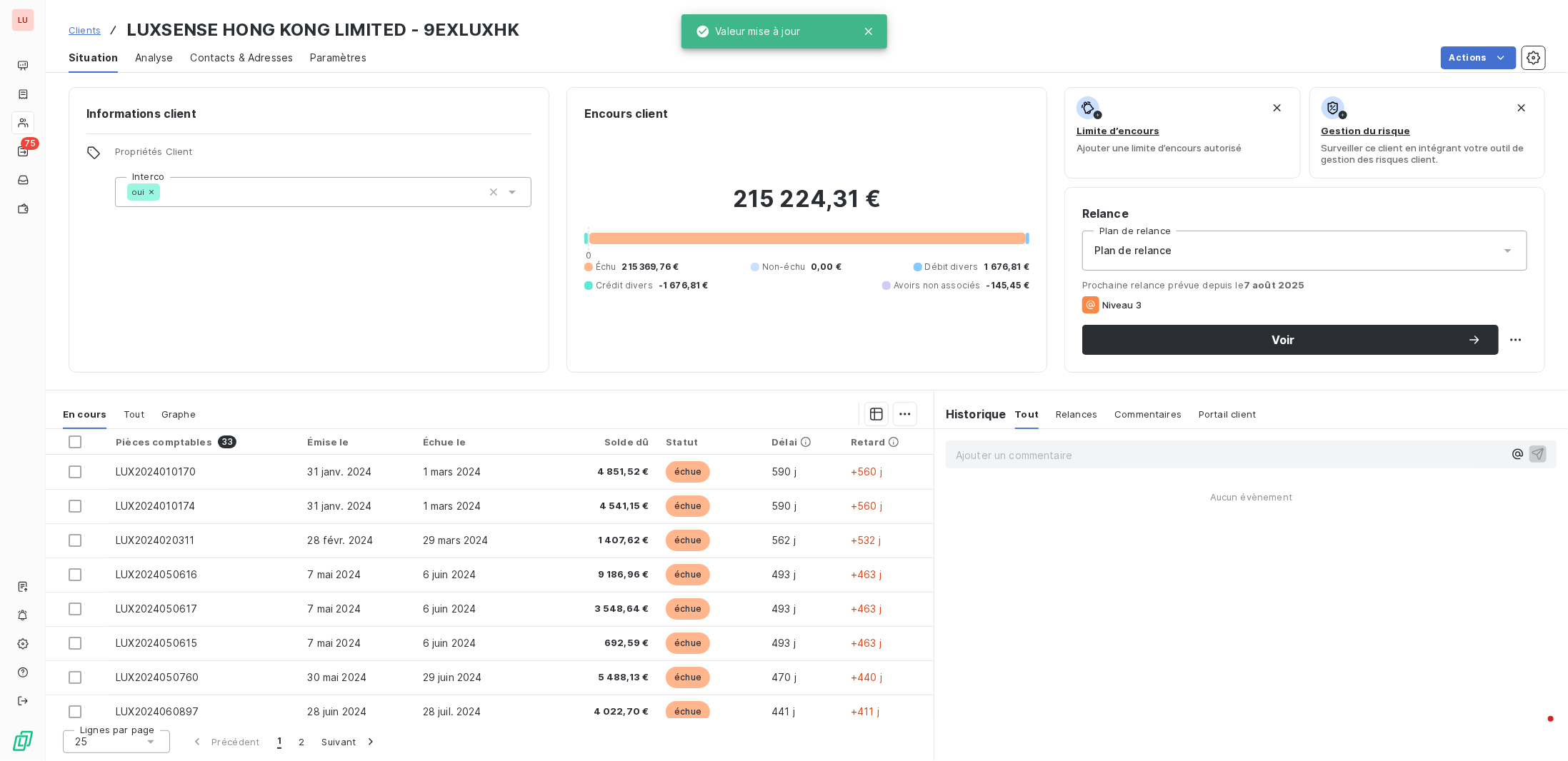
click at [87, 29] on span "Clients" at bounding box center [84, 30] width 32 height 11
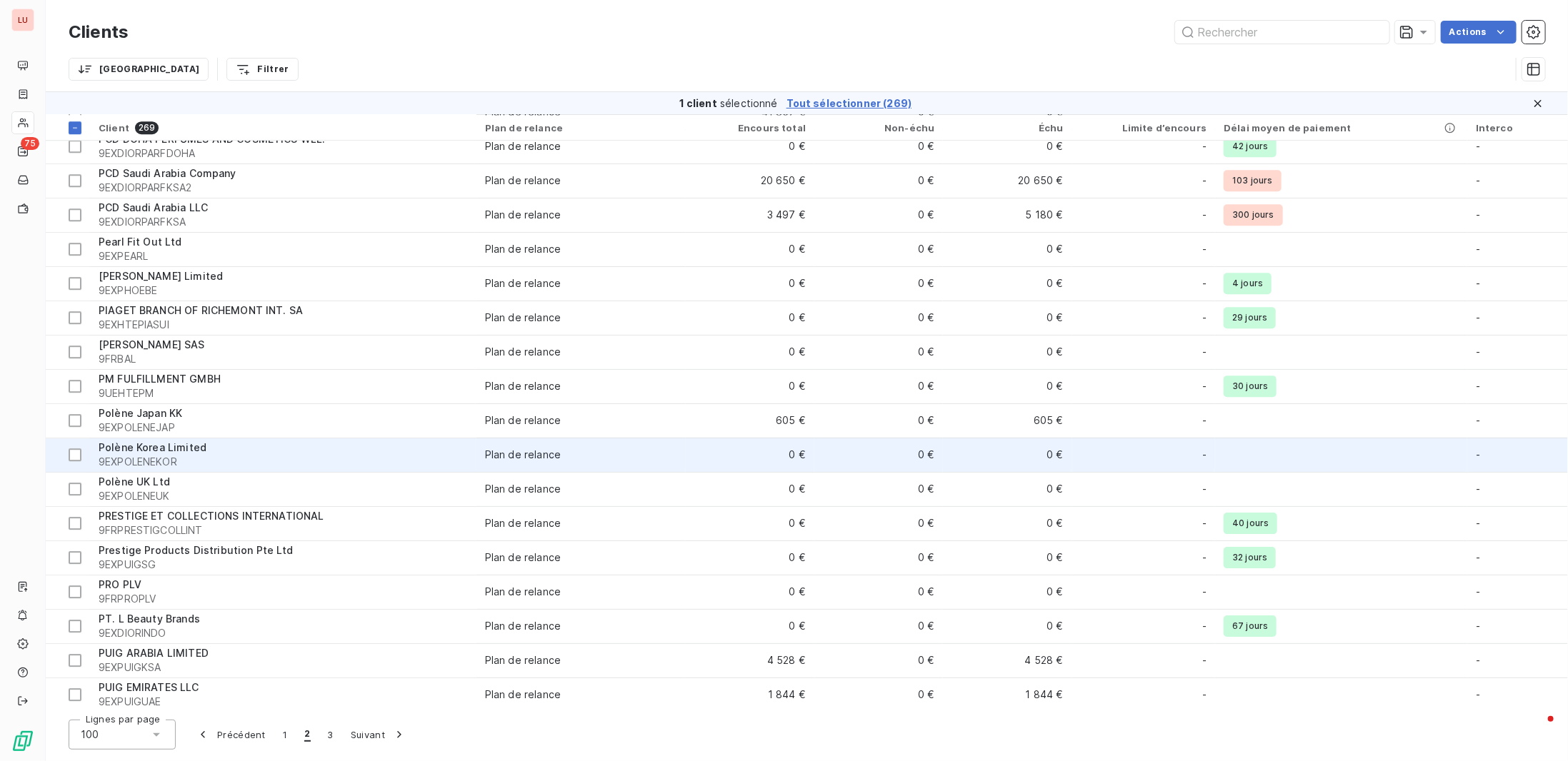
scroll to position [2860, 0]
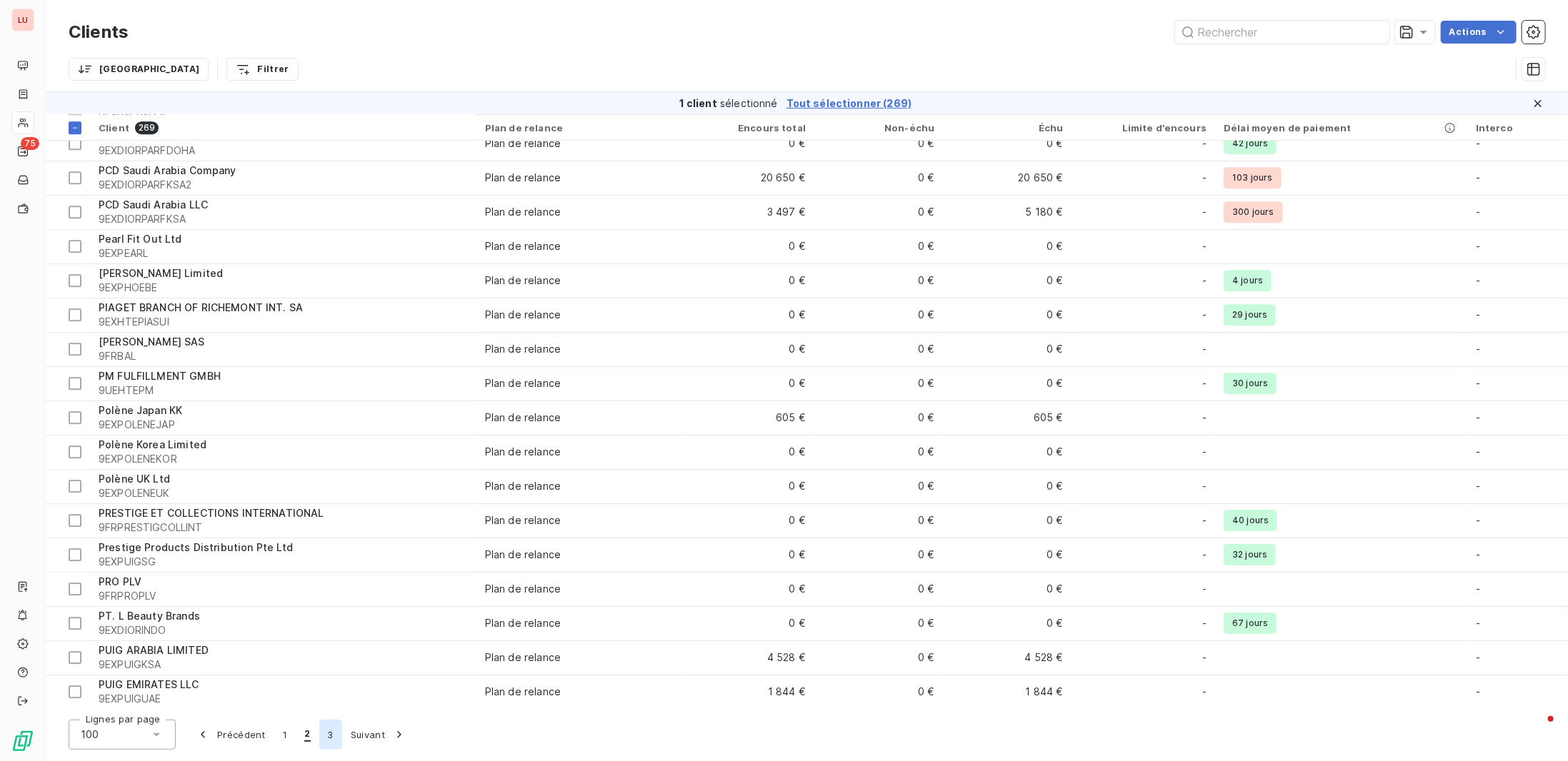
click at [330, 735] on button "3" at bounding box center [331, 735] width 22 height 30
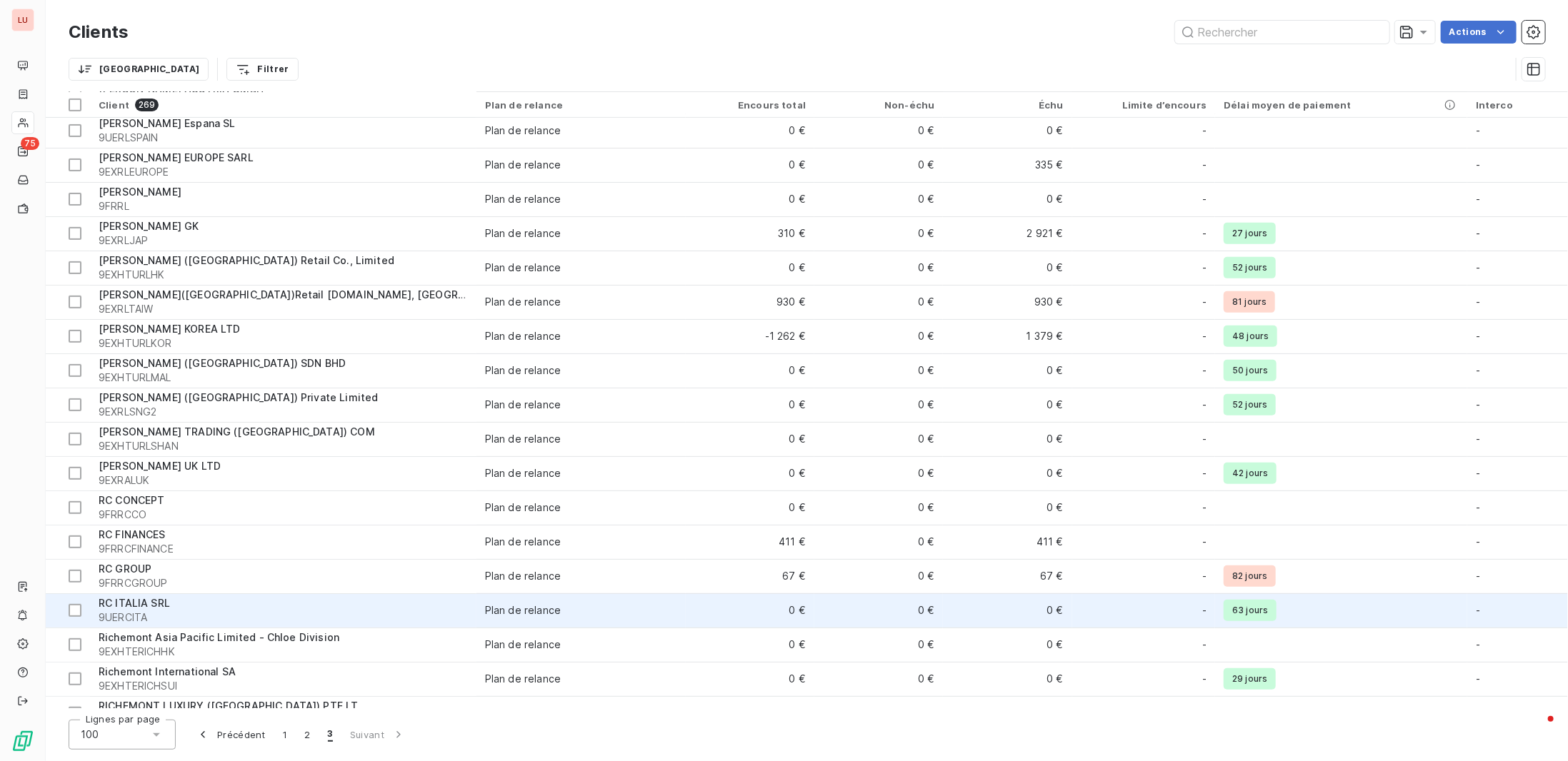
scroll to position [429, 0]
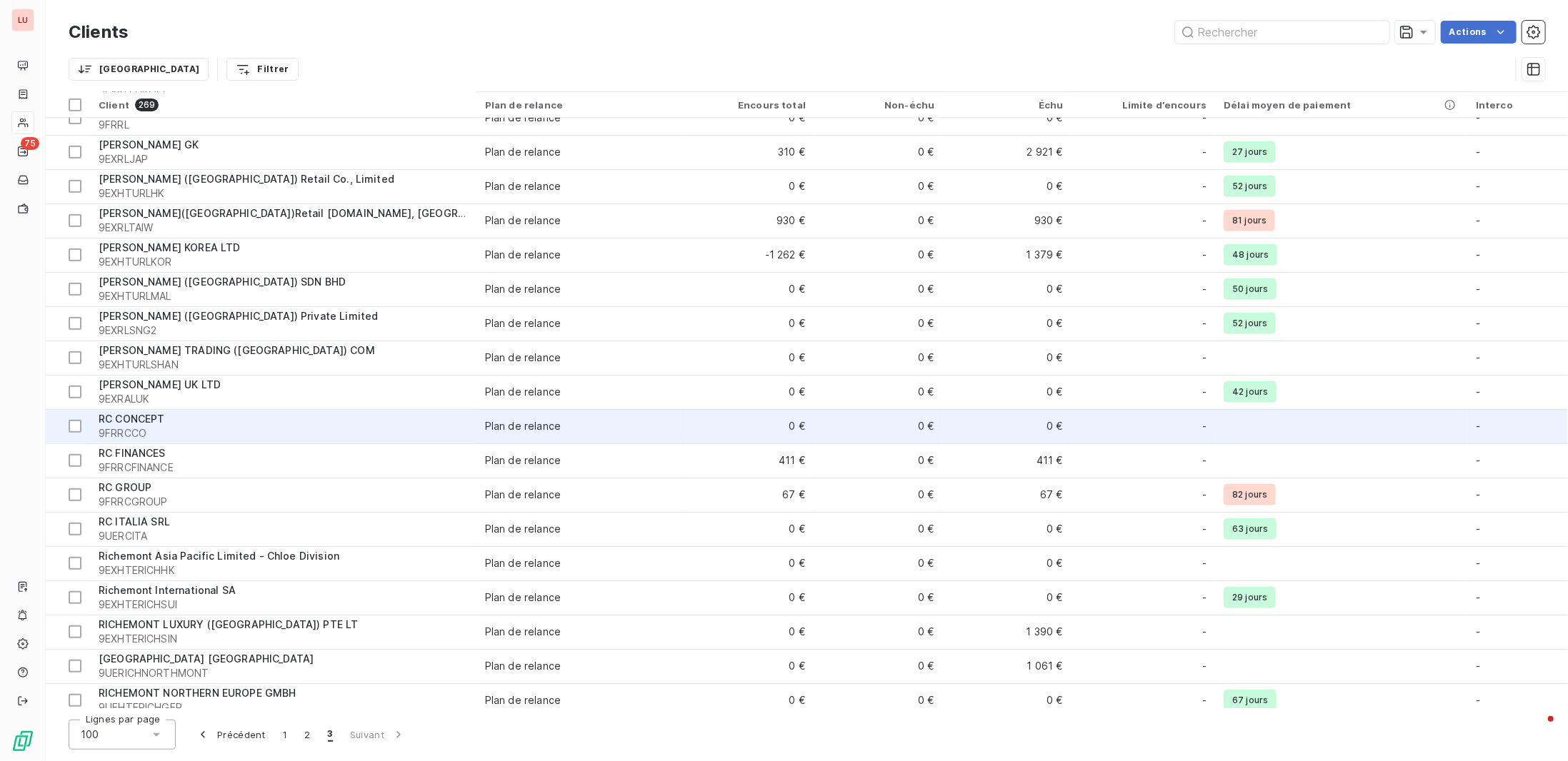
click at [153, 427] on span "9FRRCCO" at bounding box center [283, 433] width 369 height 14
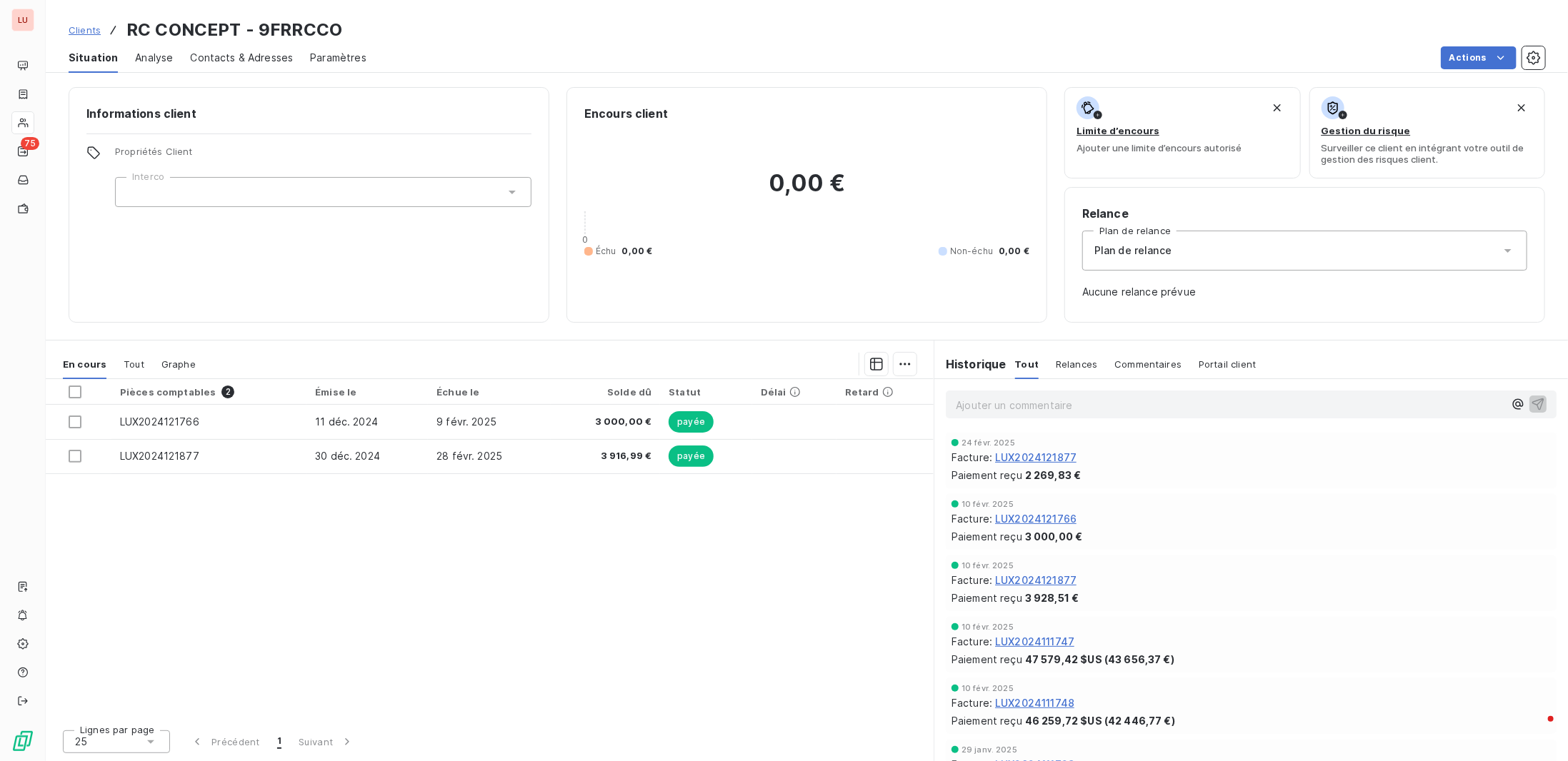
click at [249, 190] on div at bounding box center [323, 192] width 417 height 30
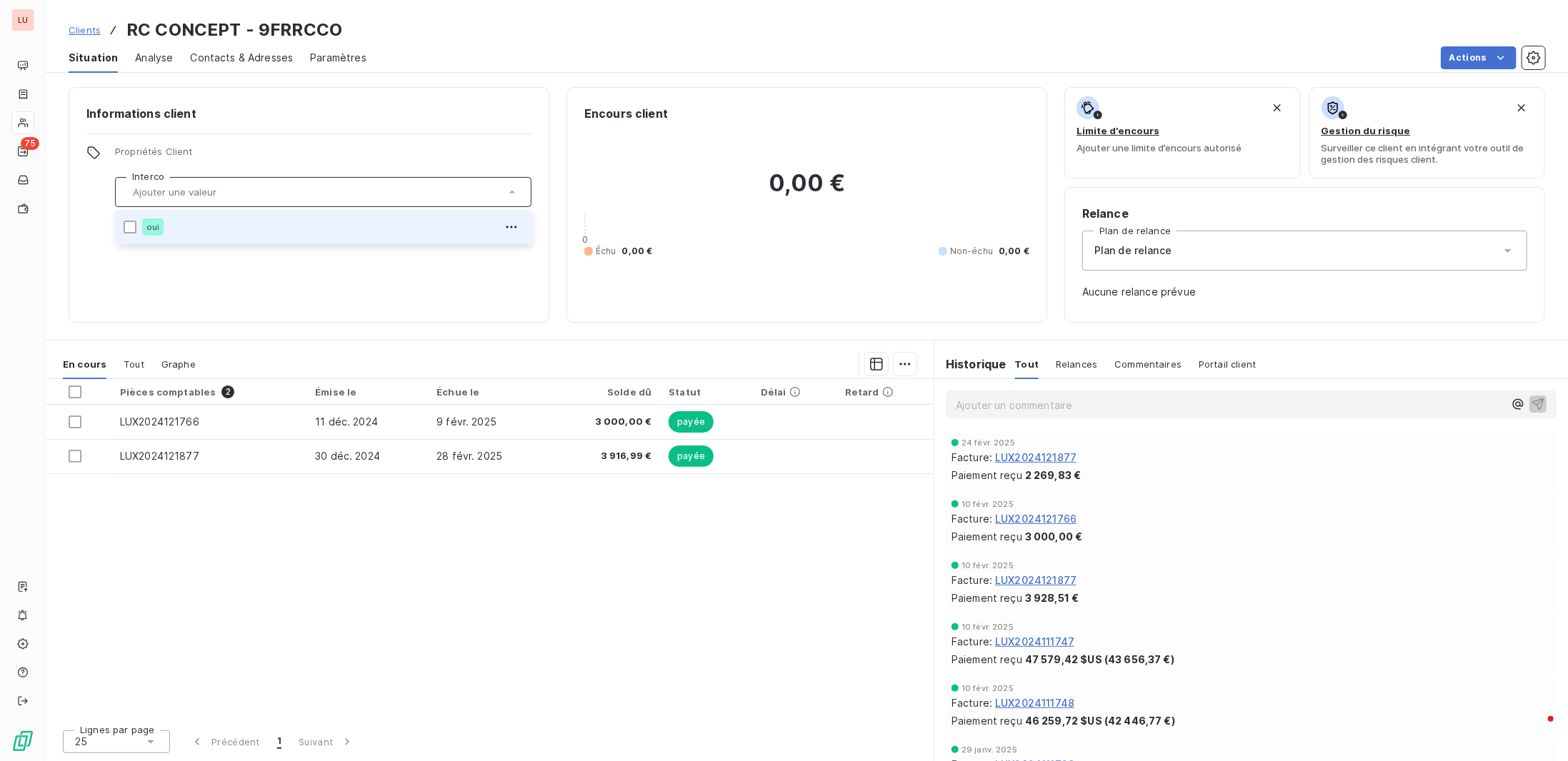
click at [146, 231] on div "oui" at bounding box center [152, 227] width 21 height 17
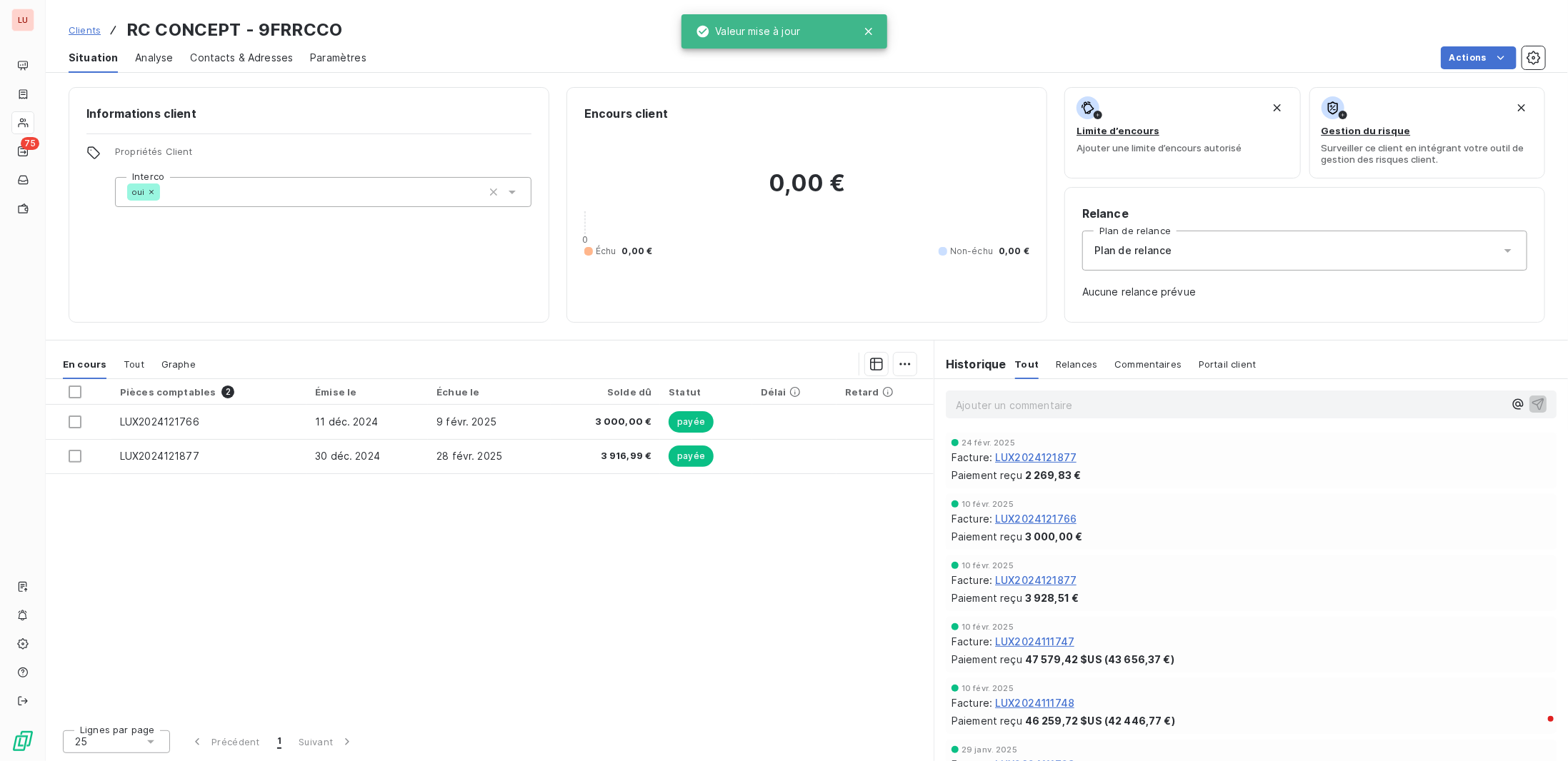
click at [89, 28] on span "Clients" at bounding box center [84, 30] width 32 height 11
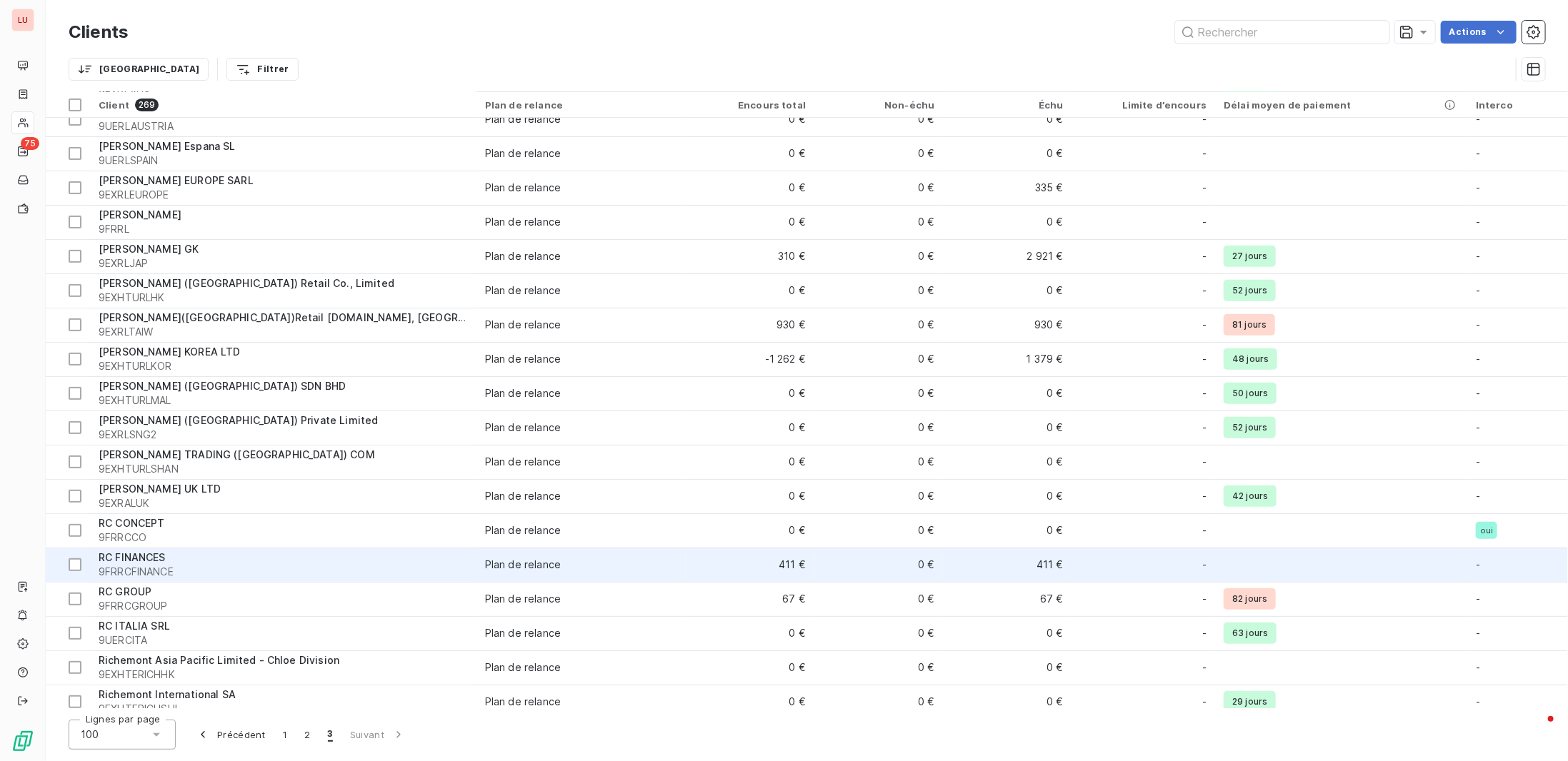
scroll to position [429, 0]
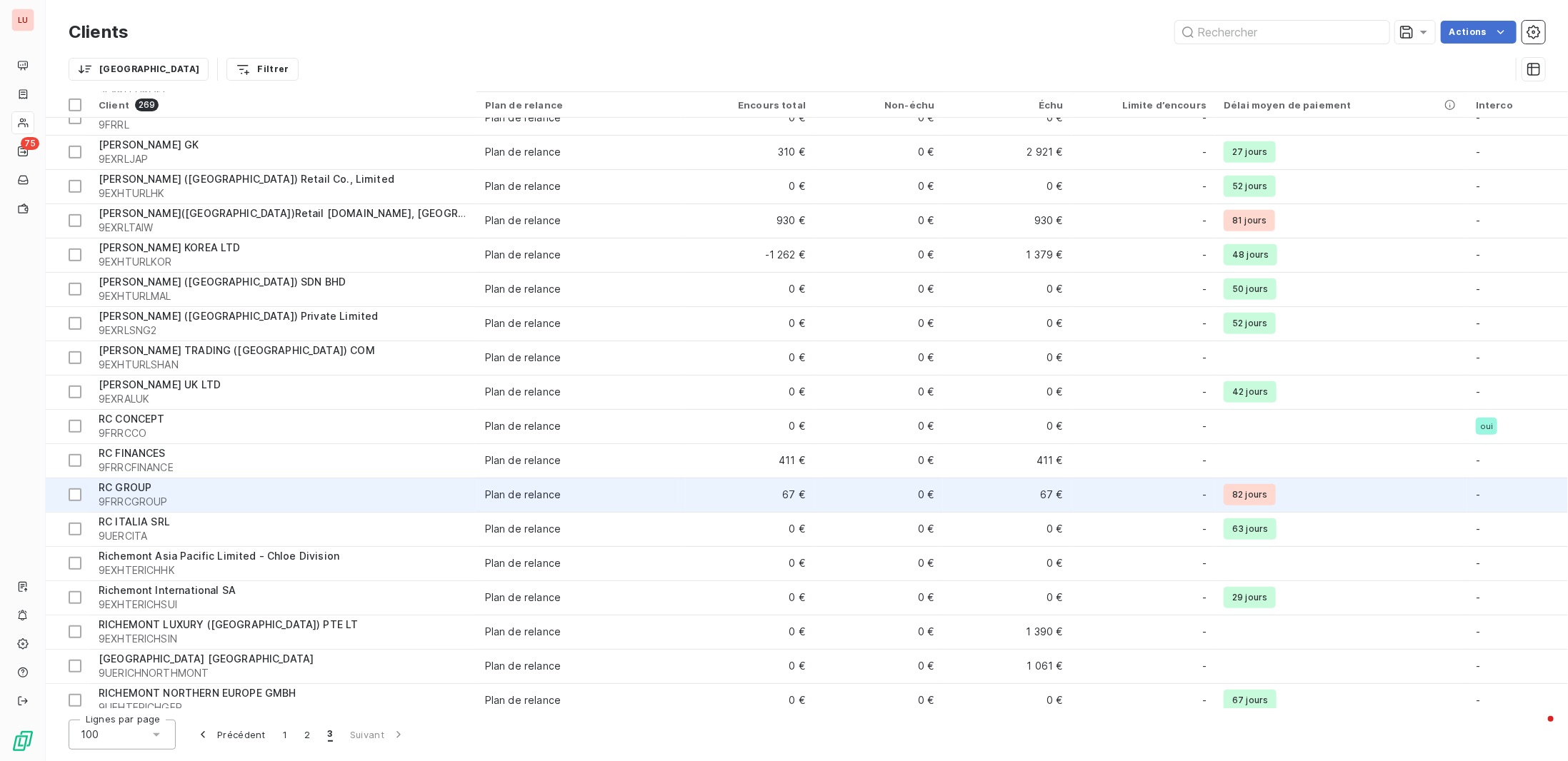
click at [155, 497] on span "9FRRCGROUP" at bounding box center [283, 501] width 369 height 14
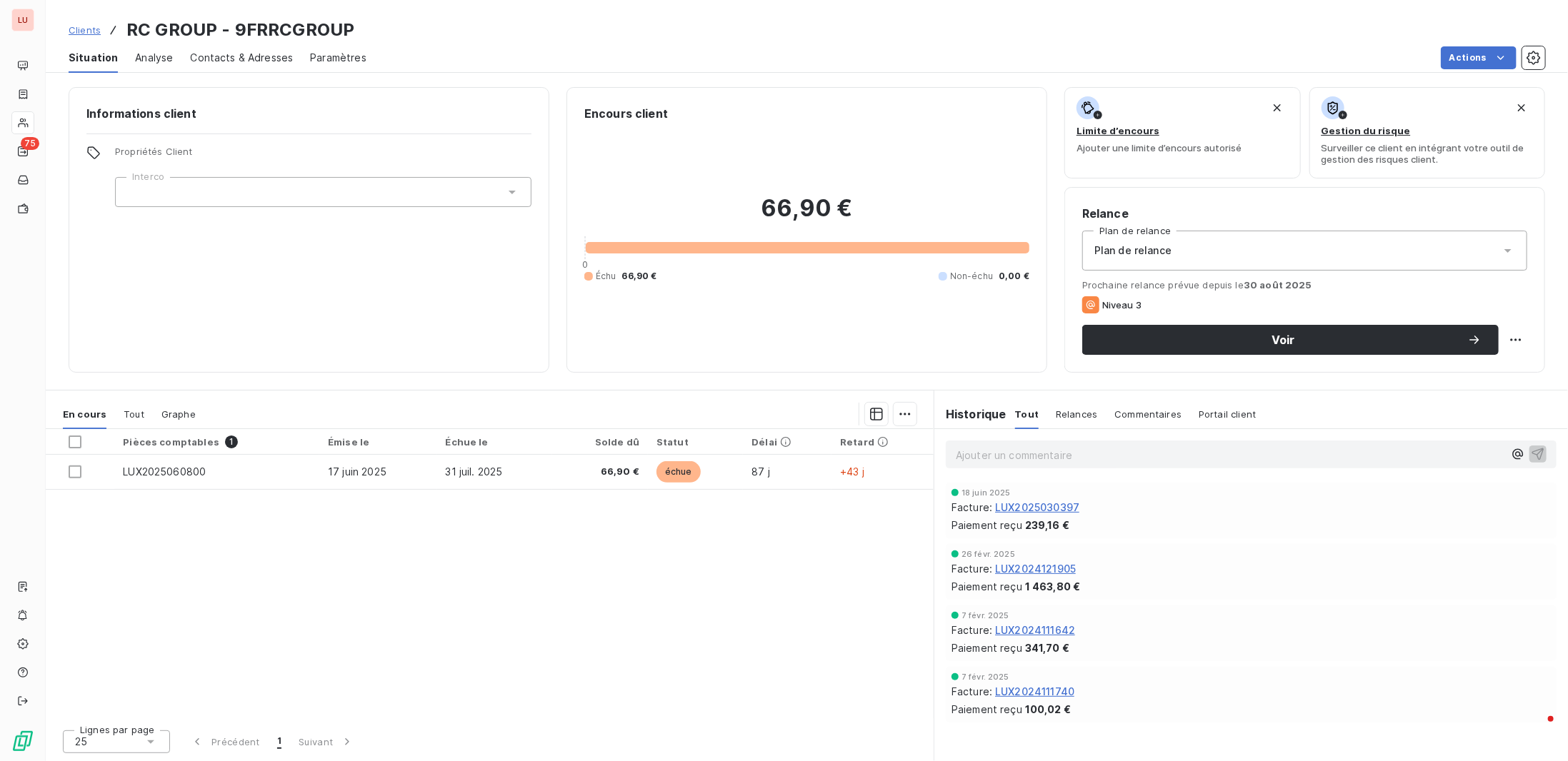
click at [191, 208] on div "Informations client Propriétés Client Interco" at bounding box center [308, 230] width 481 height 286
click at [191, 194] on div at bounding box center [323, 192] width 417 height 30
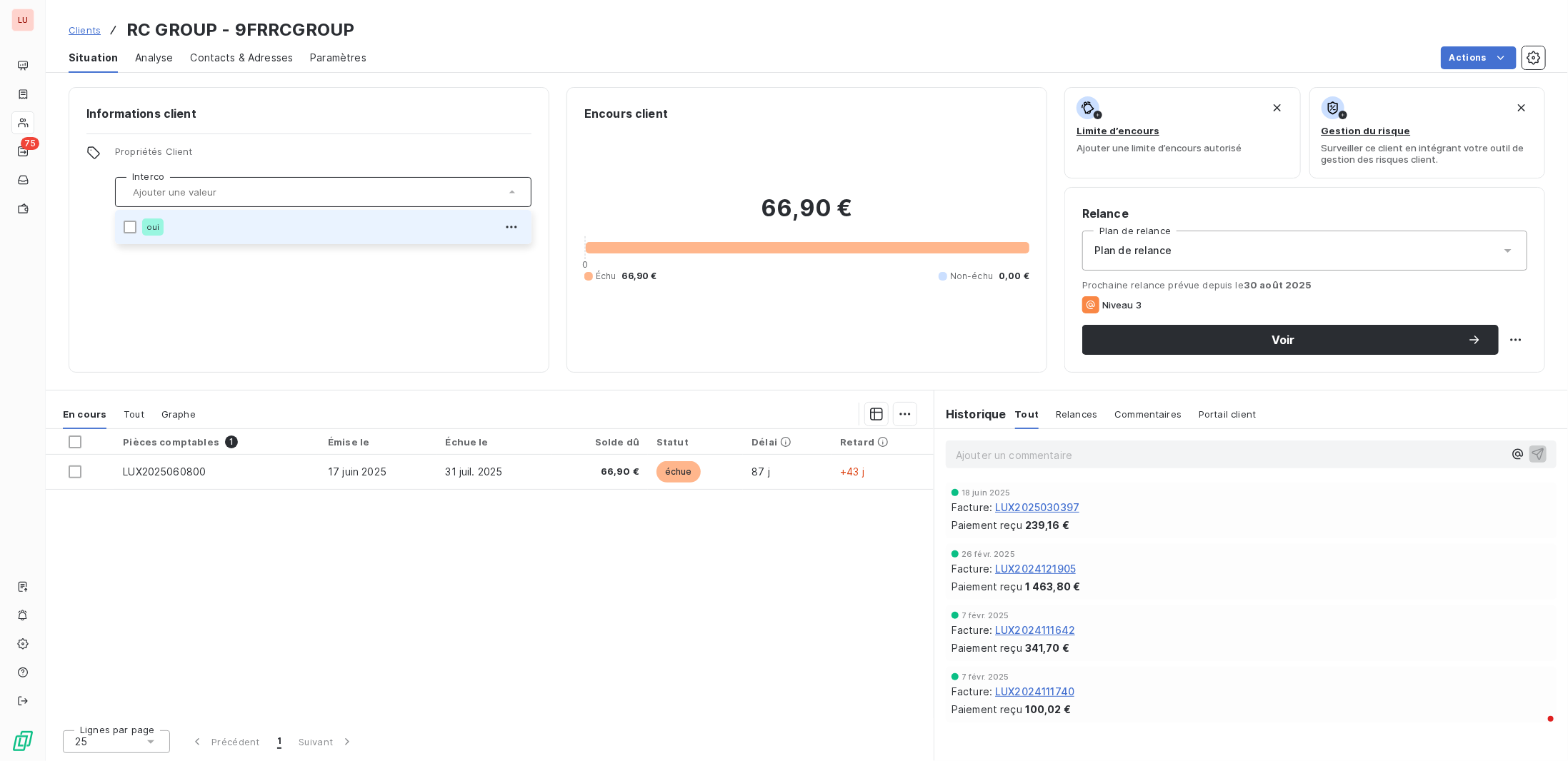
click at [187, 227] on div "oui" at bounding box center [332, 227] width 381 height 22
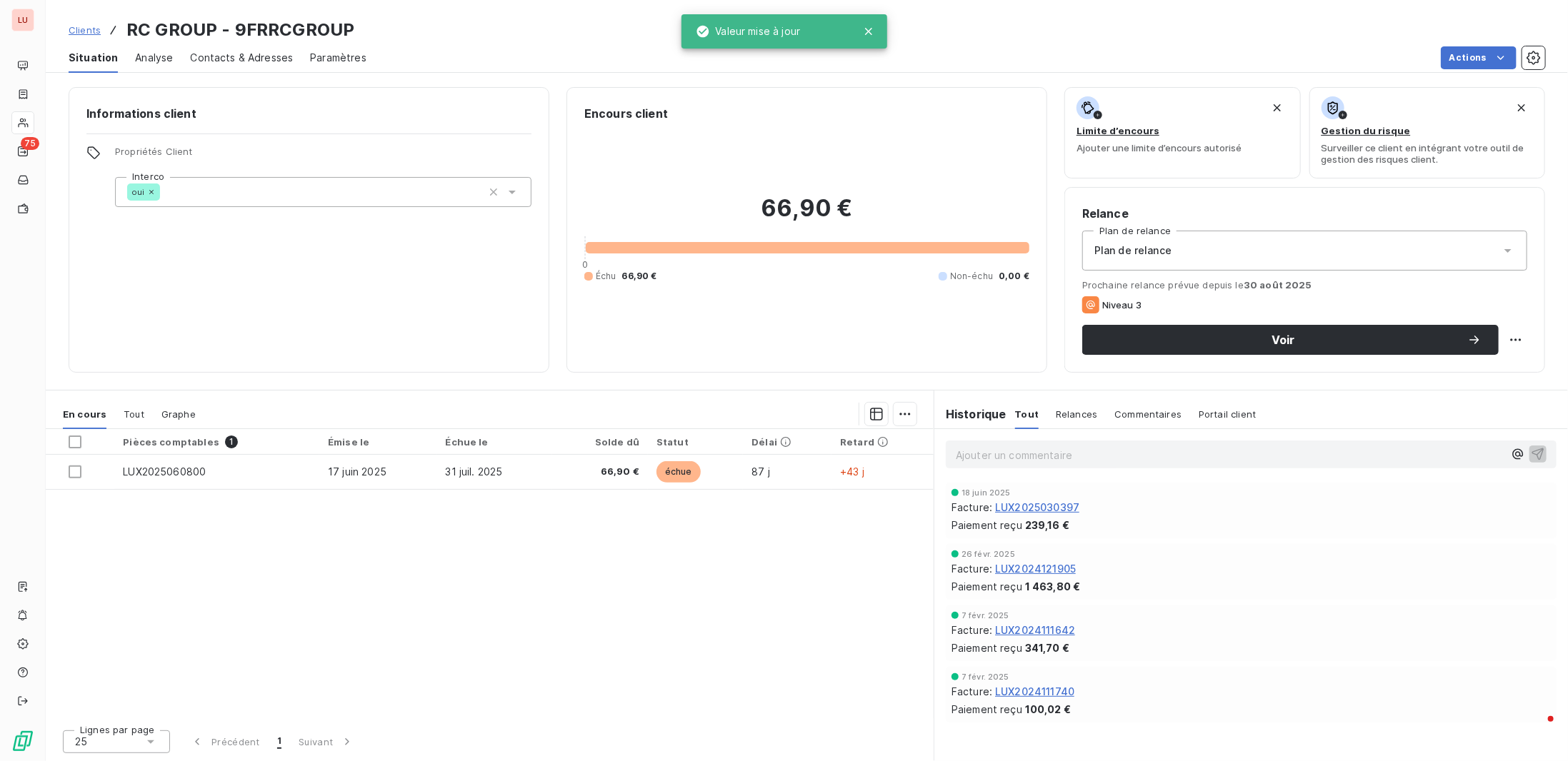
click at [92, 23] on link "Clients" at bounding box center [84, 29] width 32 height 14
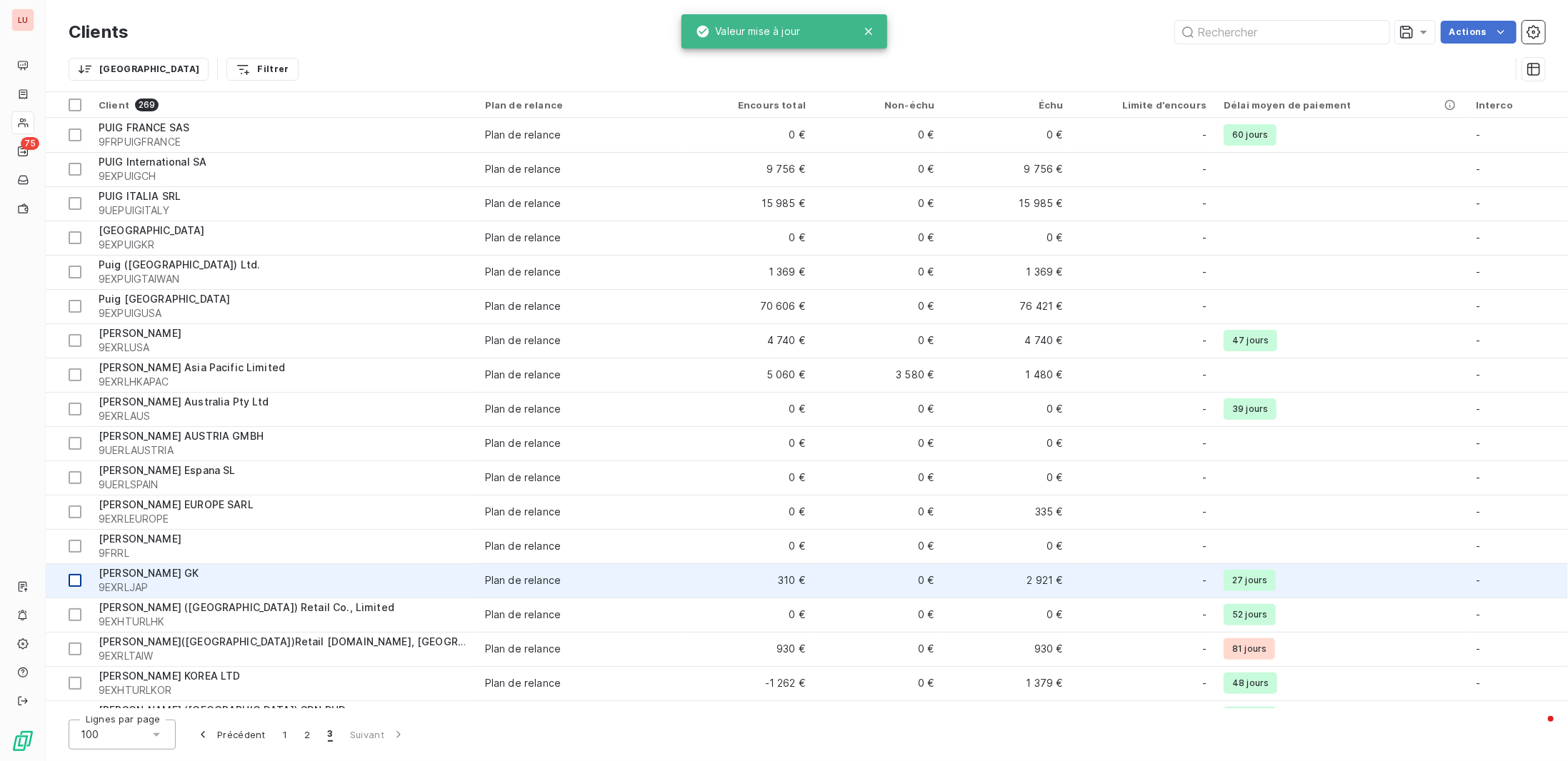
click at [72, 580] on div at bounding box center [75, 581] width 13 height 13
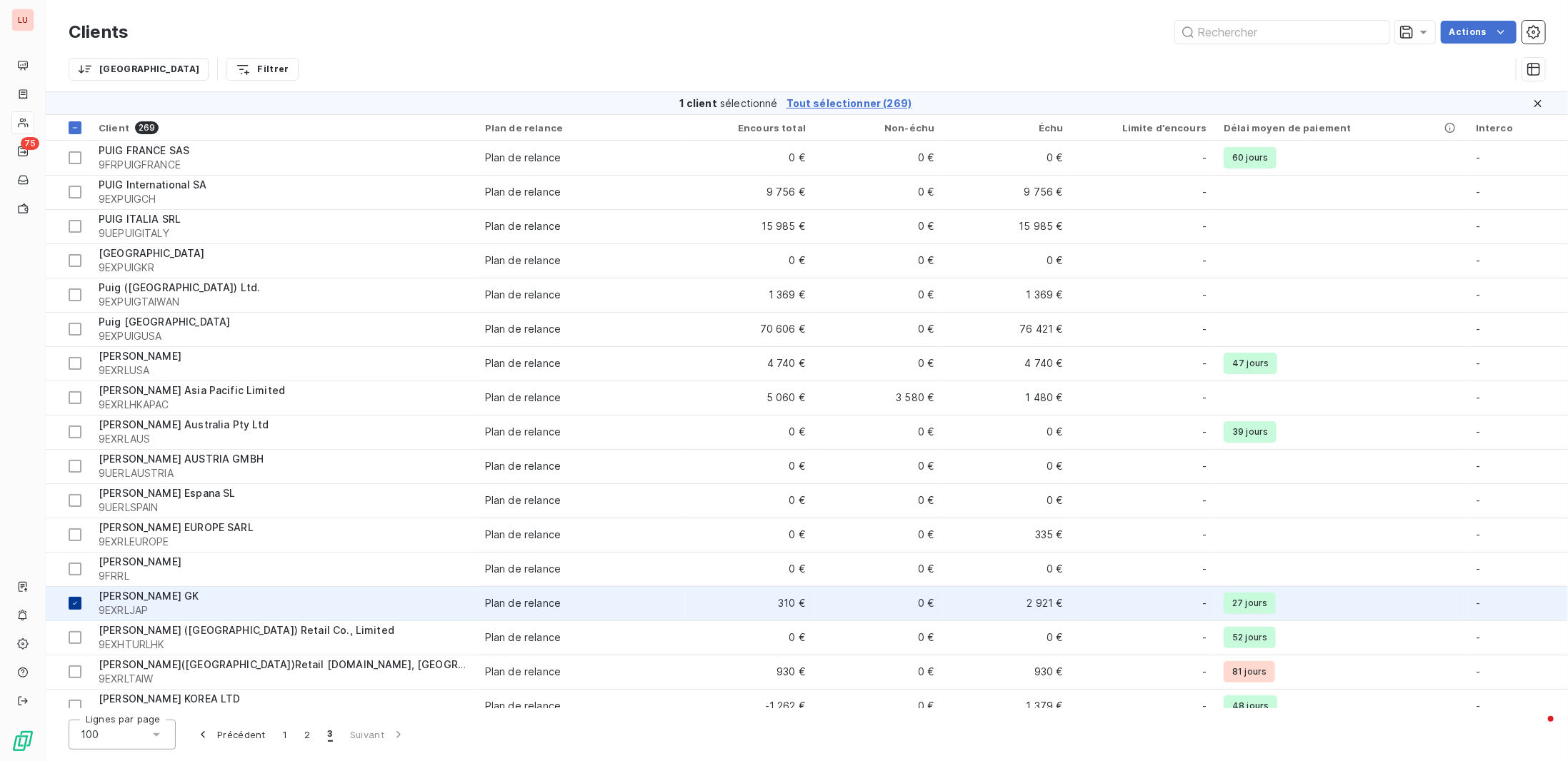
click at [72, 603] on icon at bounding box center [75, 603] width 8 height 8
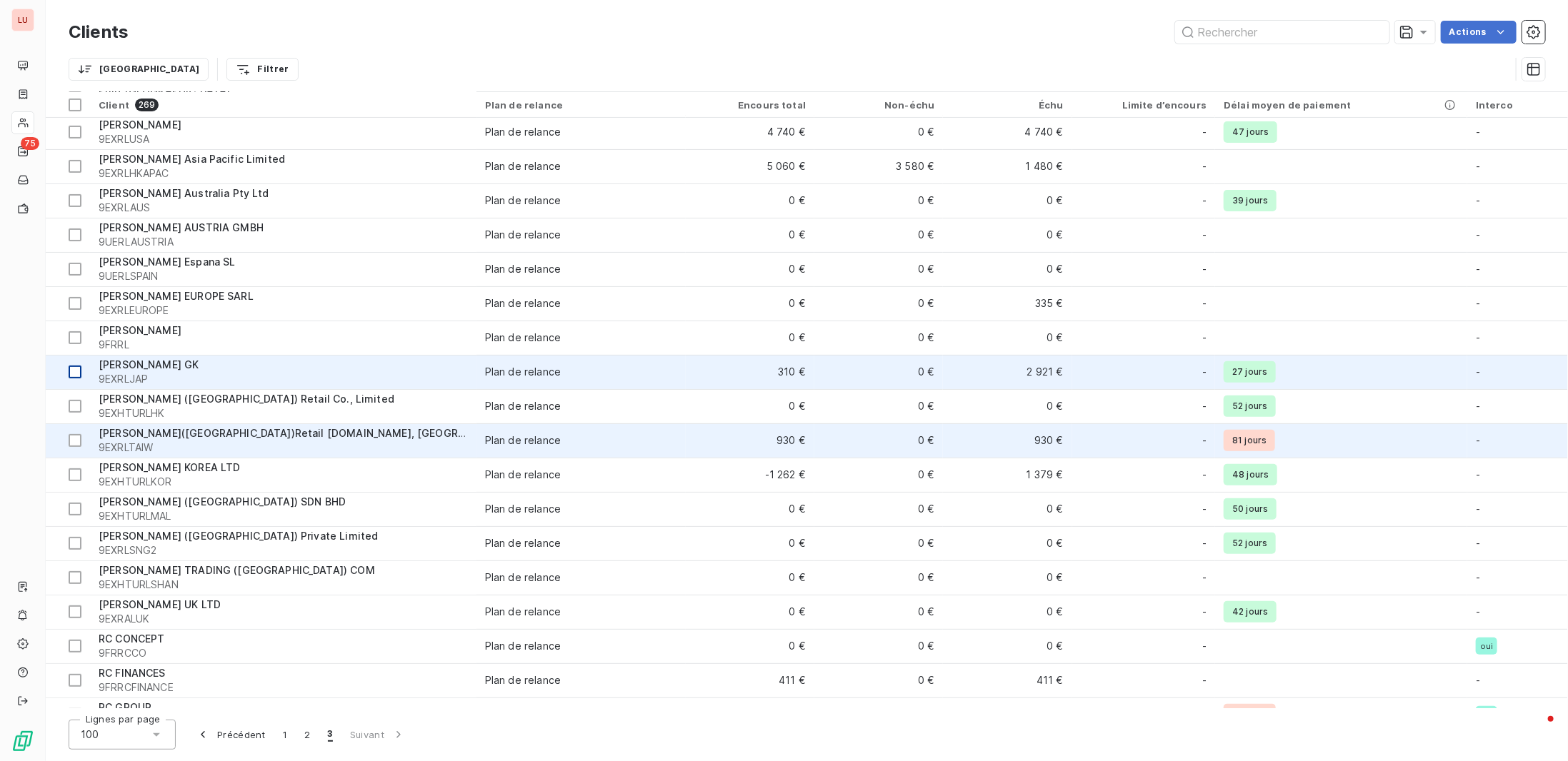
scroll to position [357, 0]
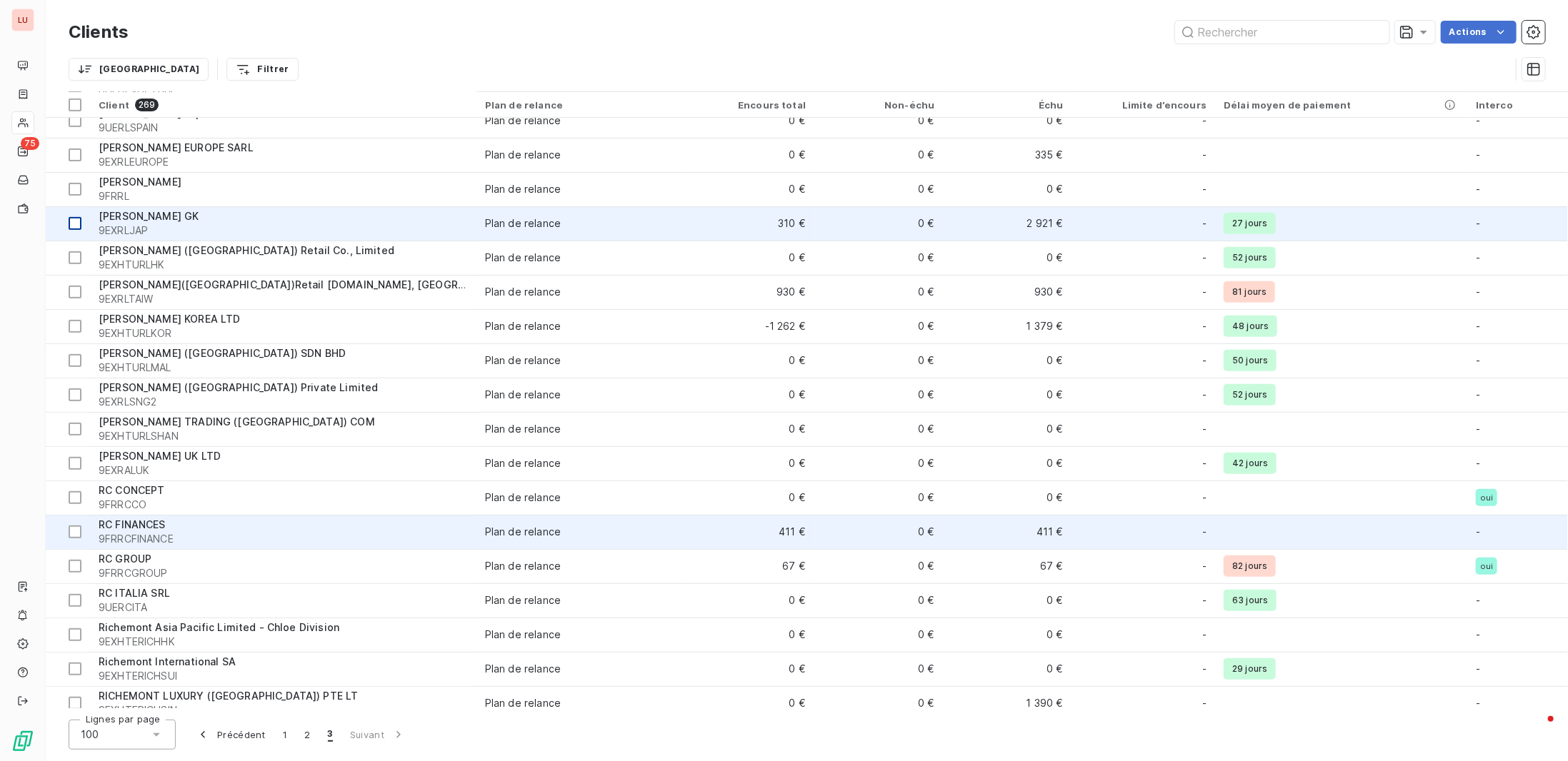
click at [144, 532] on span "9FRRCFINANCE" at bounding box center [283, 539] width 369 height 14
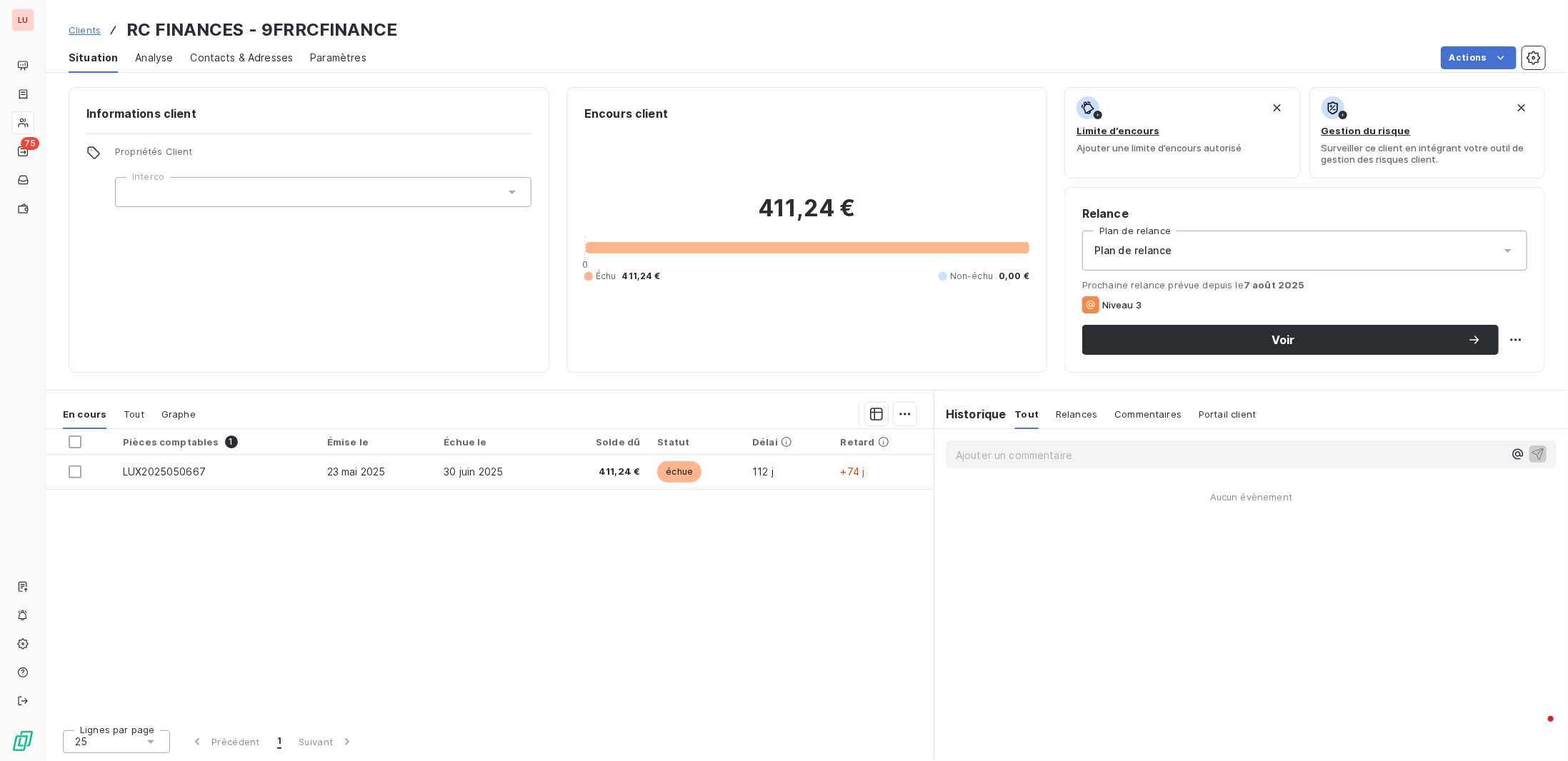
click at [219, 185] on div at bounding box center [323, 192] width 417 height 30
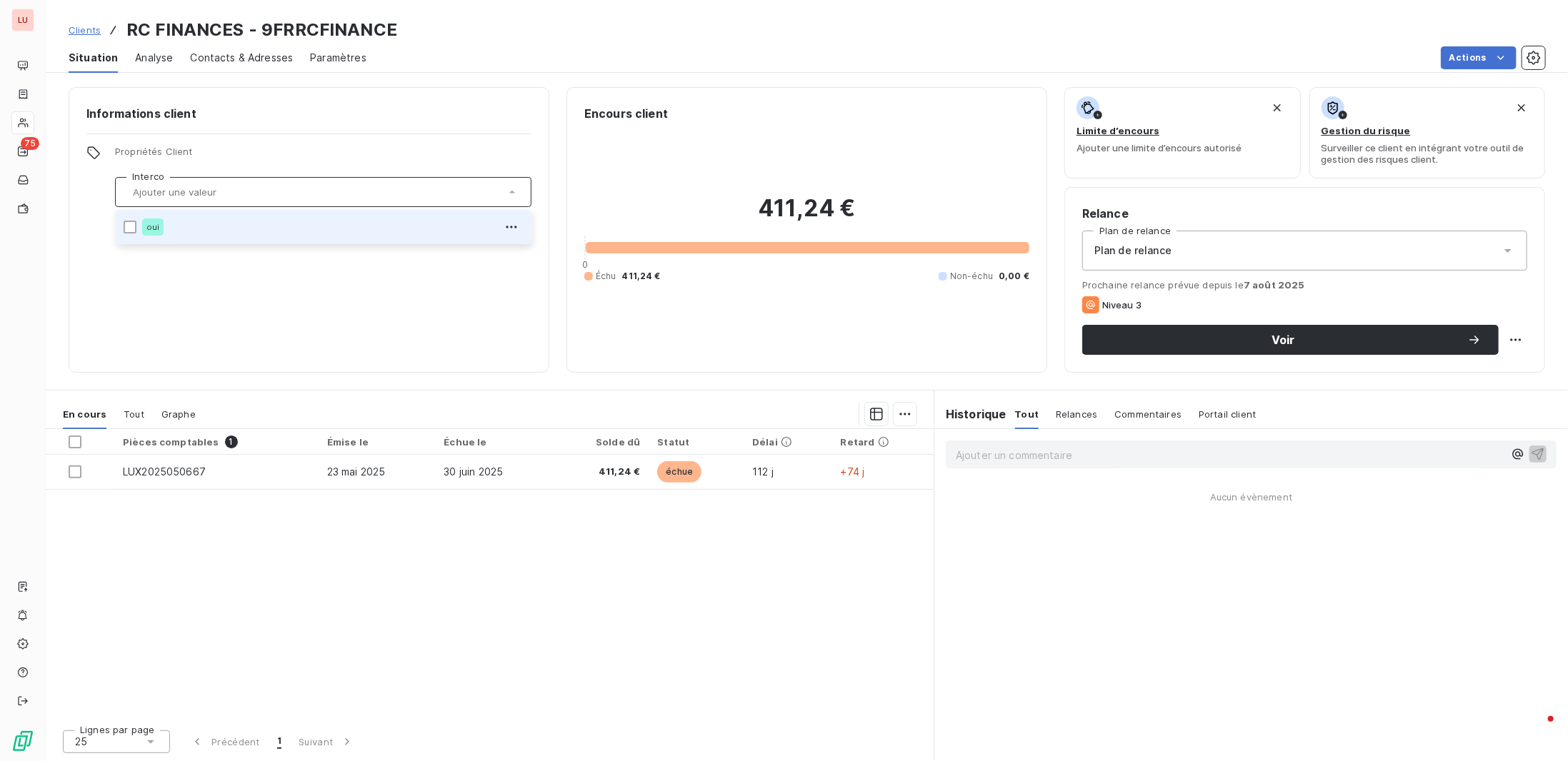
click at [148, 233] on div "oui" at bounding box center [152, 227] width 21 height 17
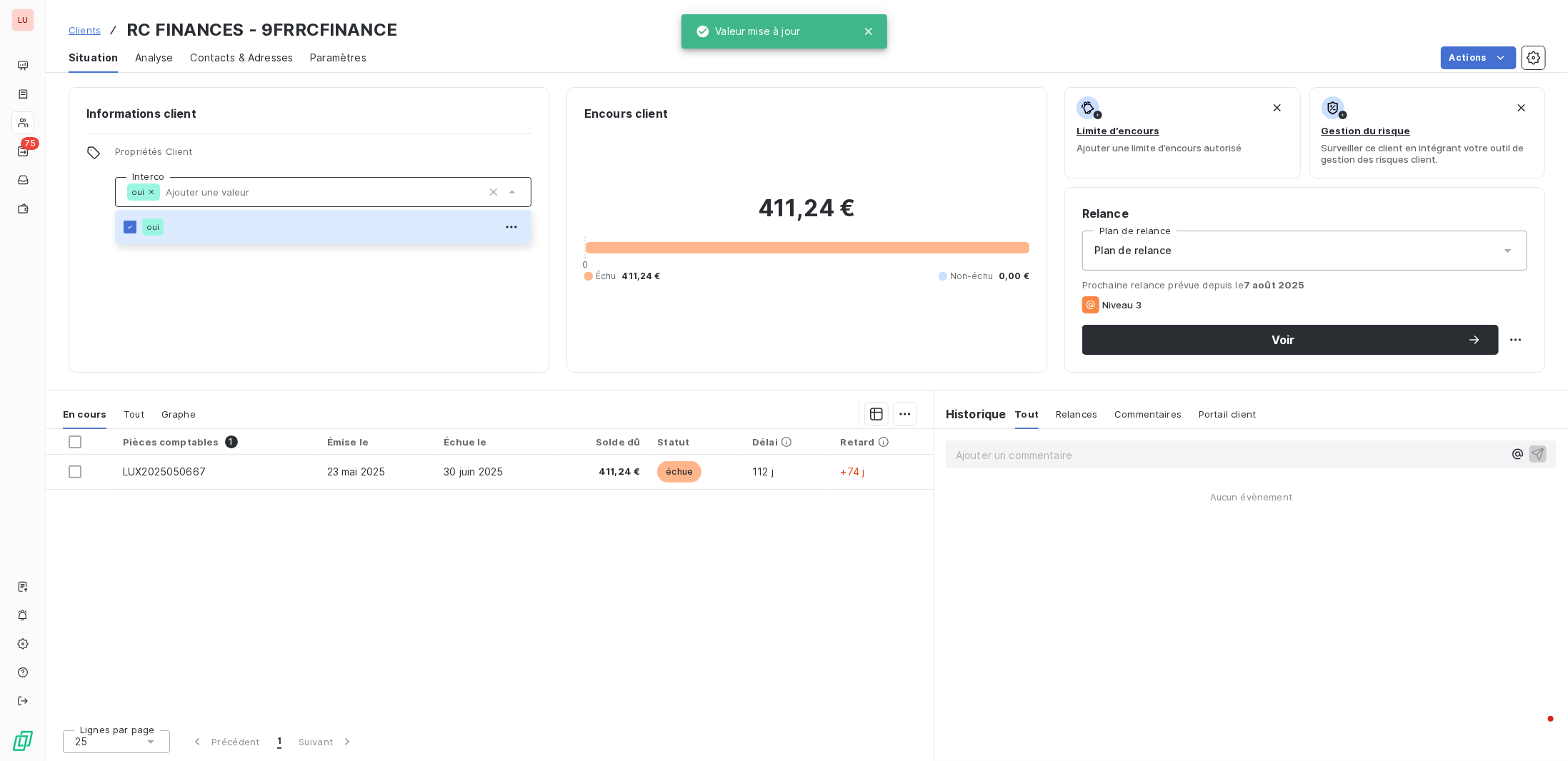
click at [78, 35] on span "Clients" at bounding box center [84, 30] width 32 height 11
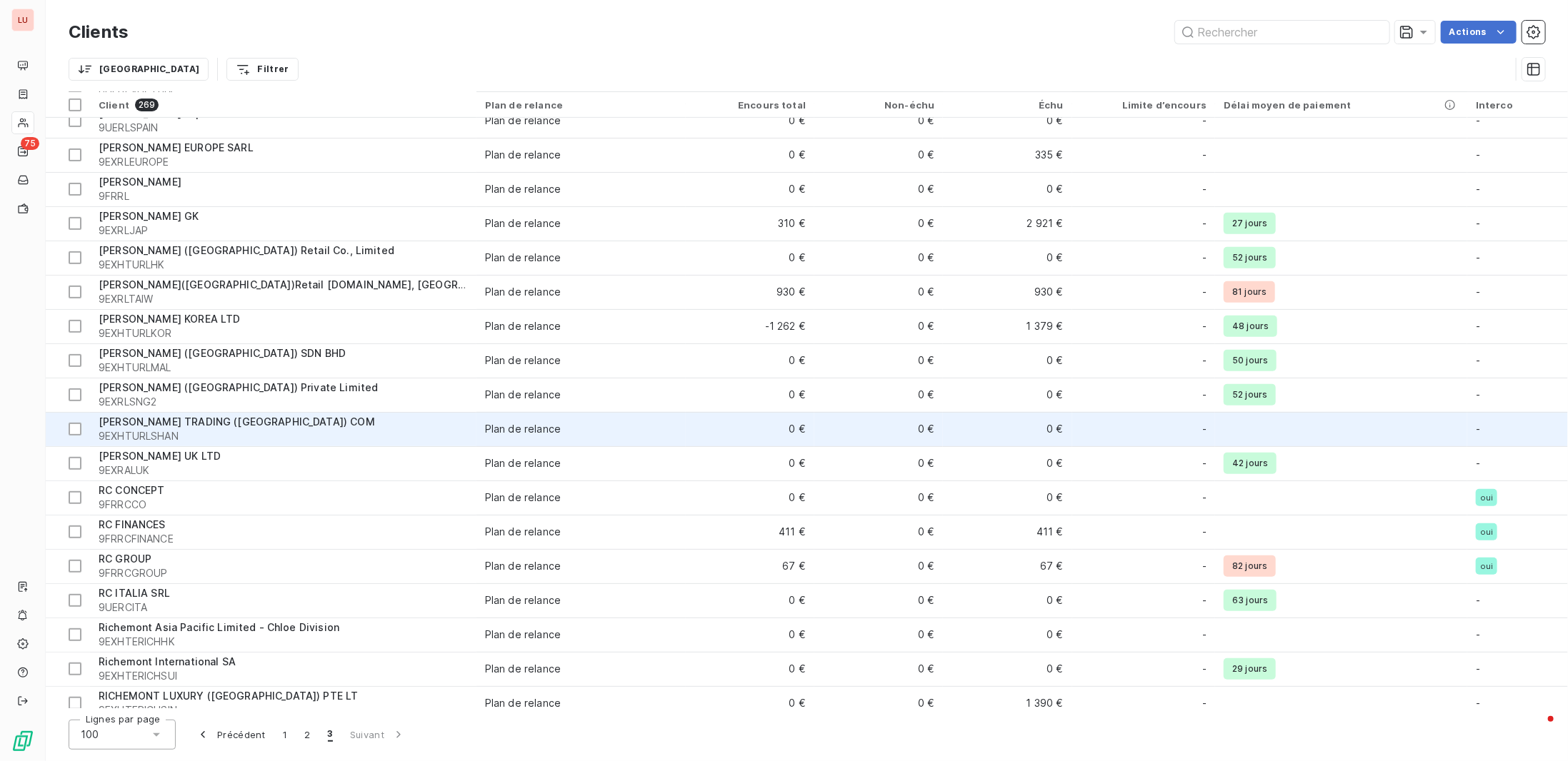
scroll to position [429, 0]
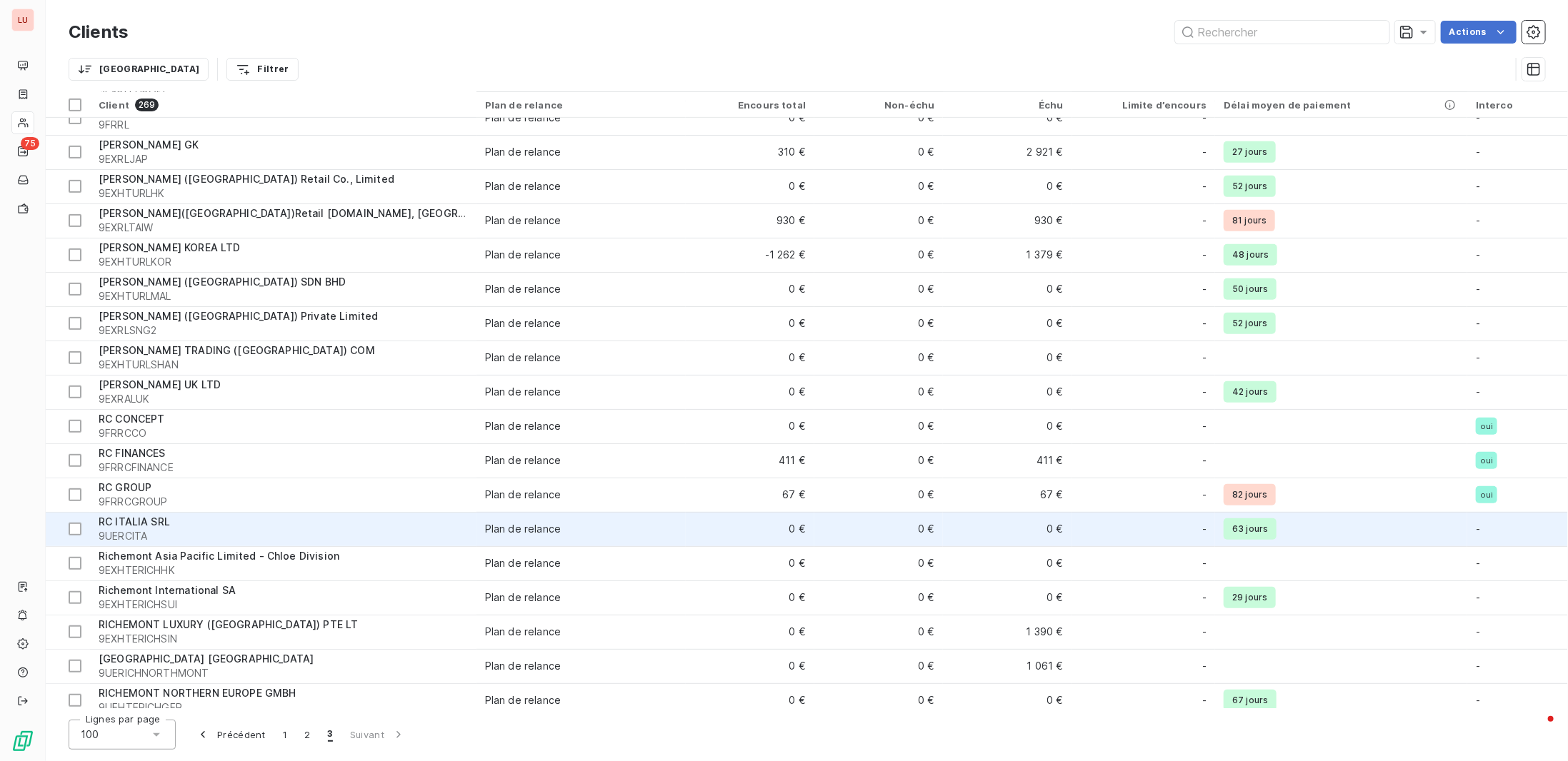
click at [160, 527] on span "RC ITALIA SRL" at bounding box center [134, 521] width 71 height 12
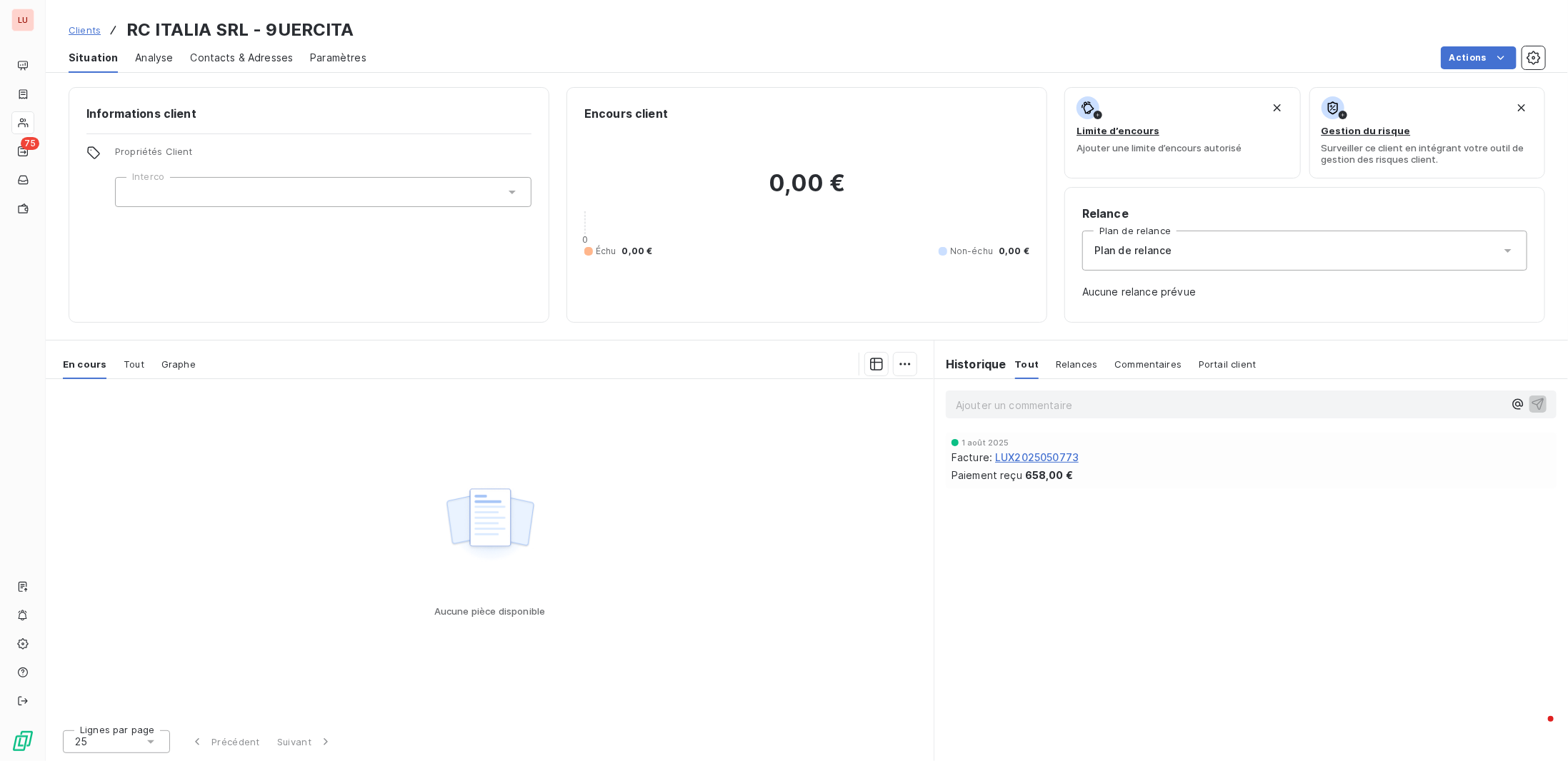
click at [198, 192] on div at bounding box center [323, 192] width 417 height 30
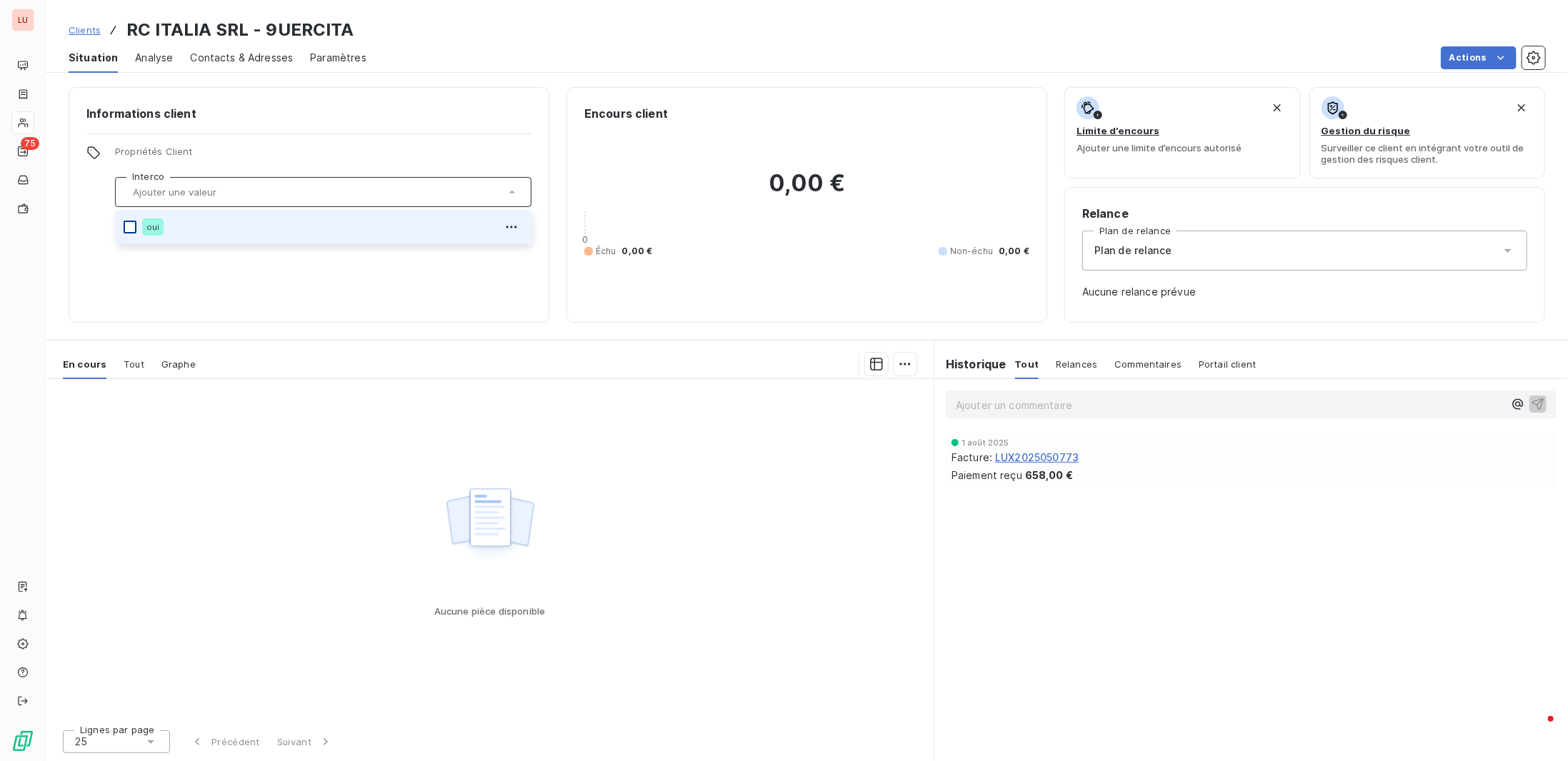
click at [133, 232] on div at bounding box center [130, 227] width 13 height 13
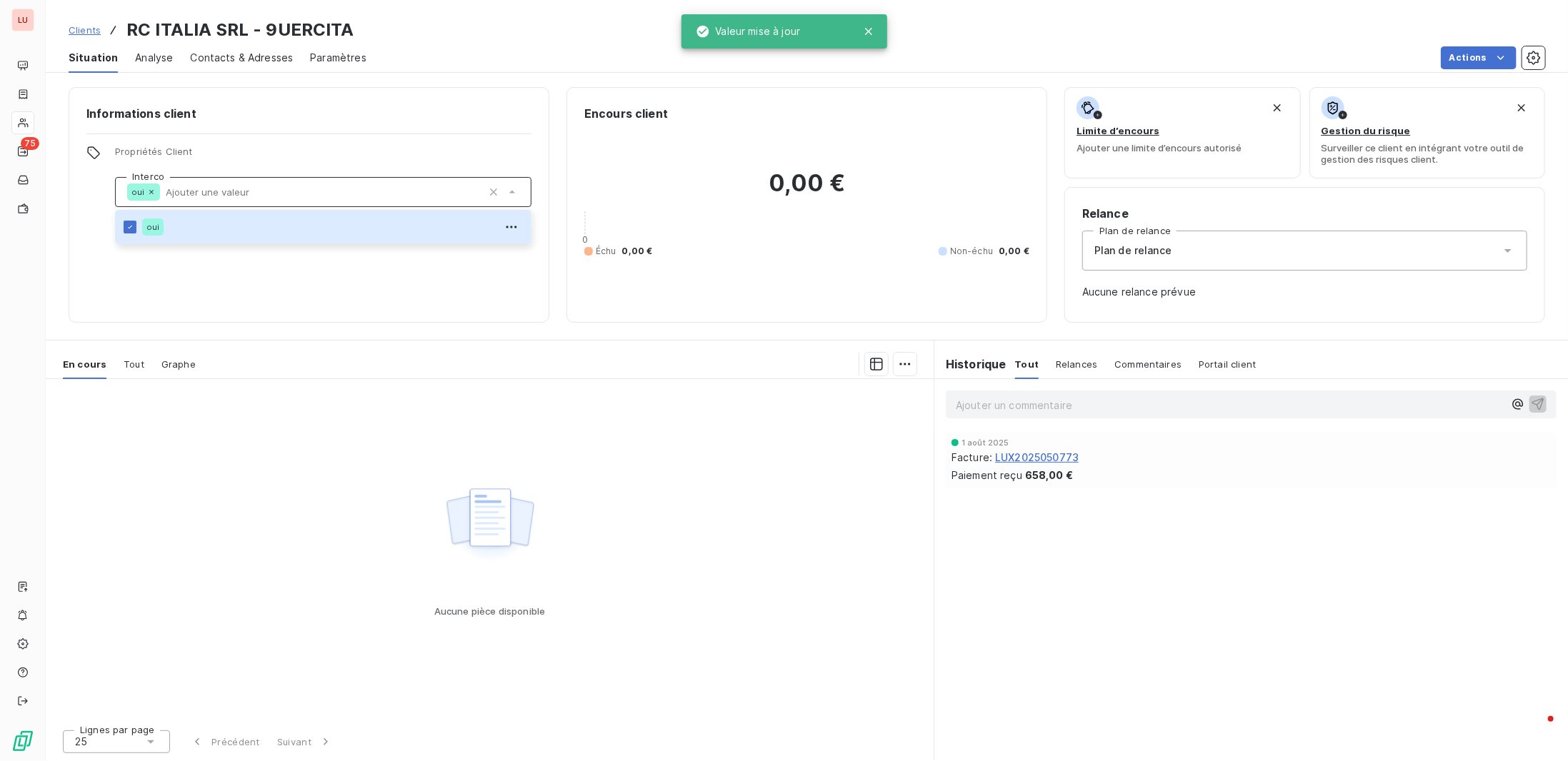
click at [101, 30] on div "Clients RC ITALIA SRL - 9UERCITA" at bounding box center [211, 30] width 286 height 26
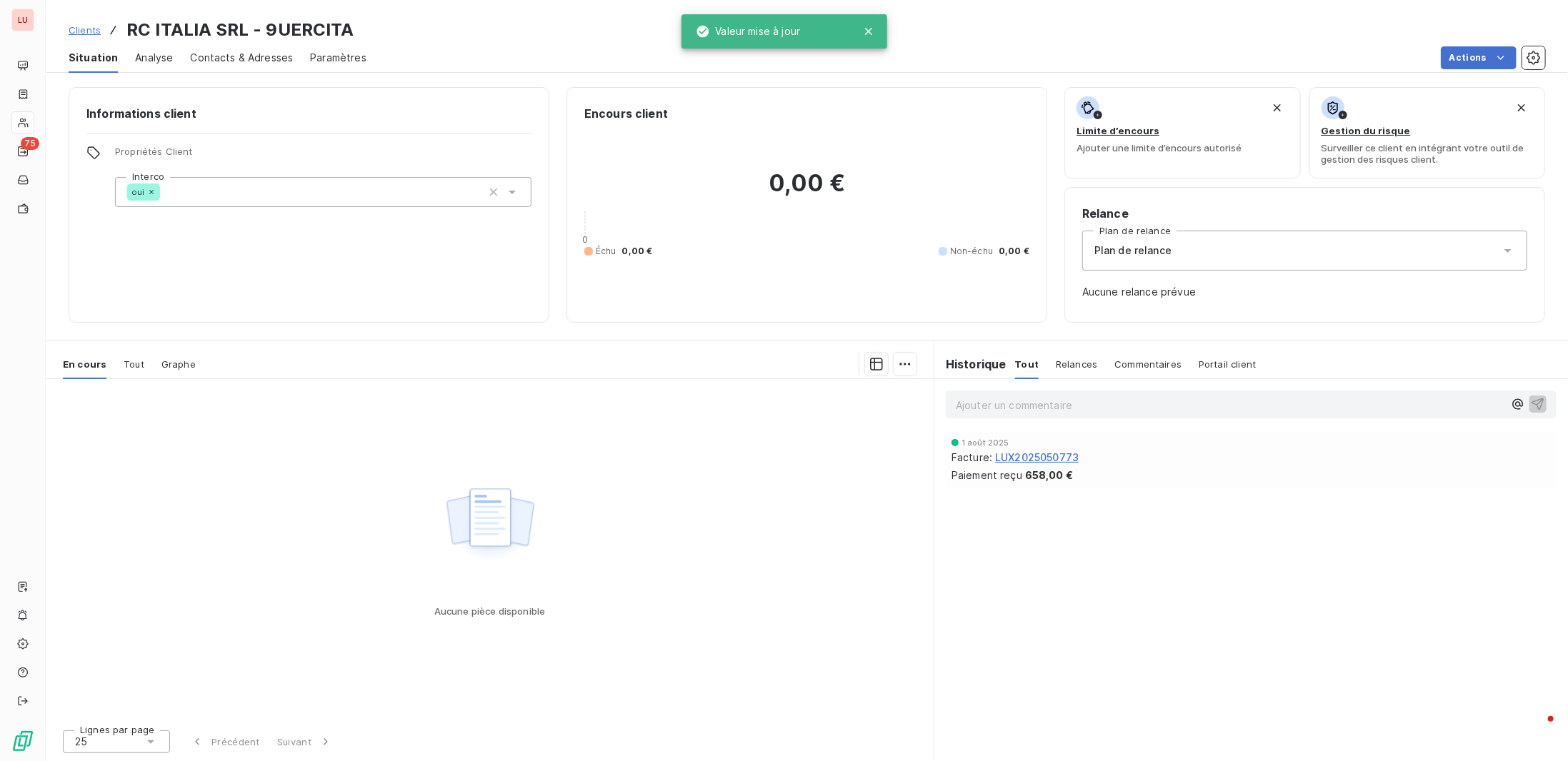
click at [83, 32] on span "Clients" at bounding box center [84, 30] width 32 height 11
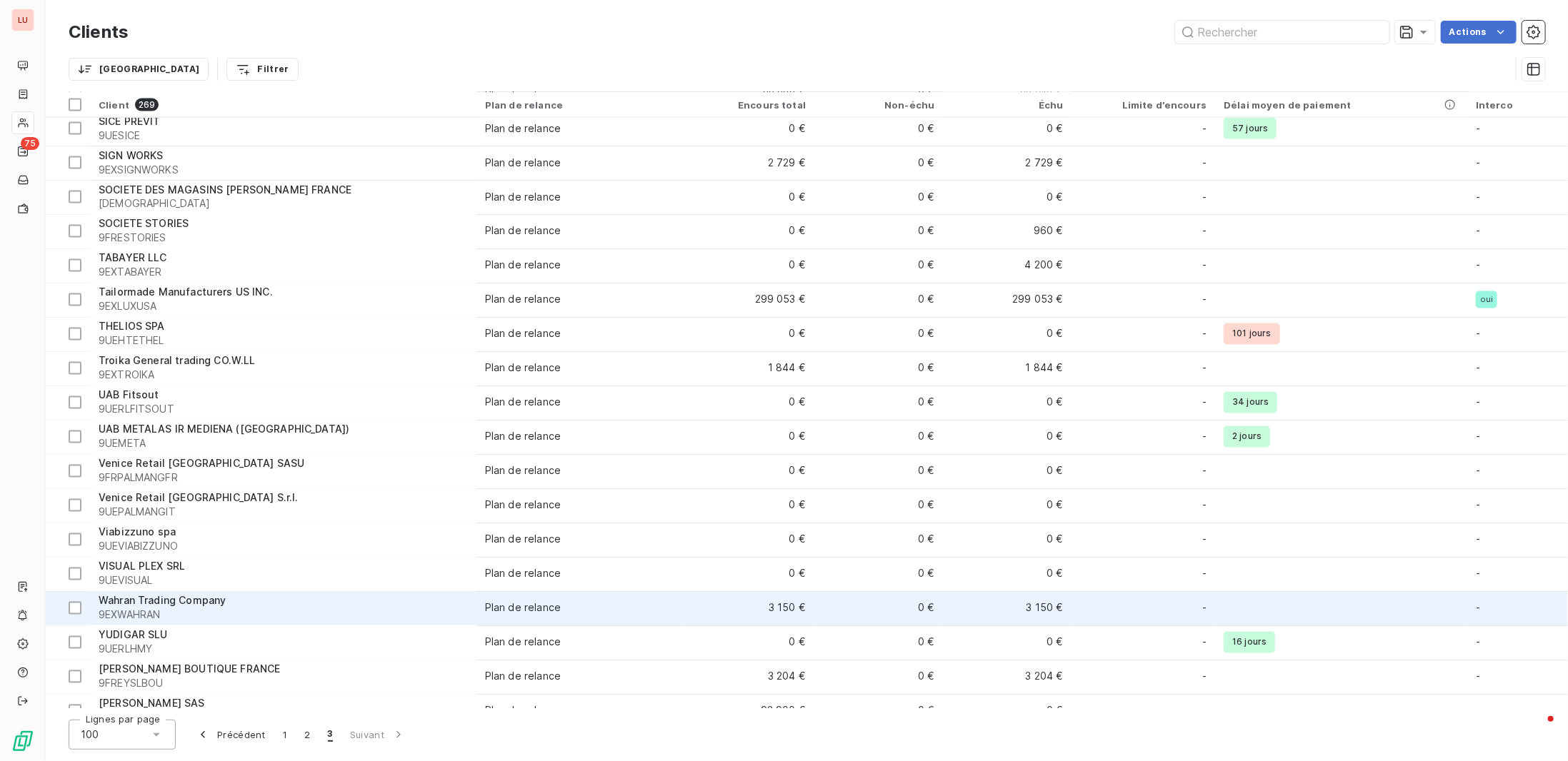
scroll to position [1774, 0]
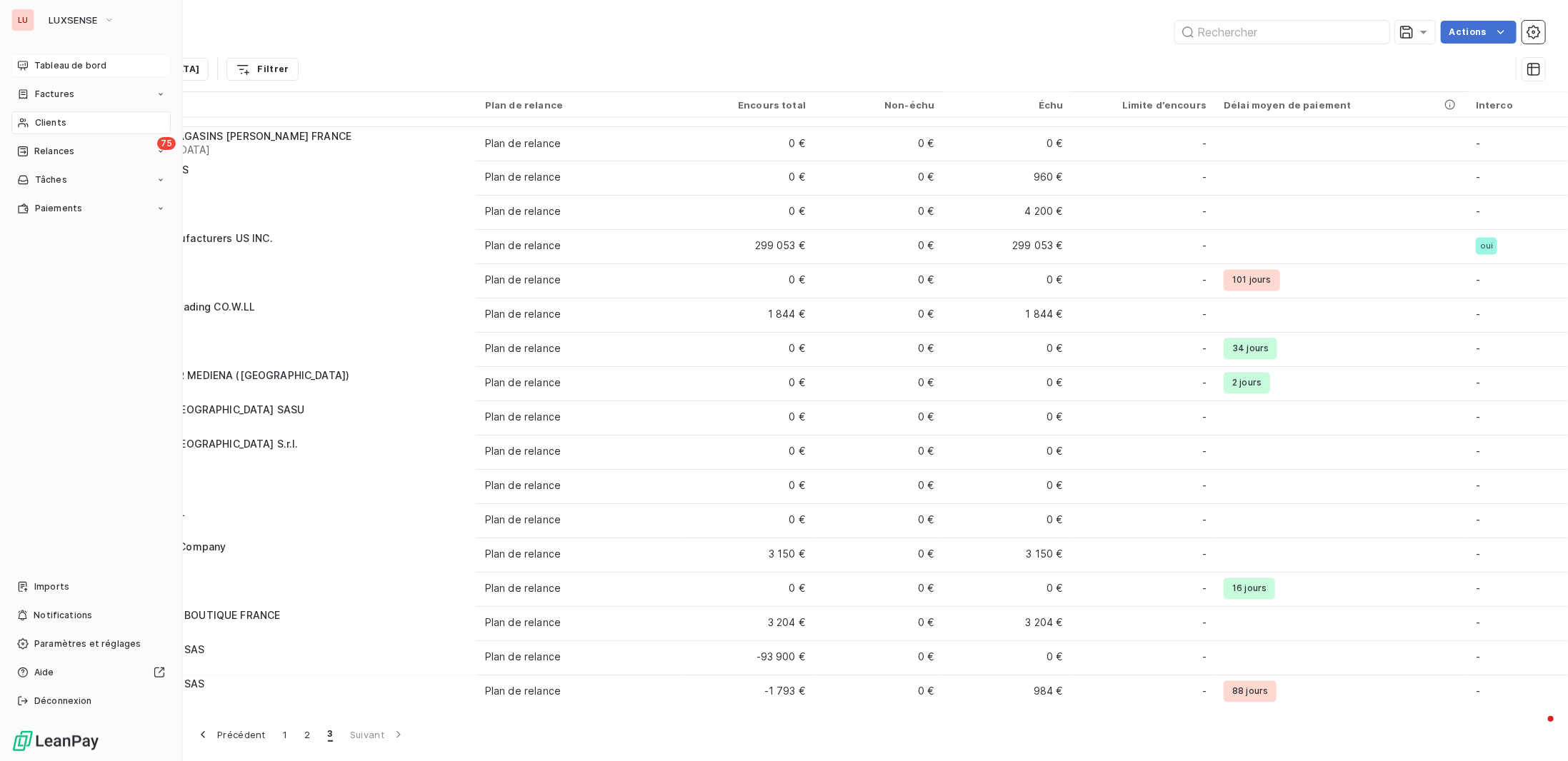
click at [76, 71] on span "Tableau de bord" at bounding box center [70, 65] width 72 height 13
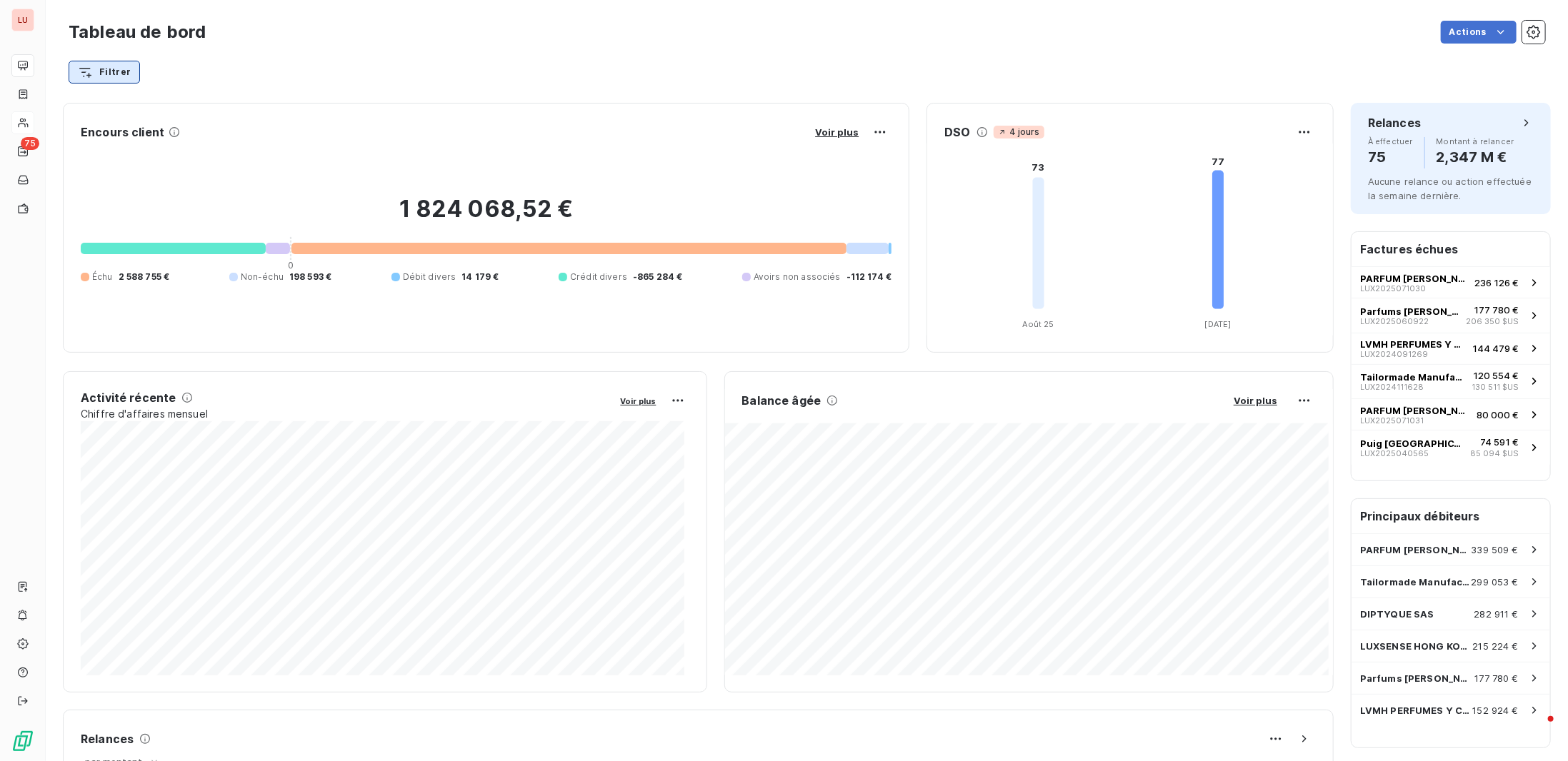
click at [107, 71] on html "LU 75 Tableau de bord Actions Filtrer Encours client Voir plus 1 824 068,52 € 0…" at bounding box center [784, 380] width 1568 height 761
click at [106, 155] on div "Client" at bounding box center [174, 152] width 199 height 22
click at [364, 106] on input at bounding box center [414, 108] width 176 height 30
click at [298, 105] on icon at bounding box center [300, 108] width 14 height 14
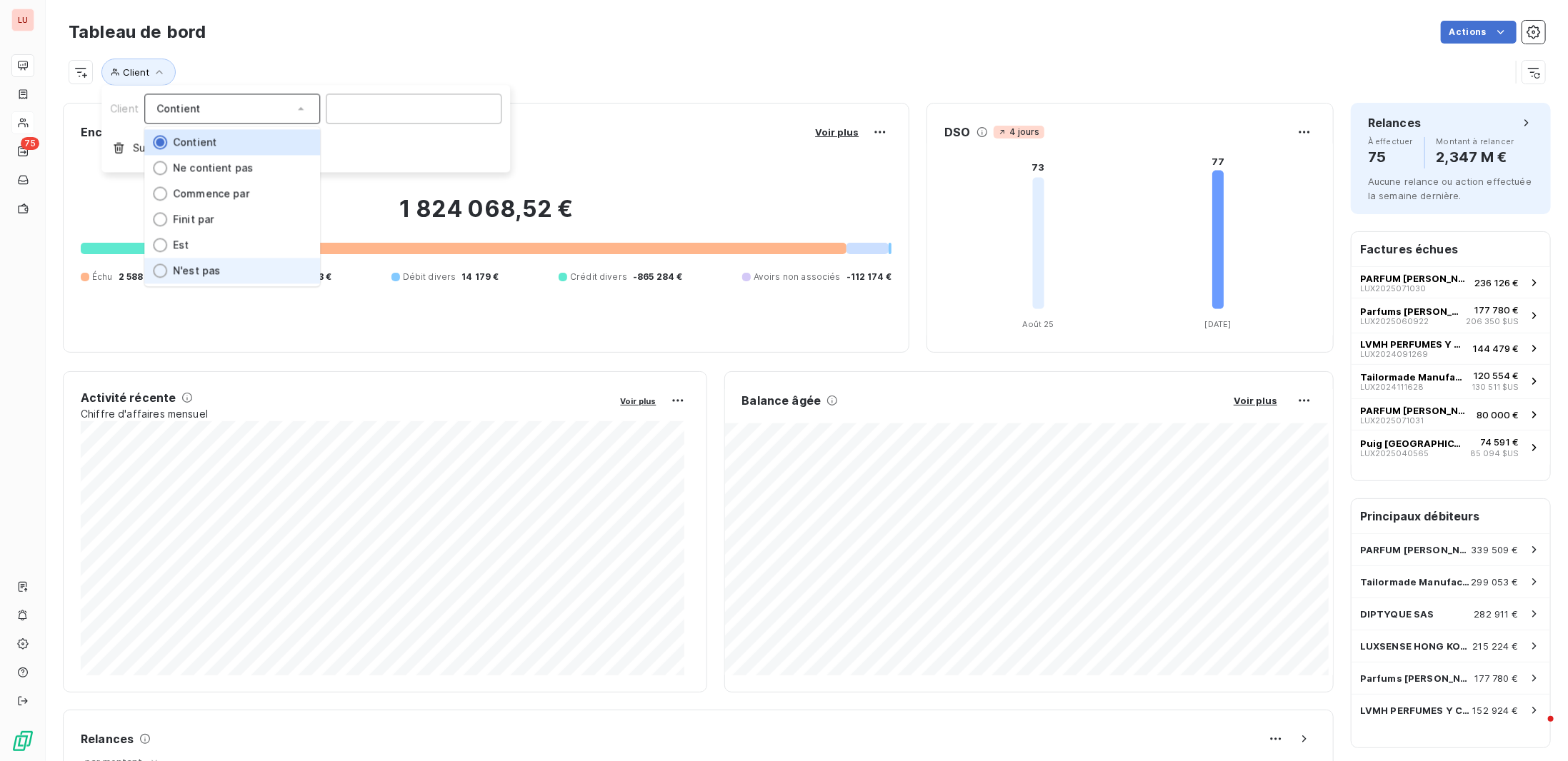
click at [185, 282] on li "N'est pas" at bounding box center [233, 272] width 176 height 26
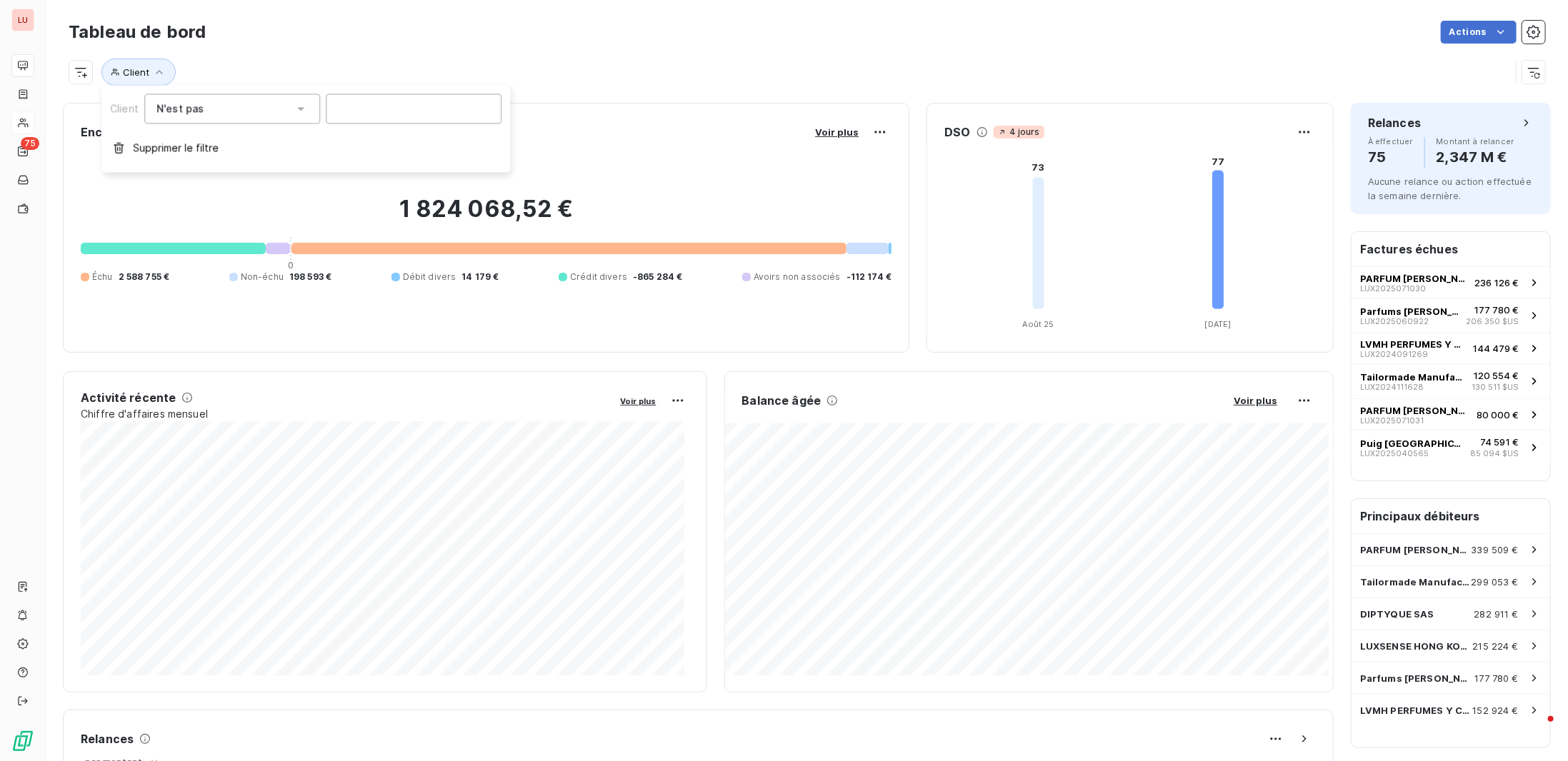
click at [359, 128] on div "Client N'est pas Supprimer le filtre" at bounding box center [306, 128] width 409 height 87
click at [386, 99] on input at bounding box center [414, 108] width 176 height 30
click at [527, 42] on div "Actions" at bounding box center [884, 32] width 1322 height 22
click at [866, 132] on html "LU 75 Tableau de bord Actions Client Encours client Voir plus 1 824 068,52 € 0 …" at bounding box center [784, 380] width 1568 height 761
click at [841, 134] on html "LU 75 Tableau de bord Actions Client Encours client Voir plus 1 824 068,52 € 0 …" at bounding box center [784, 380] width 1568 height 761
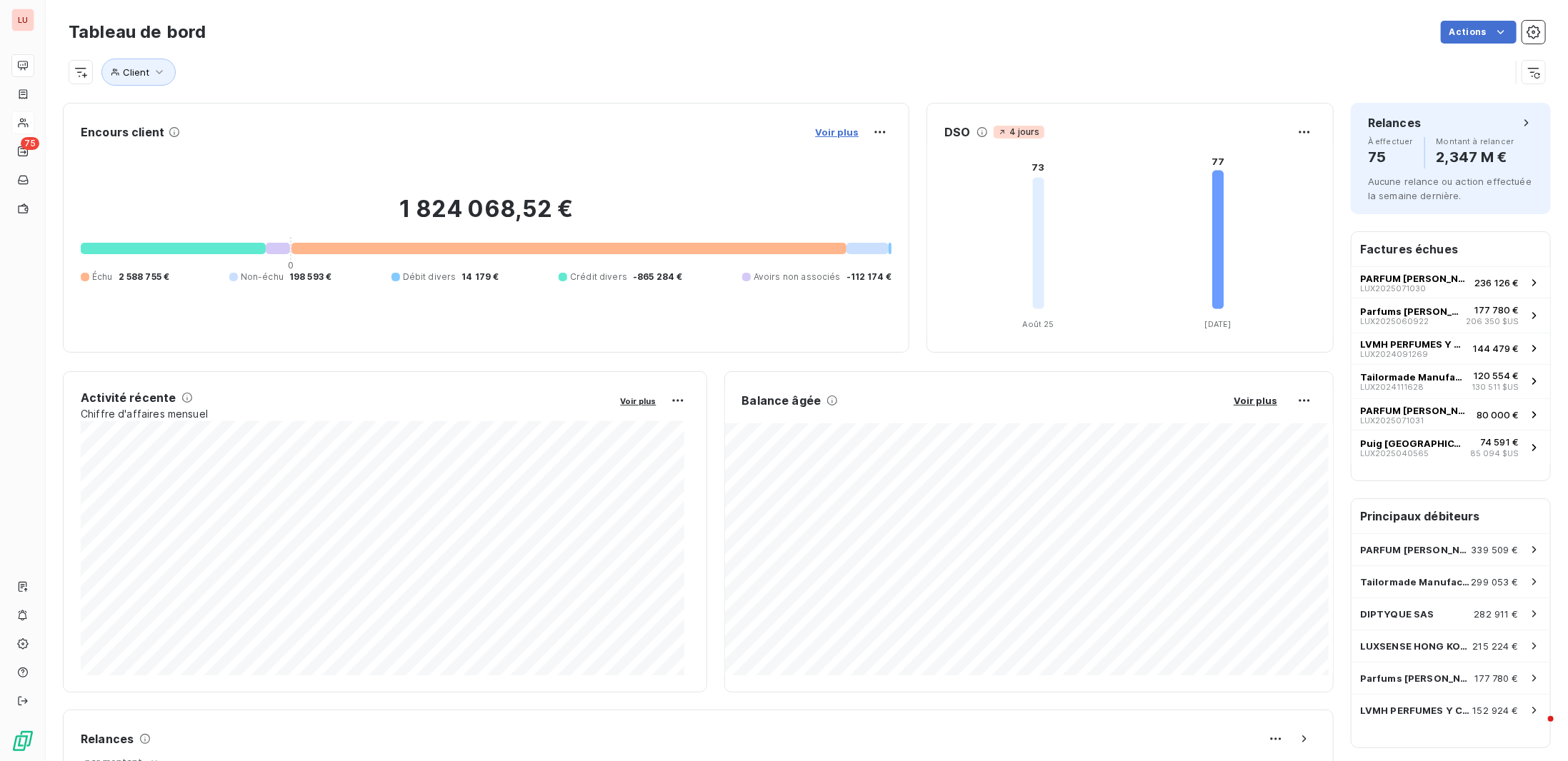
click at [841, 131] on span "Voir plus" at bounding box center [837, 132] width 44 height 11
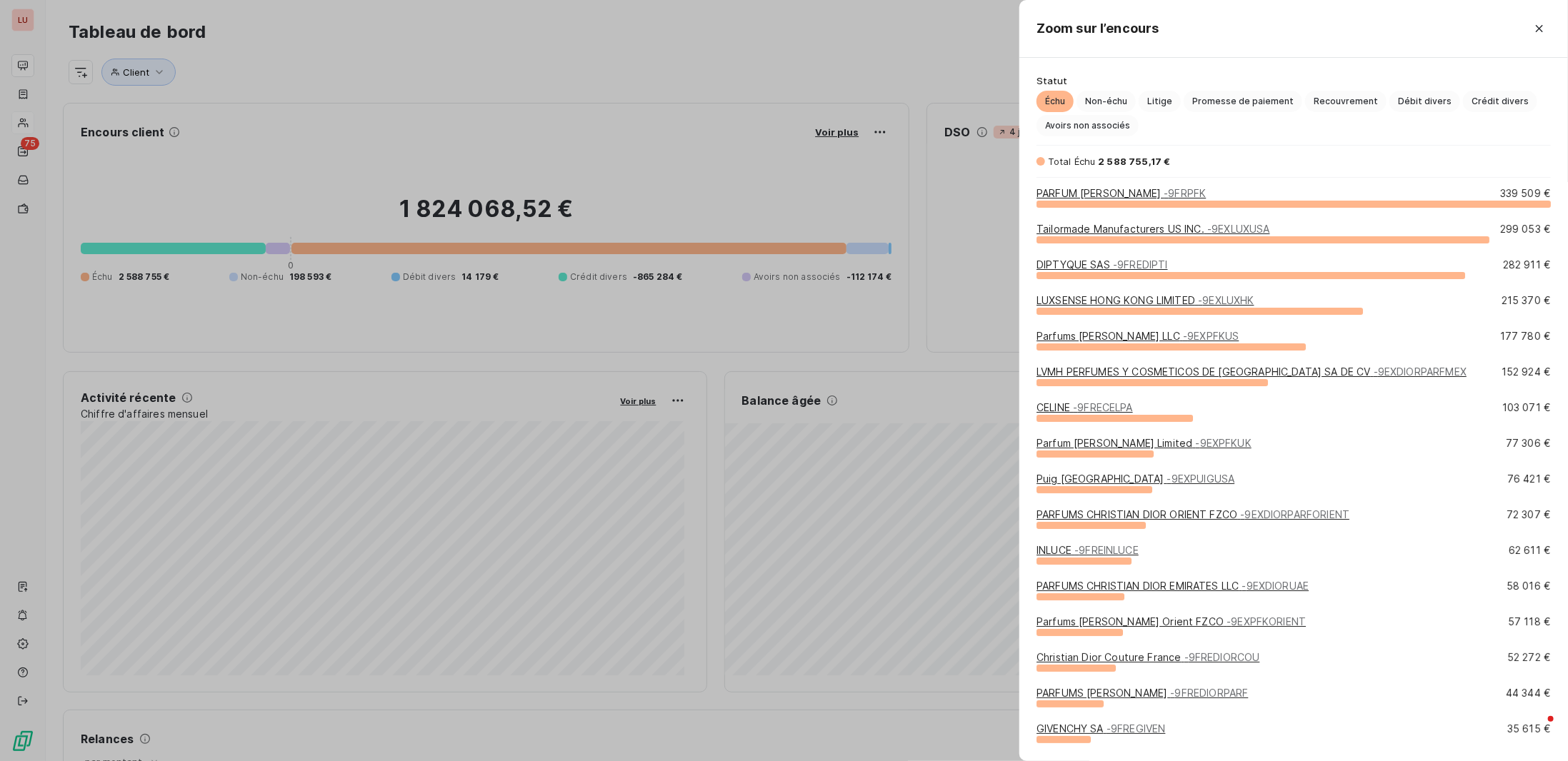
scroll to position [547, 538]
click at [1534, 22] on icon "button" at bounding box center [1539, 28] width 14 height 14
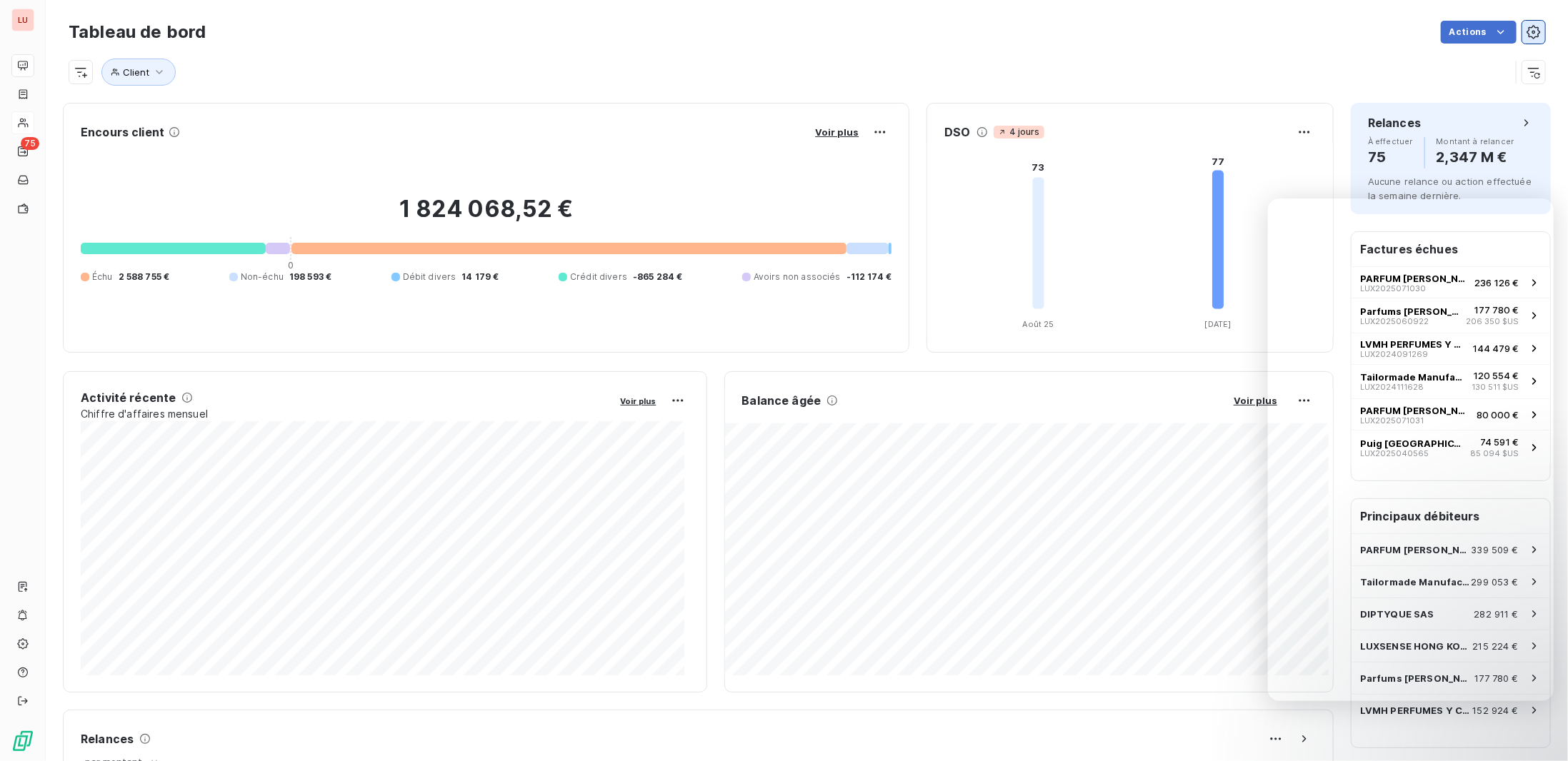
click at [1527, 37] on icon "button" at bounding box center [1533, 32] width 14 height 14
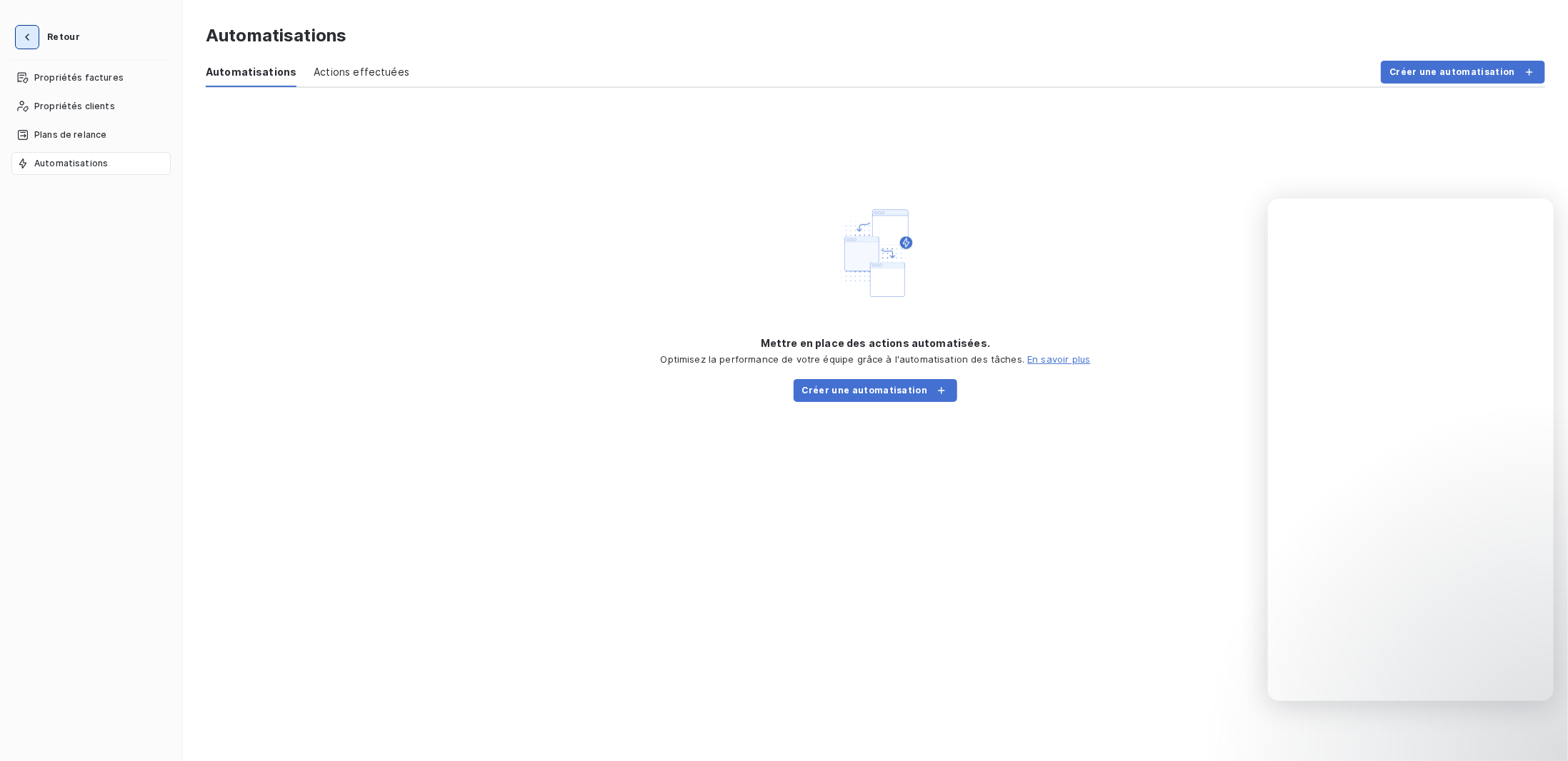
click at [32, 42] on icon "button" at bounding box center [26, 36] width 14 height 14
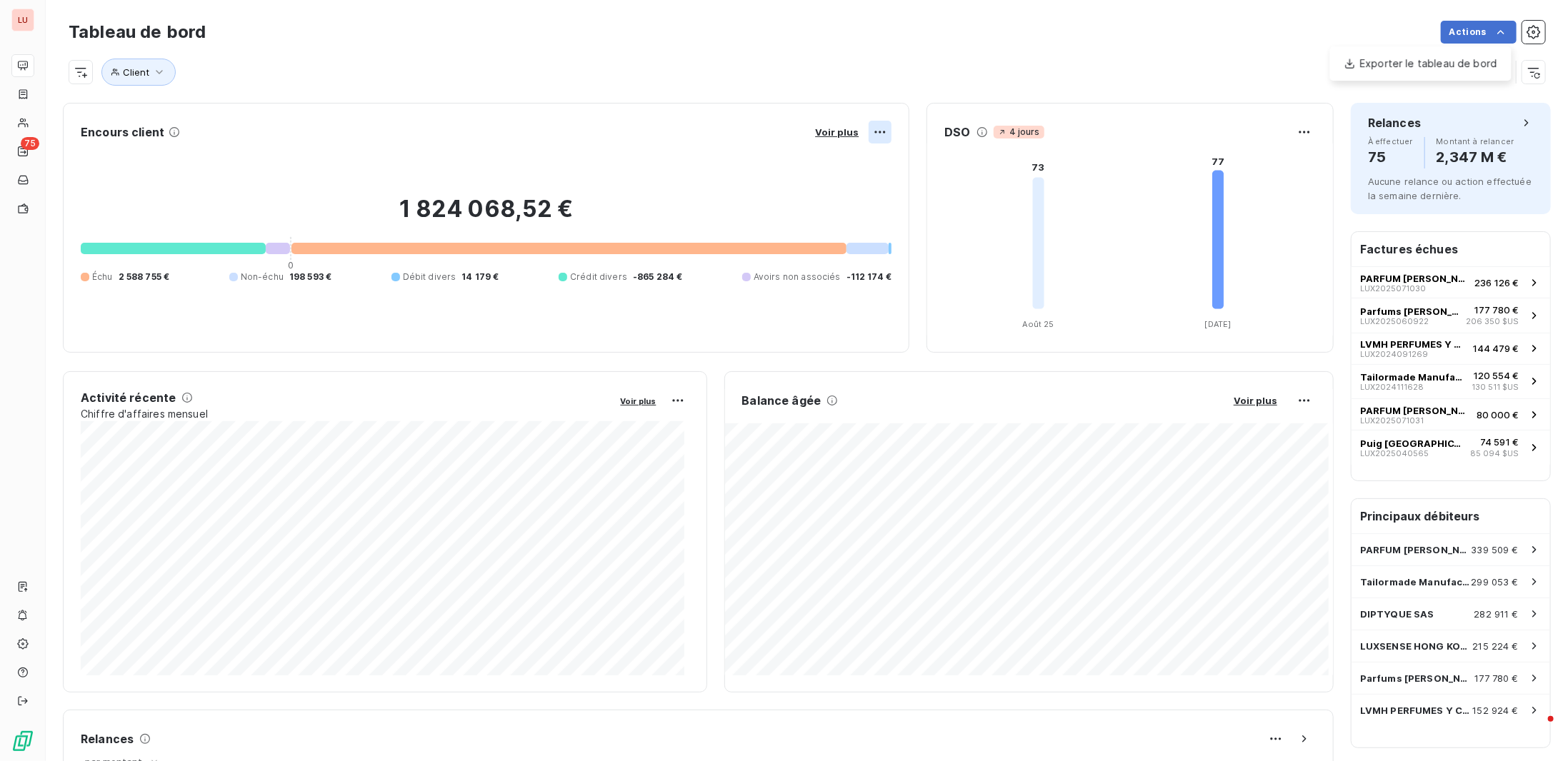
drag, startPoint x: 881, startPoint y: 123, endPoint x: 875, endPoint y: 129, distance: 8.5
click at [879, 127] on html "LU 75 Tableau de bord Actions Exporter le tableau de bord Client Encours client…" at bounding box center [784, 380] width 1568 height 761
click at [873, 131] on html "LU 75 Tableau de bord Actions Client Encours client Voir plus 1 824 068,52 € 0 …" at bounding box center [784, 380] width 1568 height 761
click at [835, 136] on html "LU 75 Tableau de bord Actions Client Encours client Voir plus 1 824 068,52 € 0 …" at bounding box center [784, 380] width 1568 height 761
click at [164, 69] on icon "button" at bounding box center [159, 72] width 14 height 14
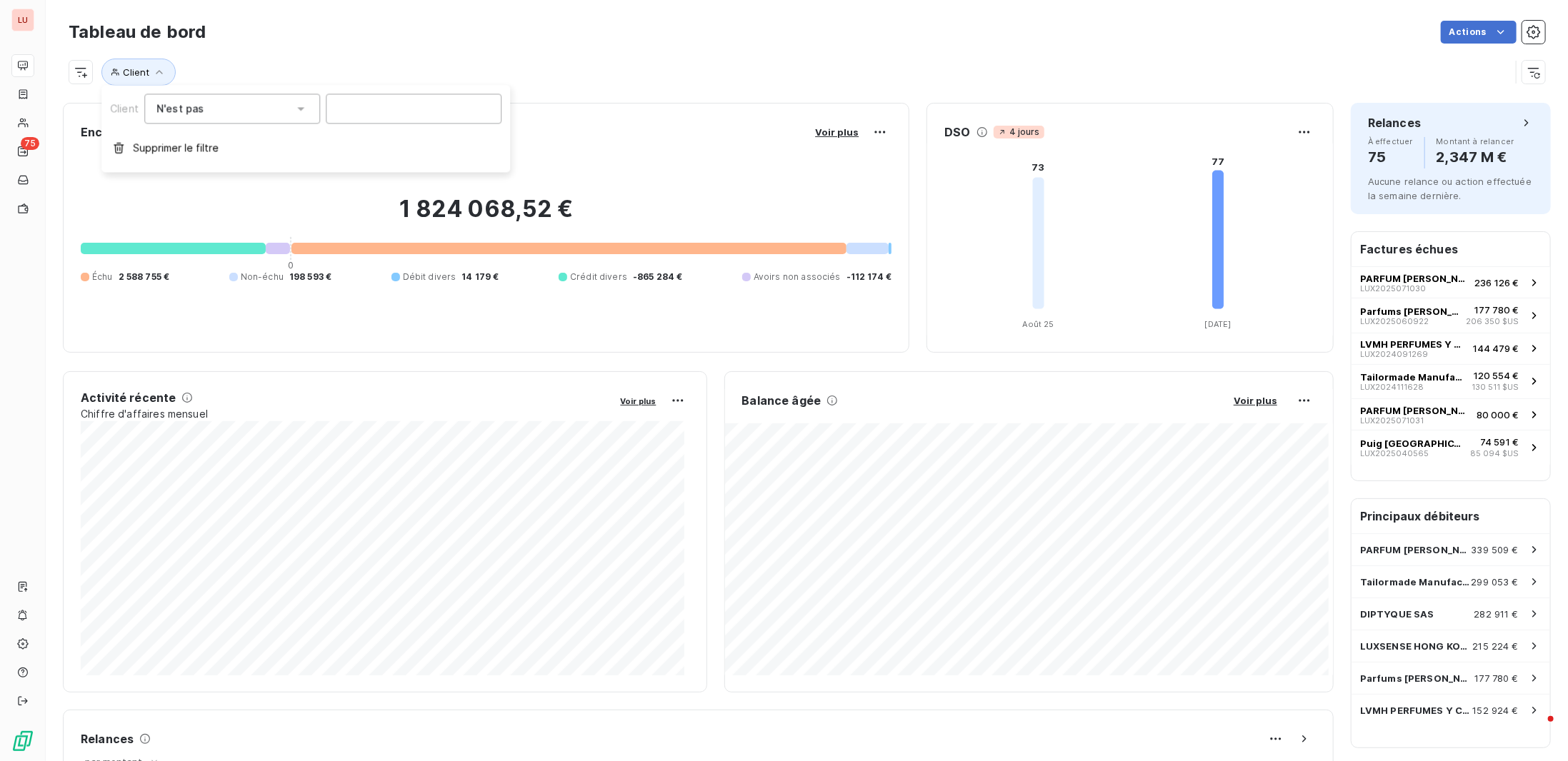
click at [260, 106] on div "N'est pas not_eq" at bounding box center [225, 108] width 137 height 20
click at [713, 94] on div "Encours client Voir plus 1 824 068,52 € 0 Échu 2 588 755 € Non-échu 198 593 € D…" at bounding box center [807, 732] width 1522 height 1275
click at [1530, 68] on icon "button" at bounding box center [1533, 72] width 14 height 14
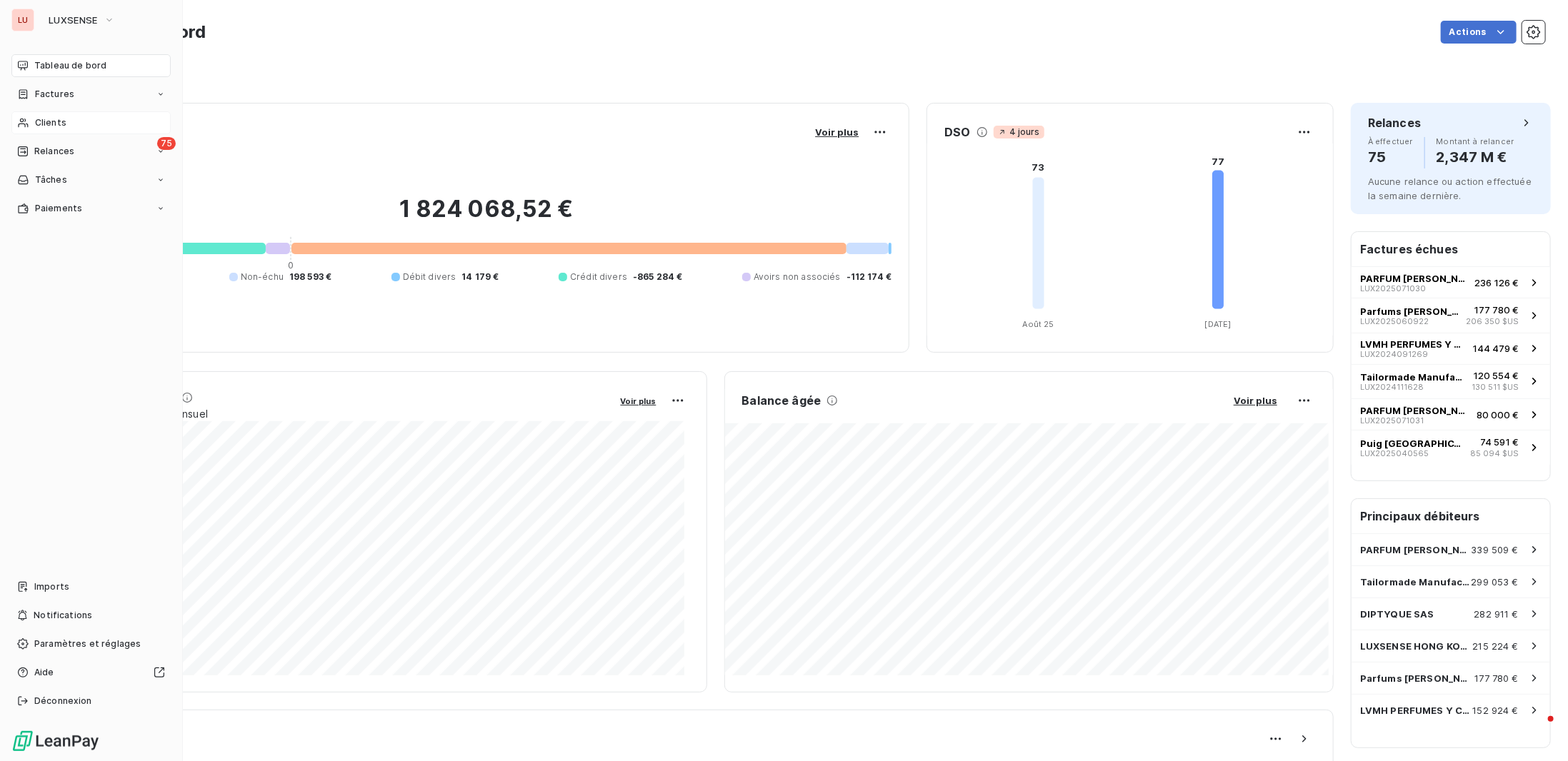
click at [65, 123] on div "Clients" at bounding box center [91, 122] width 160 height 22
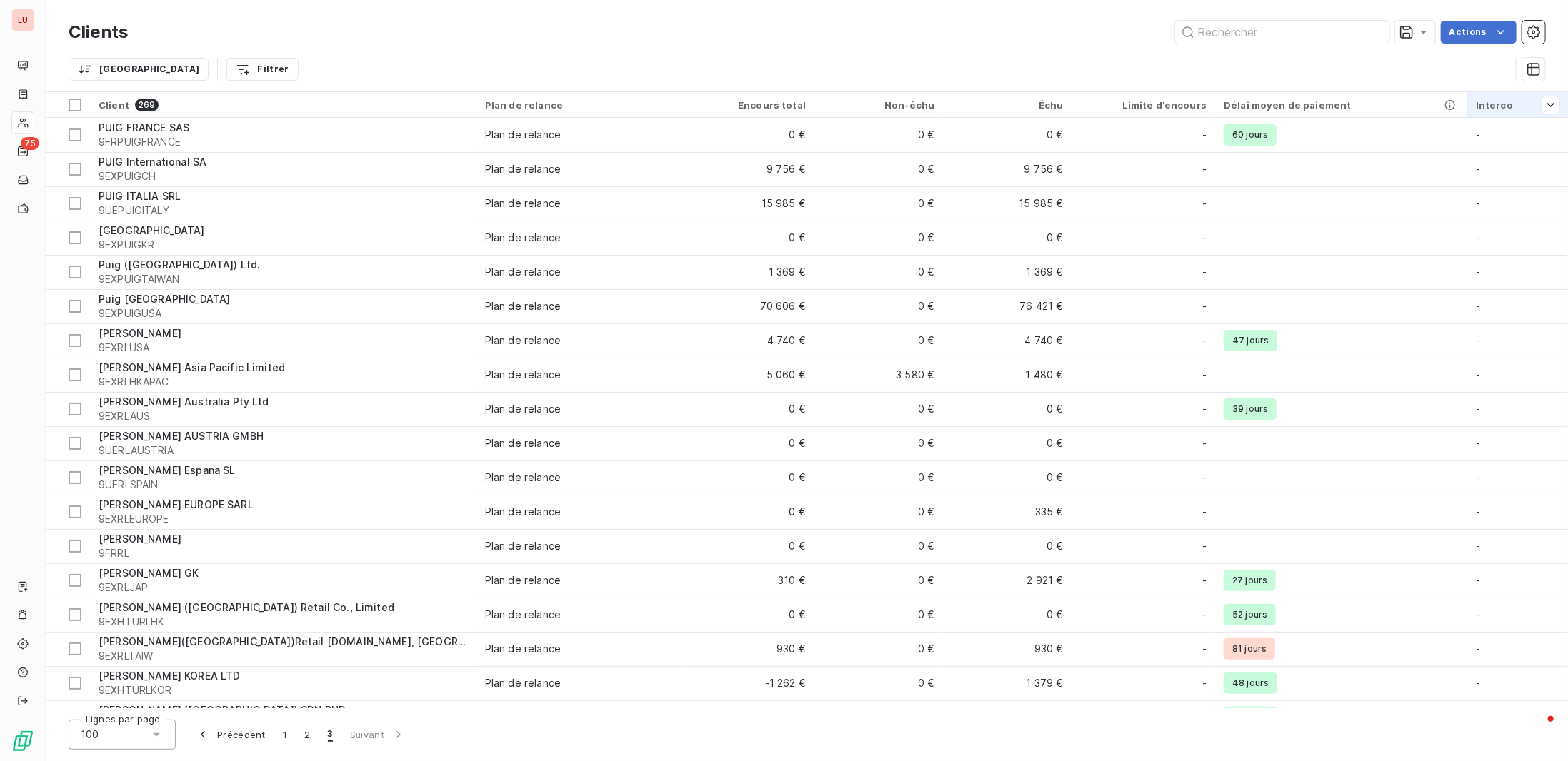
click at [1518, 100] on div "Interco" at bounding box center [1517, 105] width 83 height 11
drag, startPoint x: 1394, startPoint y: 140, endPoint x: 1406, endPoint y: 140, distance: 12.0
click at [1406, 140] on div at bounding box center [1444, 143] width 205 height 30
drag, startPoint x: 1261, startPoint y: 147, endPoint x: 1276, endPoint y: 153, distance: 16.2
click at [1262, 147] on span "Contient" at bounding box center [1254, 142] width 44 height 12
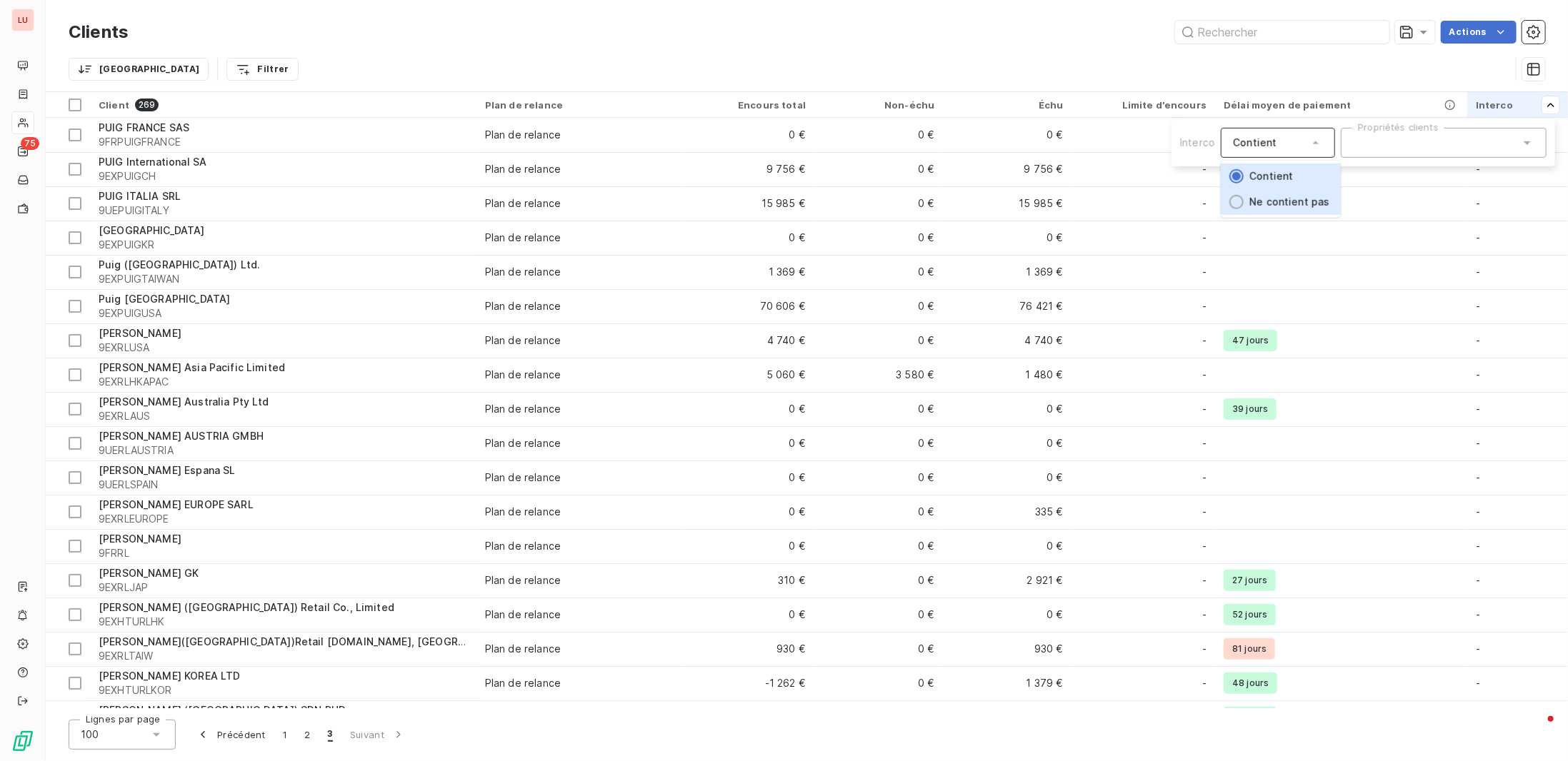
drag, startPoint x: 1274, startPoint y: 202, endPoint x: 1380, endPoint y: 175, distance: 109.4
click at [1275, 202] on span "Ne contient pas" at bounding box center [1290, 202] width 80 height 12
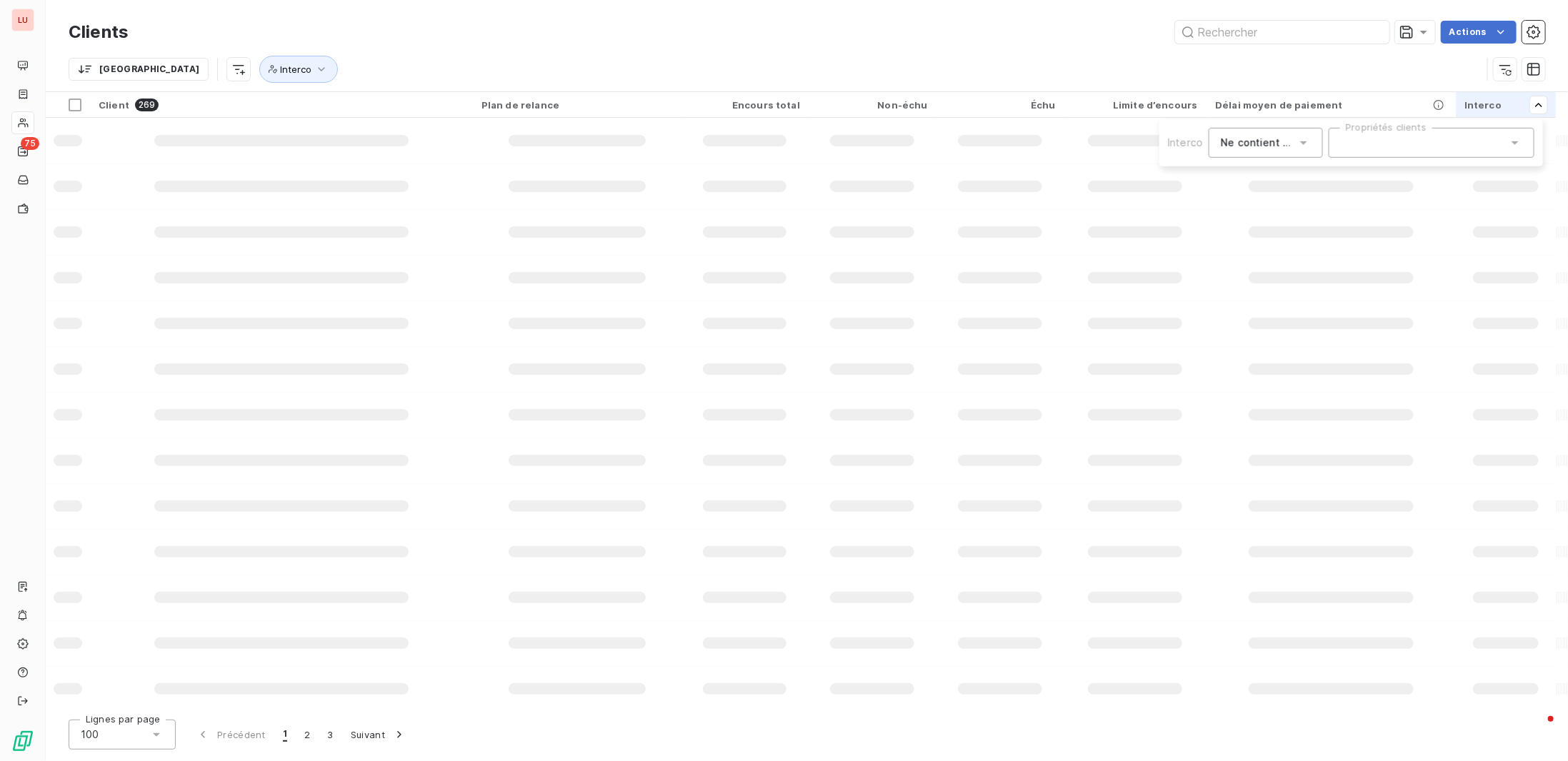
click at [1435, 151] on div at bounding box center [1432, 143] width 205 height 30
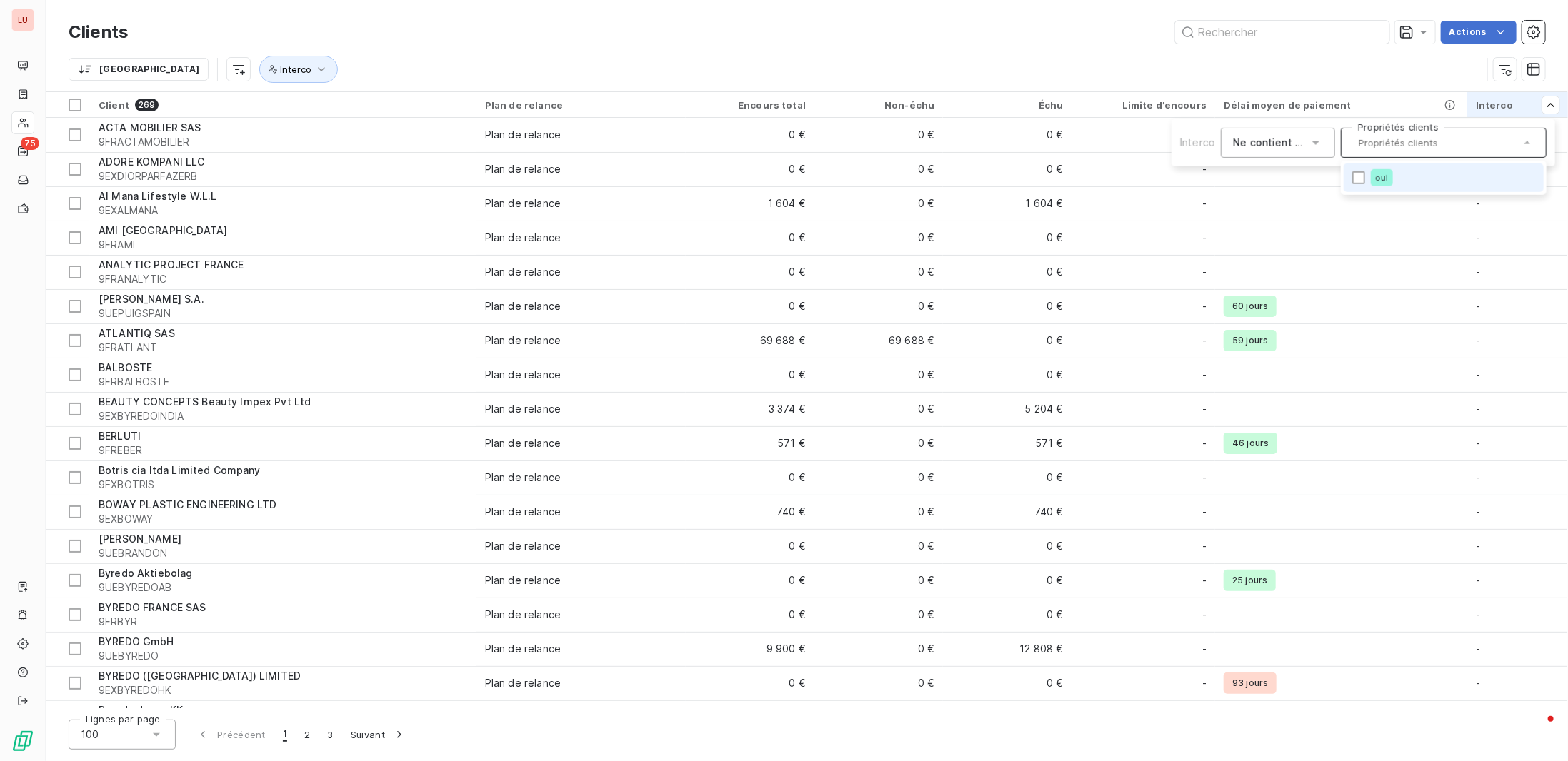
drag, startPoint x: 1361, startPoint y: 177, endPoint x: 1353, endPoint y: 179, distance: 8.2
click at [1360, 177] on div at bounding box center [1359, 178] width 13 height 13
click at [929, 37] on html "LU 75 Clients Actions Trier Interco : oui Client 261 Plan de relance Encours to…" at bounding box center [784, 380] width 1568 height 761
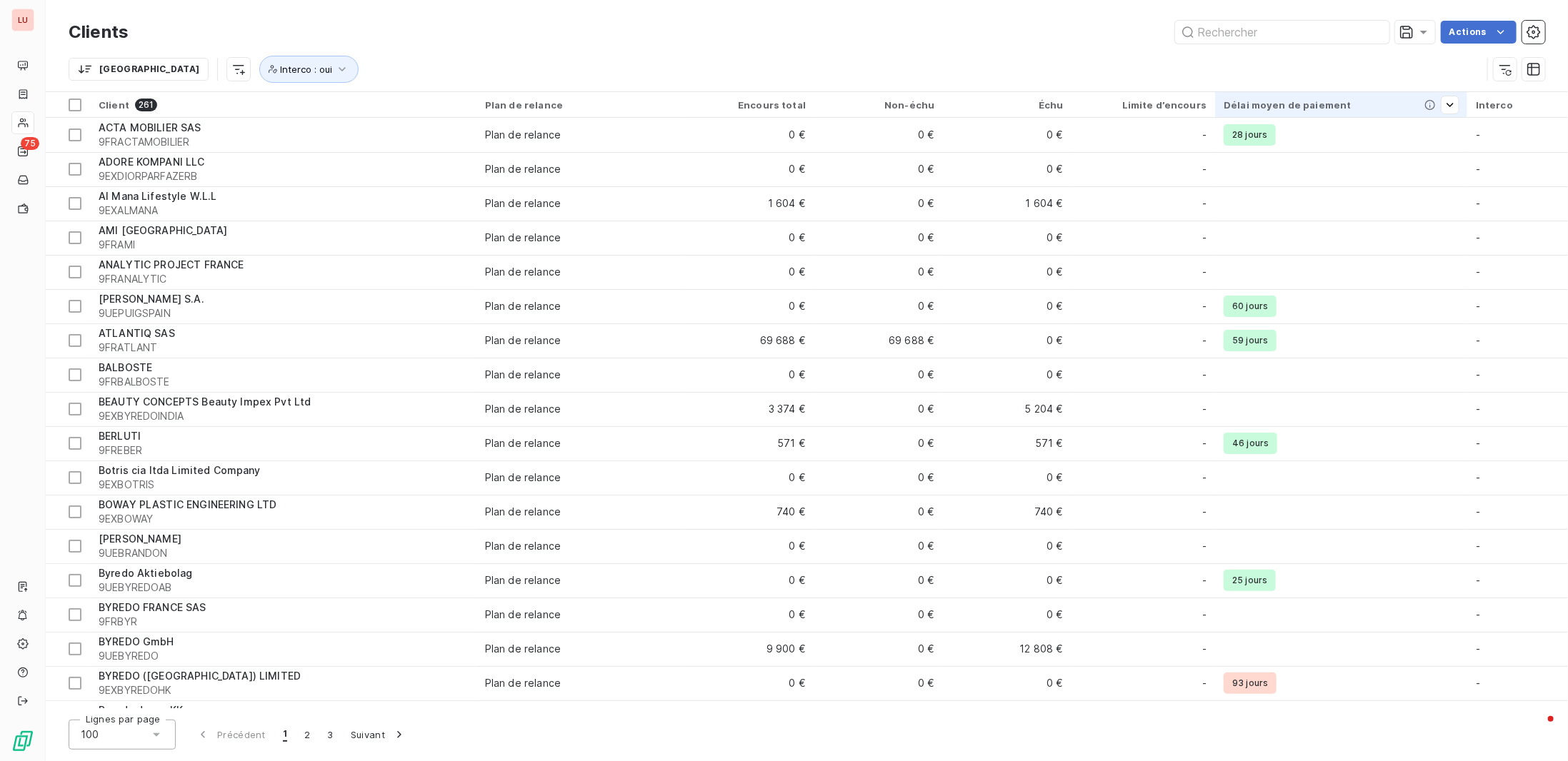
click at [1290, 109] on div "Délai moyen de paiement" at bounding box center [1341, 105] width 235 height 11
click at [1318, 105] on div "Délai moyen de paiement" at bounding box center [1341, 105] width 235 height 11
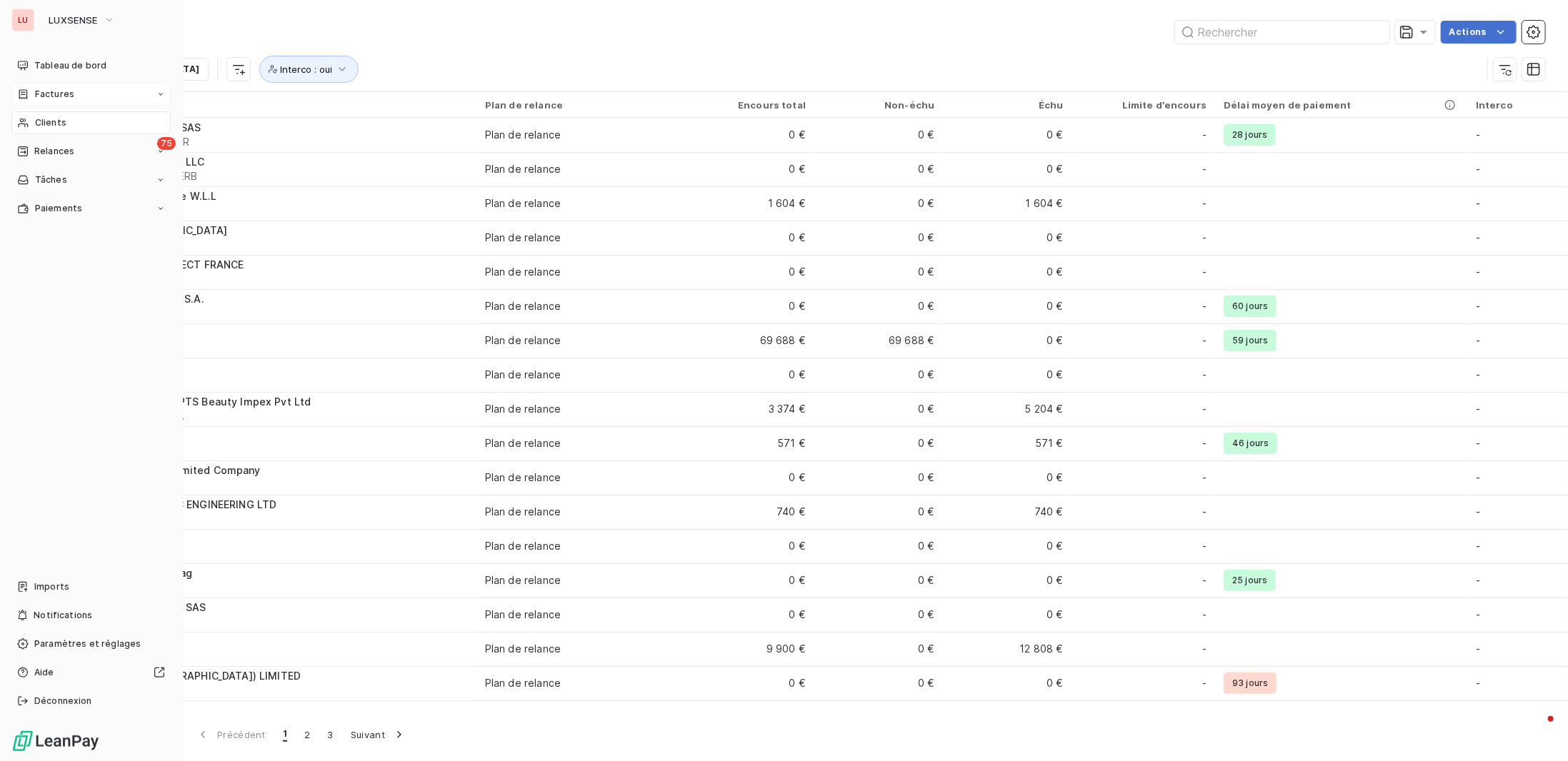
click at [40, 94] on span "Factures" at bounding box center [54, 94] width 39 height 13
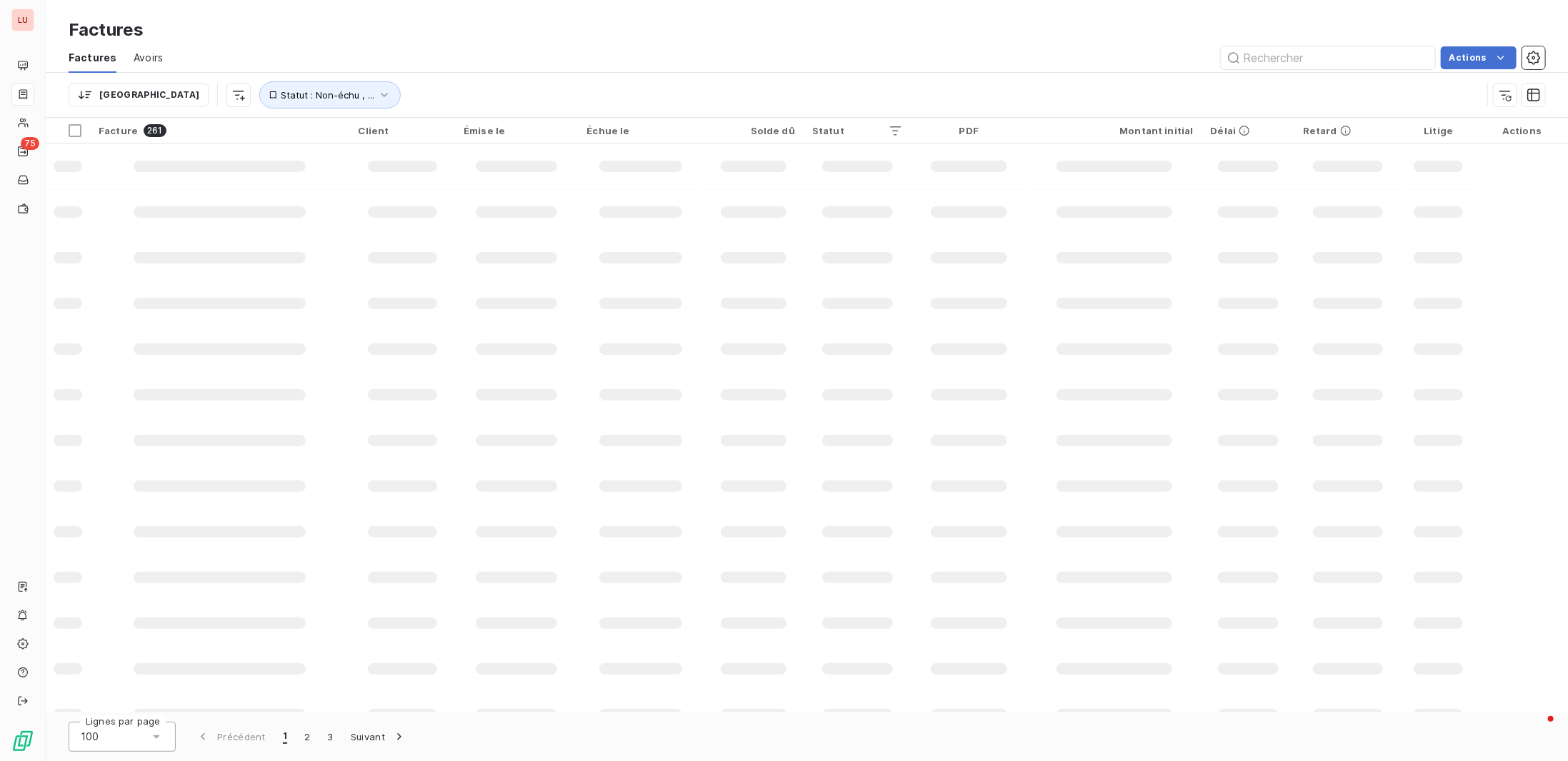
click at [897, 20] on div "Factures" at bounding box center [807, 30] width 1522 height 26
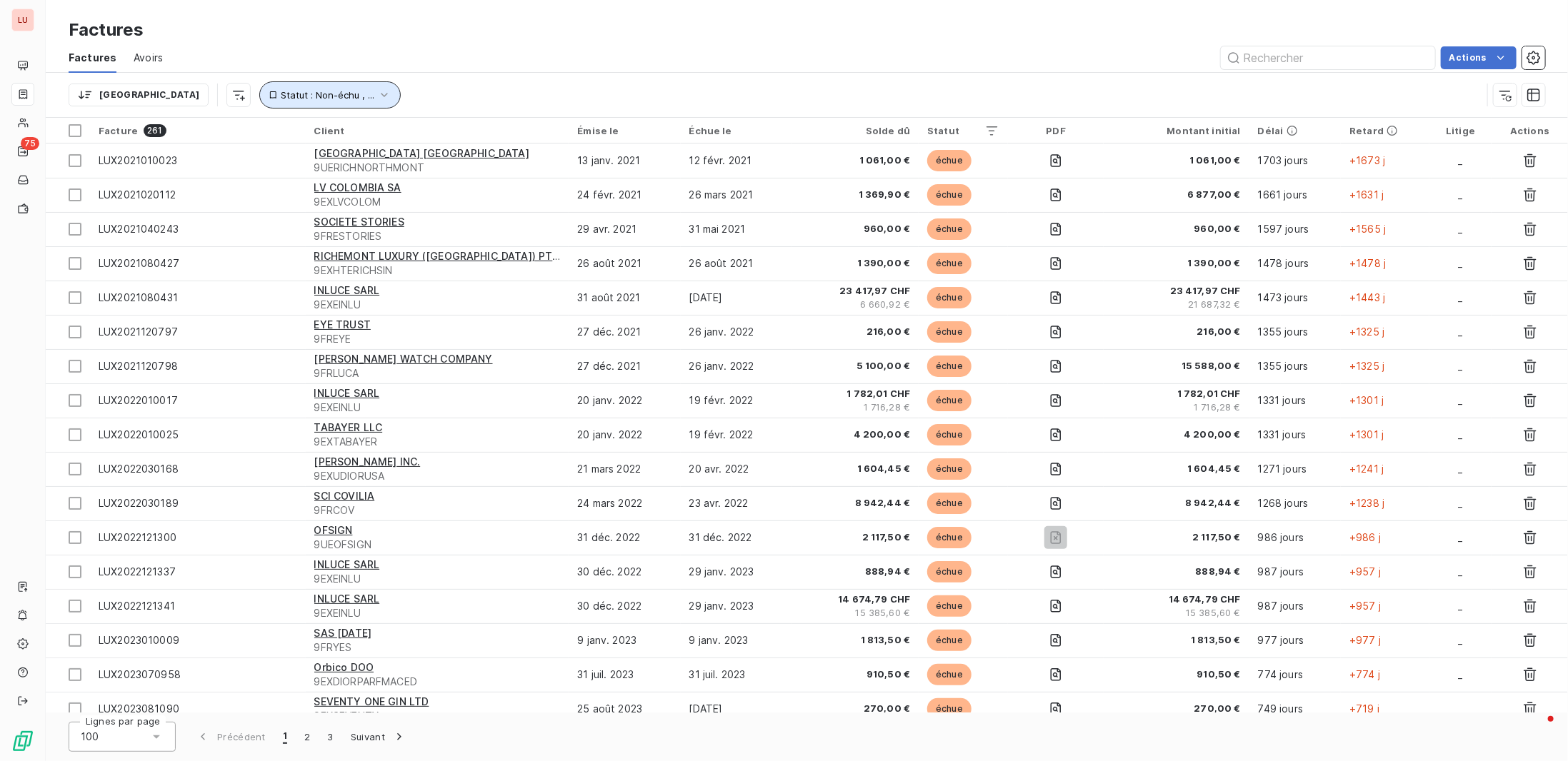
click at [313, 92] on button "Statut : Non-échu , ..." at bounding box center [330, 94] width 141 height 27
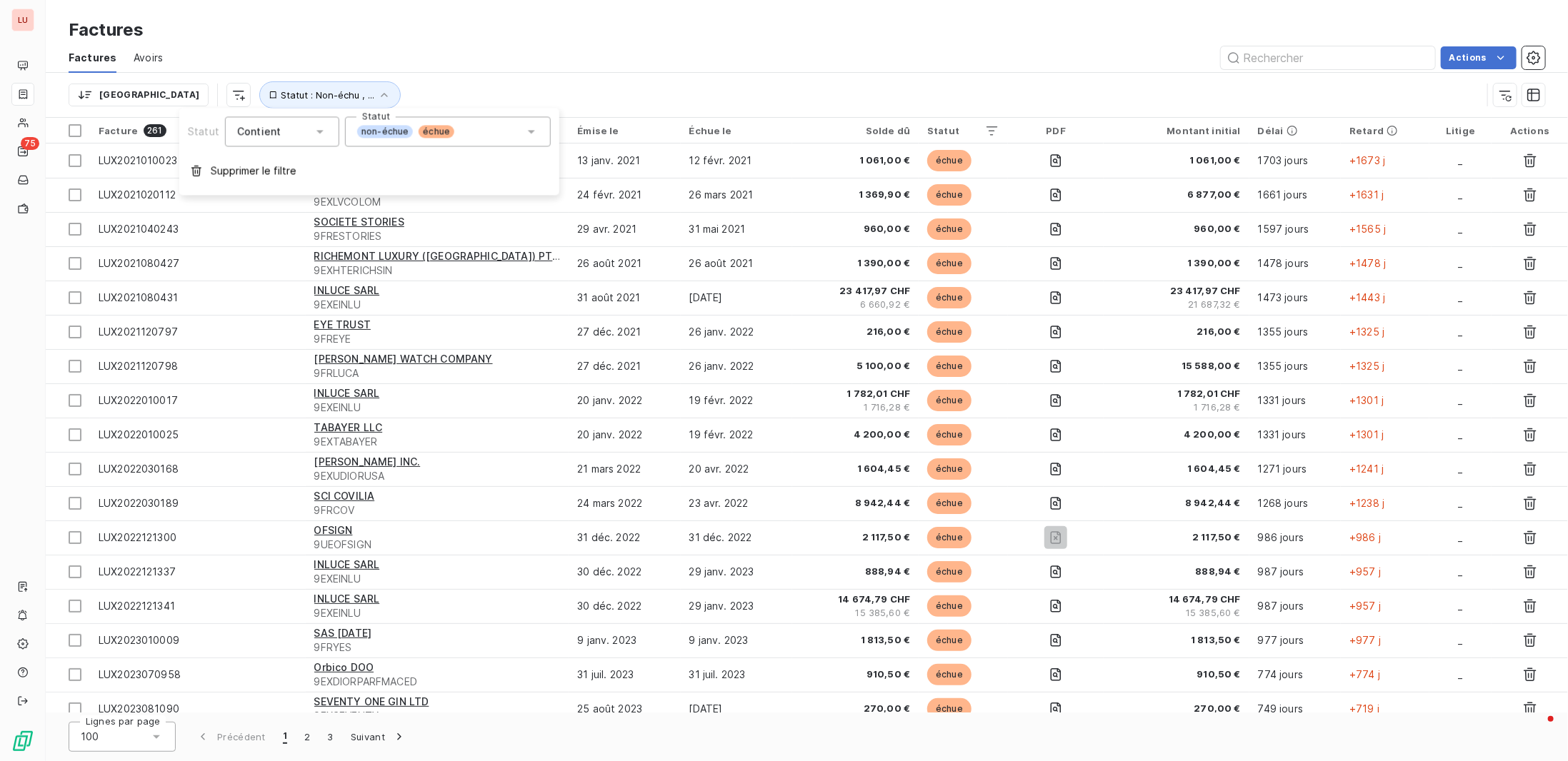
click at [423, 81] on div "Trier Statut : Non-échu , ..." at bounding box center [774, 94] width 1413 height 27
click at [155, 93] on html "LU 75 Factures Factures Avoirs Actions Trier Statut : Non-échu , ... Facture 26…" at bounding box center [784, 380] width 1568 height 761
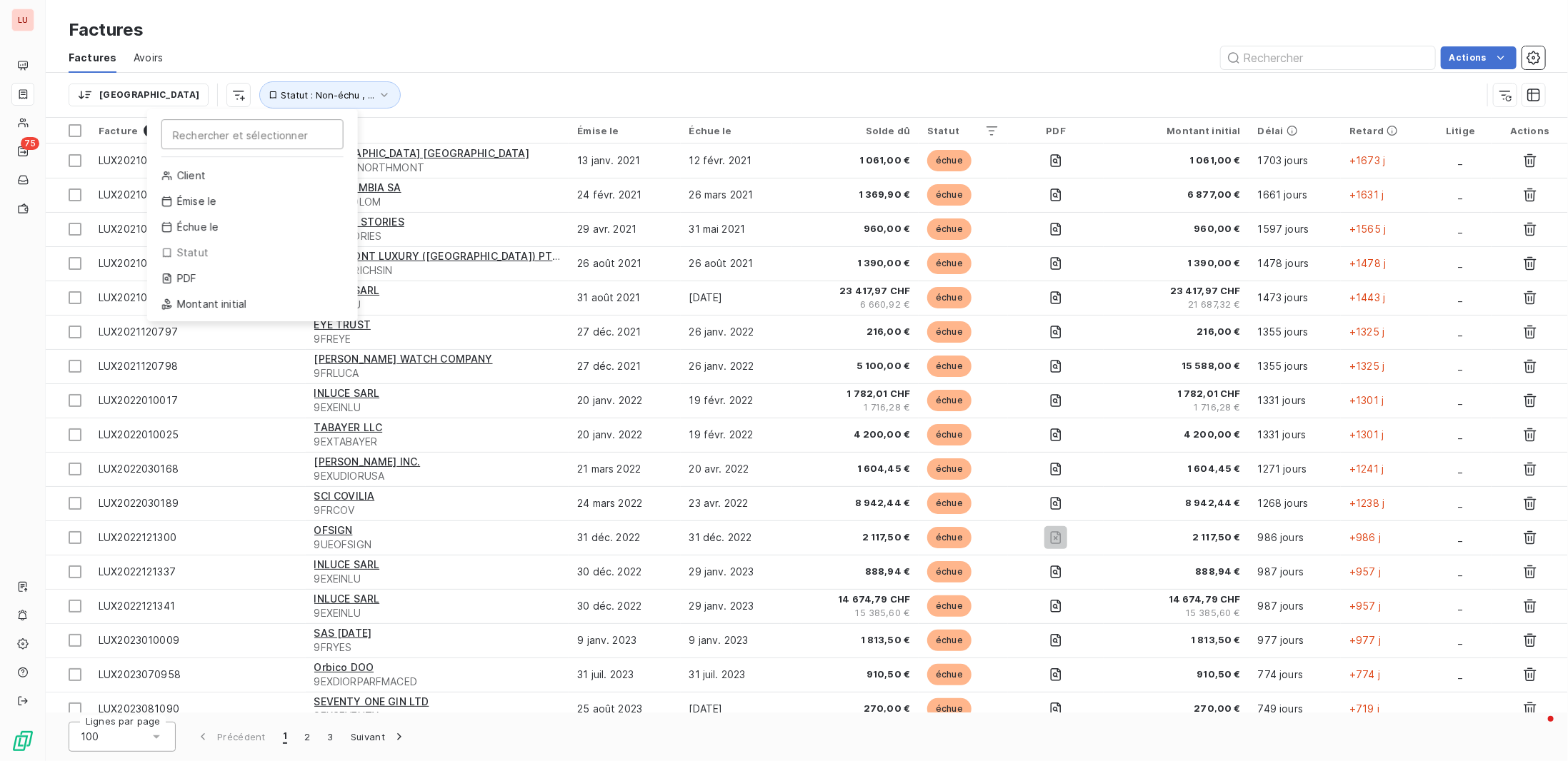
click at [490, 82] on html "LU 75 Factures Factures Avoirs Actions Trier Rechercher et sélectionner Client …" at bounding box center [784, 380] width 1568 height 761
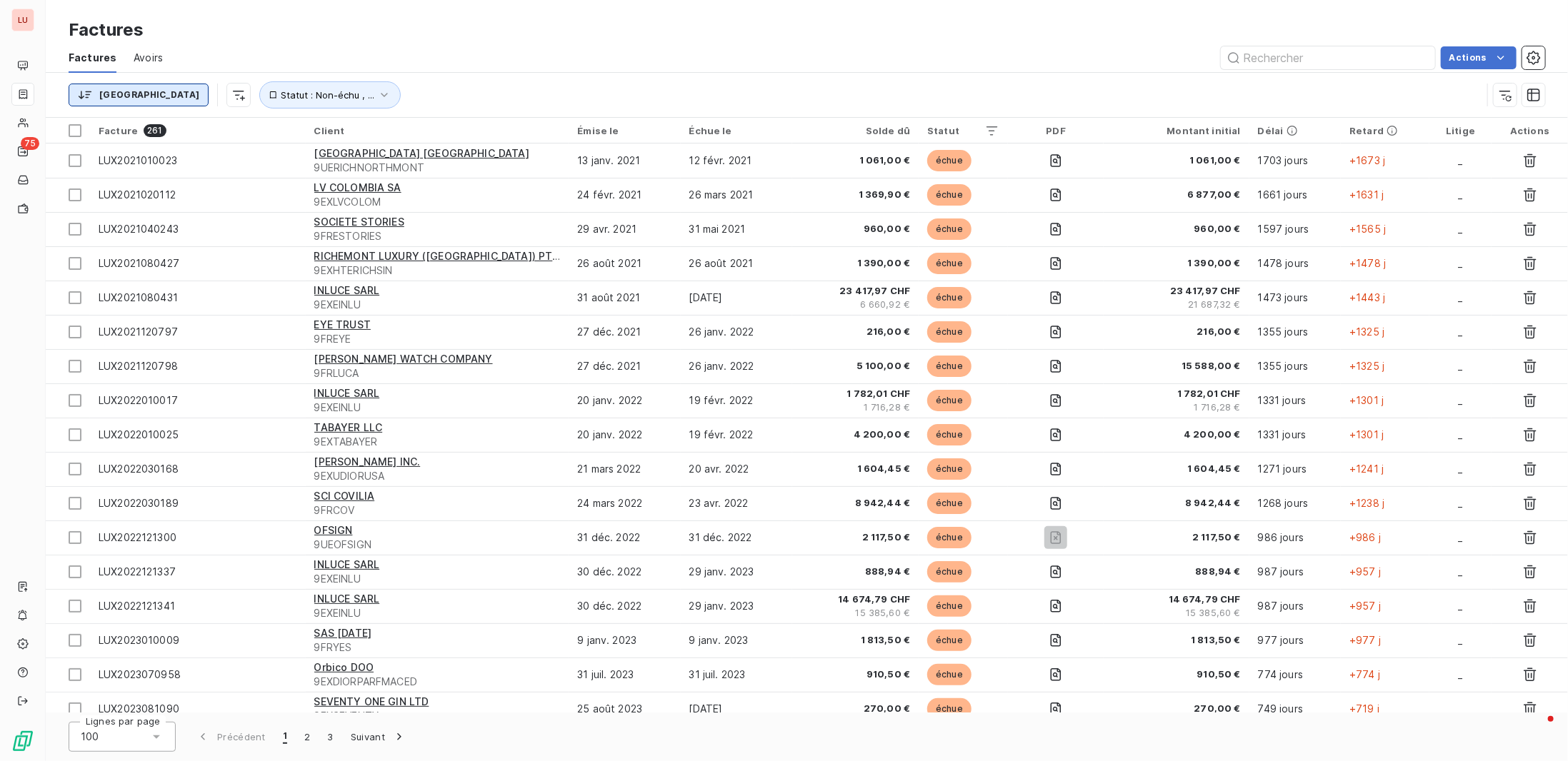
click at [120, 96] on html "LU 75 Factures Factures Avoirs Actions Trier Statut : Non-échu , ... Facture 26…" at bounding box center [784, 380] width 1568 height 761
click at [143, 92] on html "LU 75 Factures Factures Avoirs Actions Trier Rechercher et sélectionner Réferen…" at bounding box center [784, 380] width 1568 height 761
click at [155, 97] on html "LU 75 Factures Factures Avoirs Actions Trier Statut : Non-échu , ... Facture 26…" at bounding box center [784, 380] width 1568 height 761
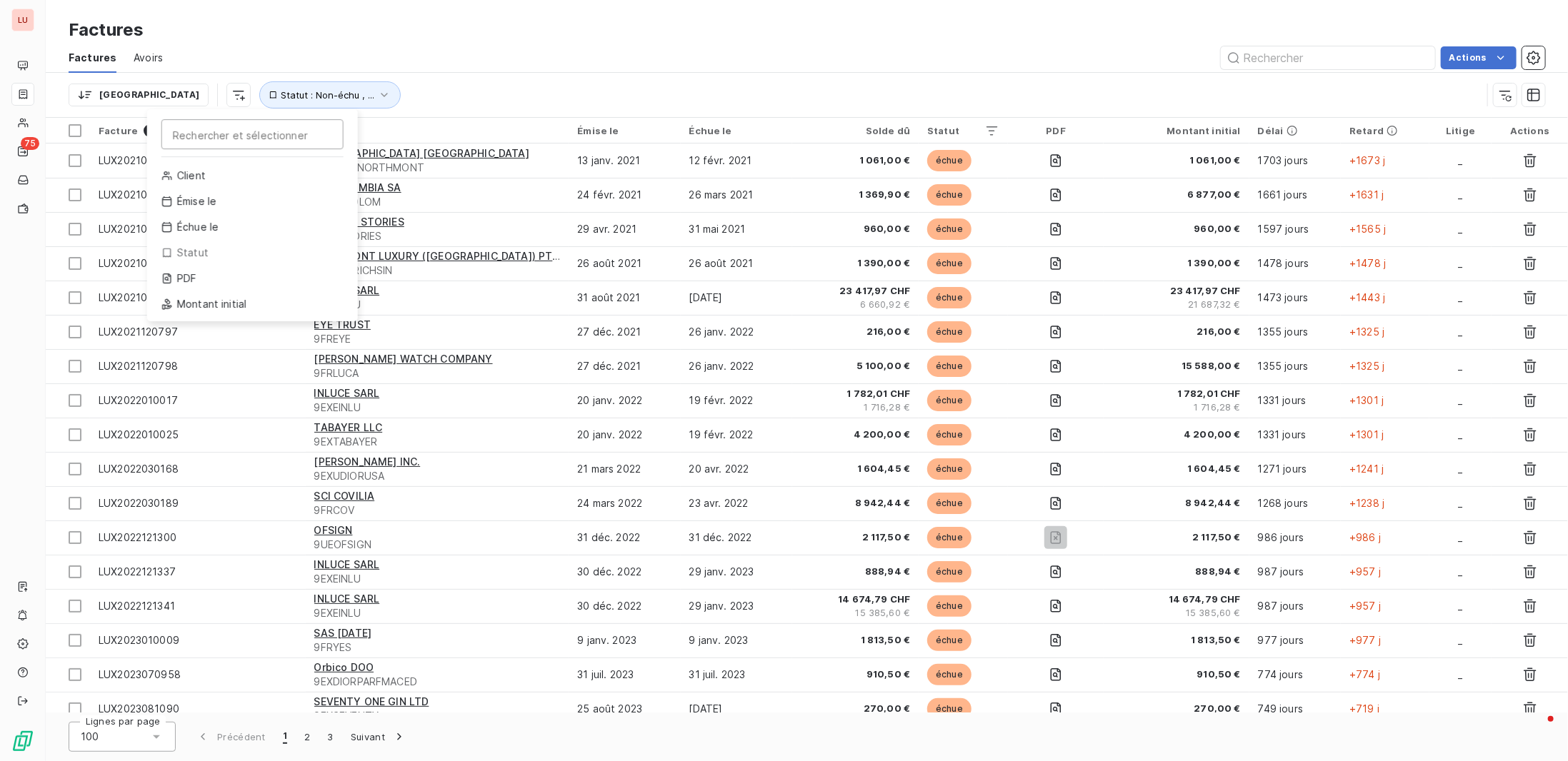
click at [470, 85] on html "LU 75 Factures Factures Avoirs Actions Trier Rechercher et sélectionner Client …" at bounding box center [784, 380] width 1568 height 761
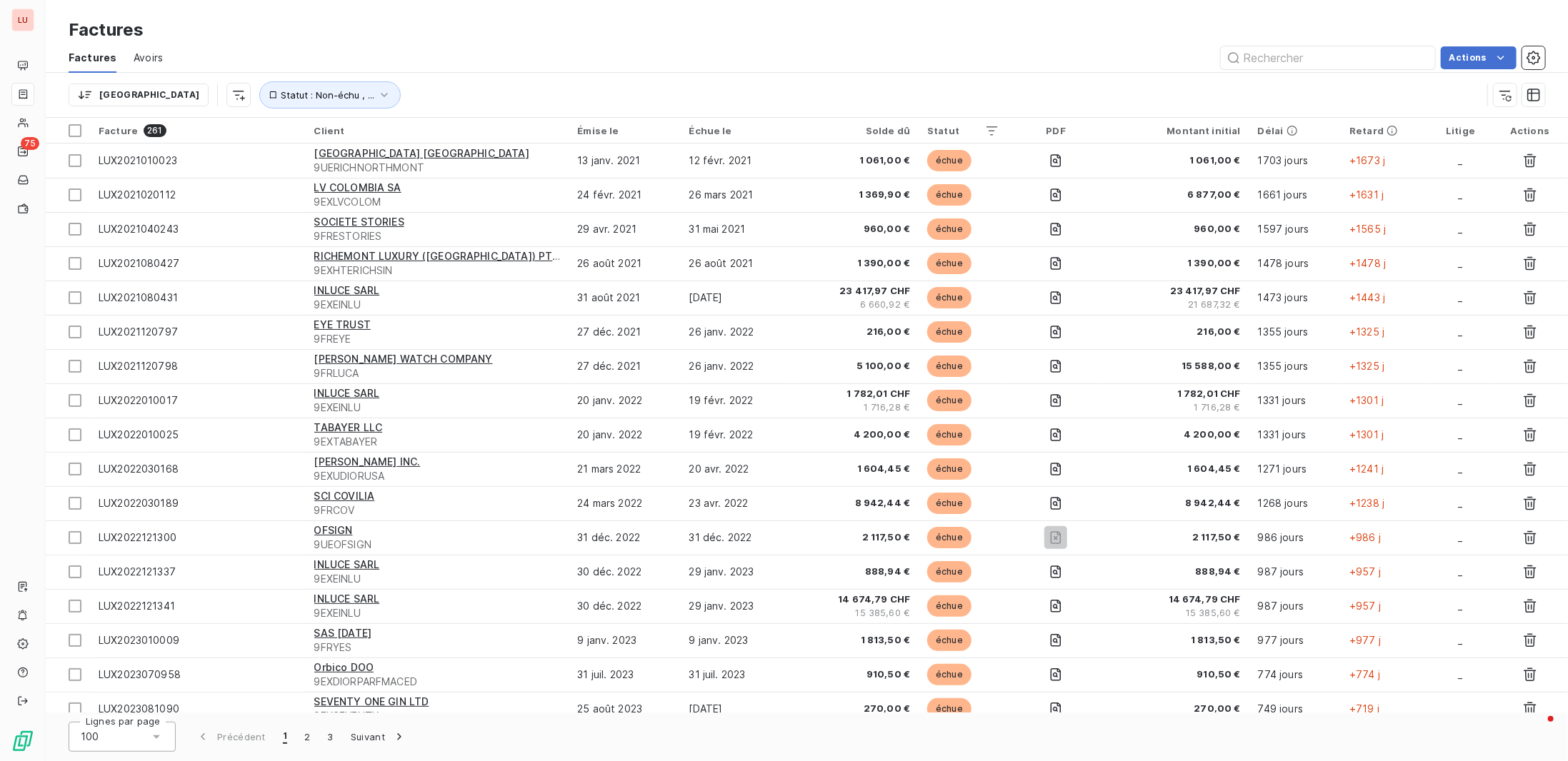
click at [517, 106] on div "Trier Statut : Non-échu , ..." at bounding box center [774, 94] width 1413 height 27
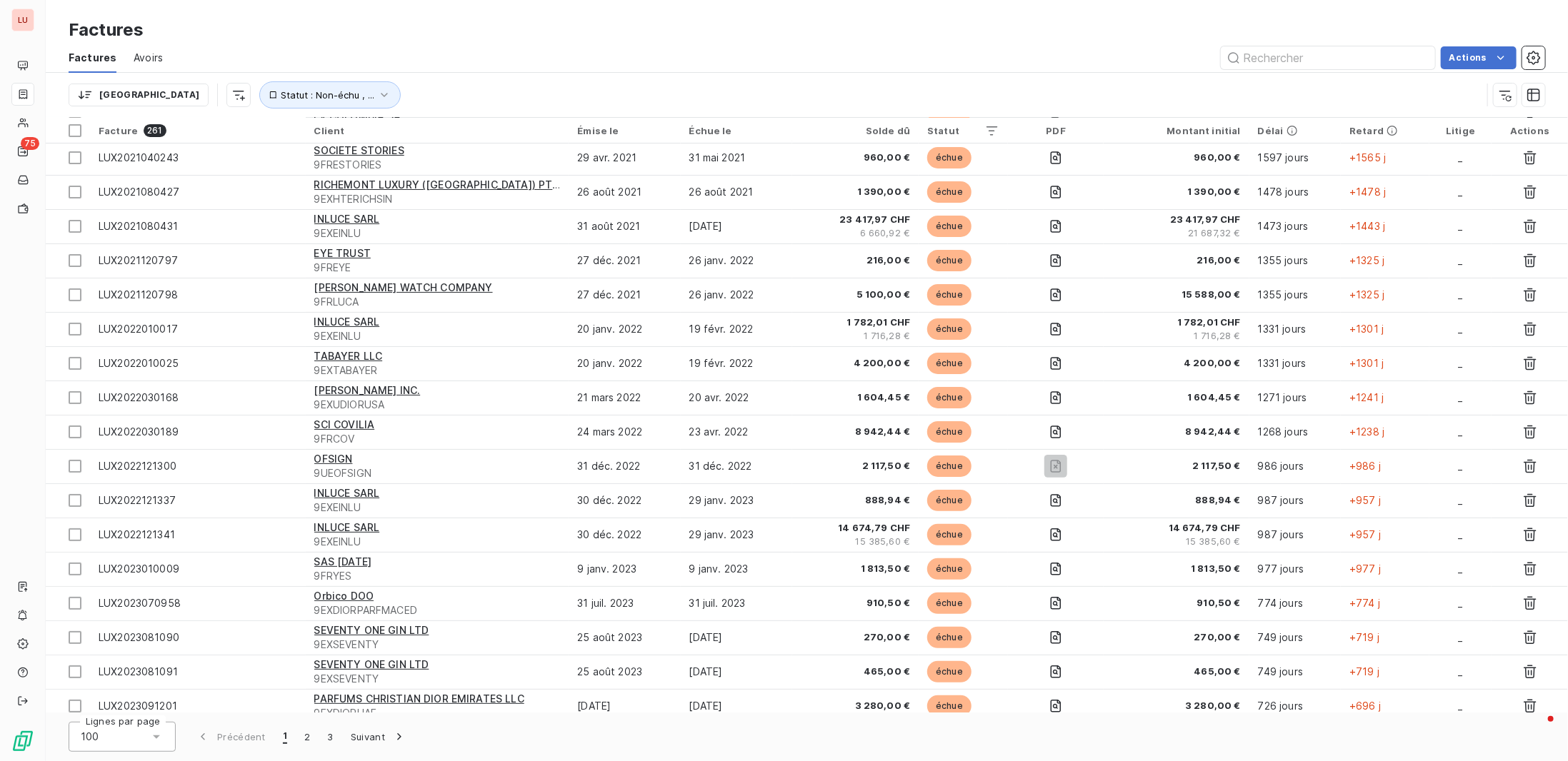
click at [911, 129] on div "Solde dû" at bounding box center [855, 131] width 110 height 11
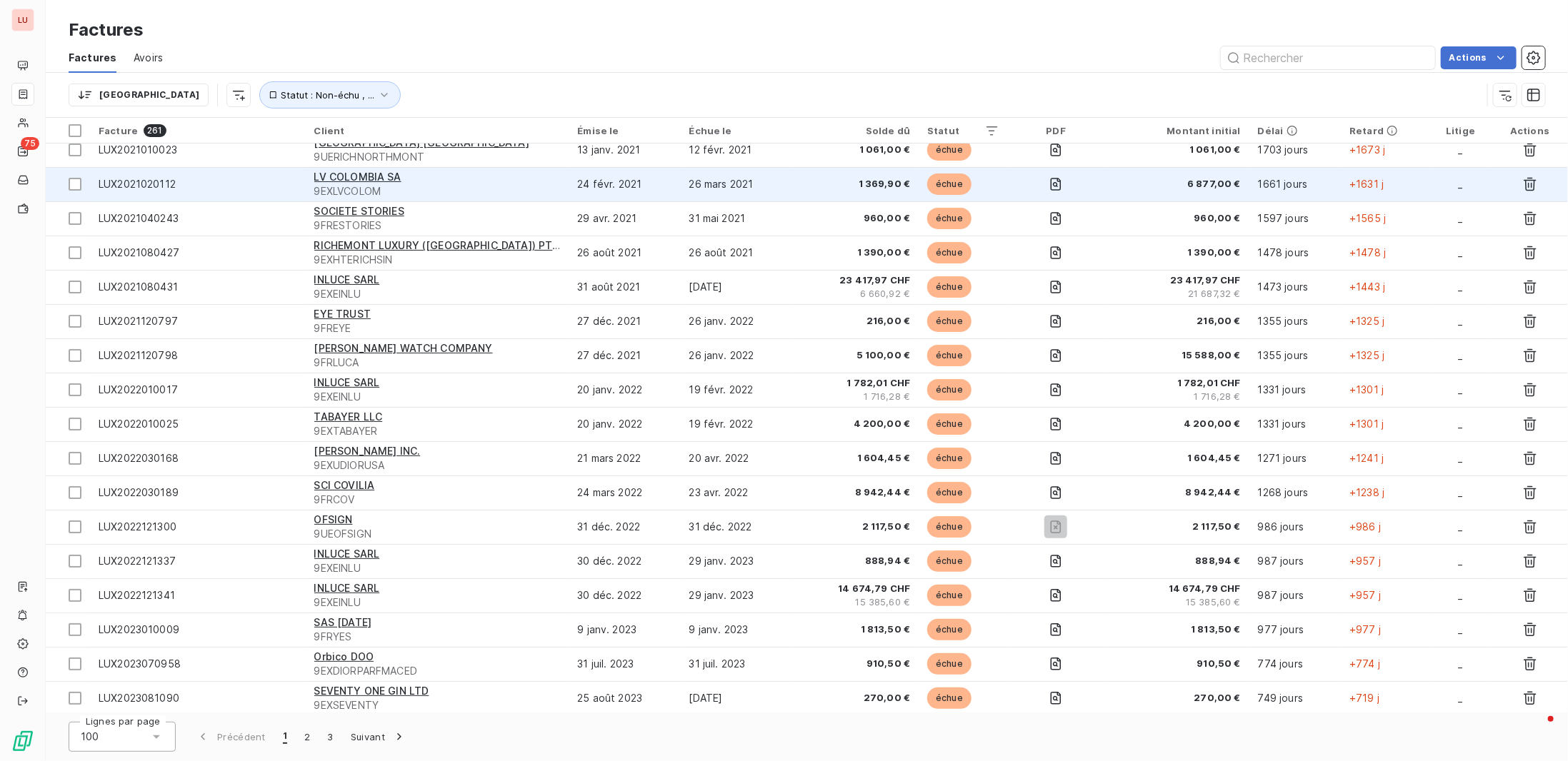
scroll to position [0, 0]
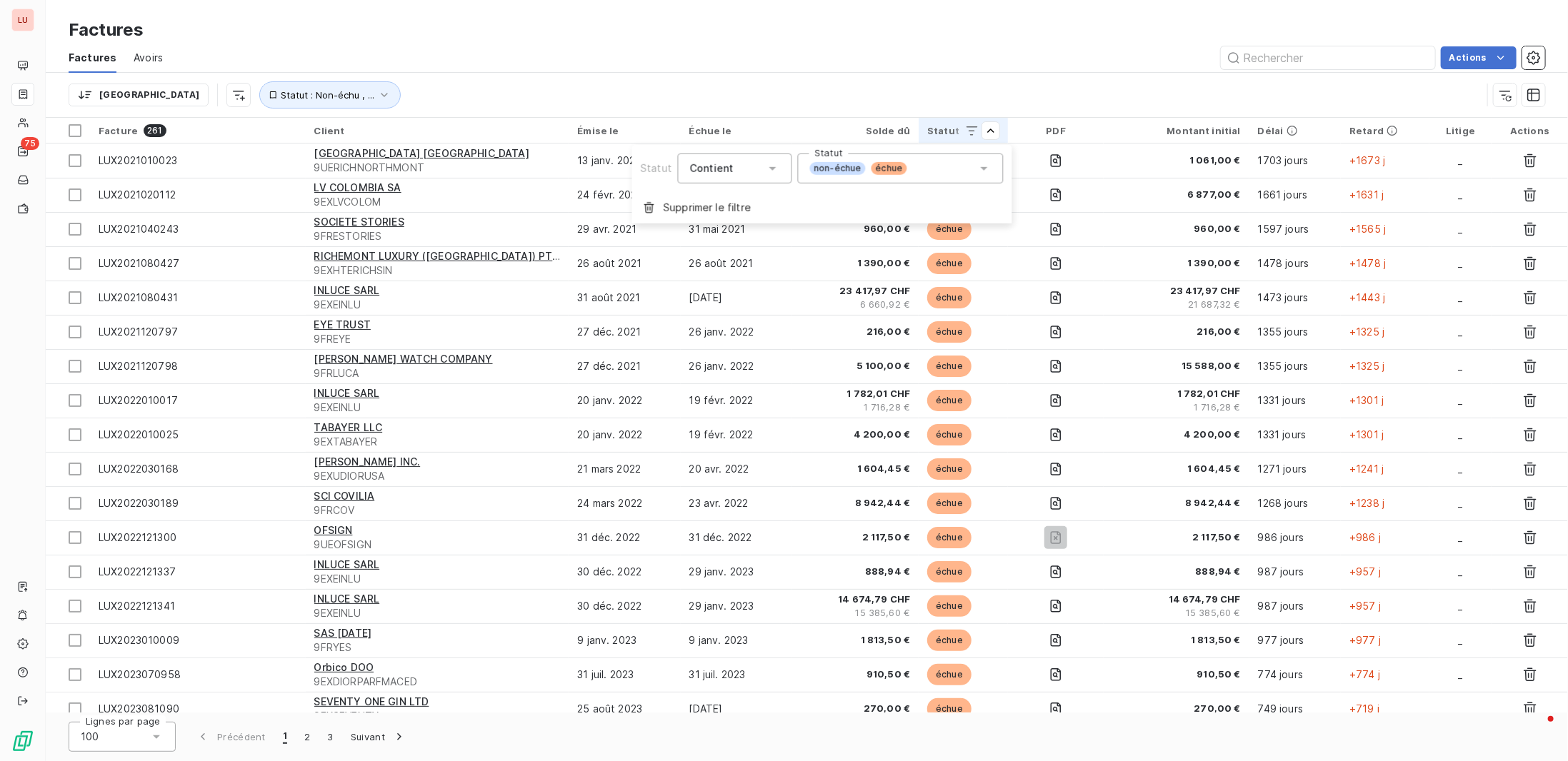
click at [941, 98] on html "LU 75 Factures Factures Avoirs Actions Trier Statut : Non-échu , ... Facture 26…" at bounding box center [784, 380] width 1568 height 761
click at [910, 129] on div "Solde dû" at bounding box center [855, 131] width 110 height 11
click at [911, 125] on div "Solde dû" at bounding box center [855, 131] width 110 height 11
click at [1384, 131] on div "Retard" at bounding box center [1385, 131] width 71 height 11
